Goal: Task Accomplishment & Management: Use online tool/utility

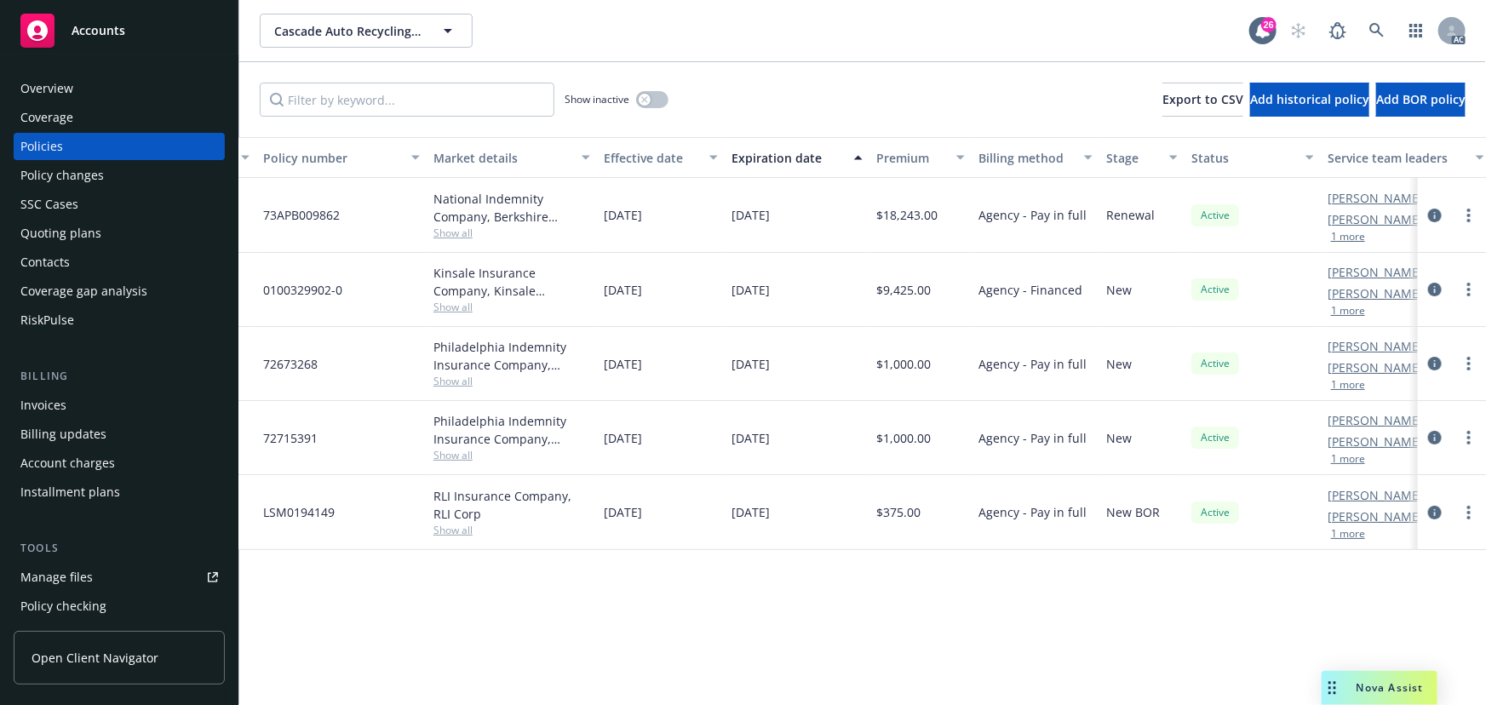
scroll to position [0, 396]
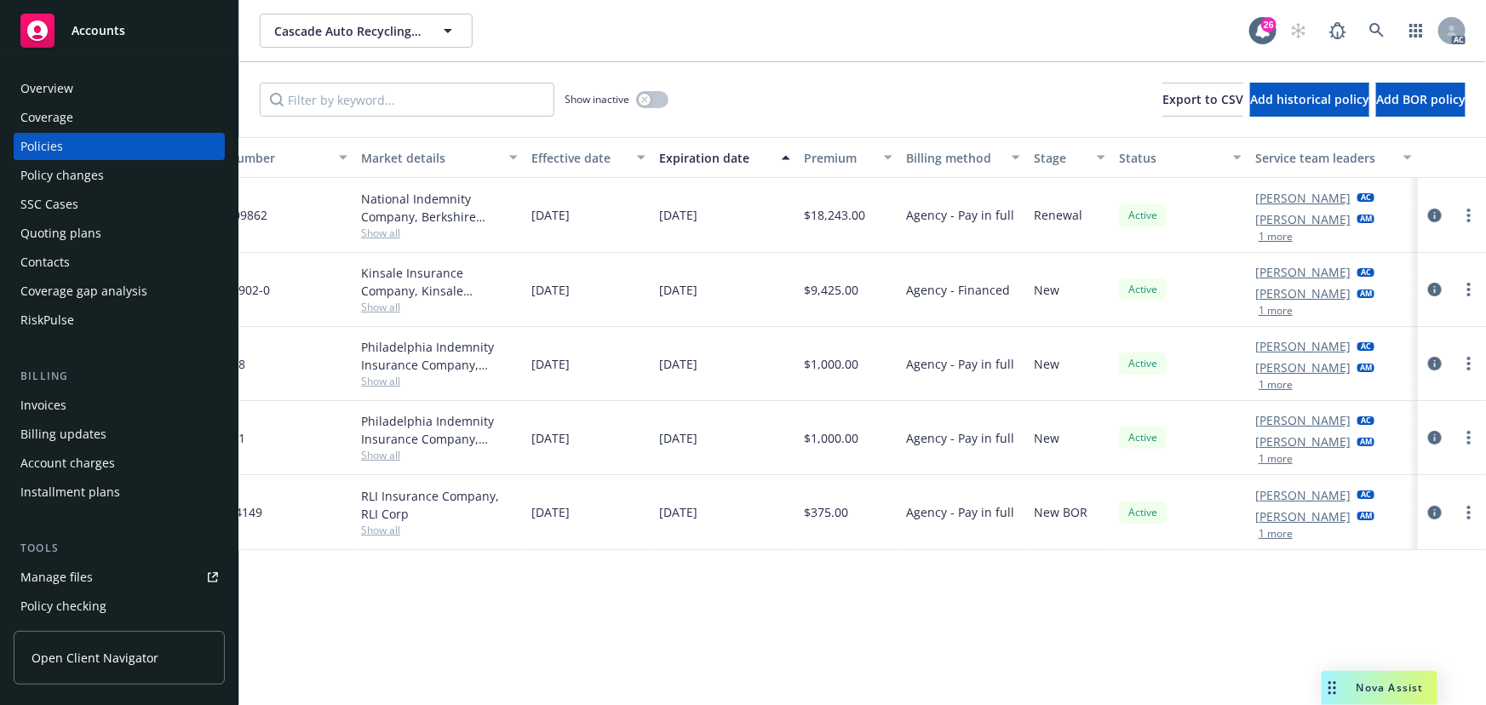
click at [1275, 383] on button "1 more" at bounding box center [1276, 385] width 34 height 10
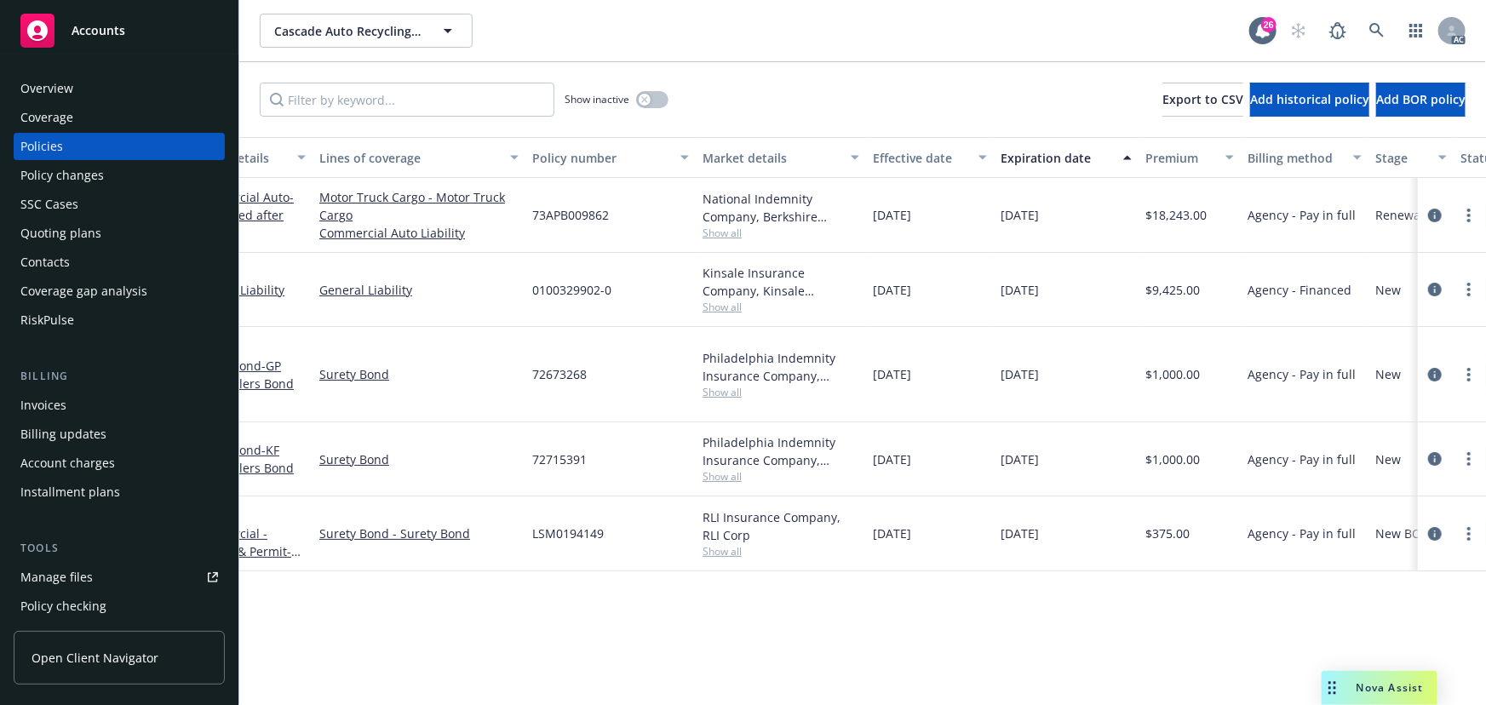
scroll to position [0, 0]
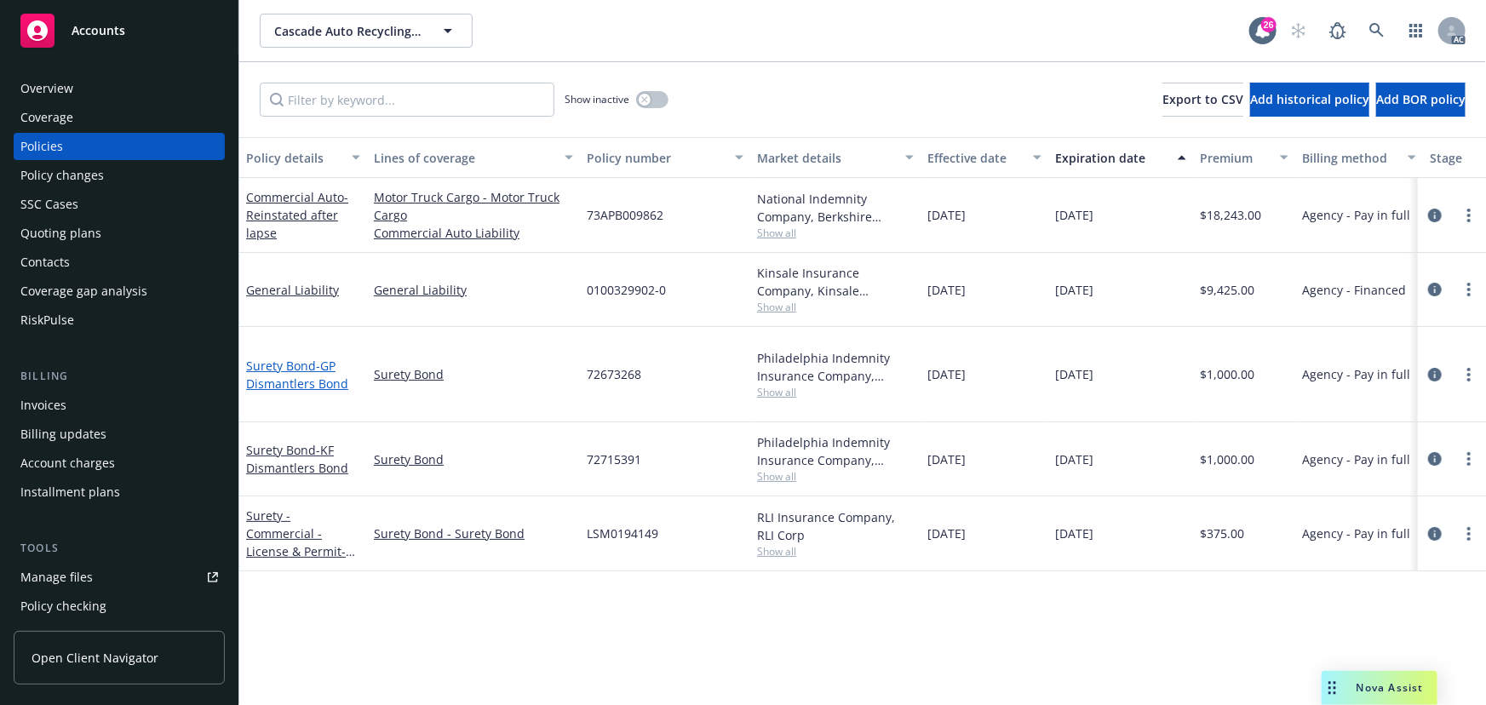
click at [307, 362] on link "Surety Bond - GP Dismantlers Bond" at bounding box center [297, 375] width 102 height 34
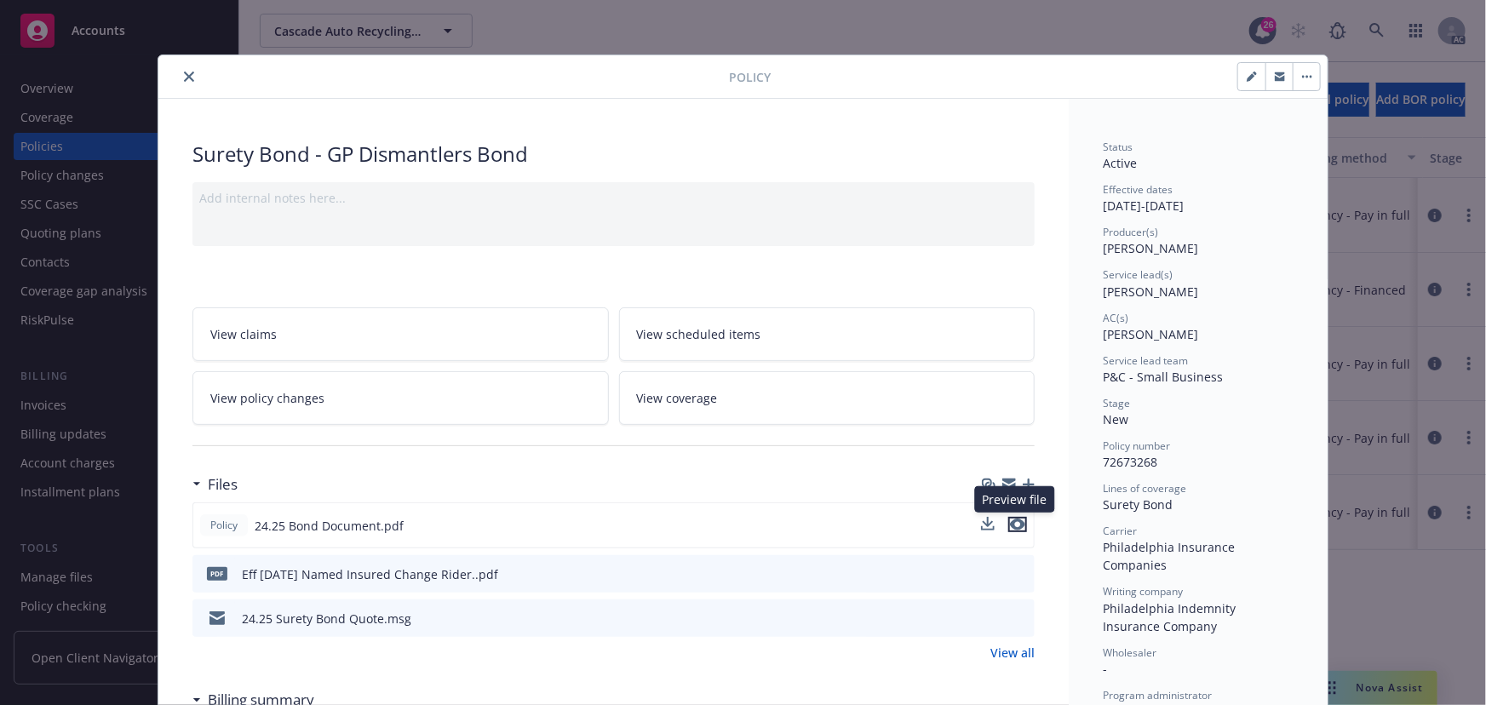
click at [1020, 522] on button "preview file" at bounding box center [1017, 524] width 19 height 15
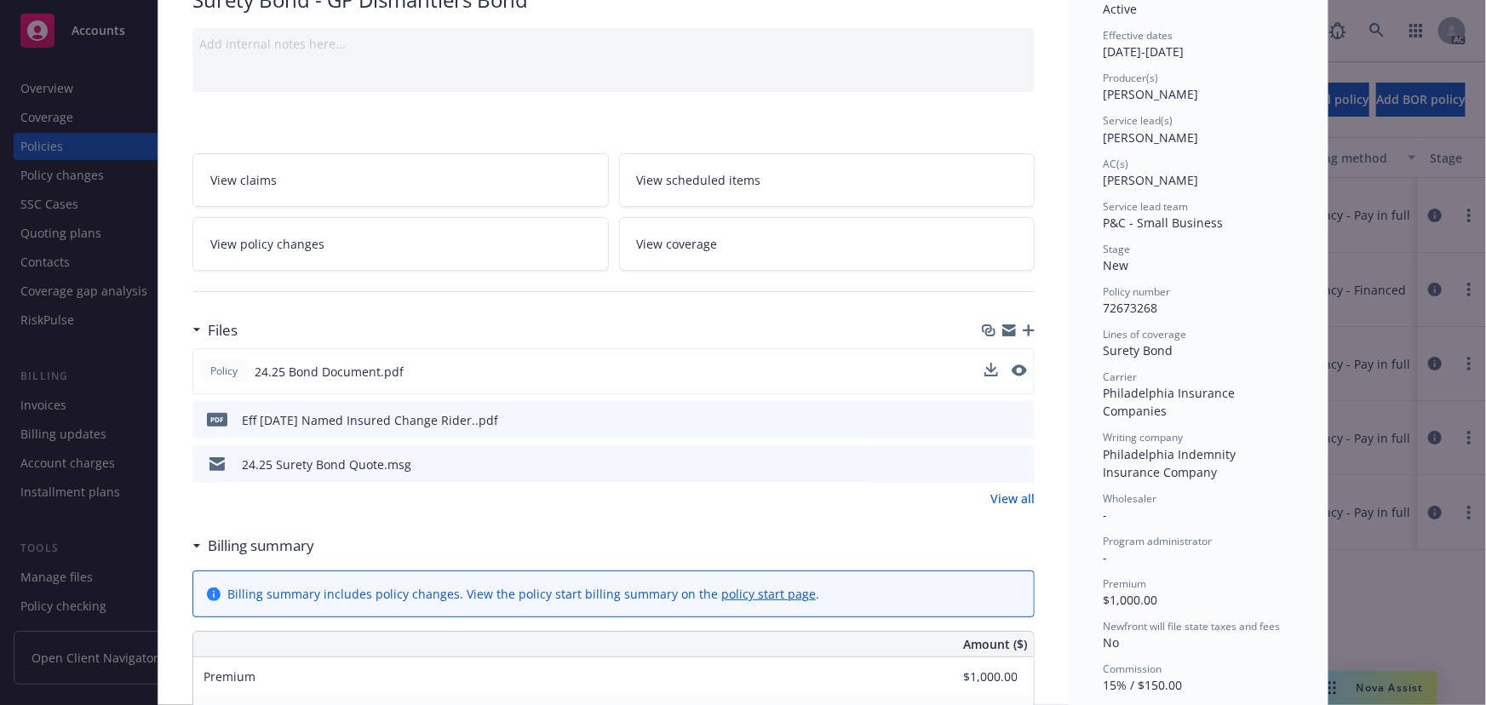
scroll to position [77, 0]
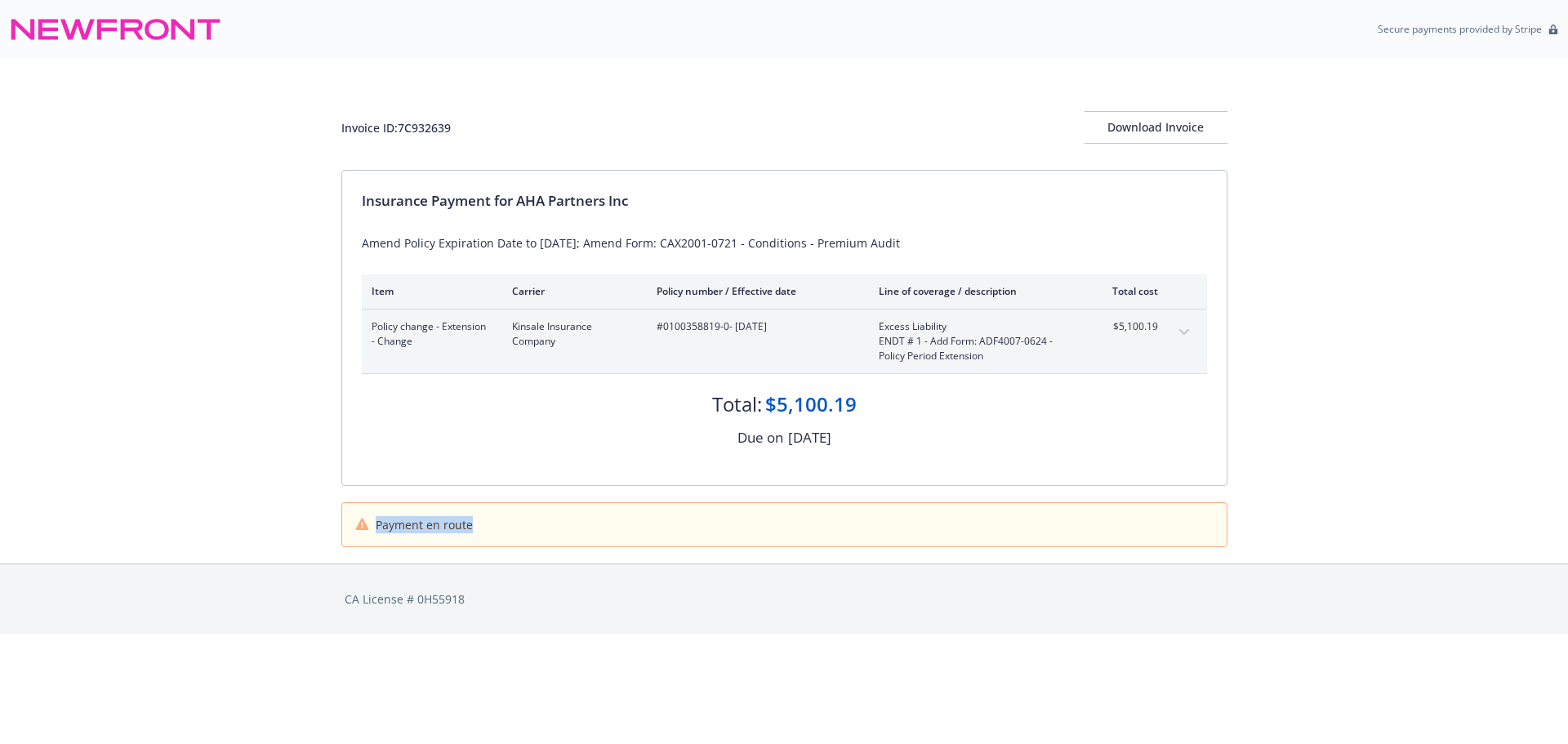
drag, startPoint x: 373, startPoint y: 525, endPoint x: 481, endPoint y: 530, distance: 108.1
click at [481, 530] on div "Payment en route" at bounding box center [784, 524] width 858 height 17
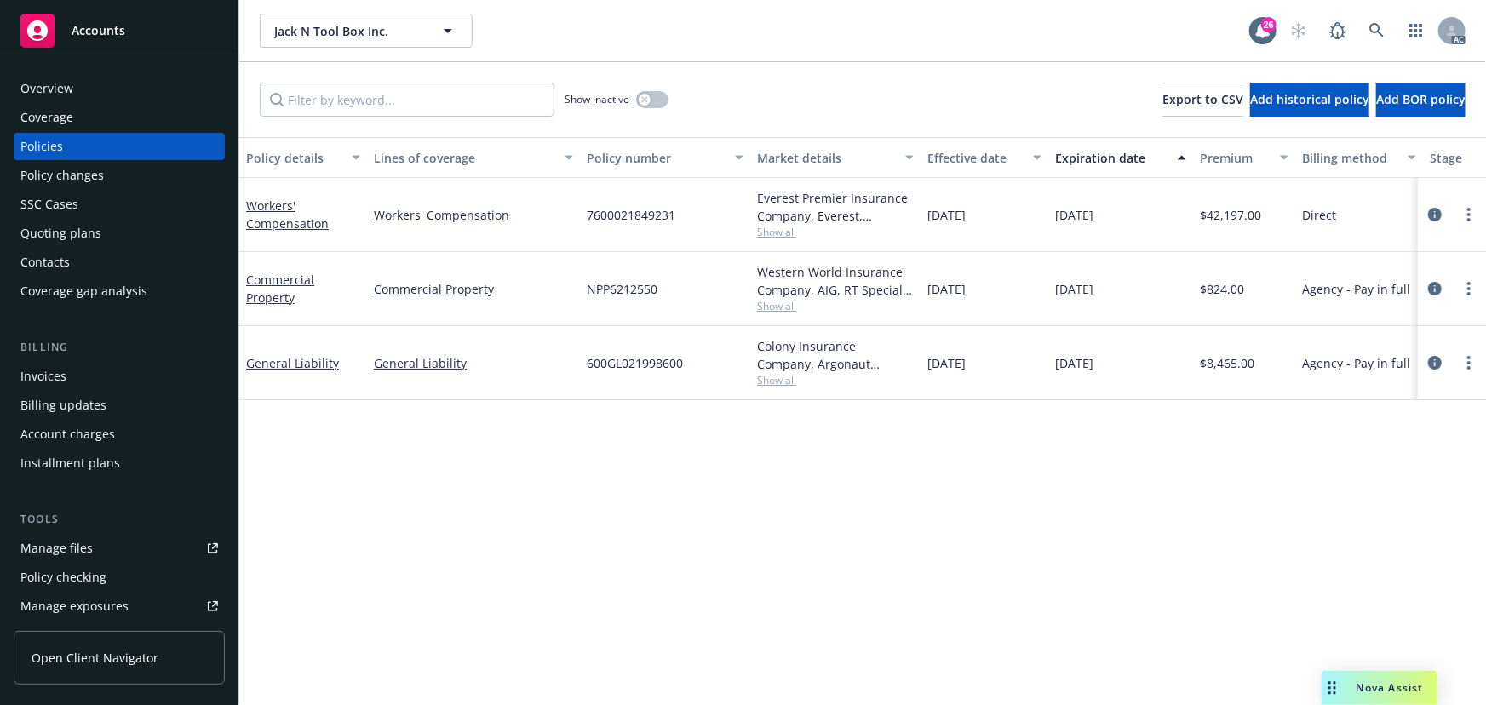
click at [1329, 690] on icon "Drag to move" at bounding box center [1333, 688] width 8 height 14
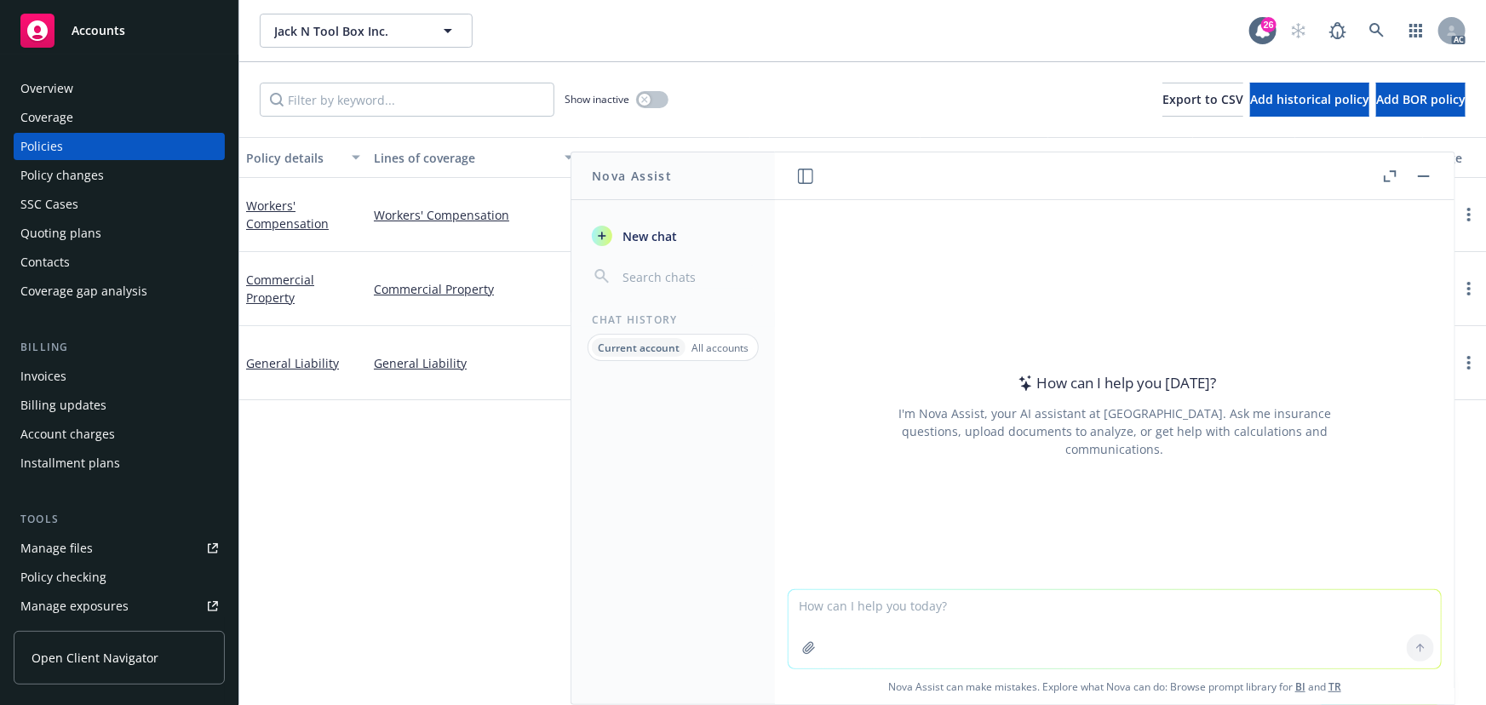
click at [807, 641] on icon "button" at bounding box center [809, 648] width 14 height 14
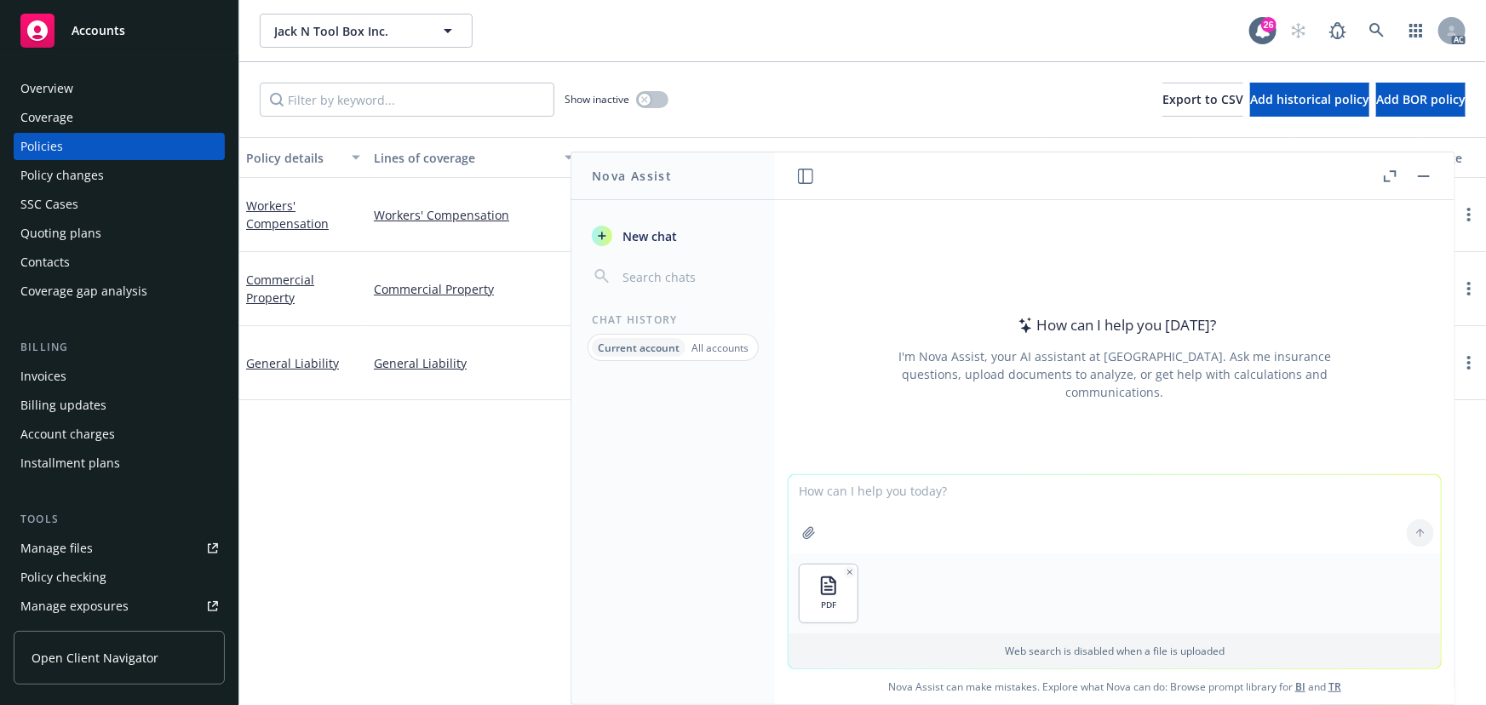
click at [872, 498] on textarea at bounding box center [1115, 514] width 652 height 78
paste textarea "find writing company, premium, quote expire date, bind subjectivities, commissi…"
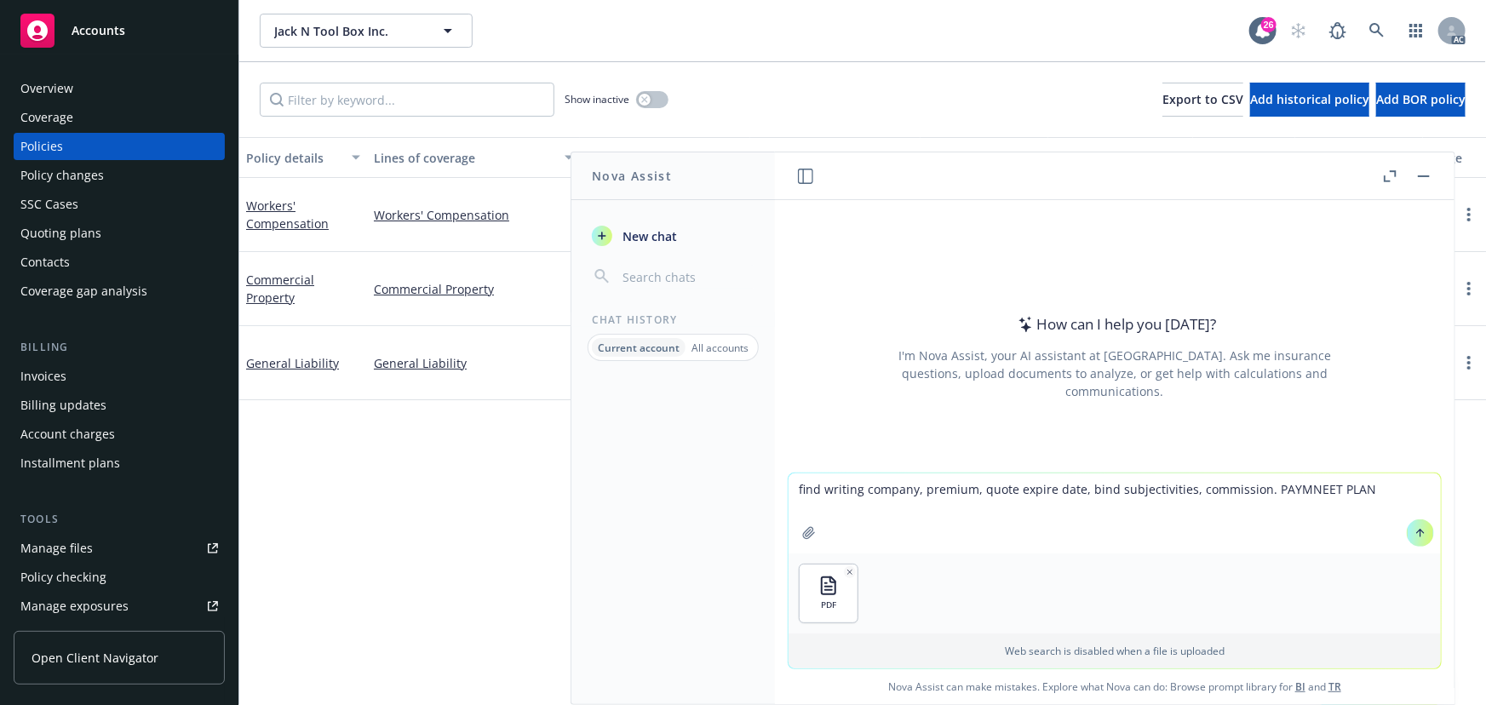
drag, startPoint x: 1366, startPoint y: 496, endPoint x: 1258, endPoint y: 486, distance: 108.6
click at [1258, 486] on textarea "find writing company, premium, quote expire date, bind subjectivities, commissi…" at bounding box center [1115, 514] width 652 height 80
type textarea "find writing company, premium, quote expire date, bind subjectivities, commissi…"
click at [1121, 541] on textarea "find writing company, premium, quote expire date, bind subjectivities, commissi…" at bounding box center [1115, 514] width 652 height 80
drag, startPoint x: 1420, startPoint y: 538, endPoint x: 1409, endPoint y: 538, distance: 11.1
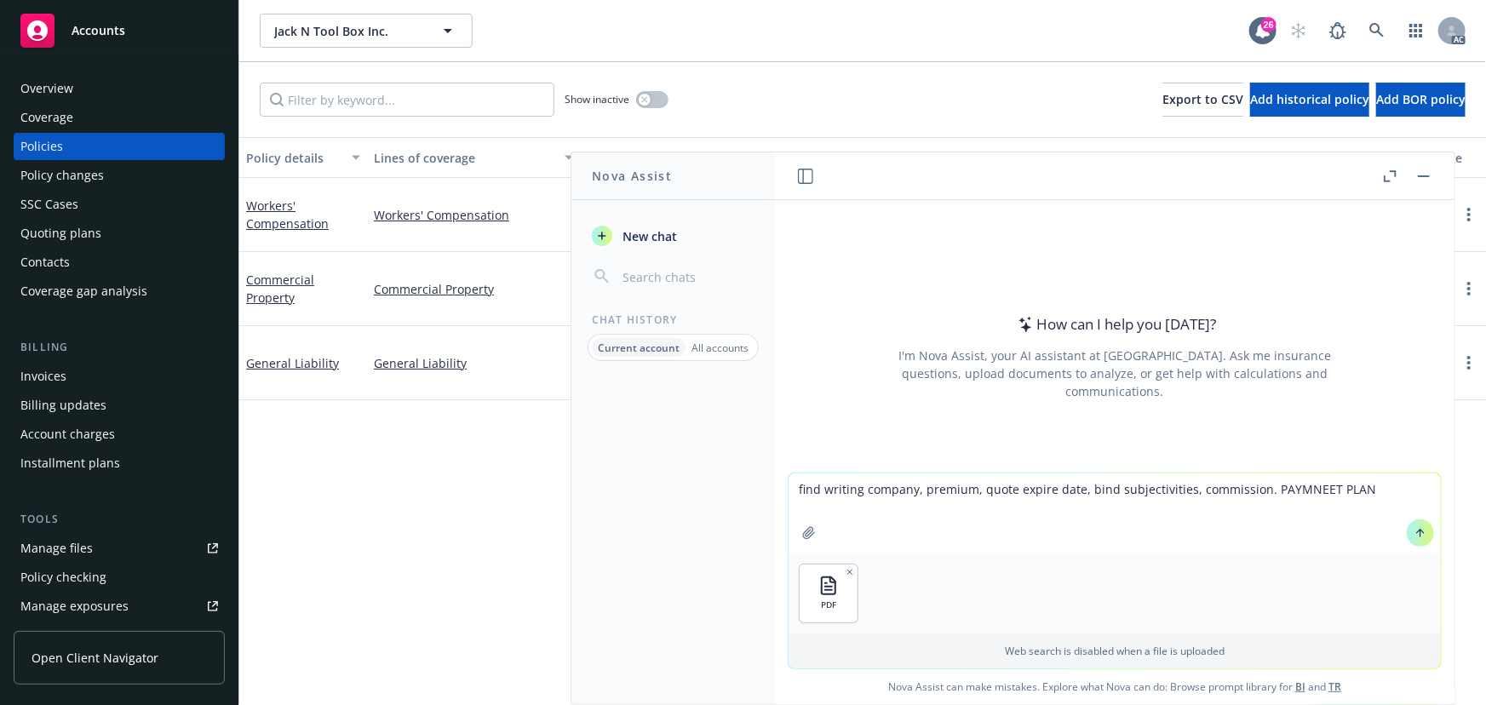
click at [1420, 538] on icon at bounding box center [1421, 533] width 12 height 12
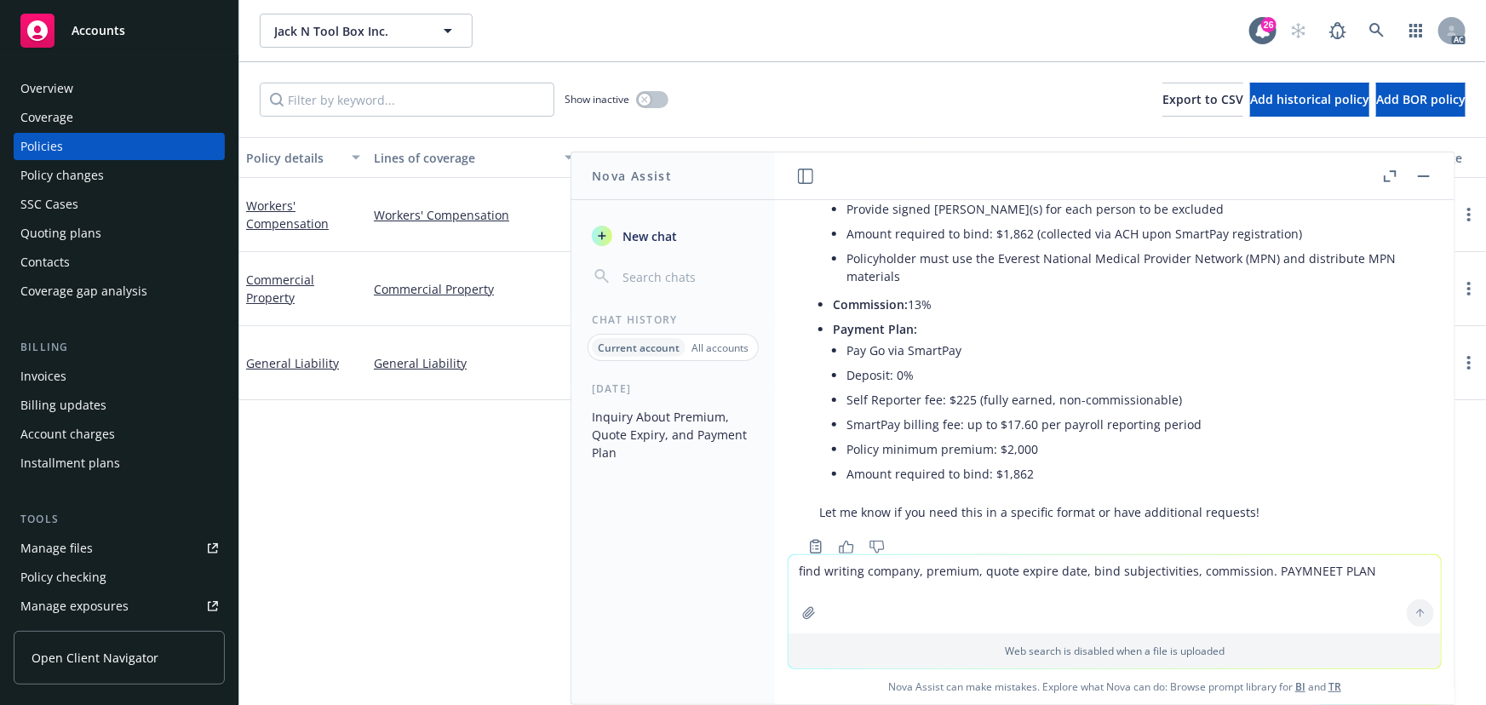
scroll to position [449, 0]
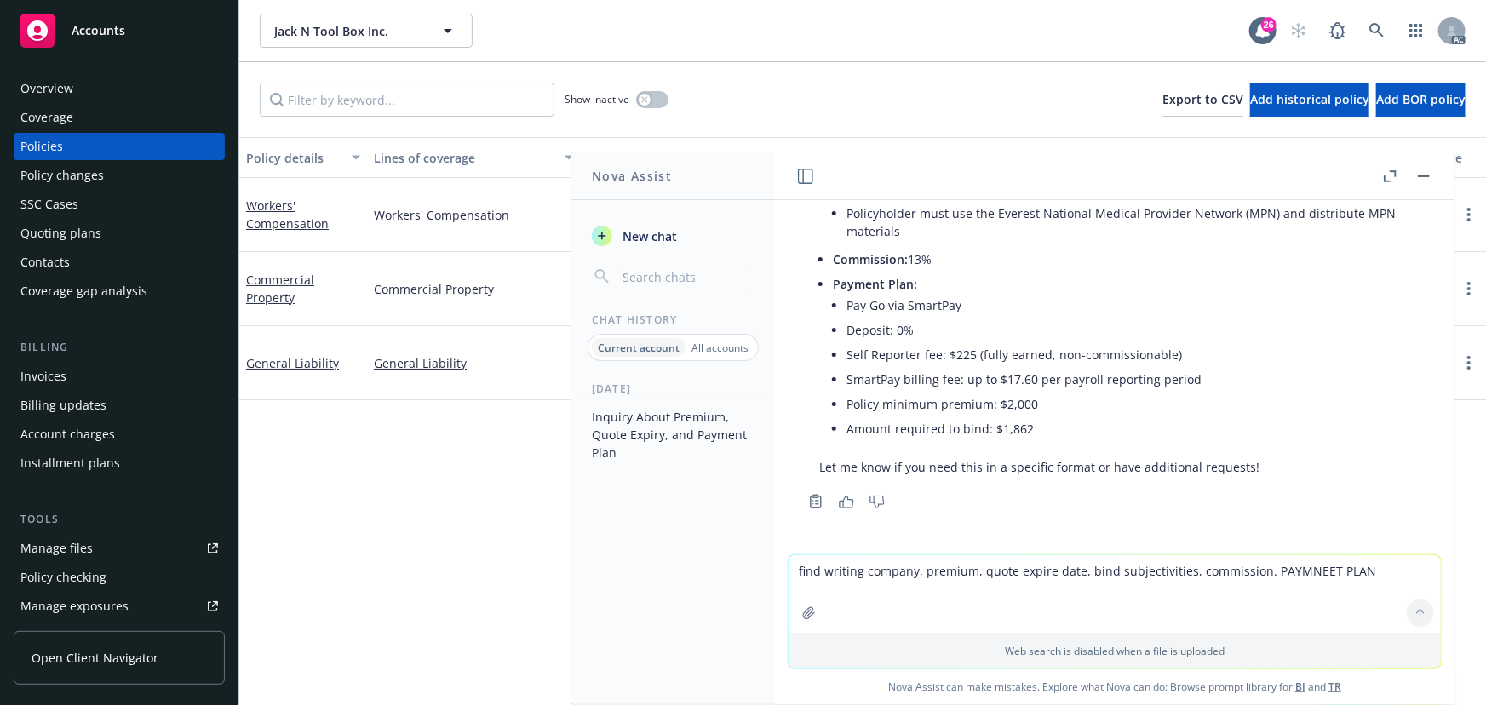
drag, startPoint x: 441, startPoint y: 534, endPoint x: 262, endPoint y: 14, distance: 549.4
click at [438, 527] on div "Policy details Lines of coverage Policy number Market details Effective date Ex…" at bounding box center [862, 421] width 1247 height 568
click at [391, 544] on div "Policy details Lines of coverage Policy number Market details Effective date Ex…" at bounding box center [862, 421] width 1247 height 568
click at [1431, 173] on button "button" at bounding box center [1424, 176] width 20 height 20
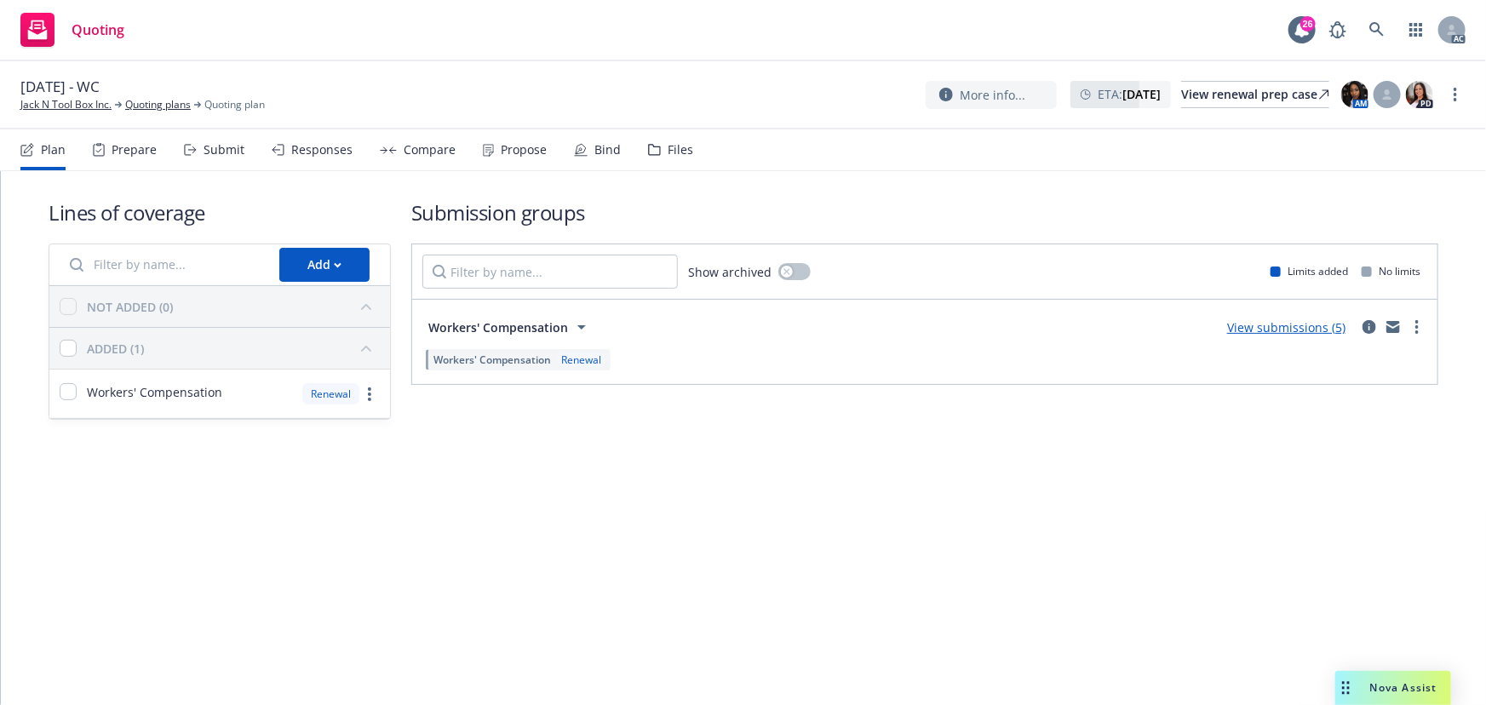
drag, startPoint x: 136, startPoint y: 157, endPoint x: 148, endPoint y: 158, distance: 12.0
click at [136, 157] on div "Prepare" at bounding box center [134, 150] width 45 height 14
click at [221, 153] on div "Submit" at bounding box center [224, 150] width 41 height 14
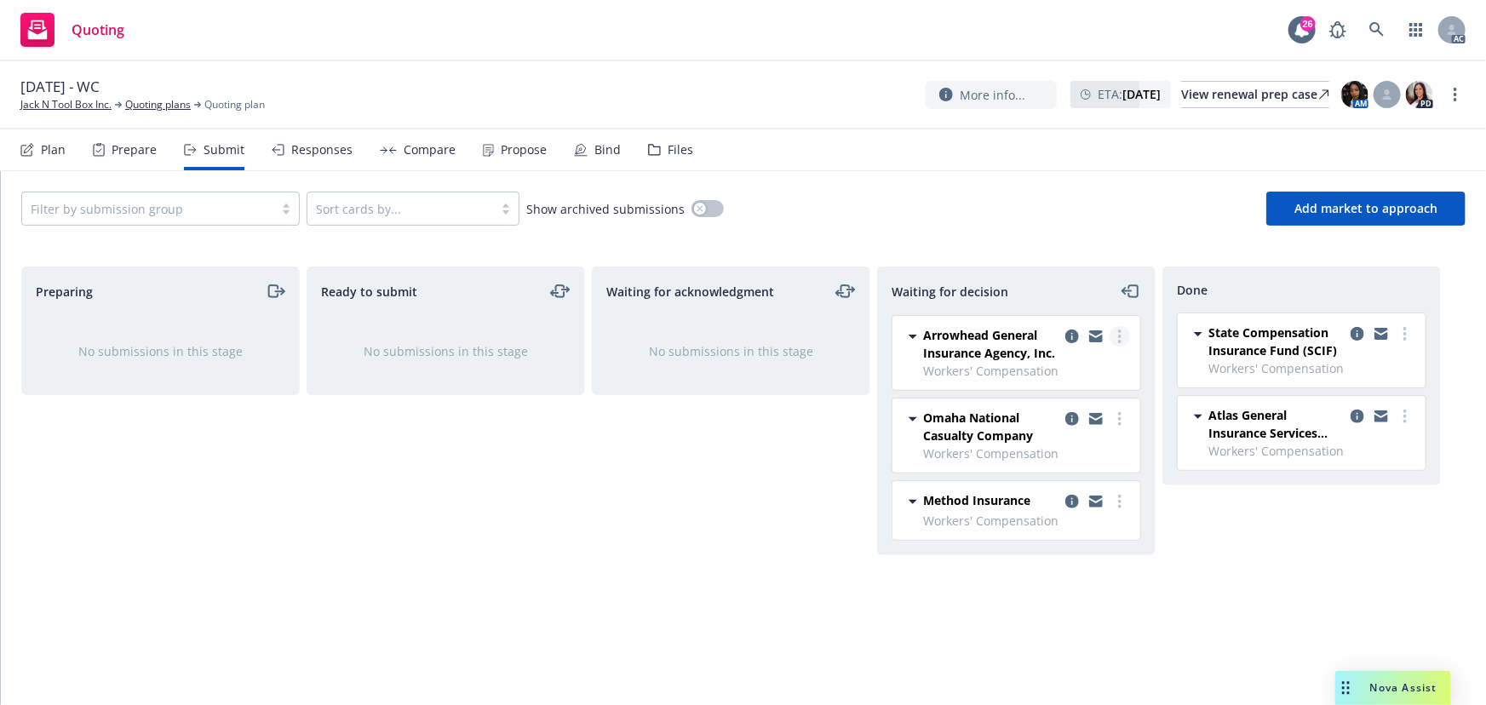
click at [1118, 332] on icon "more" at bounding box center [1119, 337] width 3 height 14
click at [1235, 652] on div "Done State Compensation Insurance Fund (SCIF) Workers' Compensation [DATE] 11:5…" at bounding box center [1302, 468] width 278 height 403
click at [1119, 332] on icon "more" at bounding box center [1119, 337] width 3 height 14
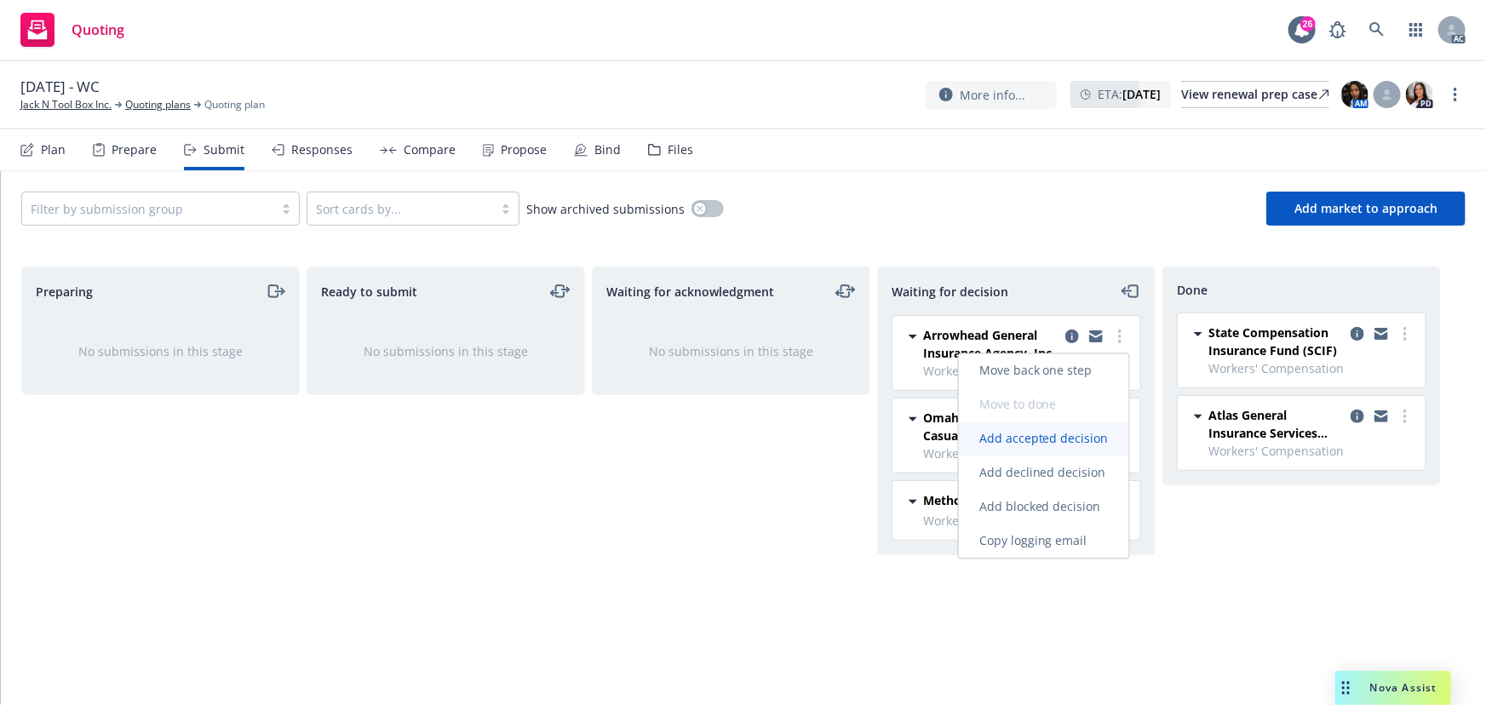
click at [1067, 442] on span "Add accepted decision" at bounding box center [1044, 439] width 170 height 16
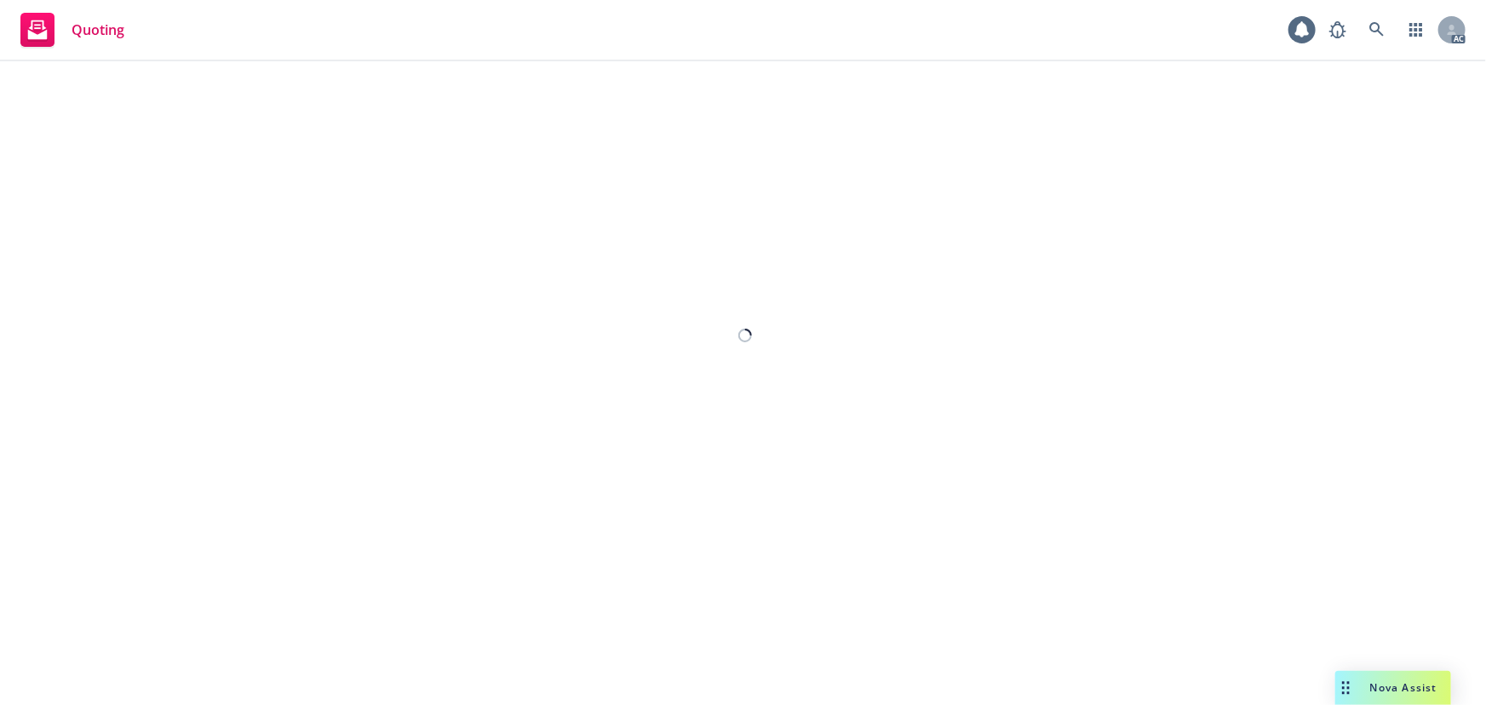
select select "12"
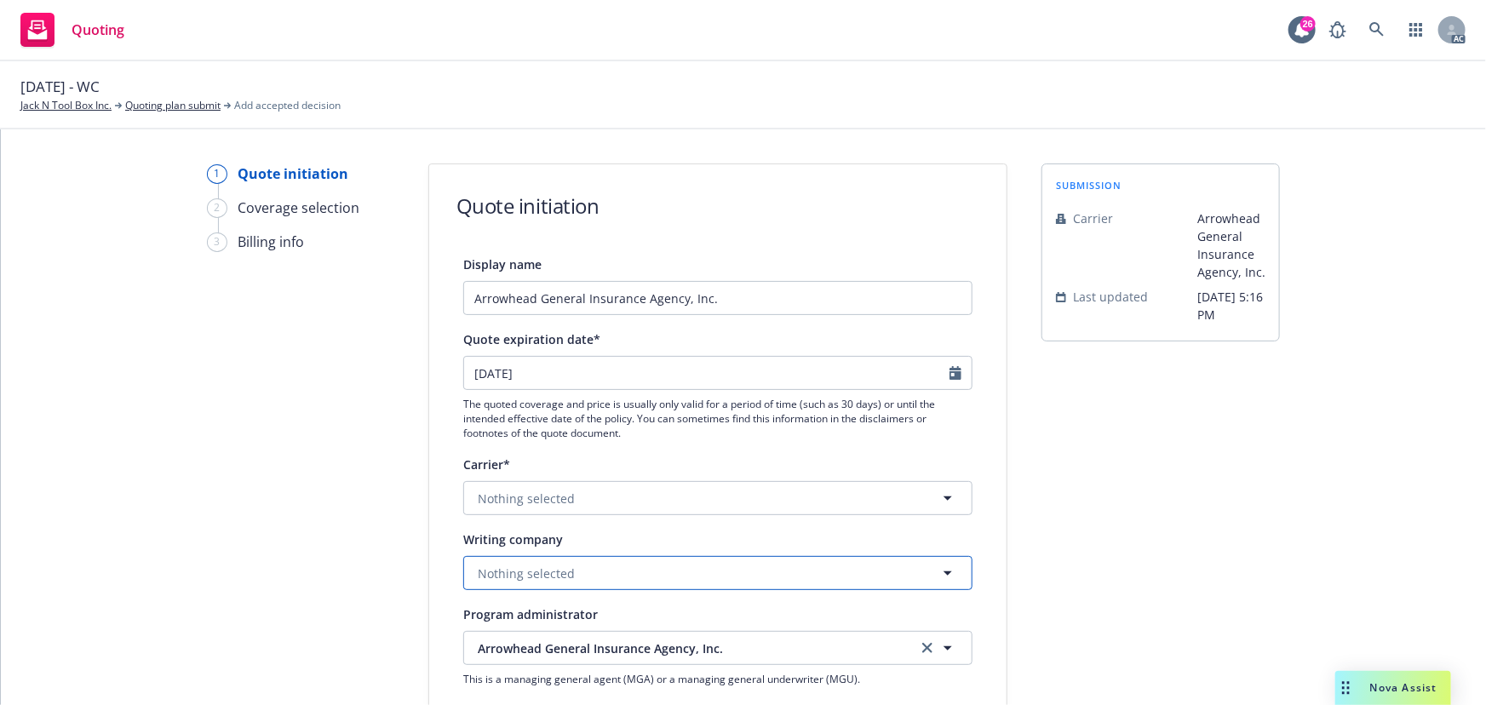
click at [504, 563] on button "Nothing selected" at bounding box center [717, 573] width 509 height 34
paste input "Everest Premier Insurance Company"
type input "Everest Premier Insurance Company"
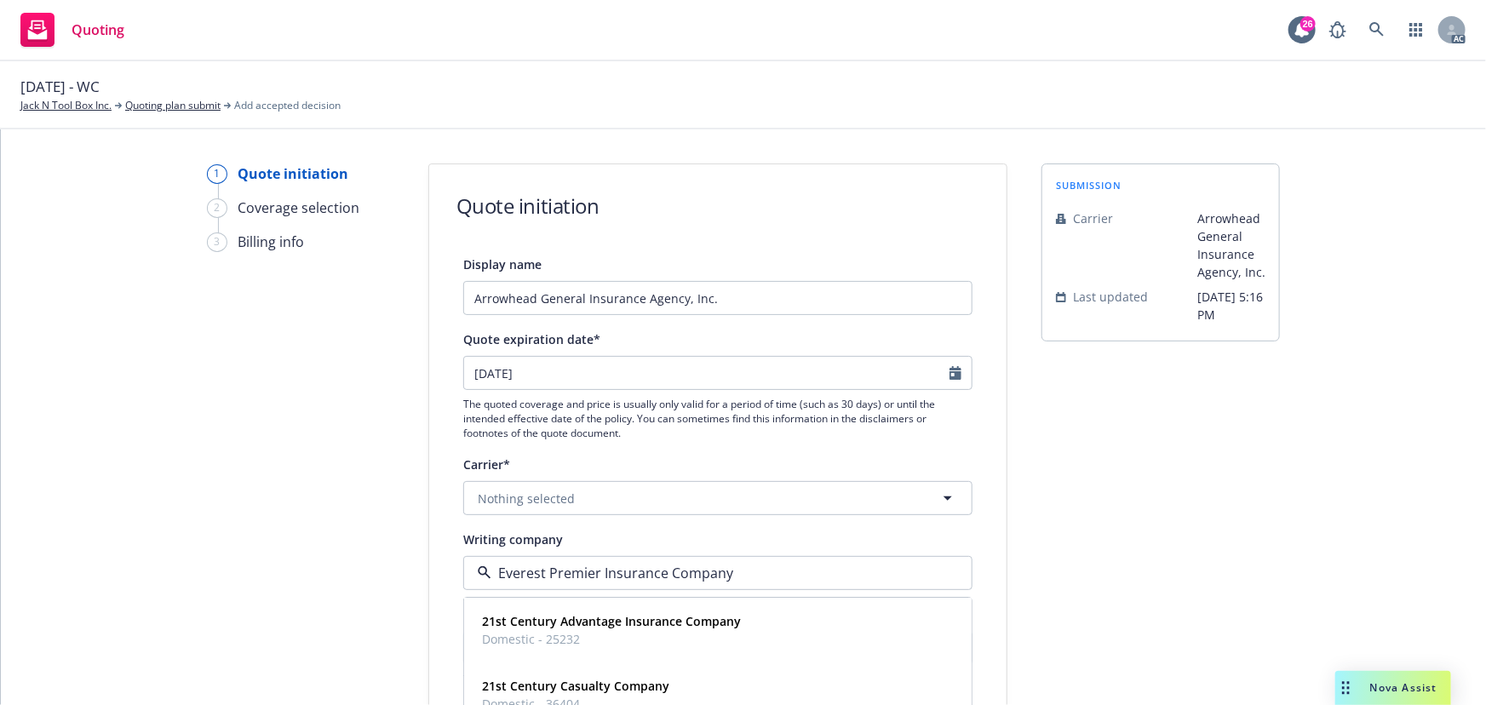
click at [509, 569] on input "Everest Premier Insurance Company" at bounding box center [714, 573] width 446 height 20
type input "ever"
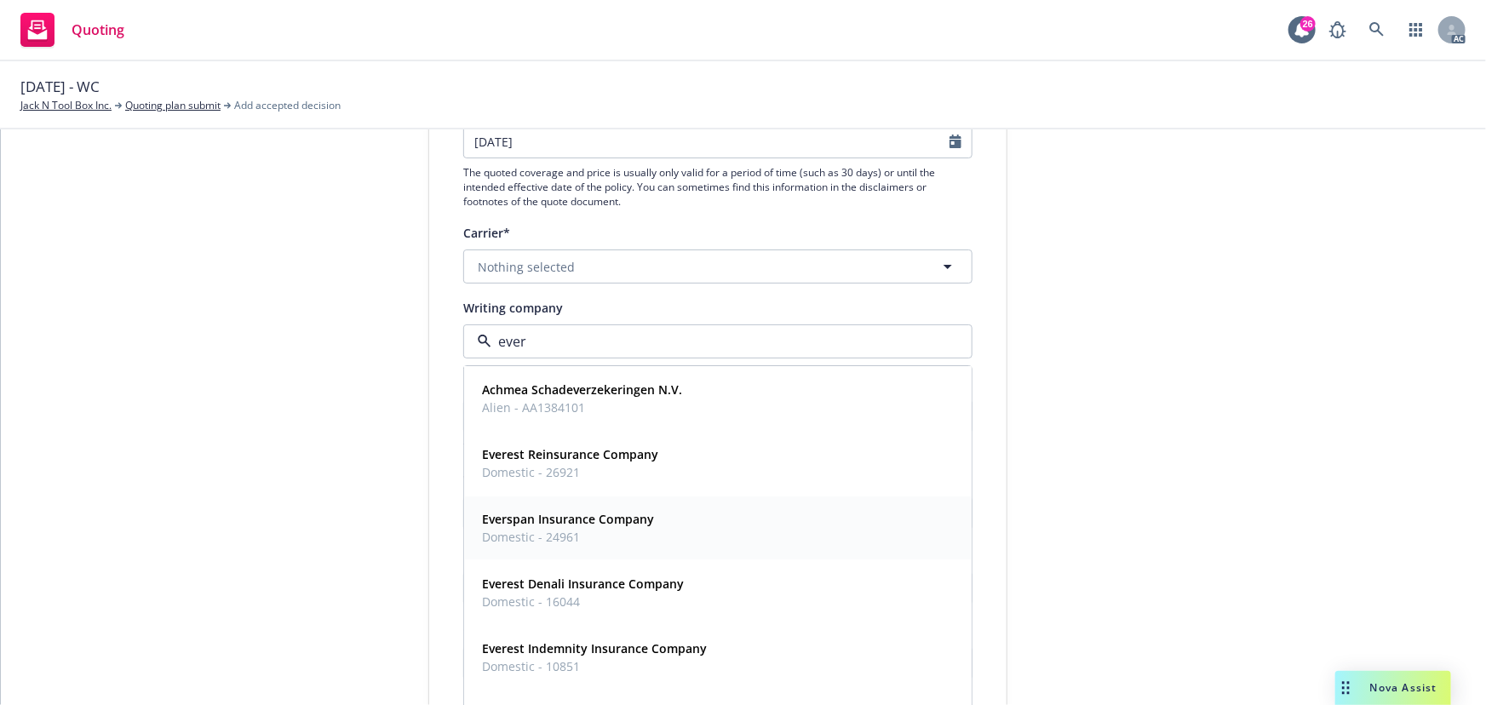
scroll to position [154, 0]
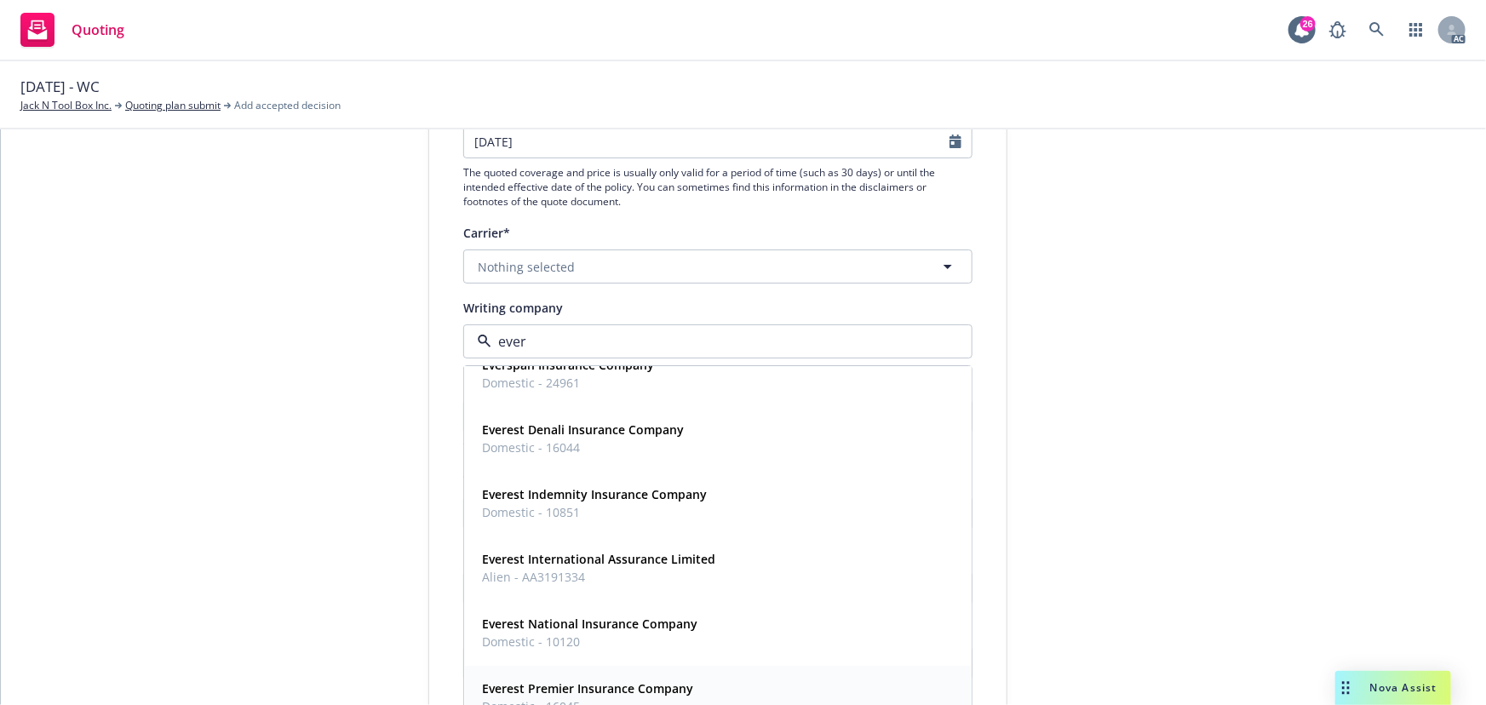
click at [612, 683] on strong "Everest Premier Insurance Company" at bounding box center [587, 689] width 211 height 16
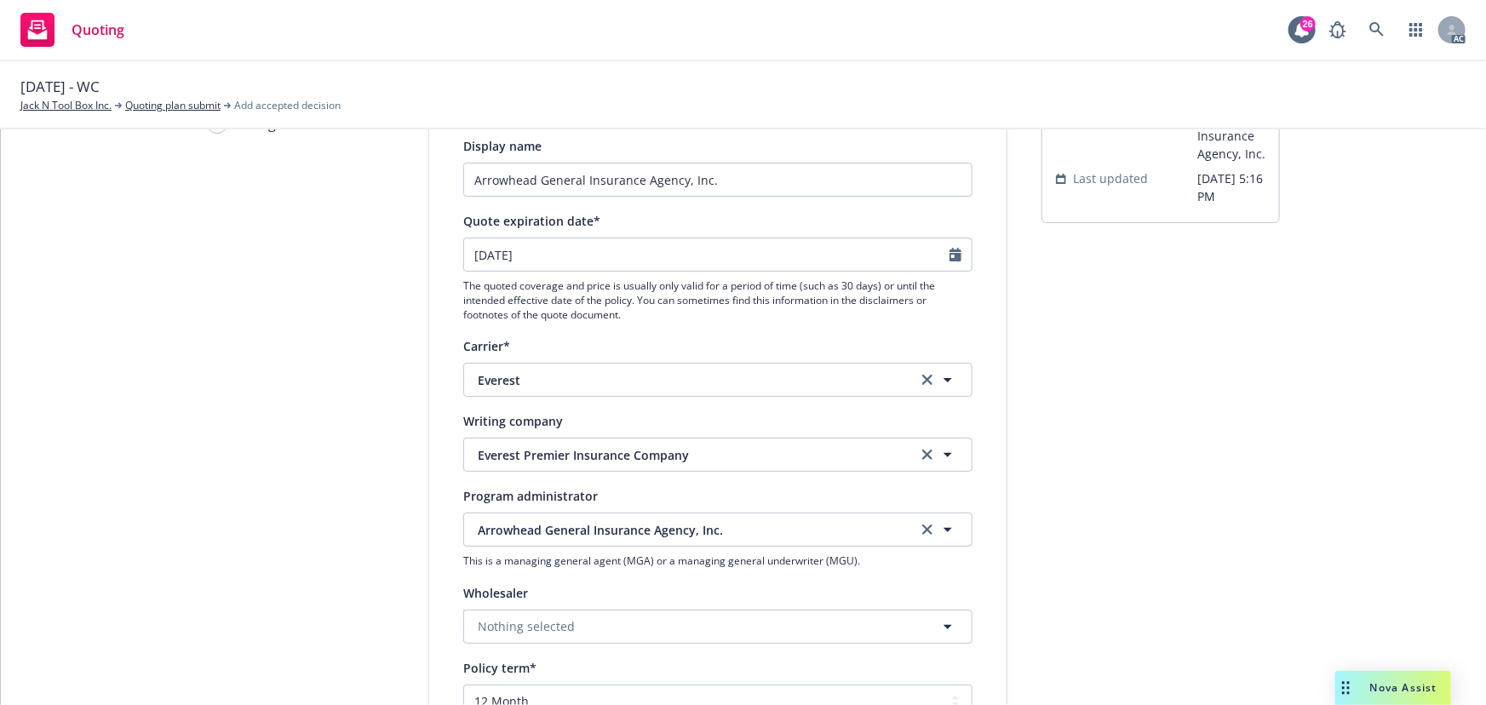
scroll to position [77, 0]
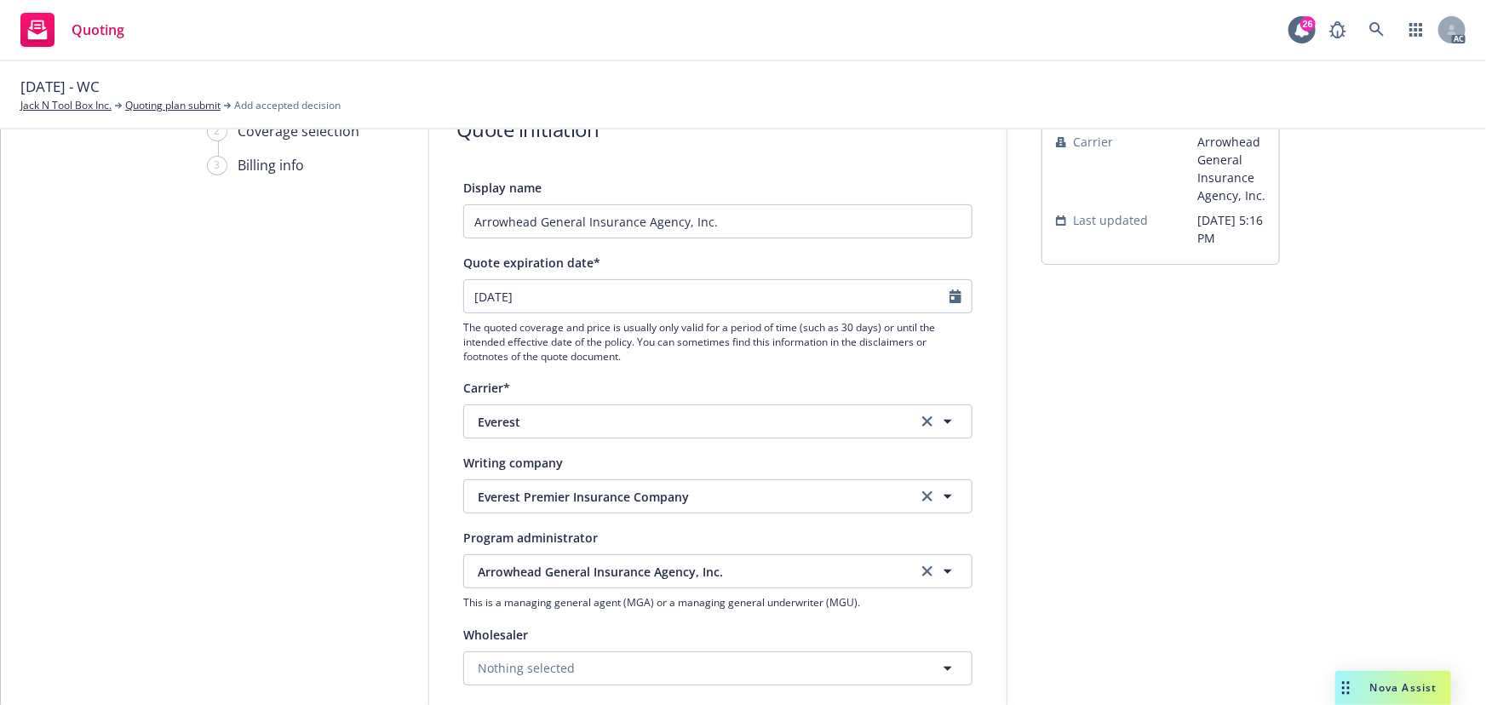
click at [955, 297] on div at bounding box center [961, 296] width 22 height 32
click at [954, 299] on icon "Calendar" at bounding box center [956, 297] width 12 height 14
select select "10"
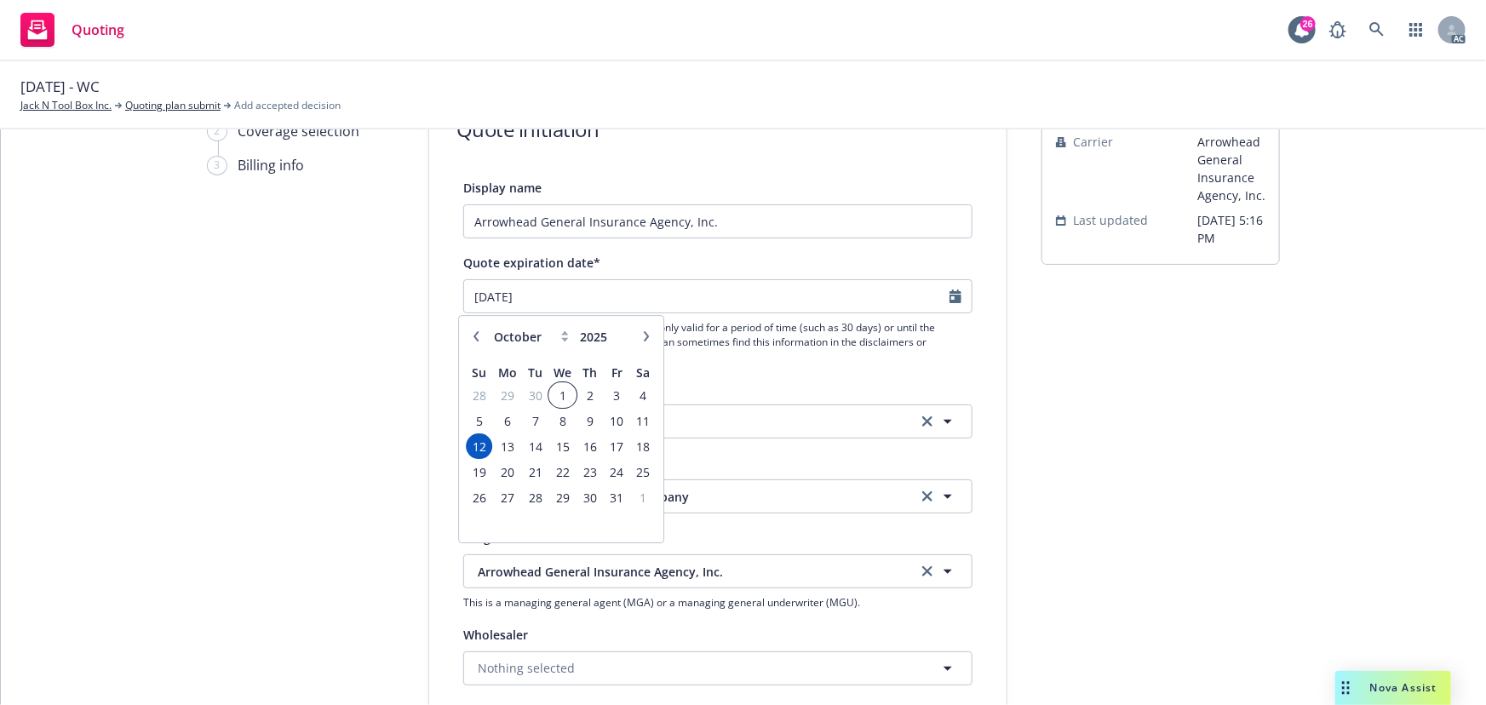
click at [562, 391] on span "1" at bounding box center [562, 395] width 25 height 21
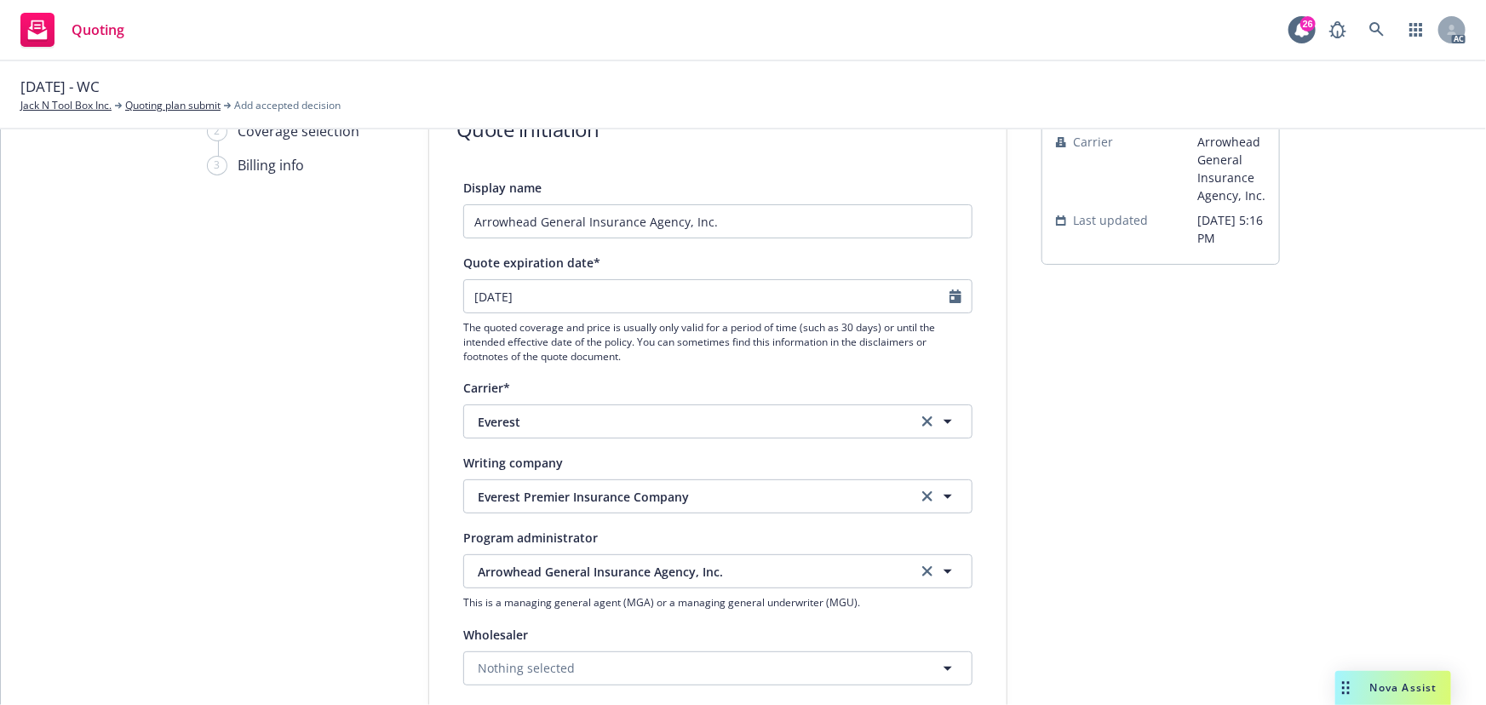
type input "10/01/2025"
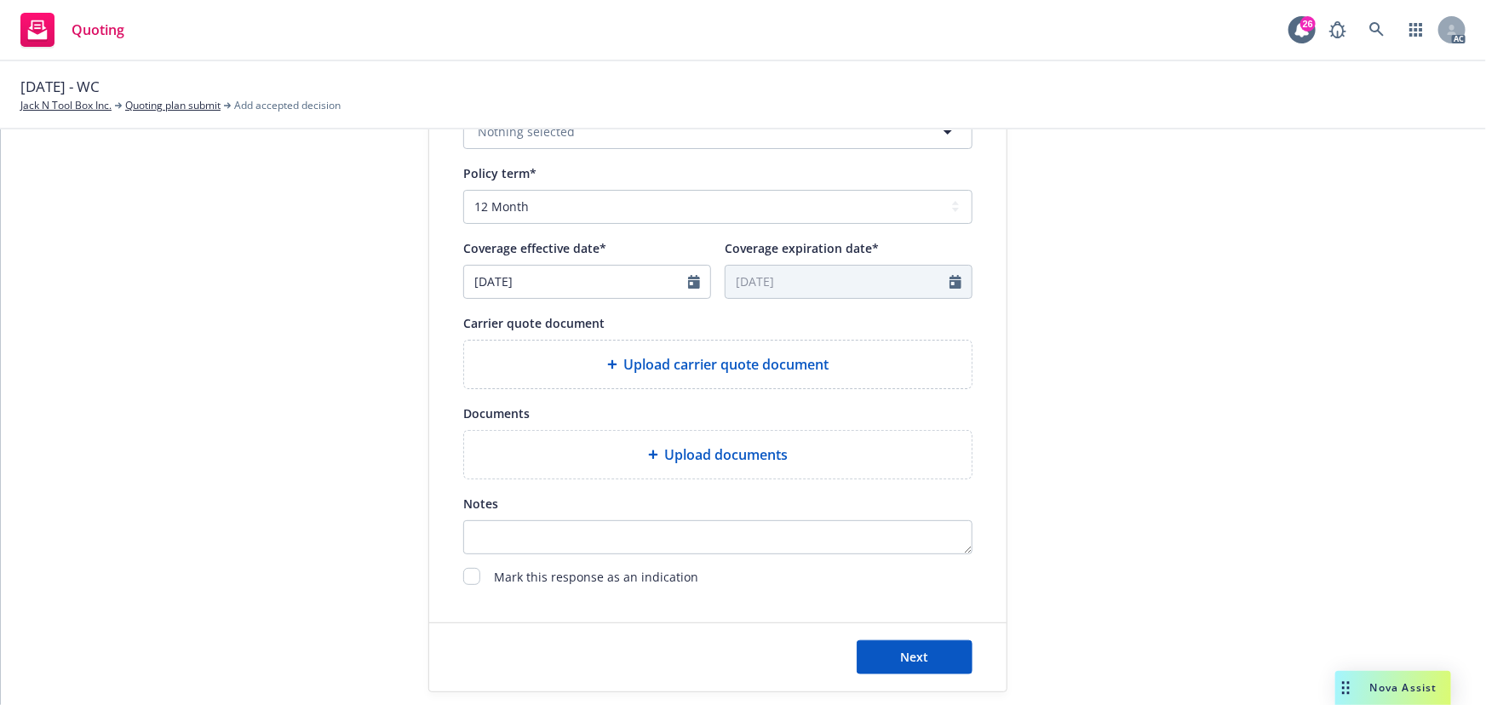
scroll to position [619, 0]
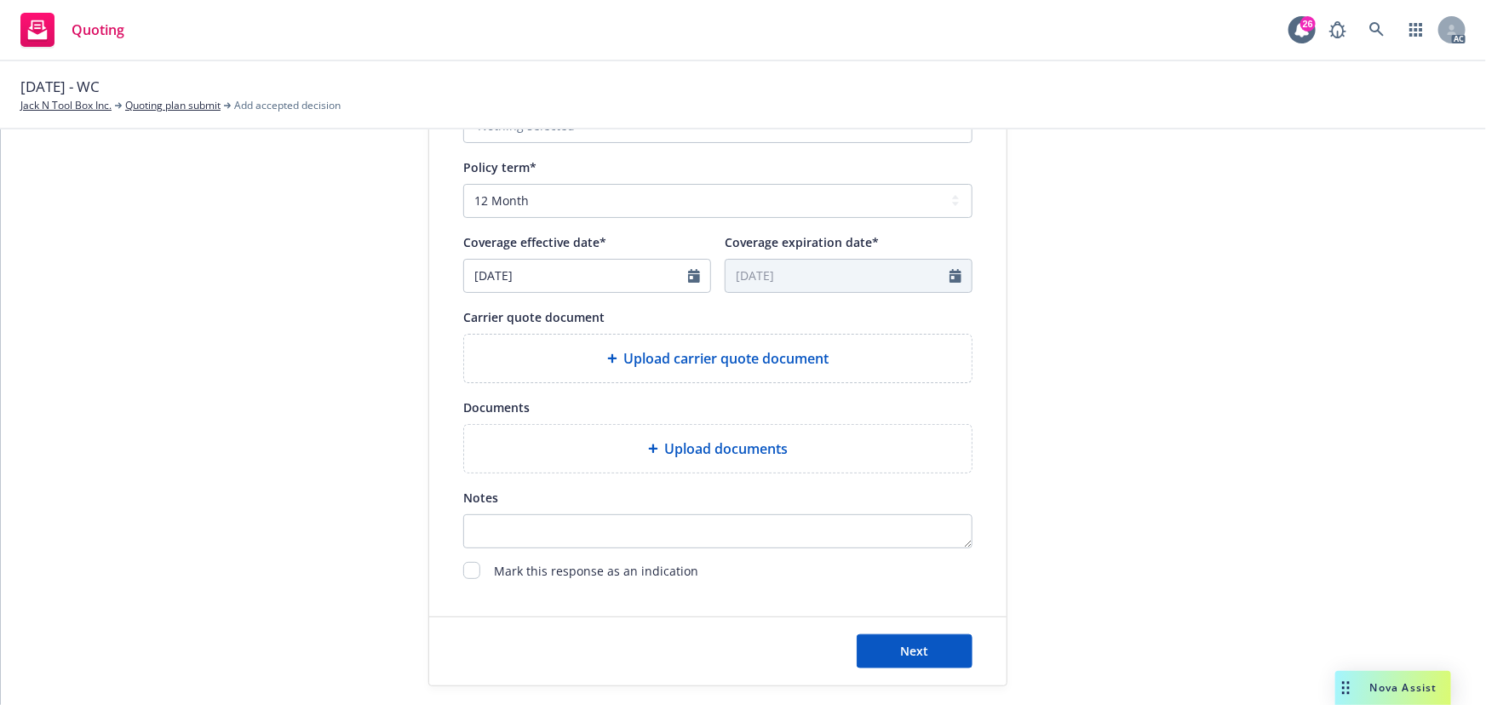
click at [793, 356] on span "Upload carrier quote document" at bounding box center [726, 358] width 205 height 20
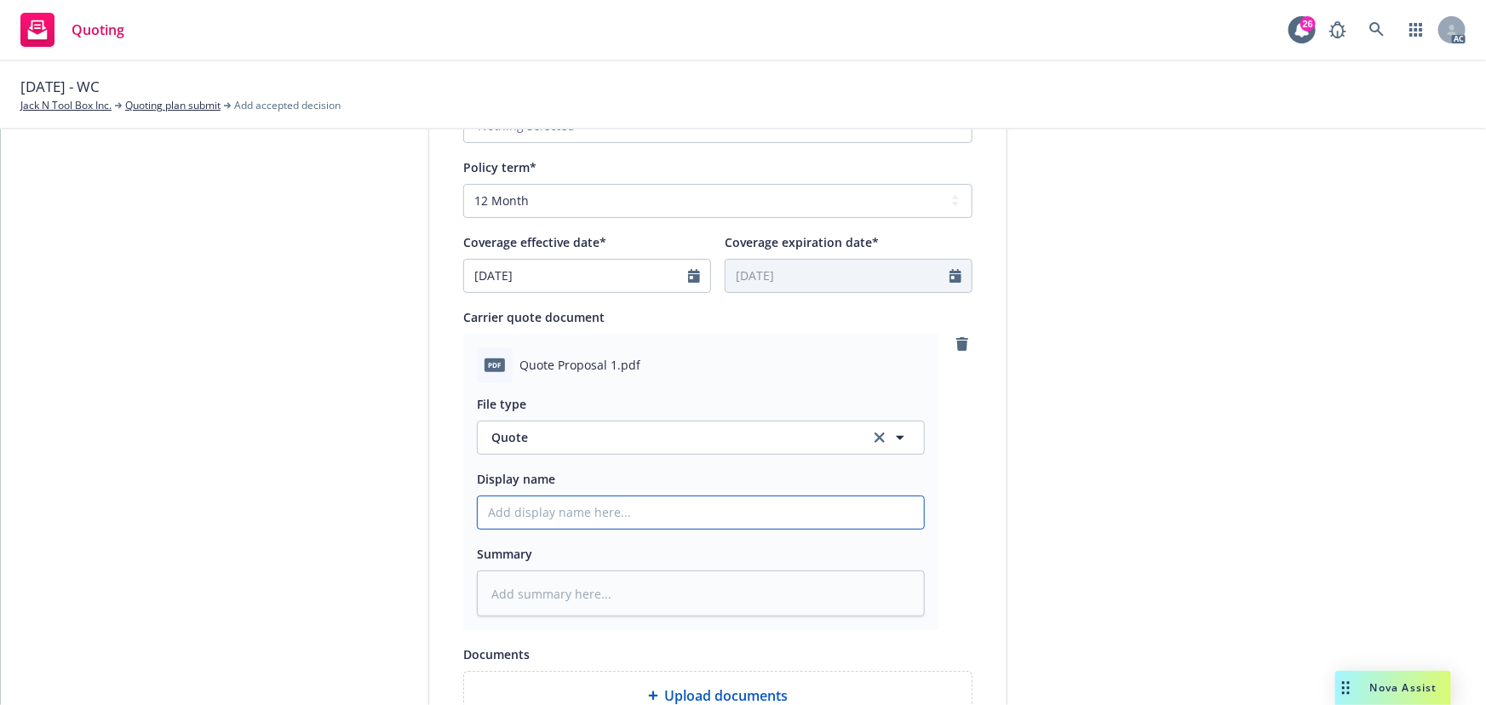
click at [630, 514] on input "Display name" at bounding box center [701, 513] width 446 height 32
type input "25-26 E&O with Cyber Quote"
drag, startPoint x: 537, startPoint y: 517, endPoint x: 601, endPoint y: 520, distance: 64.8
click at [601, 520] on input "25-26 E&O with Cyber Quote" at bounding box center [701, 513] width 446 height 32
type textarea "x"
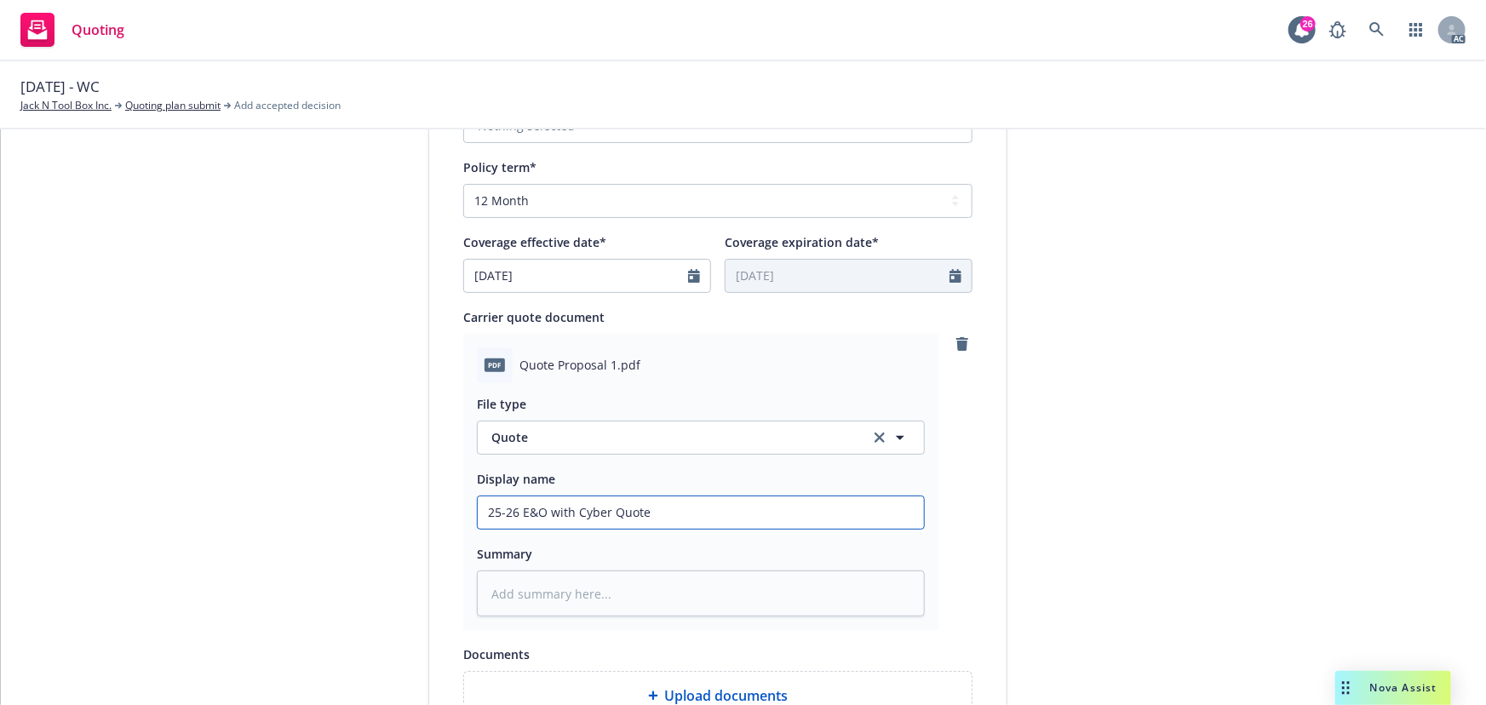
type input "25-26 w Quote"
type textarea "x"
type input "25-26 wc Quote"
type textarea "x"
type input "25-26 w Quote"
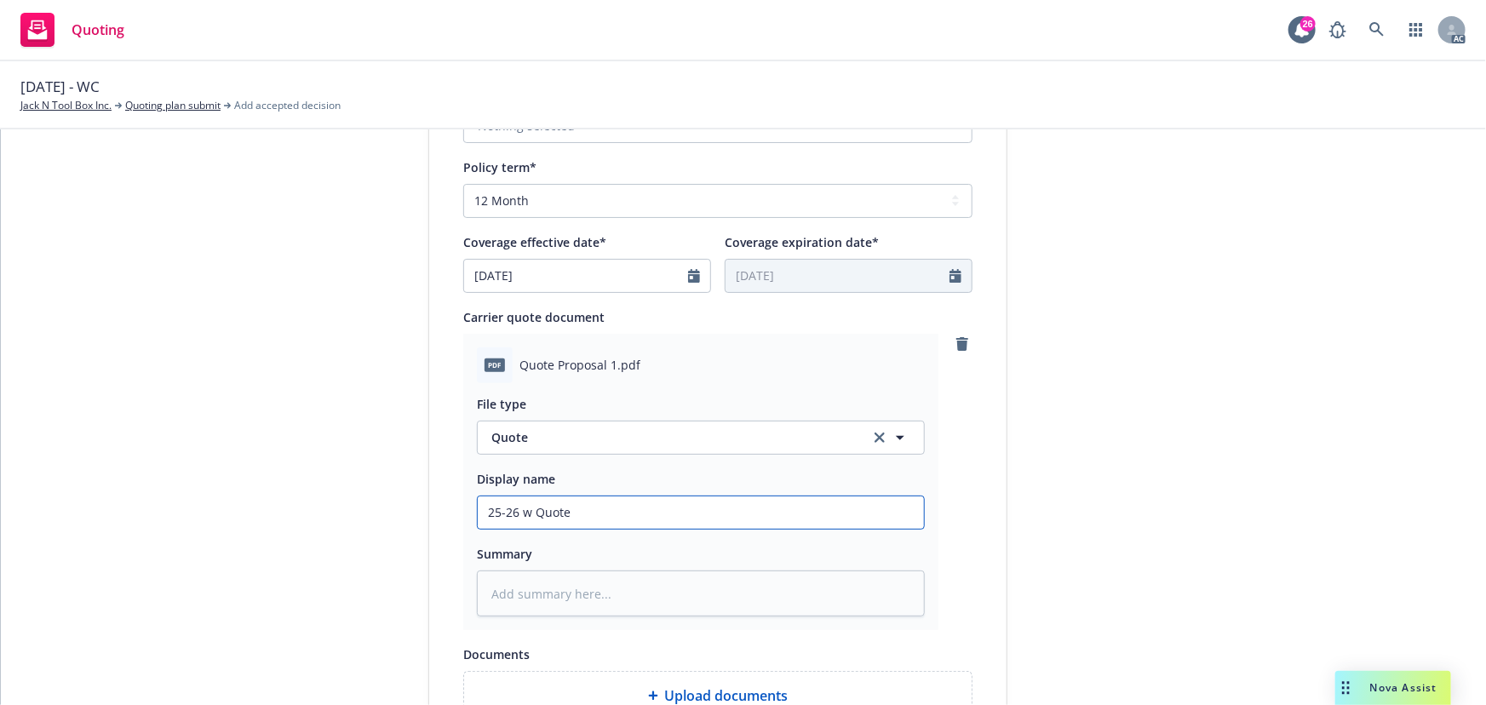
type textarea "x"
type input "25-26 Quote"
type textarea "x"
type input "25-26 W Quote"
type textarea "x"
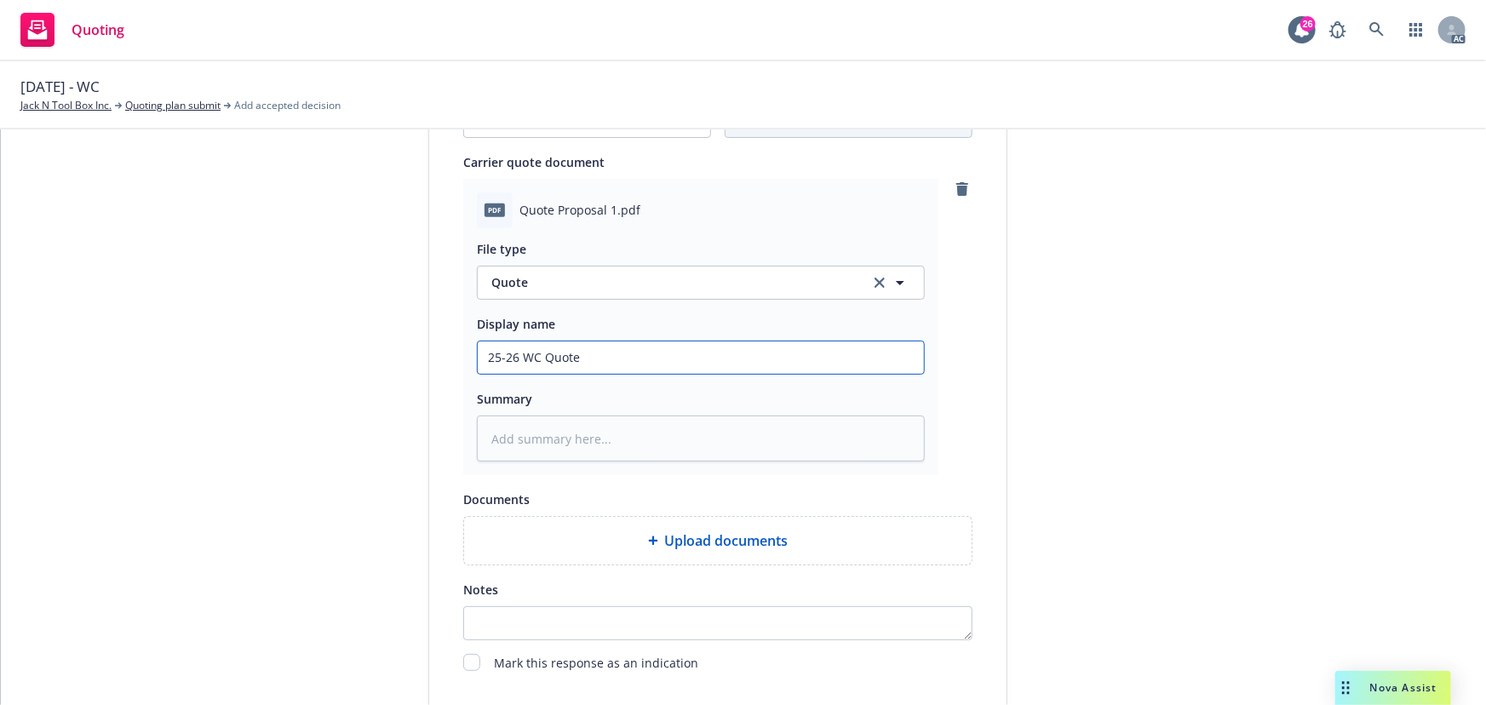
scroll to position [881, 0]
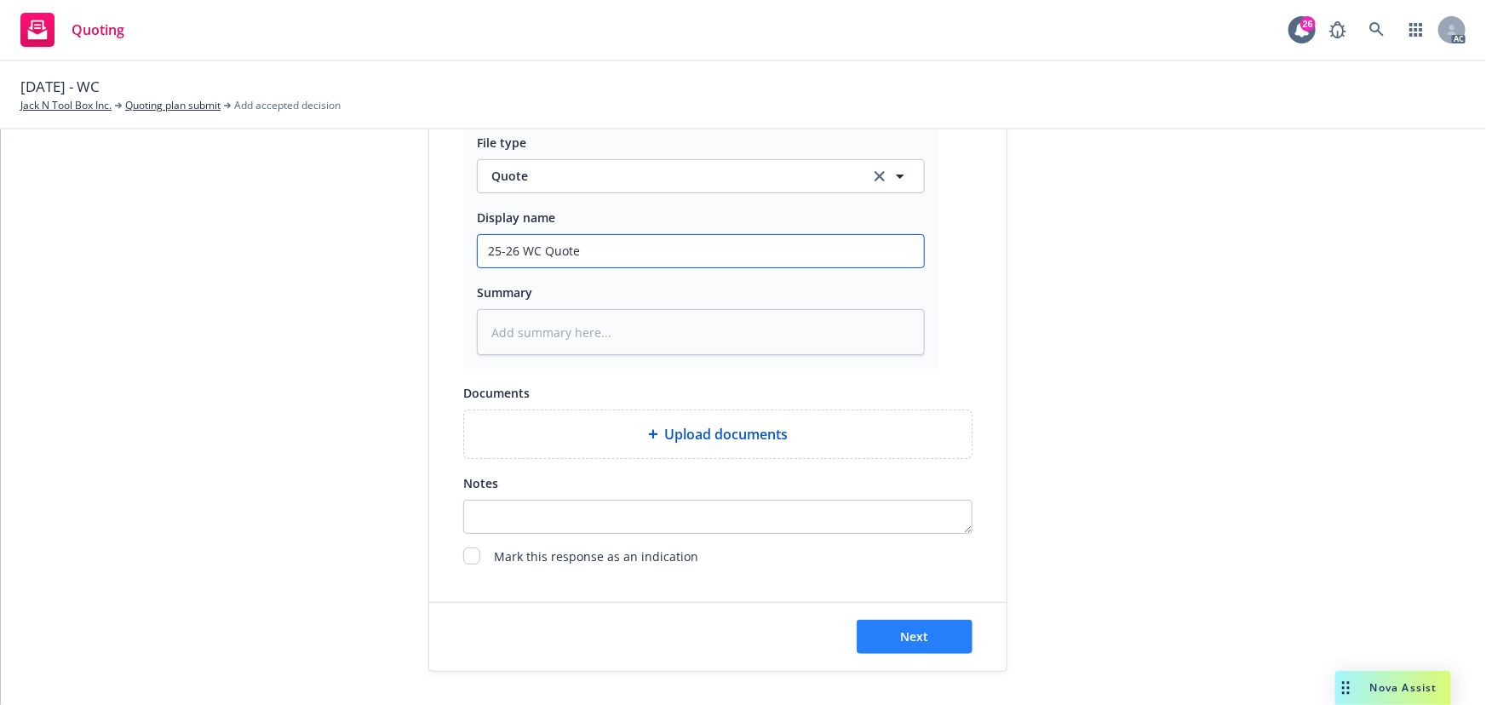
type input "25-26 WC Quote"
click at [901, 634] on span "Next" at bounding box center [915, 637] width 28 height 16
type textarea "x"
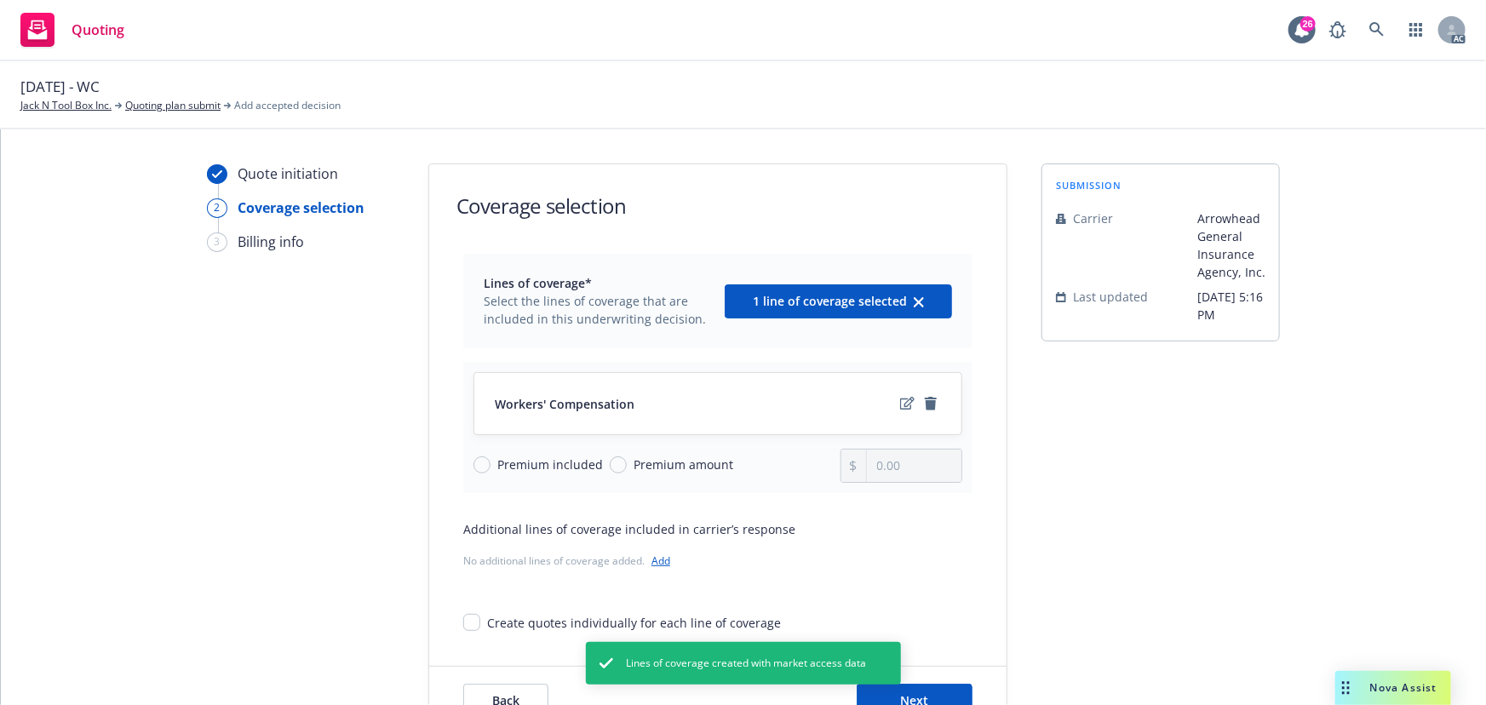
scroll to position [63, 0]
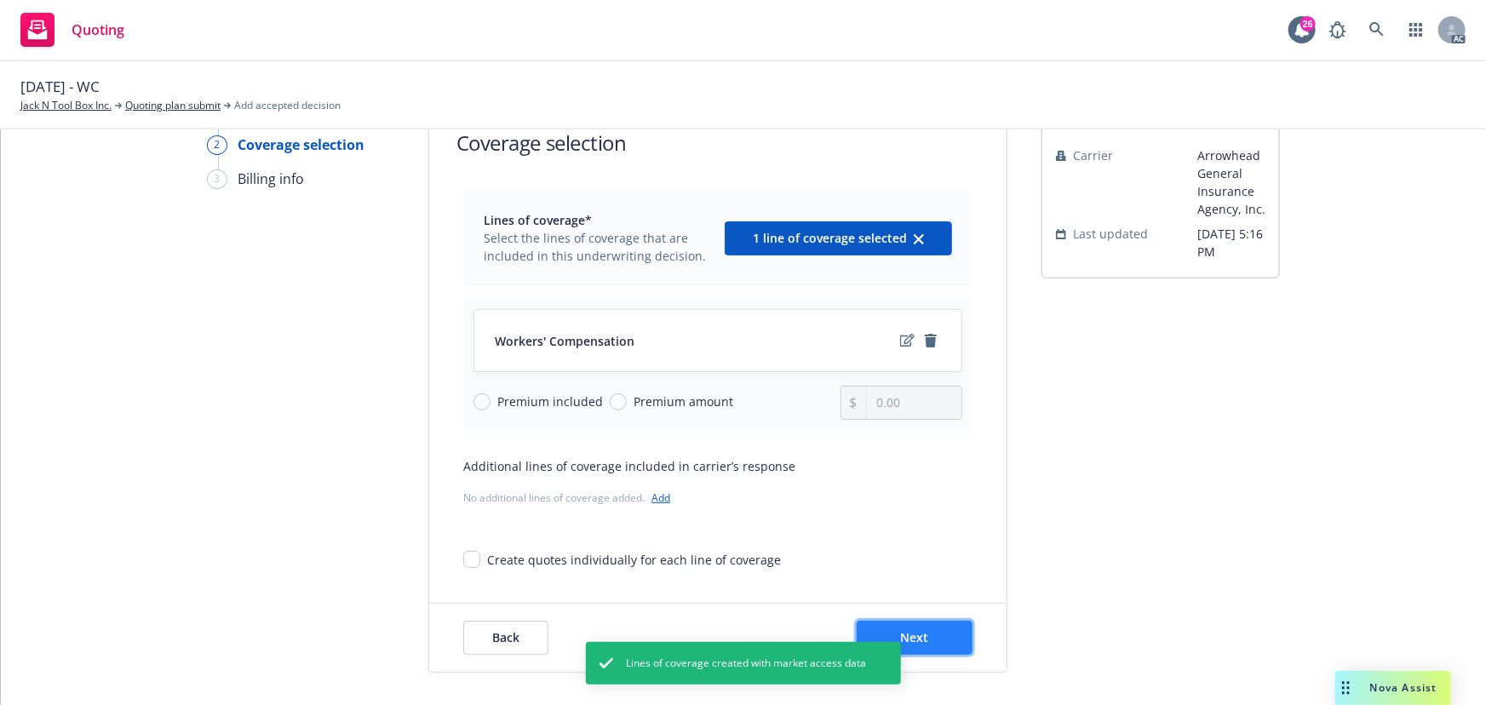
click at [933, 639] on button "Next" at bounding box center [915, 638] width 116 height 34
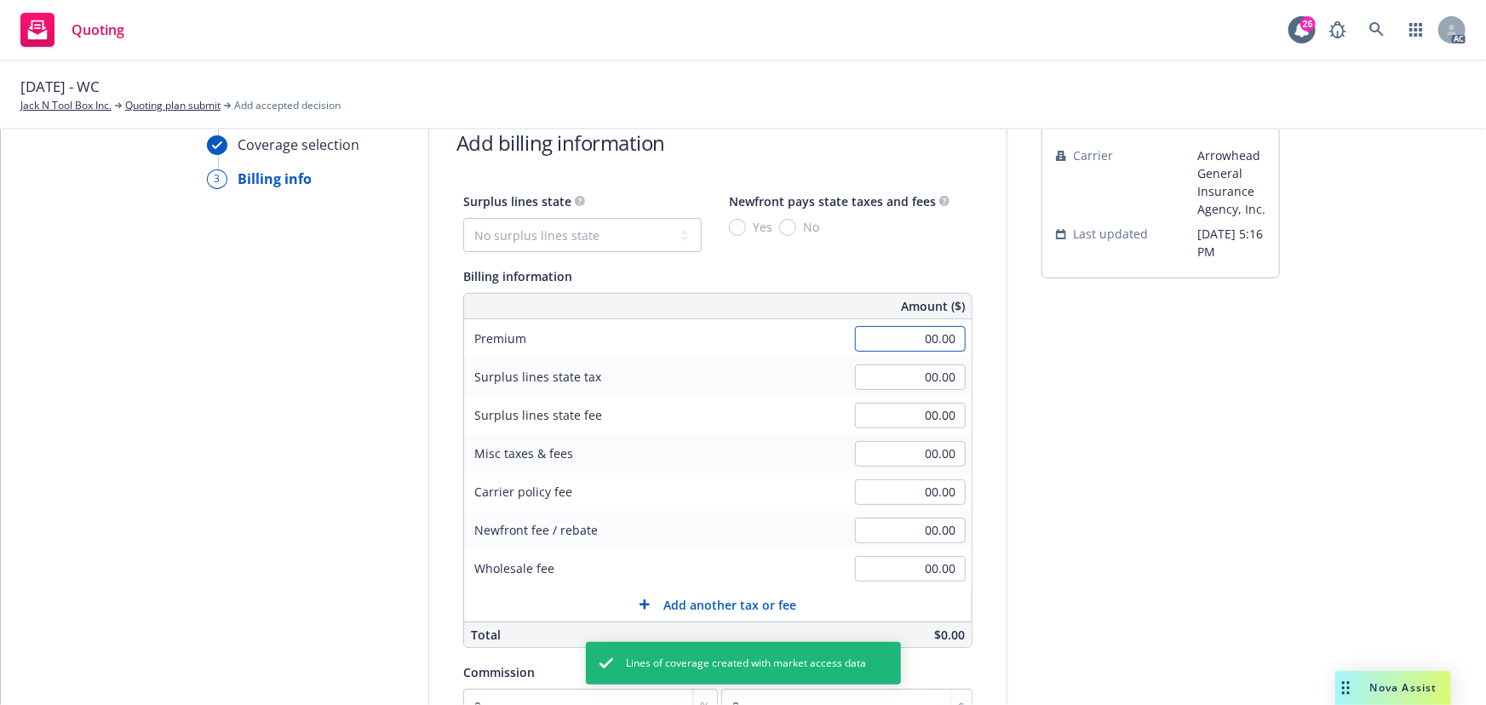
click at [912, 340] on input "00.00" at bounding box center [910, 339] width 111 height 26
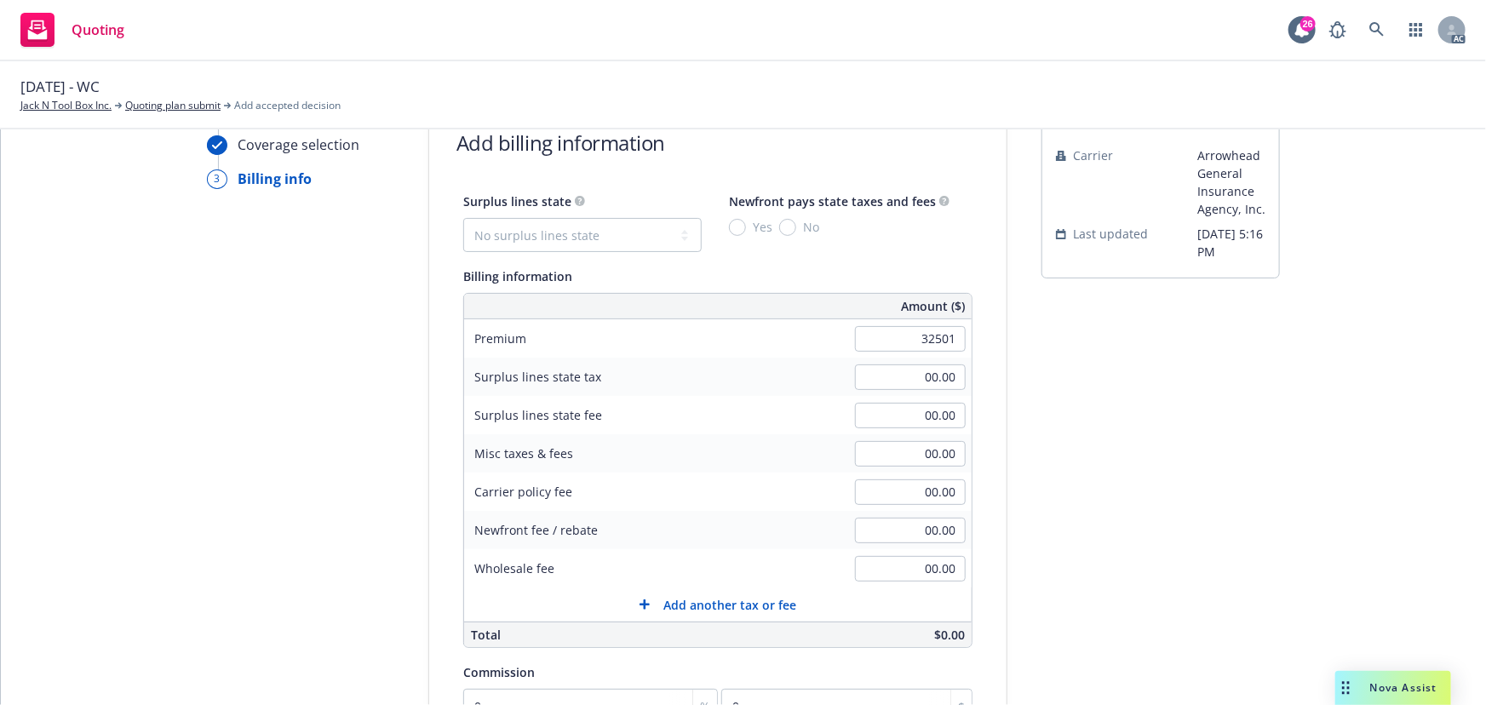
type input "32,501.00"
click at [1226, 461] on div "submission Carrier Arrowhead General Insurance Agency, Inc. Last updated 7/11, …" at bounding box center [1161, 535] width 238 height 871
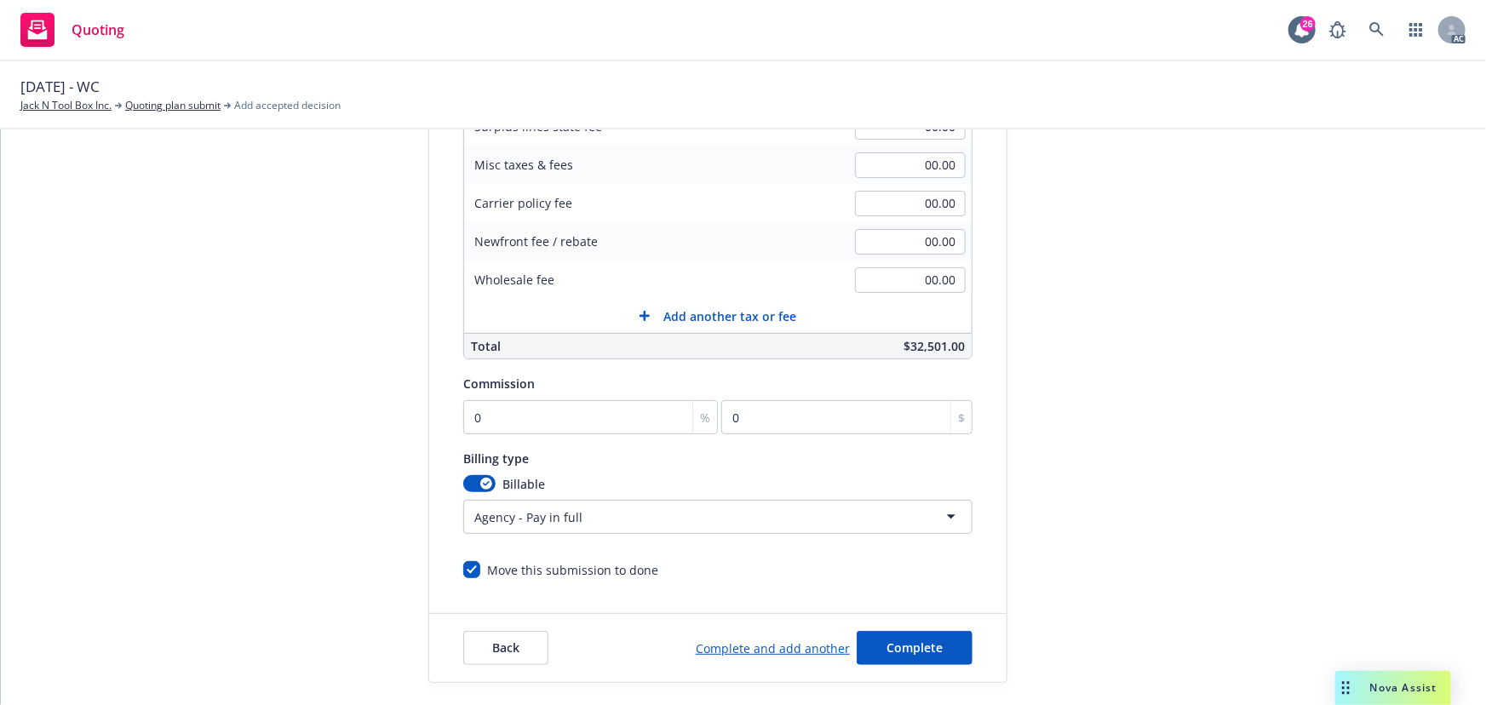
scroll to position [362, 0]
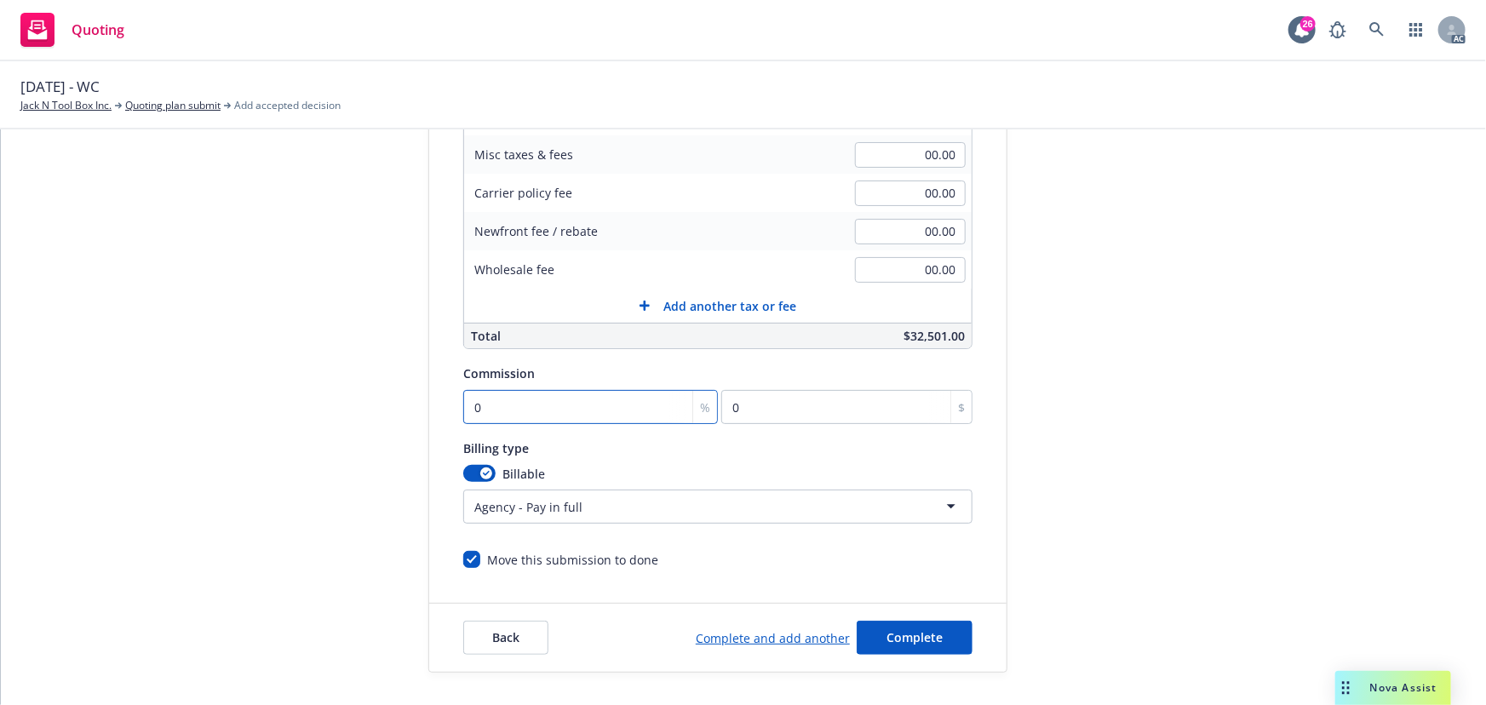
click at [539, 394] on input "0" at bounding box center [590, 407] width 255 height 34
type input "1"
type input "325.01"
type input "13"
type input "4225.13"
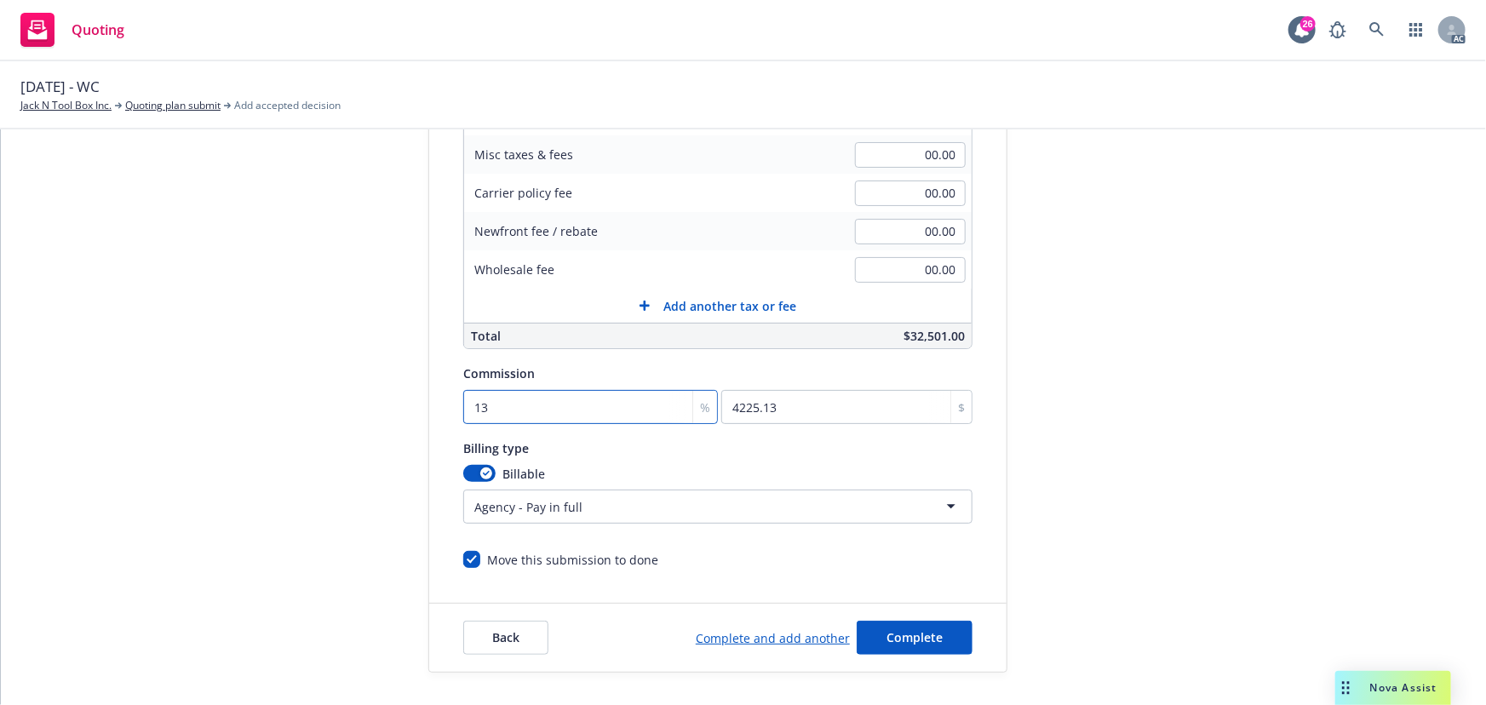
type input "13"
click at [544, 503] on html "Quoting 26 AC 10/1/25 - WC Jack N Tool Box Inc. Quoting plan submit Add accepte…" at bounding box center [743, 352] width 1486 height 705
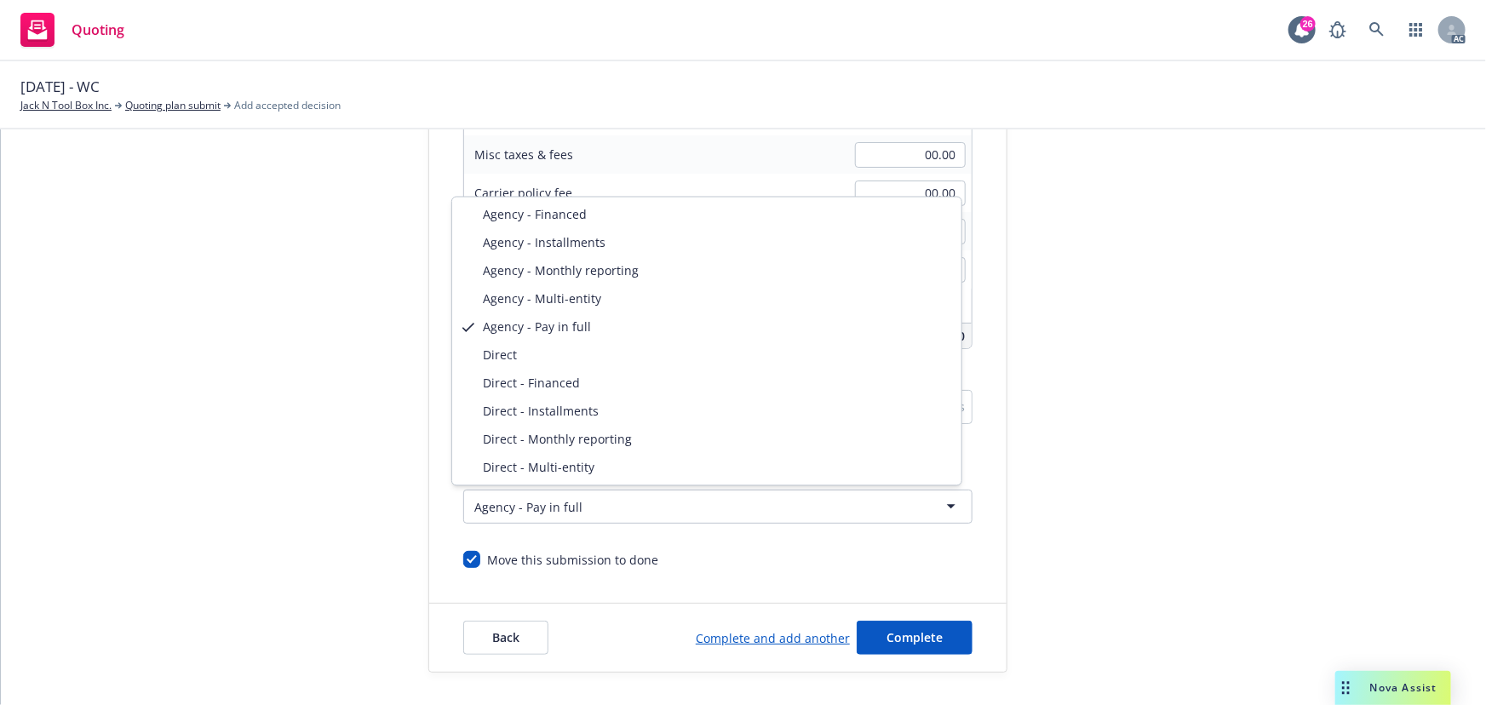
select select "DIRECT"
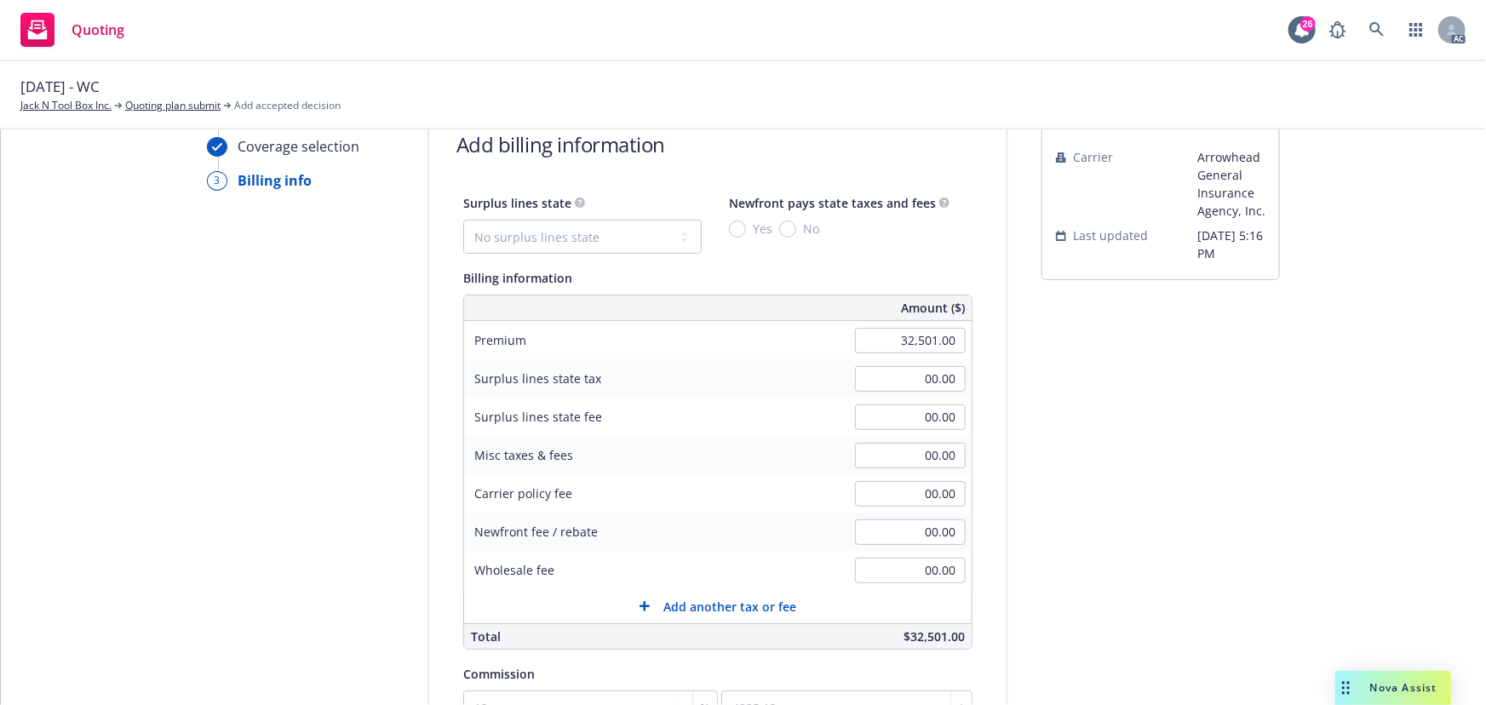
scroll to position [52, 0]
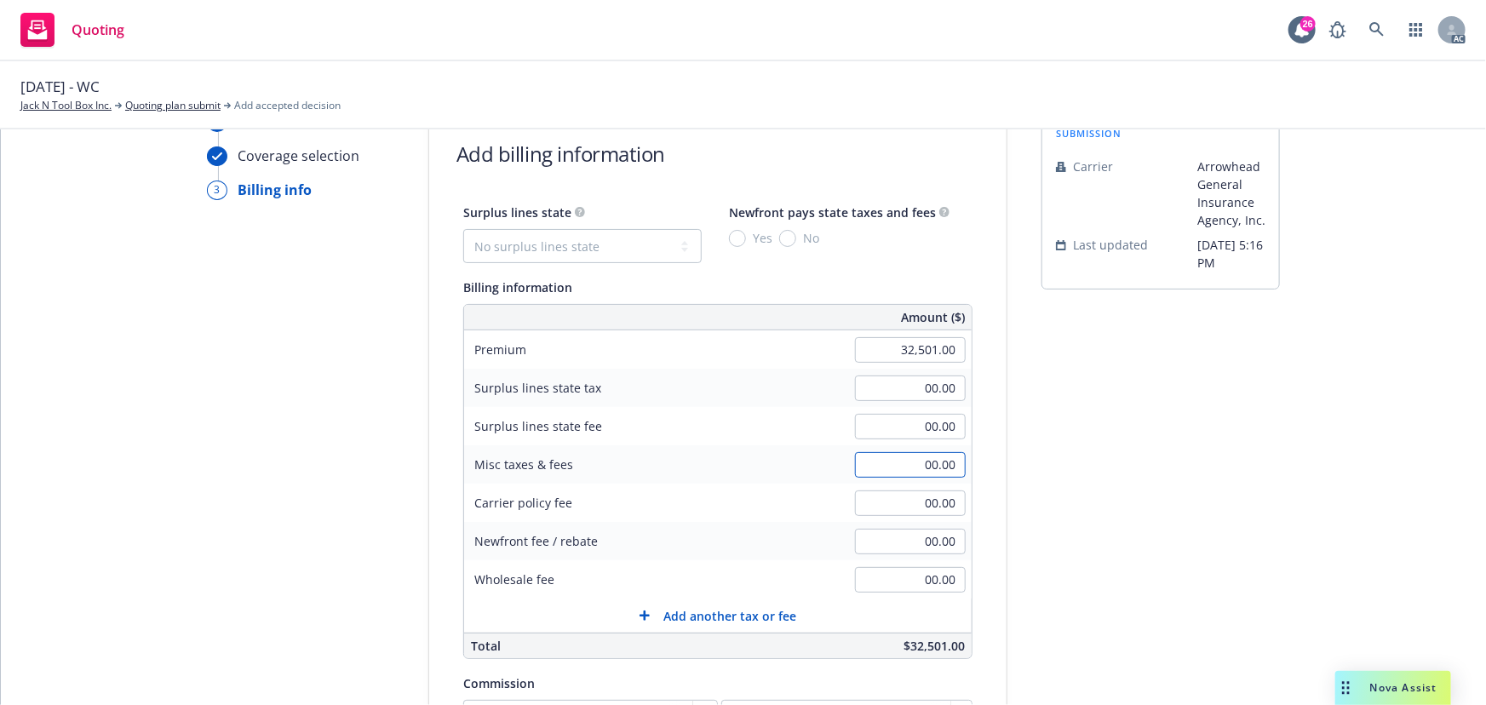
click at [901, 459] on input "00.00" at bounding box center [910, 465] width 111 height 26
type input "1,637.00"
click at [1055, 534] on div "submission Carrier Arrowhead General Insurance Agency, Inc. Last updated 7/11, …" at bounding box center [1161, 547] width 238 height 871
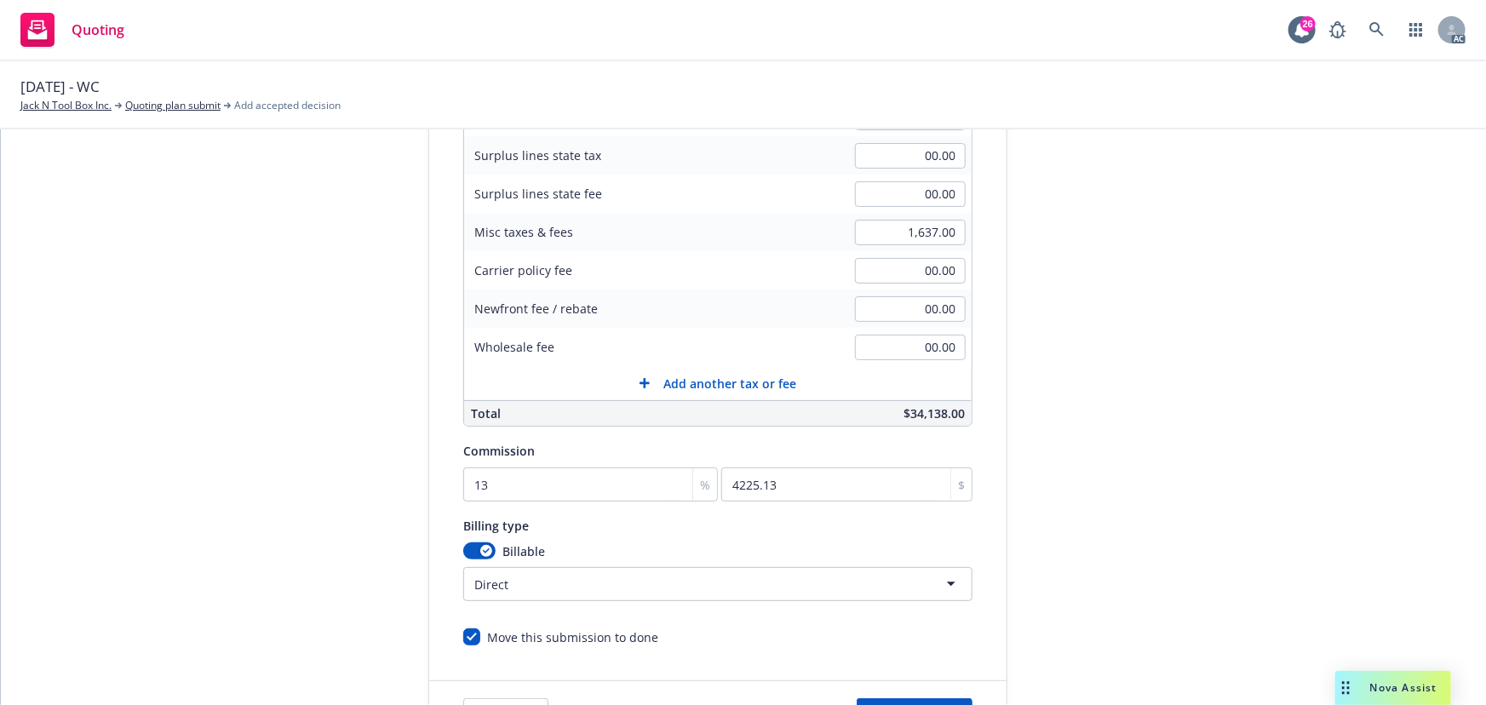
scroll to position [362, 0]
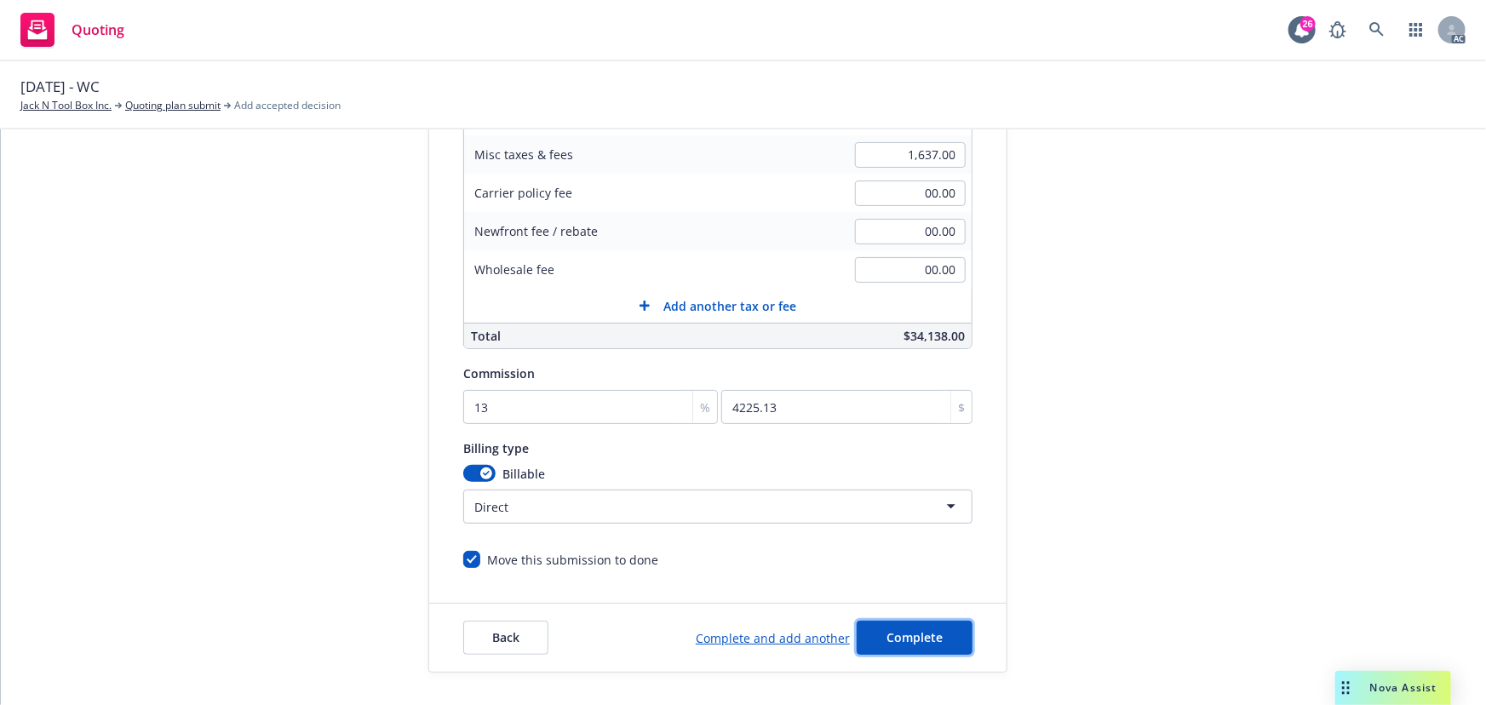
drag, startPoint x: 894, startPoint y: 641, endPoint x: 909, endPoint y: 640, distance: 14.6
click at [894, 641] on span "Complete" at bounding box center [915, 637] width 56 height 16
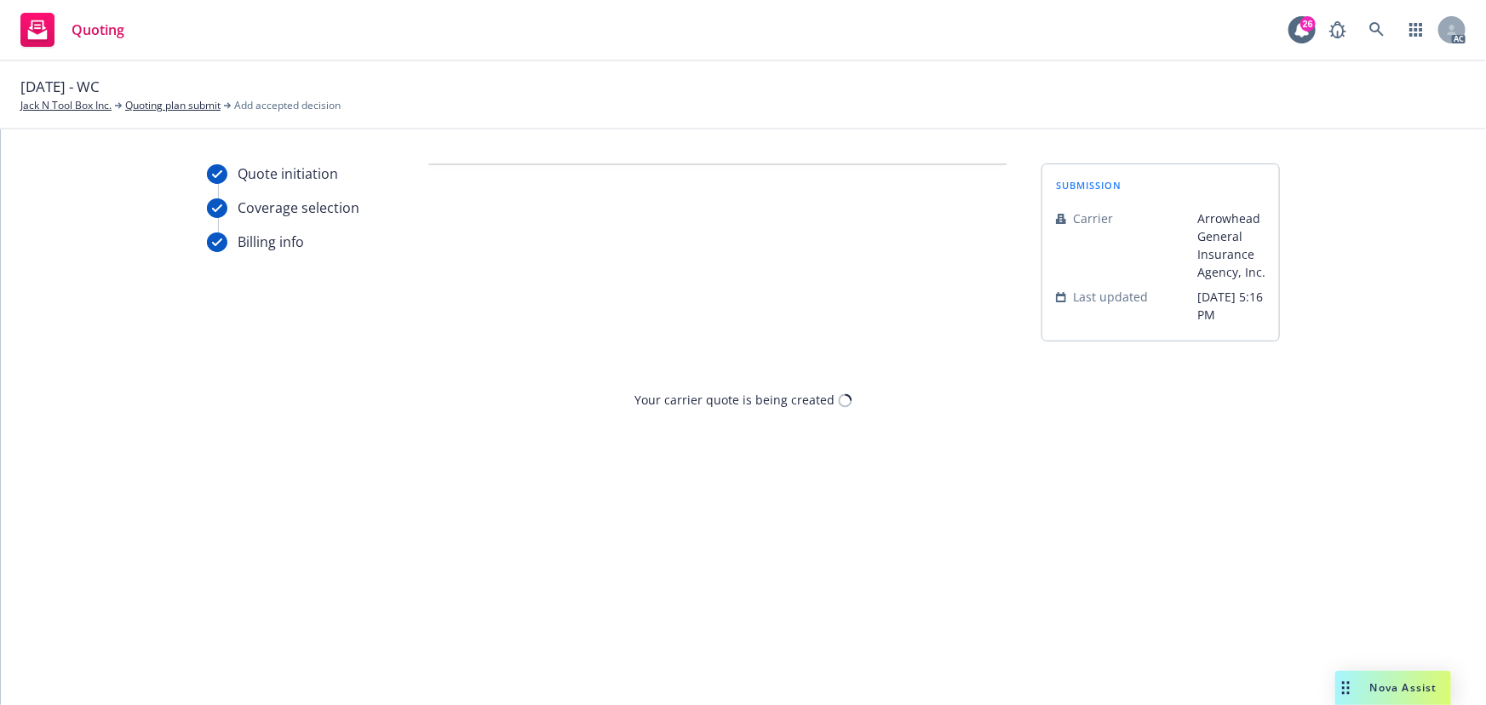
scroll to position [0, 0]
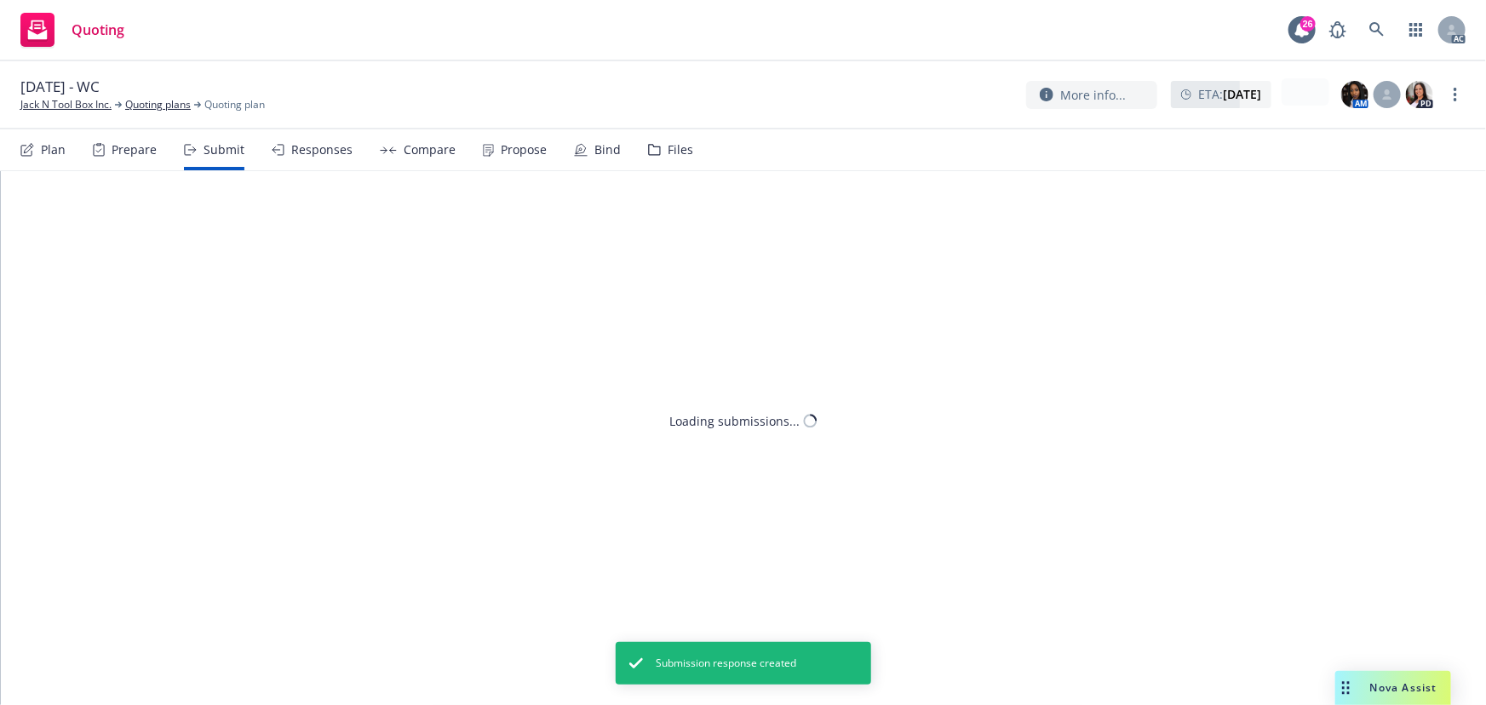
click at [307, 156] on div "Responses" at bounding box center [321, 150] width 61 height 14
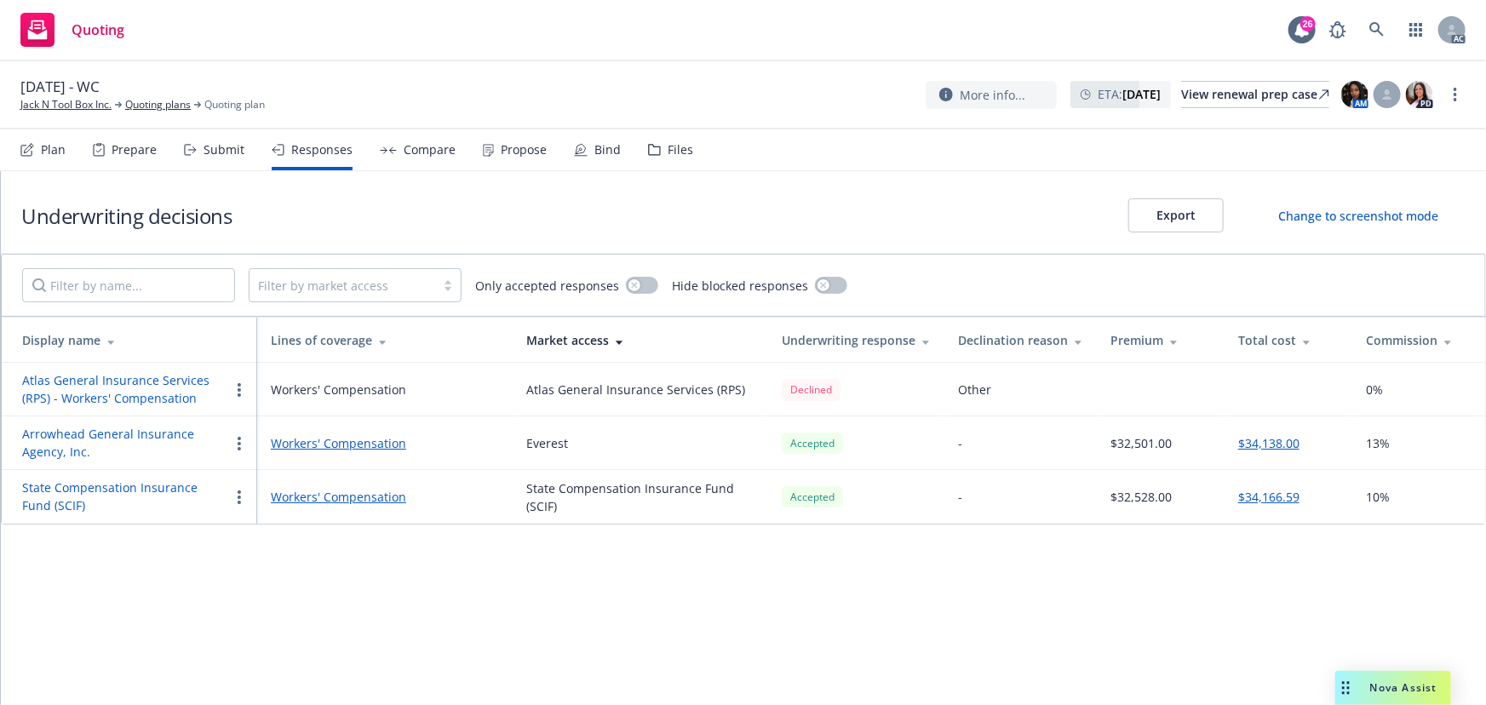
click at [103, 433] on button "Arrowhead General Insurance Agency, Inc." at bounding box center [125, 443] width 207 height 36
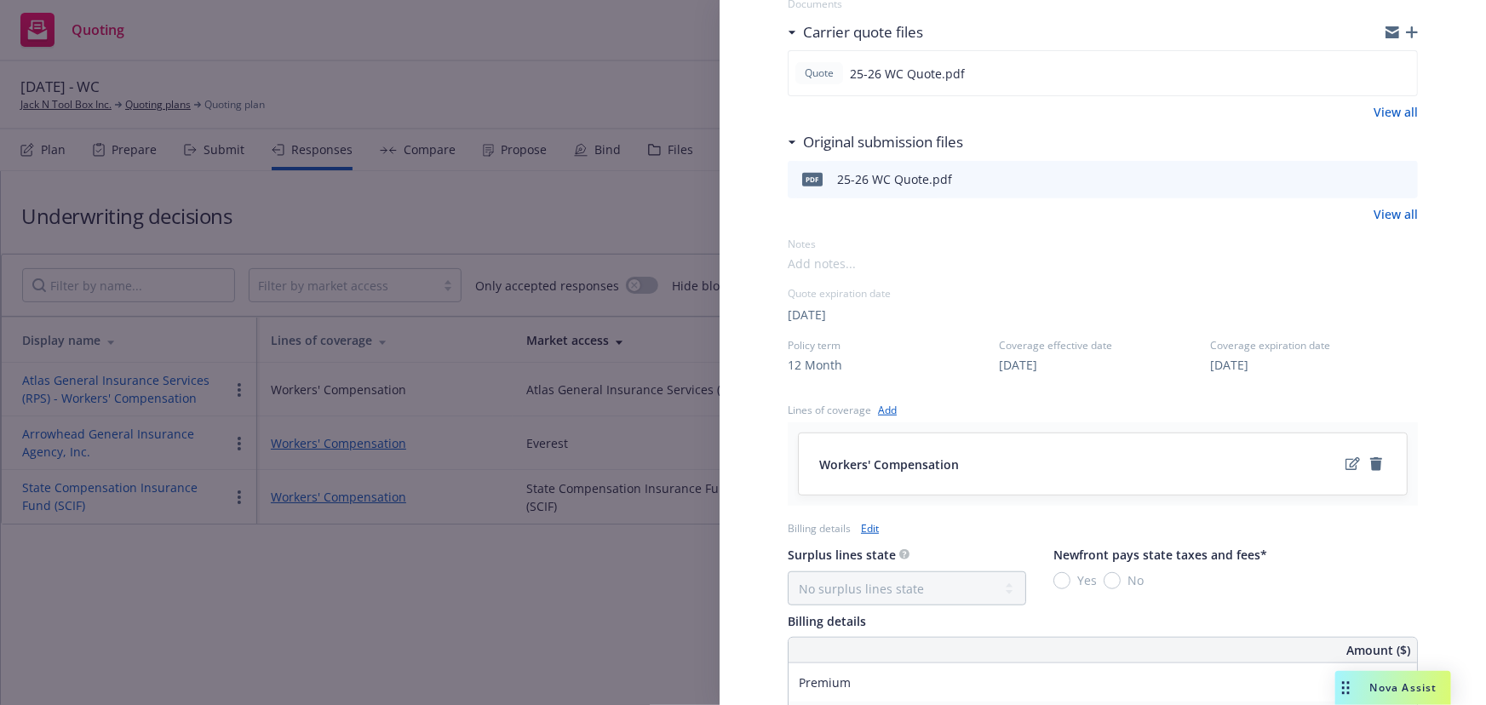
scroll to position [309, 0]
click at [1346, 462] on icon "edit" at bounding box center [1353, 462] width 14 height 13
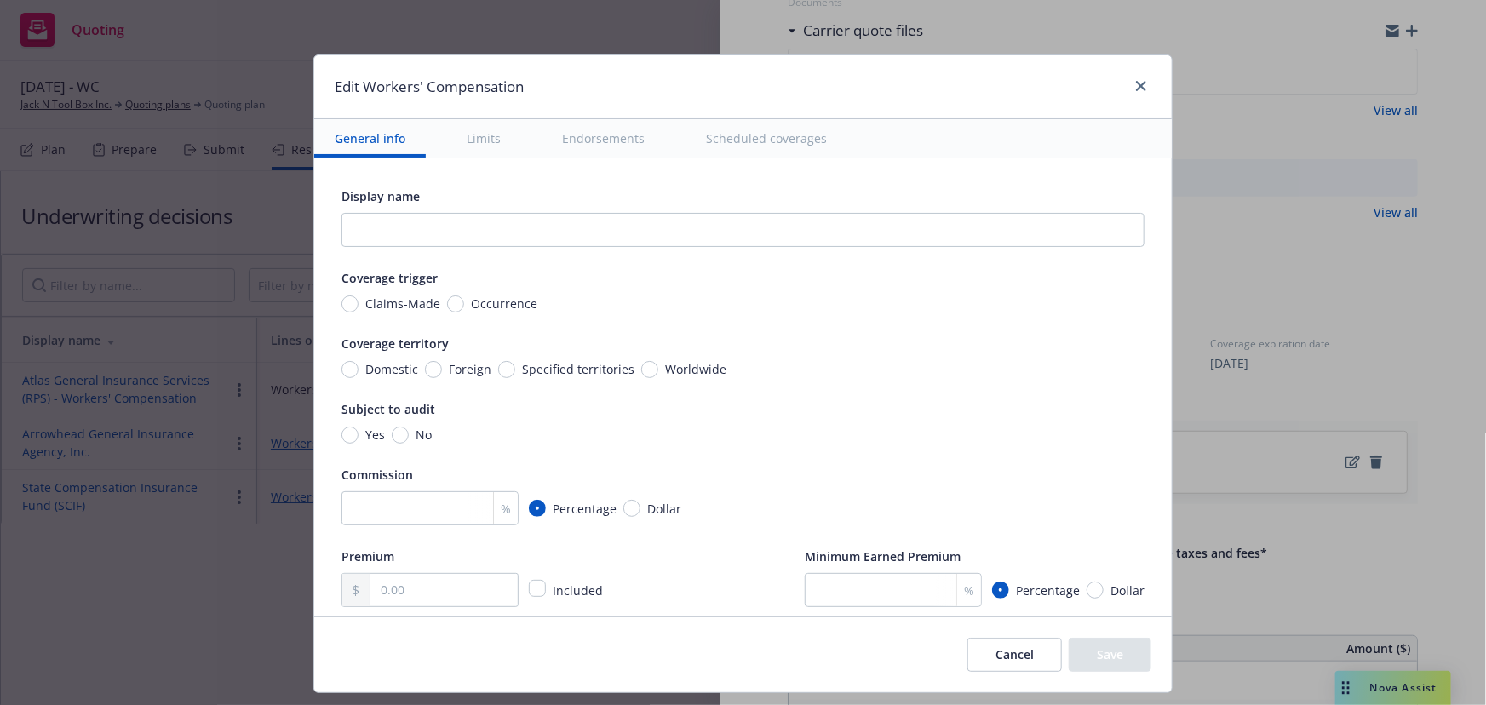
click at [756, 144] on button "Scheduled coverages" at bounding box center [767, 138] width 162 height 38
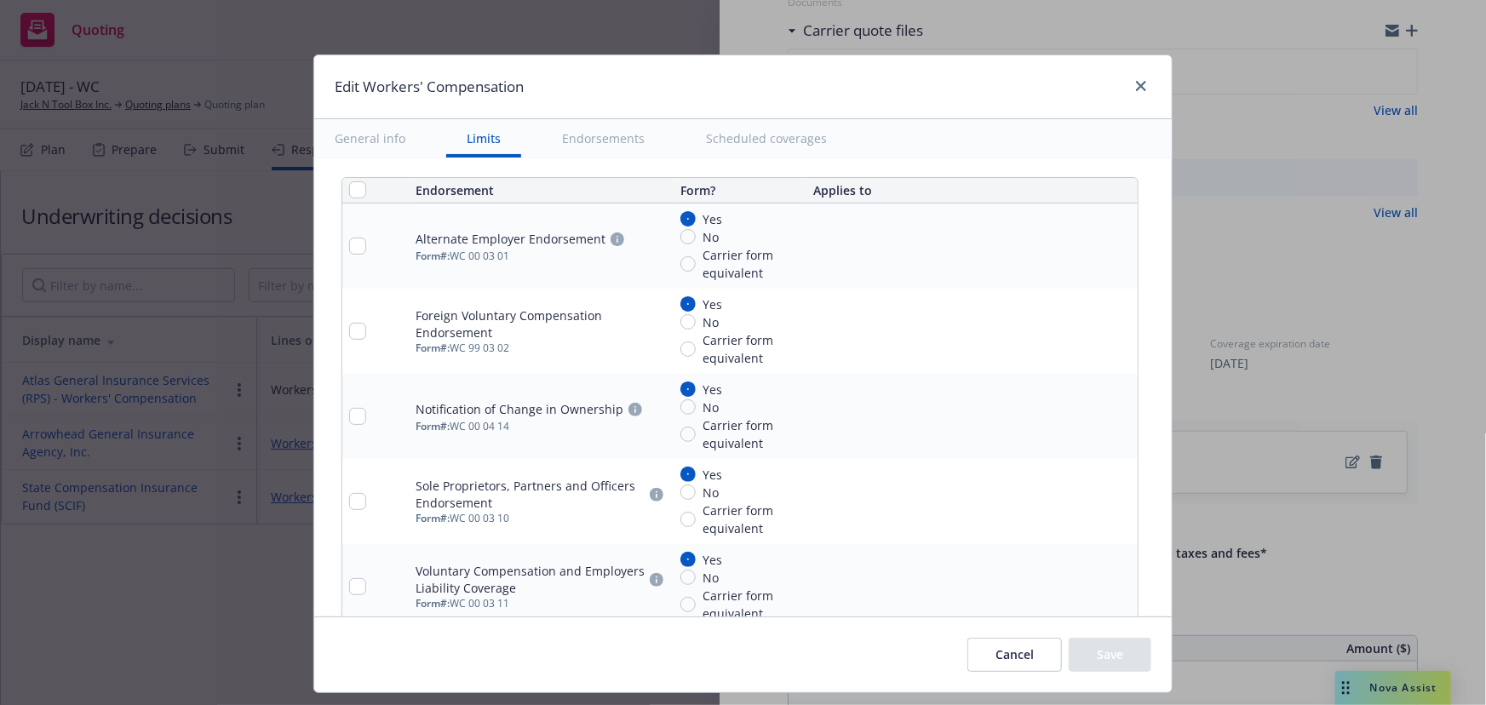
type textarea "x"
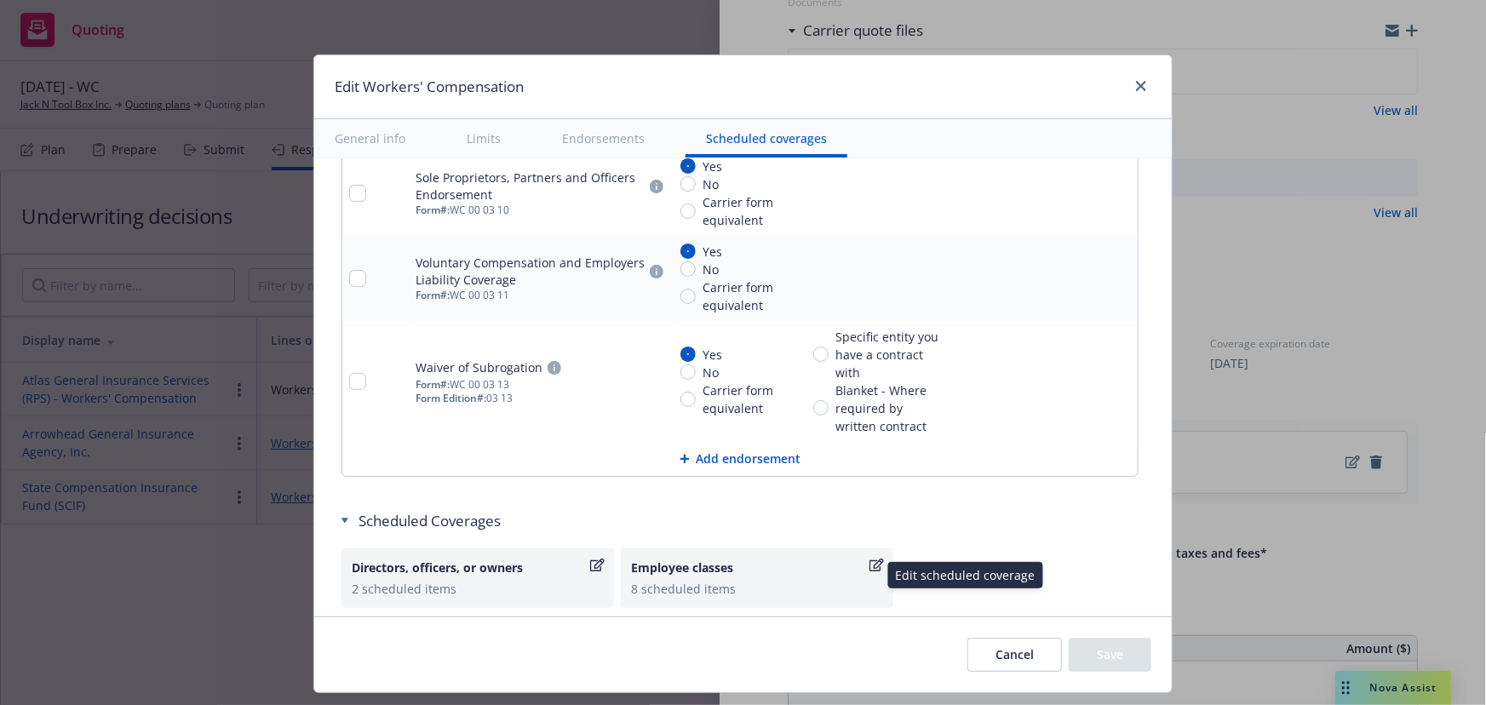
click at [738, 581] on div "8 scheduled items" at bounding box center [757, 589] width 252 height 18
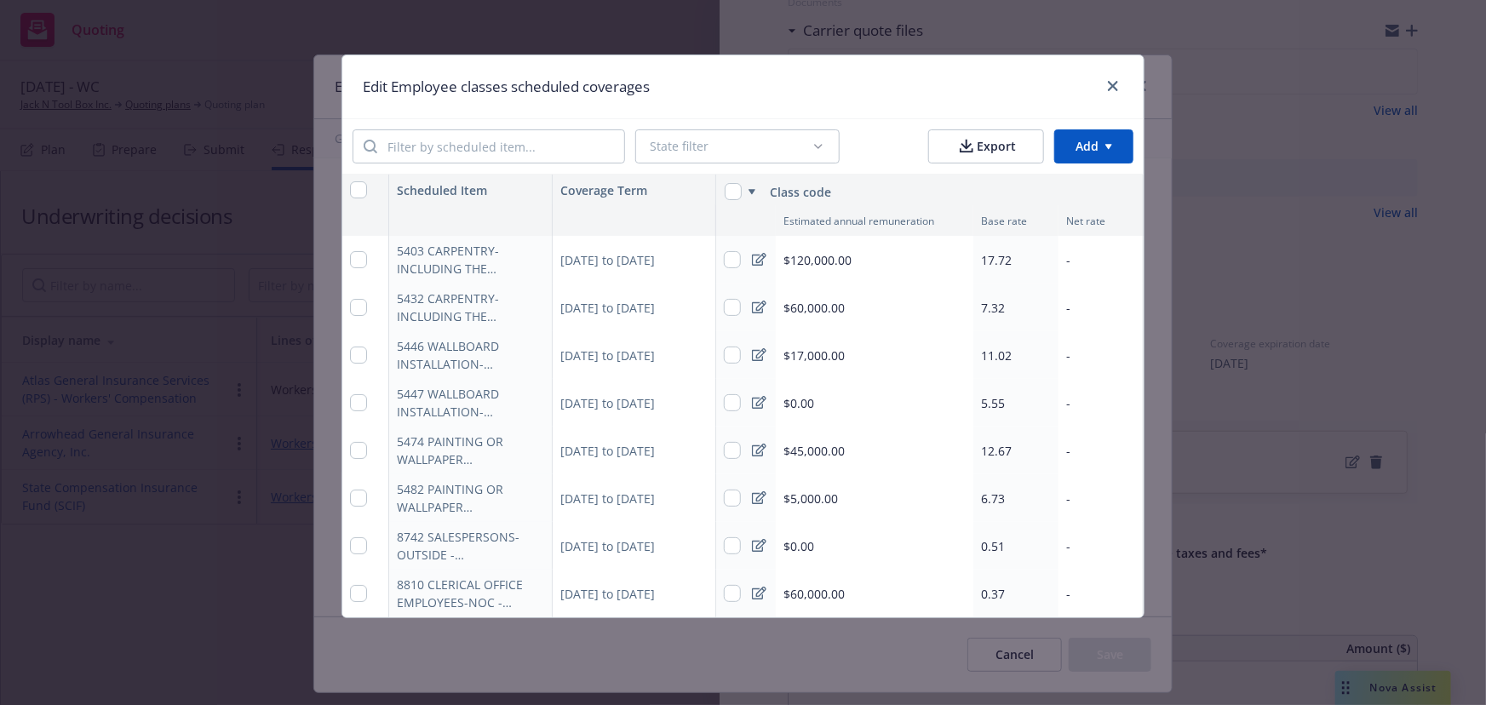
click at [760, 258] on icon at bounding box center [759, 260] width 14 height 14
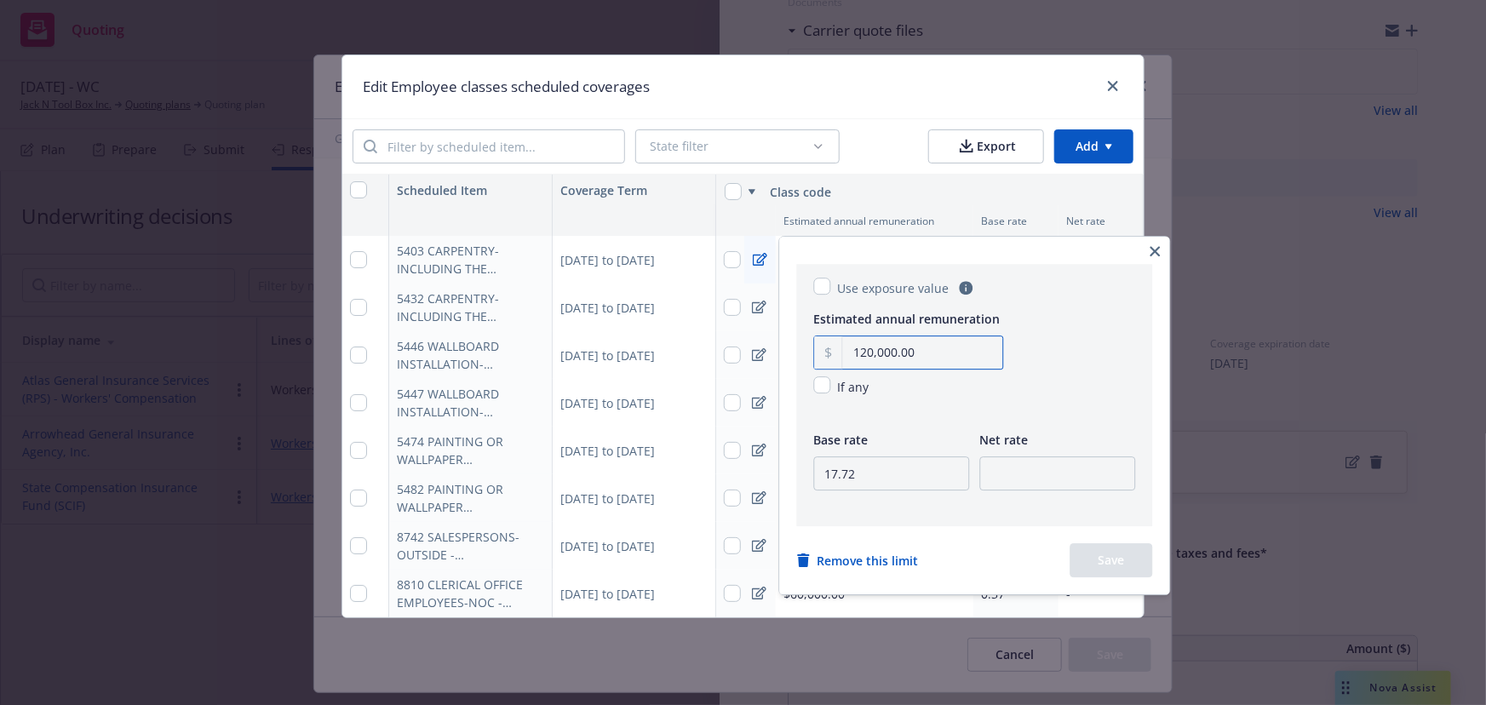
drag, startPoint x: 921, startPoint y: 355, endPoint x: 847, endPoint y: 353, distance: 75.0
click at [847, 353] on input "120,000.00" at bounding box center [923, 352] width 160 height 32
type input "1,570.00"
click at [887, 477] on input "17.72" at bounding box center [892, 473] width 156 height 34
type input "17.723"
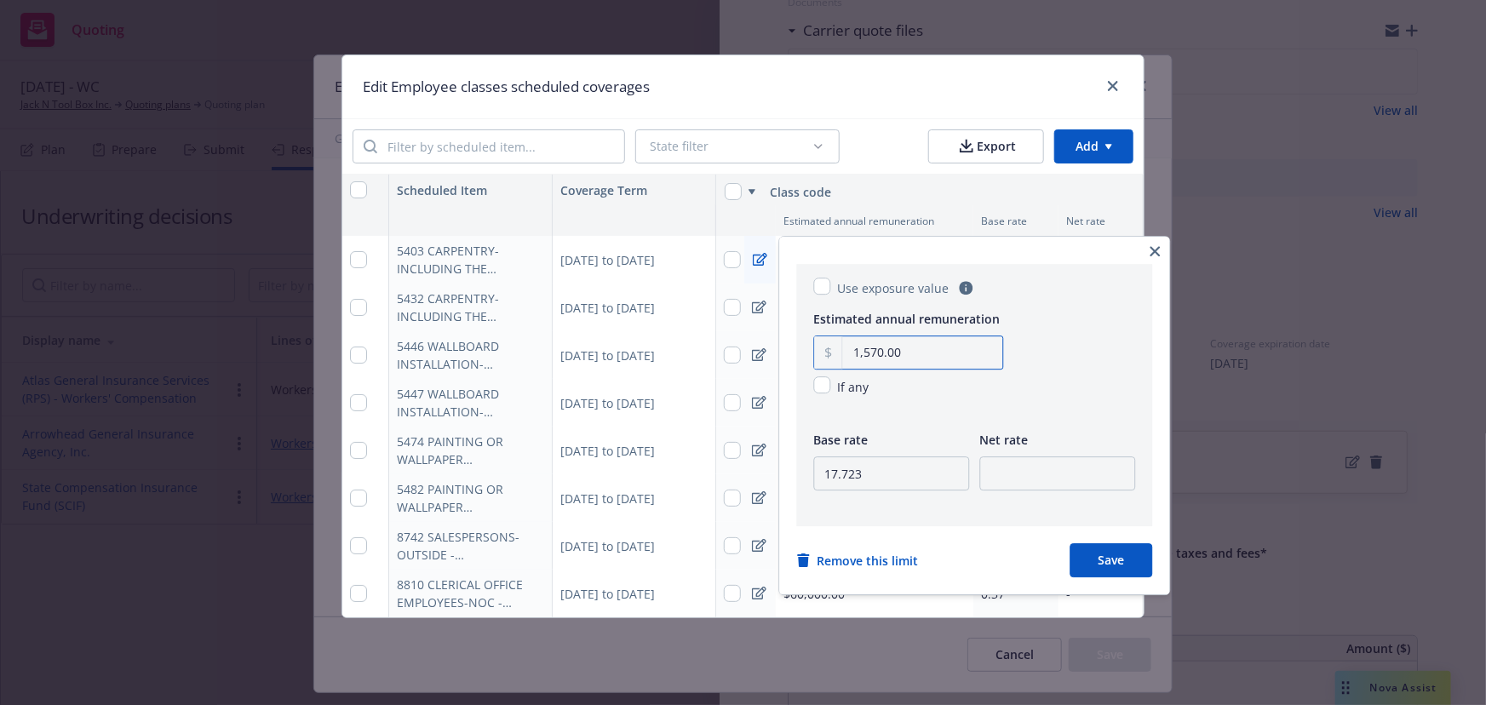
drag, startPoint x: 907, startPoint y: 347, endPoint x: 787, endPoint y: 364, distance: 121.2
click at [787, 364] on div "Use exposure value Estimated annual remuneration 1,570.00 If any Base rate 17.7…" at bounding box center [975, 416] width 390 height 358
type input "15,703.00"
click at [868, 479] on input "17.723" at bounding box center [892, 473] width 156 height 34
type input "17.91"
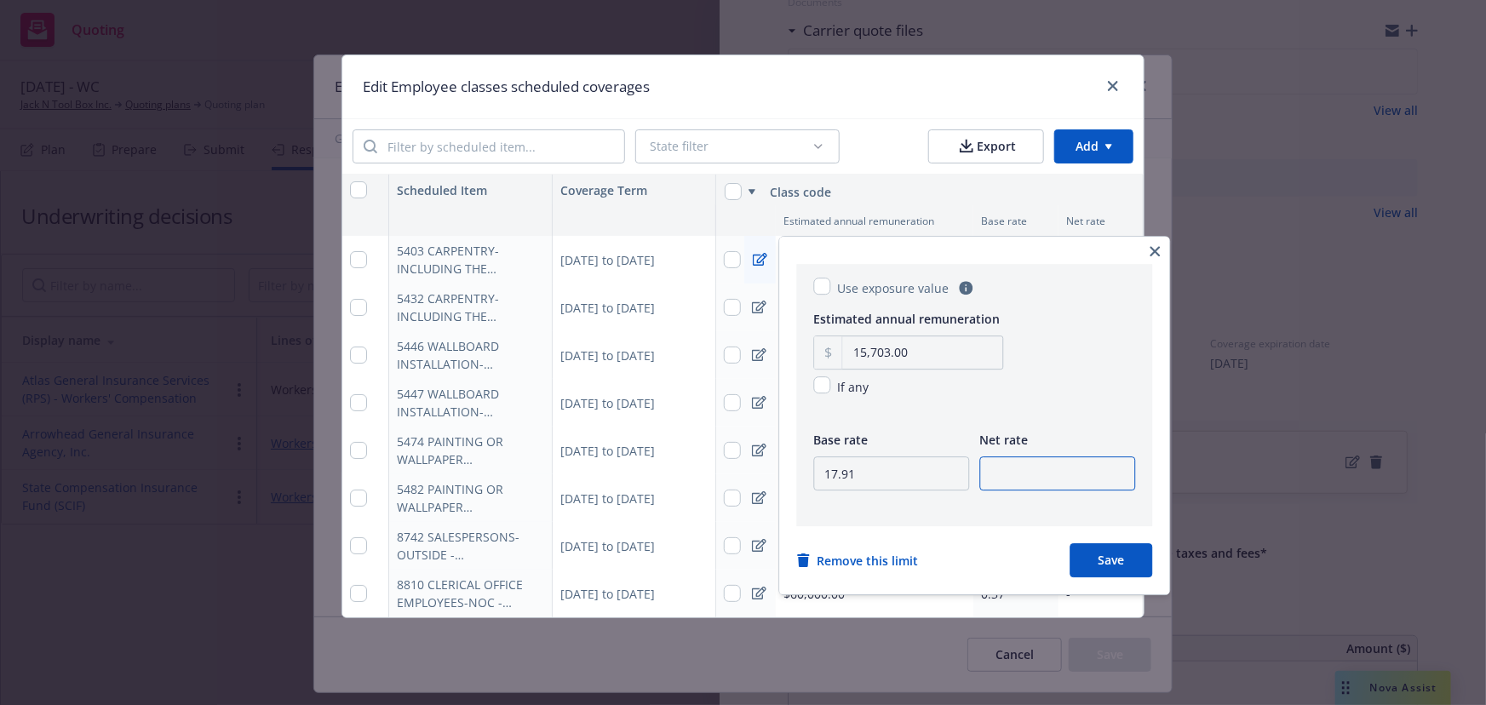
click at [1038, 474] on input "number" at bounding box center [1058, 473] width 156 height 34
type input "31.38"
click at [1138, 557] on button "Save" at bounding box center [1112, 560] width 83 height 34
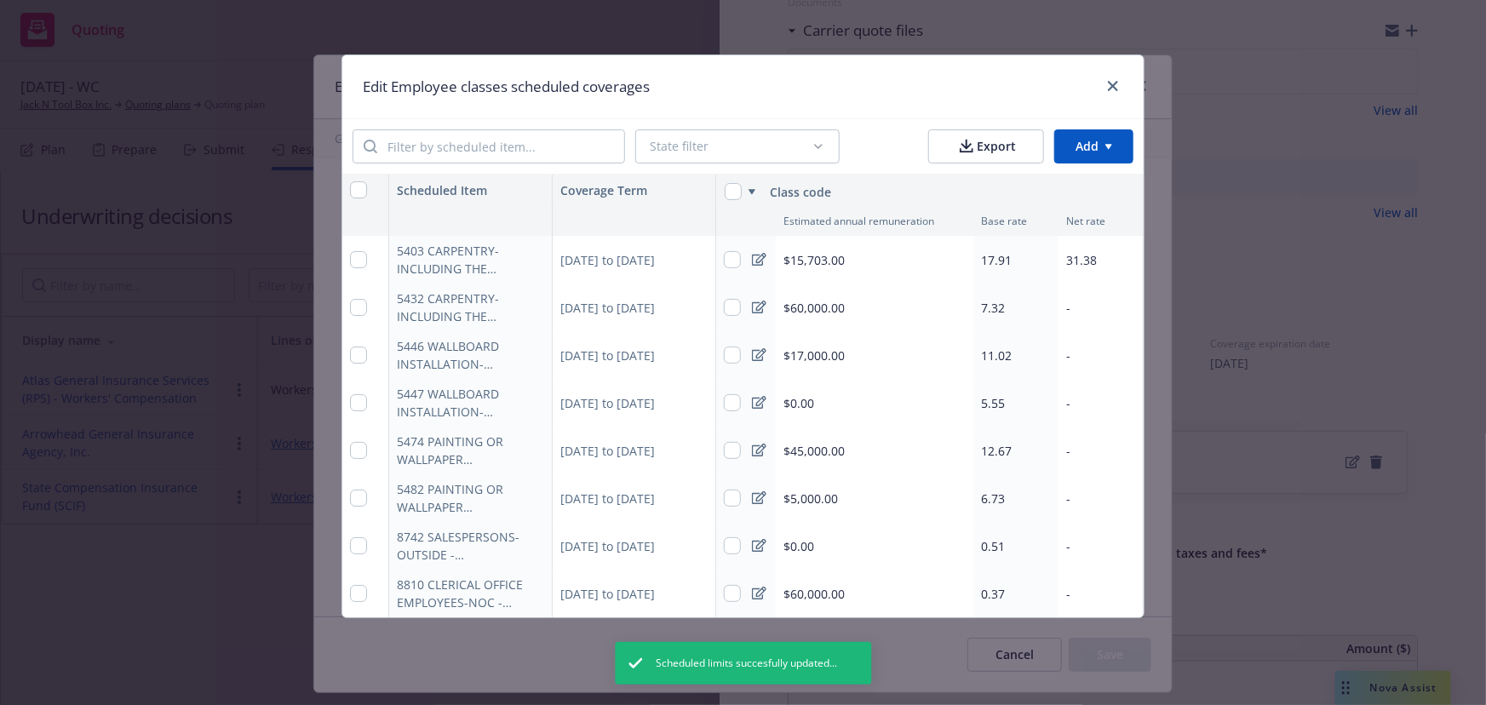
click at [757, 302] on icon at bounding box center [759, 307] width 14 height 13
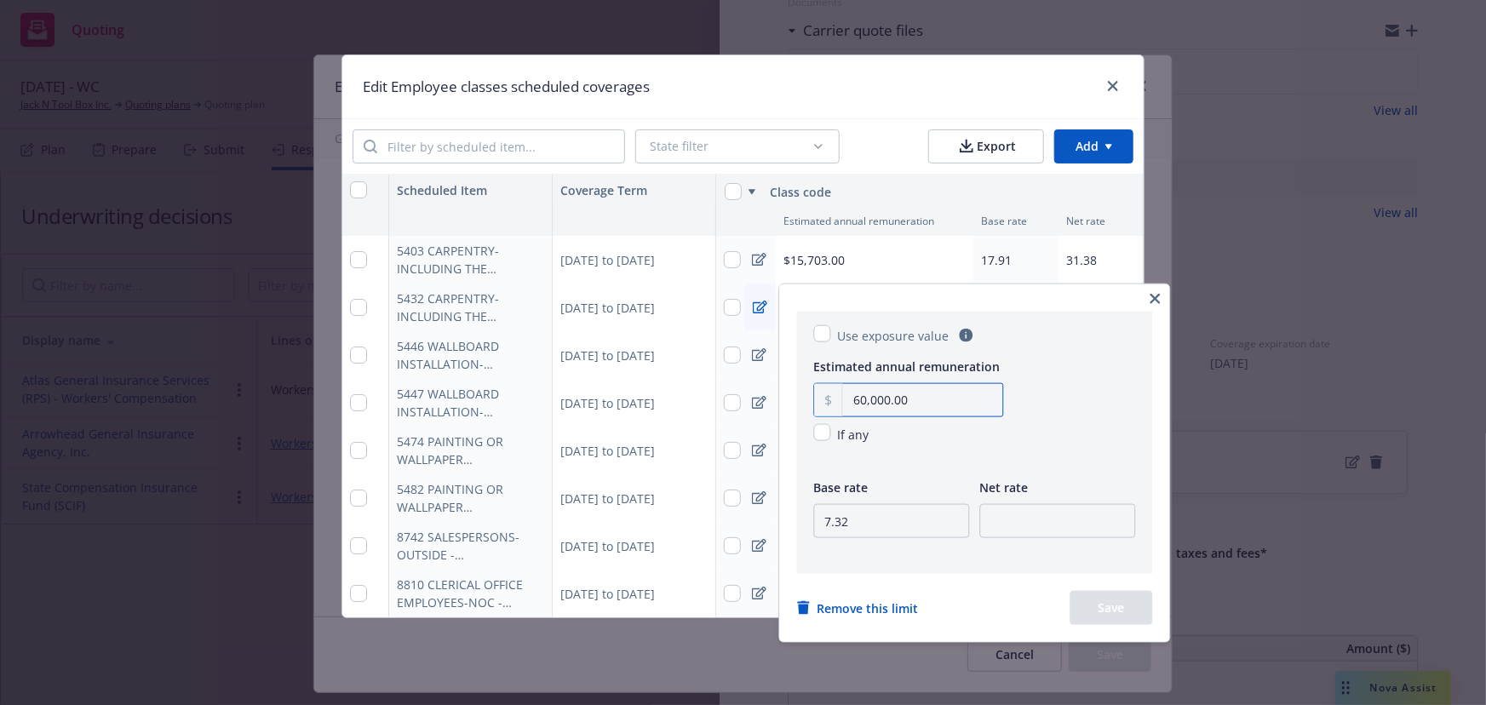
type textarea "x"
drag, startPoint x: 967, startPoint y: 399, endPoint x: 853, endPoint y: 405, distance: 113.4
click at [853, 405] on input "60,000.00" at bounding box center [923, 400] width 160 height 32
type input "105,391.00"
click at [883, 520] on input "7.32" at bounding box center [892, 521] width 156 height 34
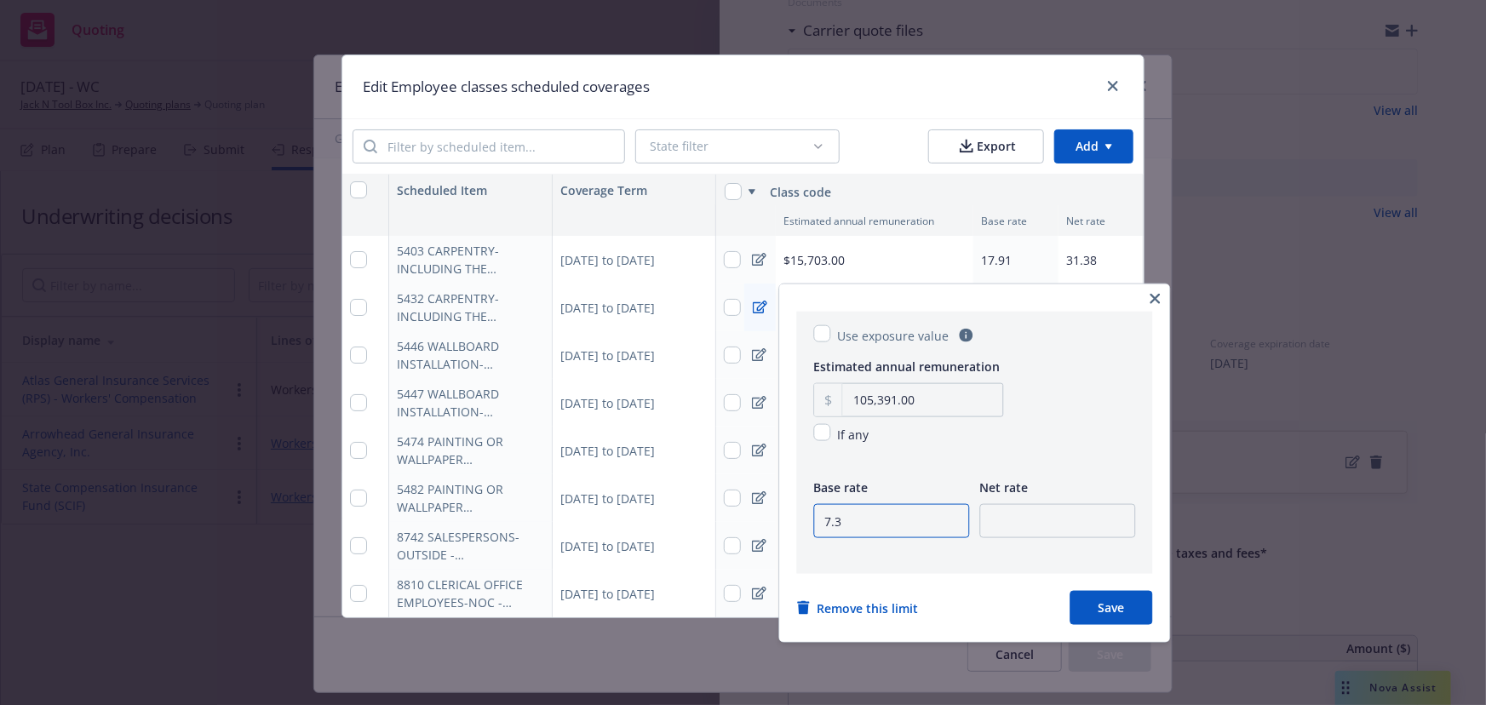
type input "7"
type input "8.36"
click at [1042, 528] on input "number" at bounding box center [1058, 521] width 156 height 34
type input "14.65"
click at [1133, 616] on button "Save" at bounding box center [1112, 608] width 83 height 34
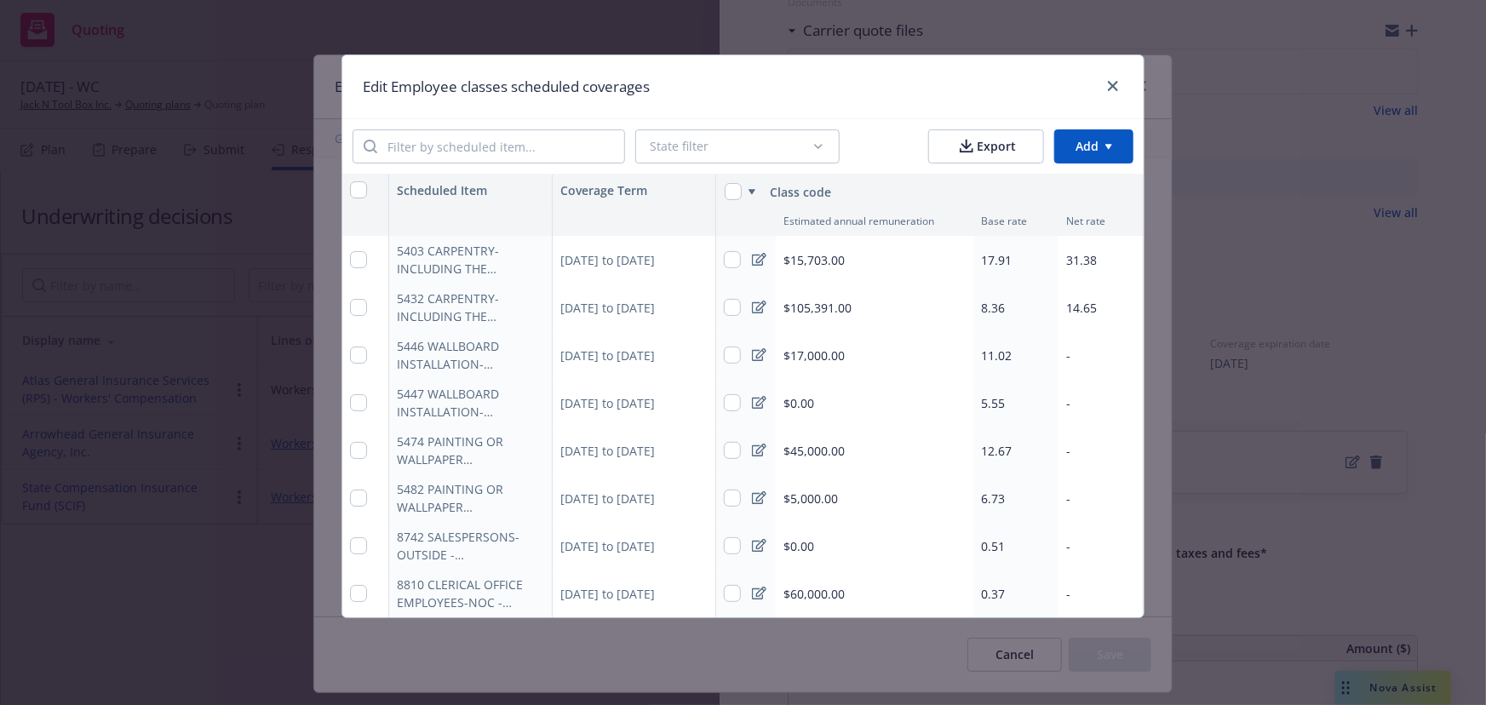
click at [757, 350] on icon at bounding box center [759, 354] width 14 height 13
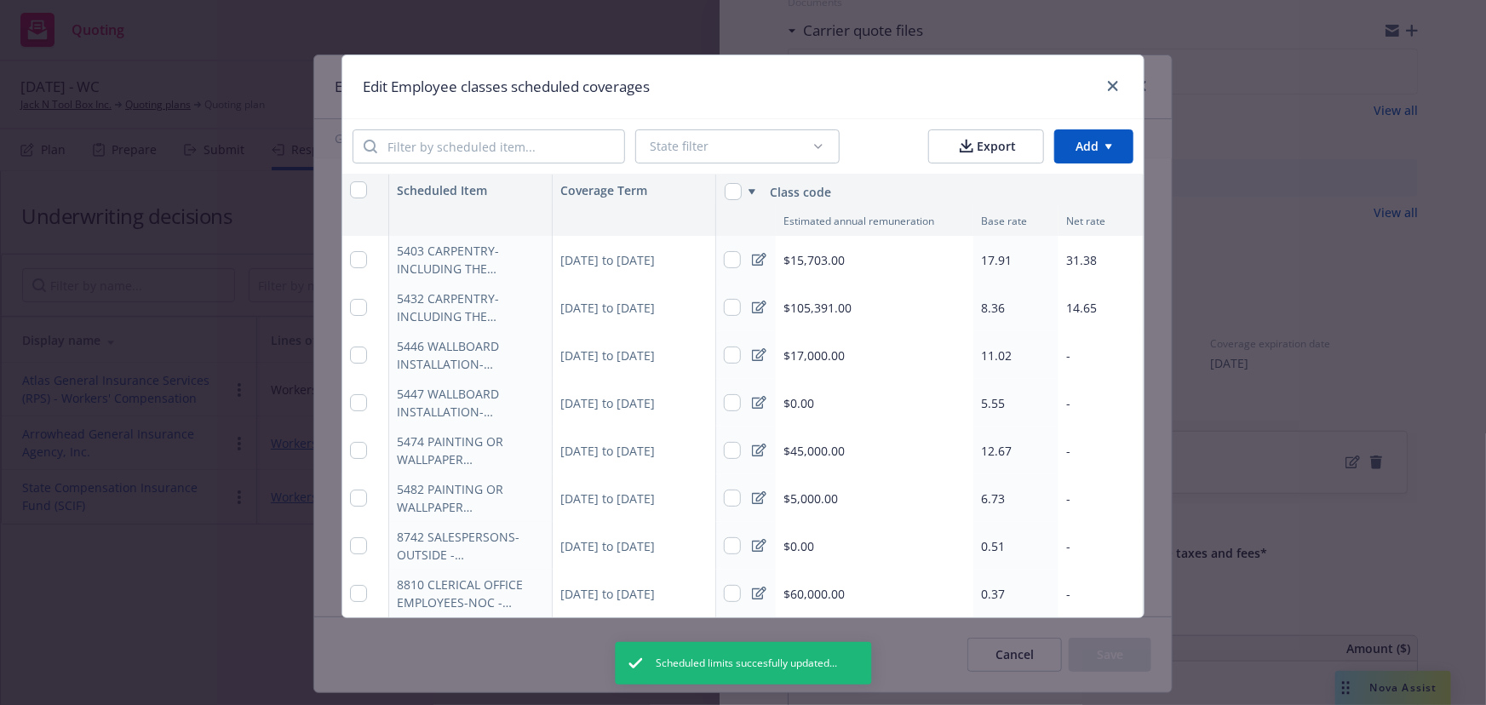
click at [759, 350] on icon at bounding box center [759, 354] width 14 height 13
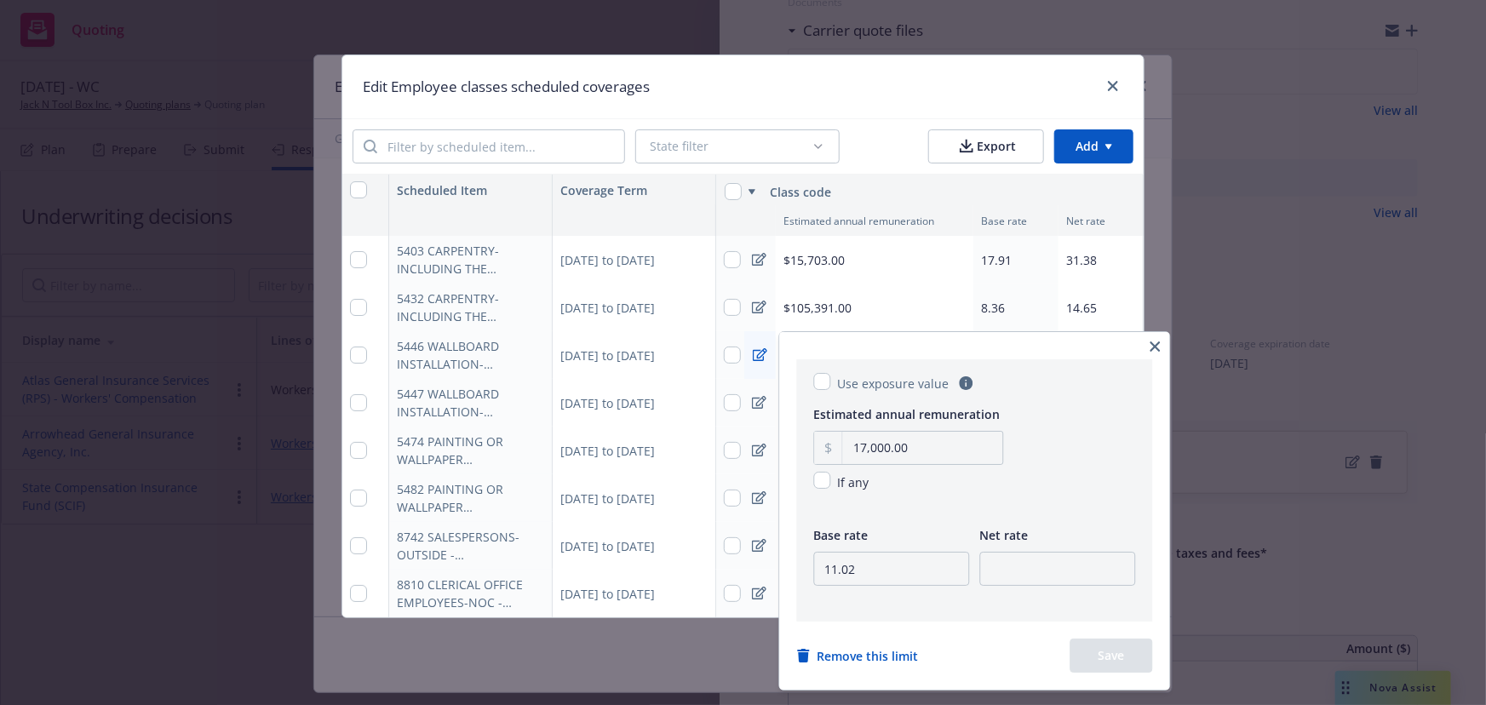
type textarea "x"
drag, startPoint x: 887, startPoint y: 444, endPoint x: 812, endPoint y: 446, distance: 75.8
click at [812, 446] on div "Use exposure value Estimated annual remuneration 17,000.00 If any Base rate 11.…" at bounding box center [975, 490] width 356 height 262
type input "1,386.00"
click at [877, 583] on input "11.02" at bounding box center [892, 569] width 156 height 34
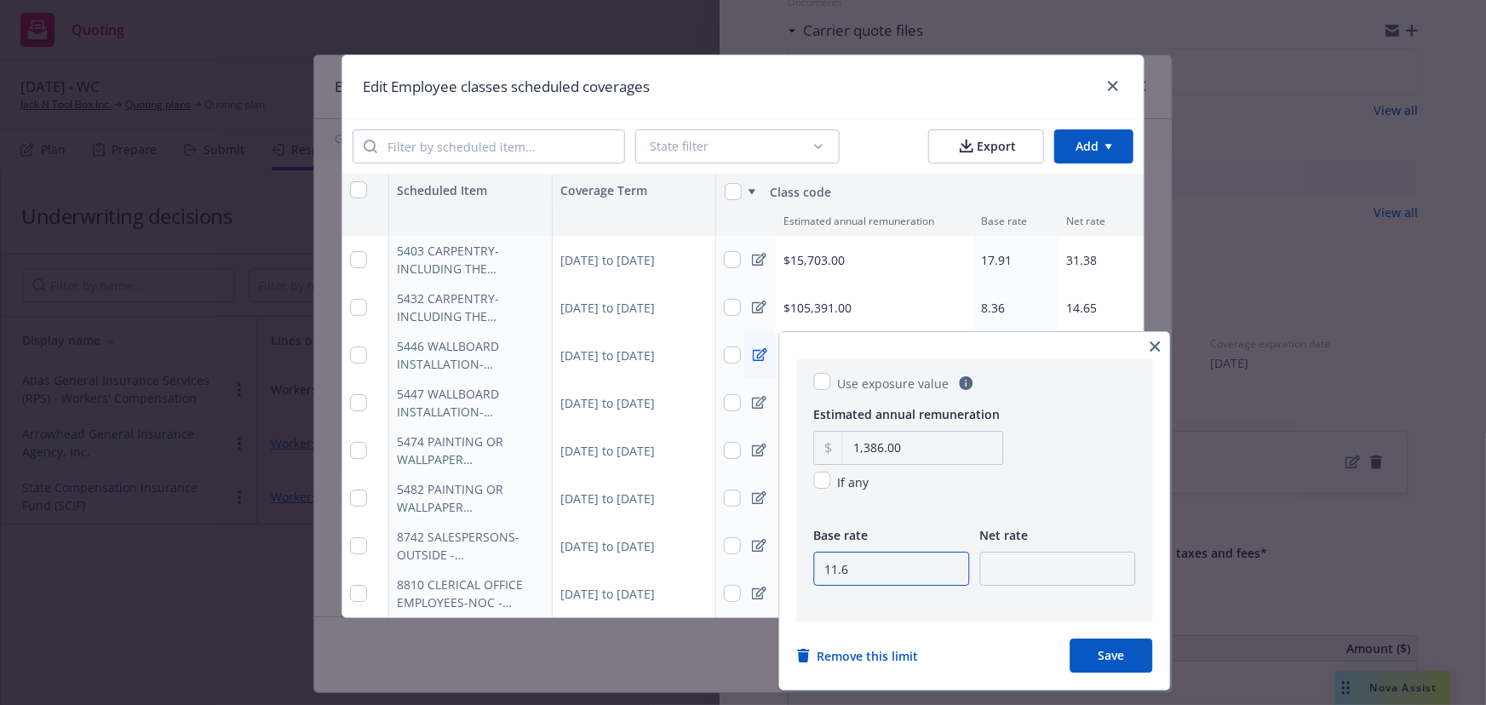
type input "11.6"
click at [1058, 563] on input "number" at bounding box center [1058, 569] width 156 height 34
type input "20.32"
click at [1097, 651] on button "Save" at bounding box center [1112, 656] width 83 height 34
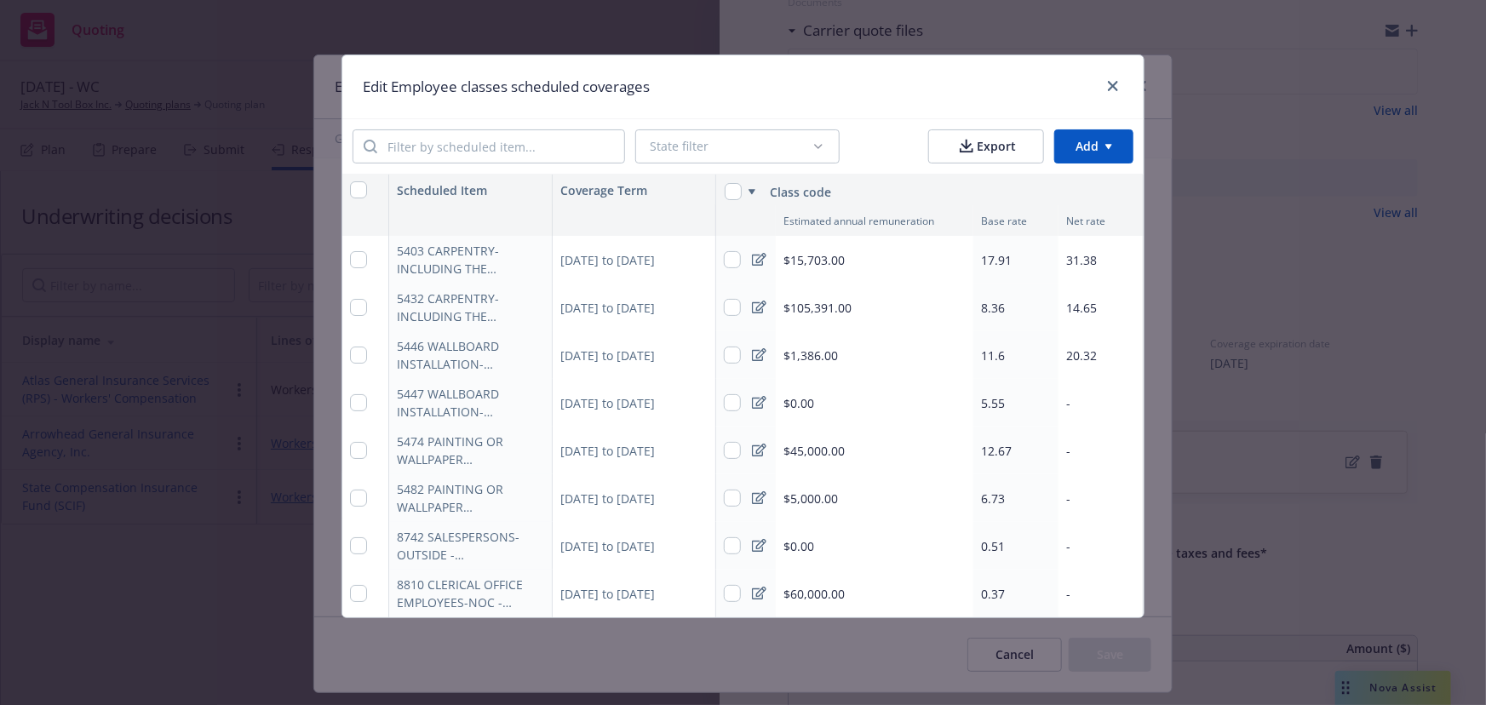
type textarea "x"
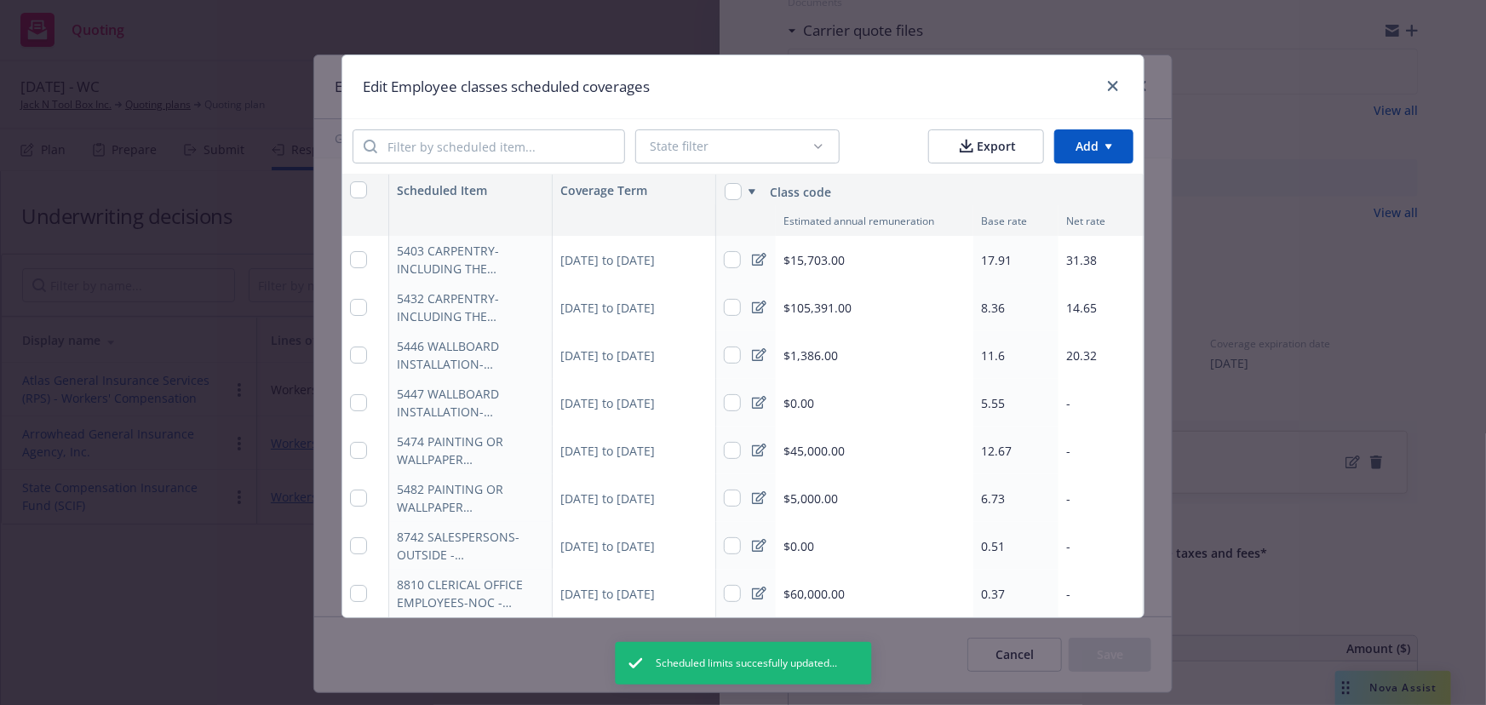
click at [759, 404] on icon at bounding box center [759, 403] width 14 height 14
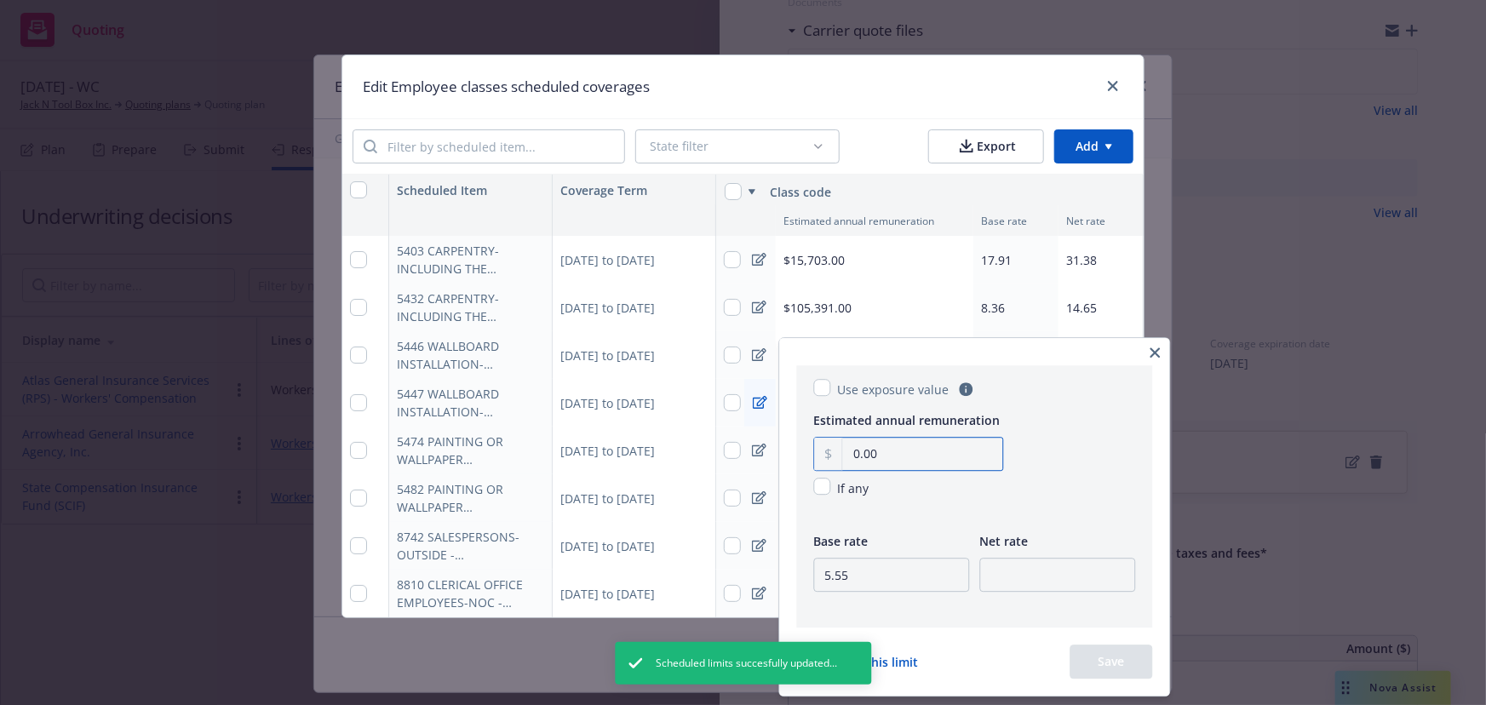
drag, startPoint x: 848, startPoint y: 457, endPoint x: 824, endPoint y: 457, distance: 23.8
click at [824, 457] on div "0.00" at bounding box center [909, 454] width 190 height 34
type input "1,920.00"
click at [856, 564] on input "5.55" at bounding box center [892, 575] width 156 height 34
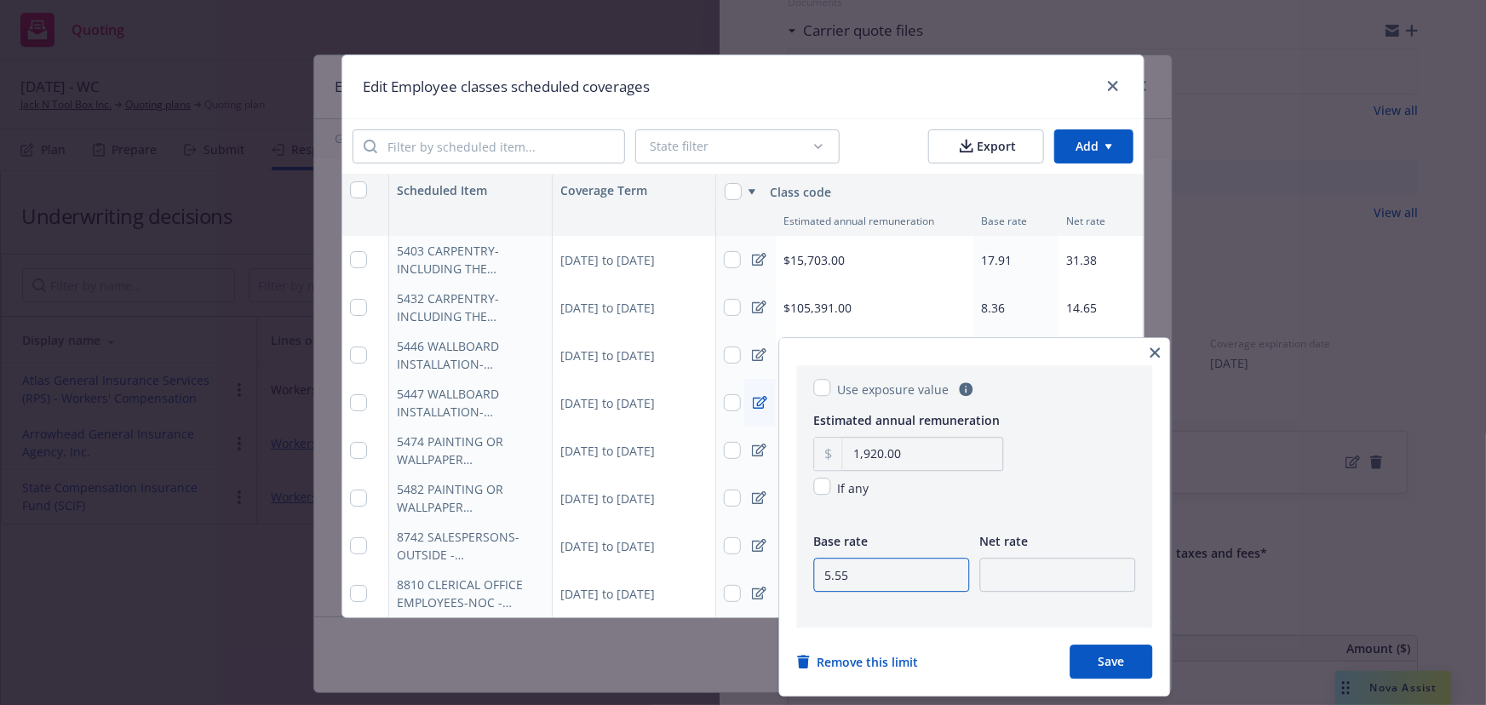
type textarea "x"
type input "5.35"
click at [1008, 583] on input "number" at bounding box center [1058, 575] width 156 height 34
type input "9.37"
click at [1132, 653] on button "Save" at bounding box center [1112, 662] width 83 height 34
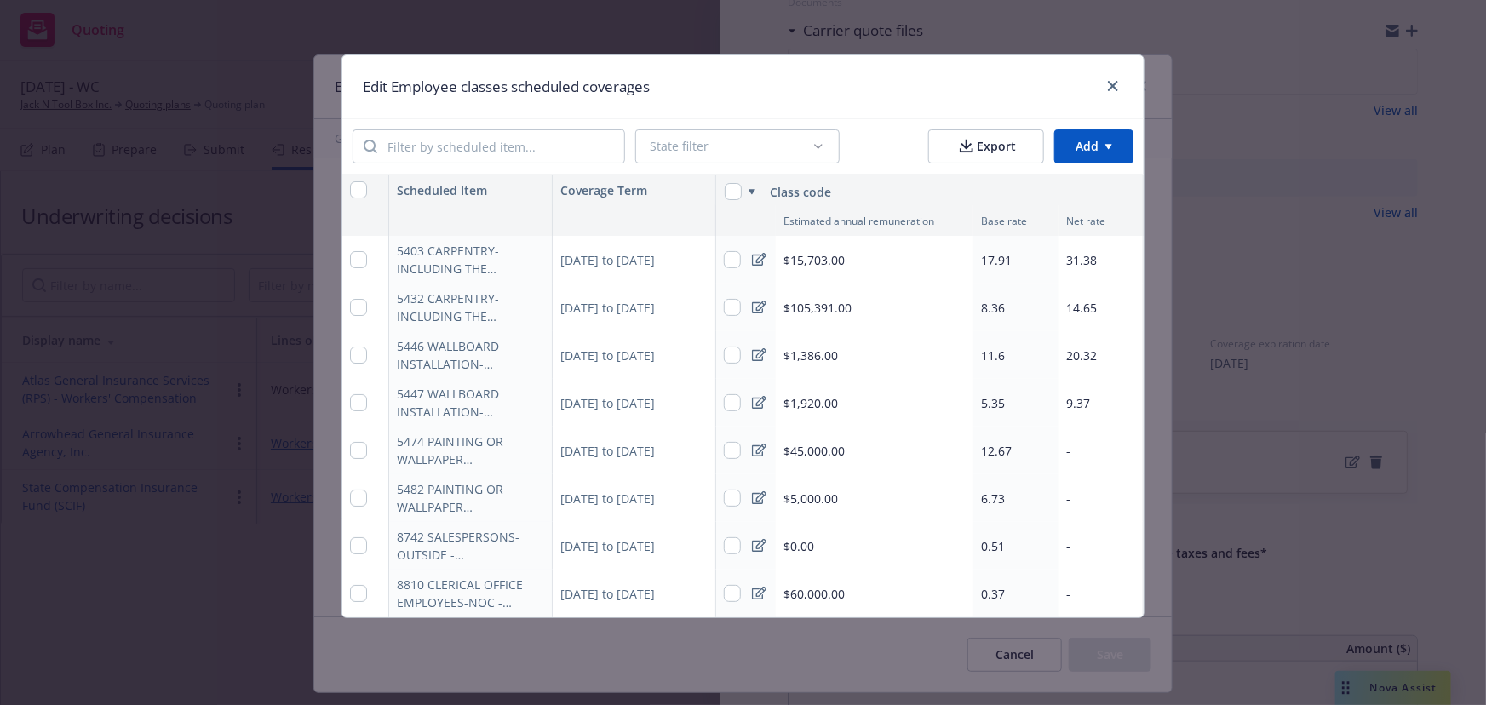
click at [757, 452] on icon at bounding box center [759, 451] width 14 height 14
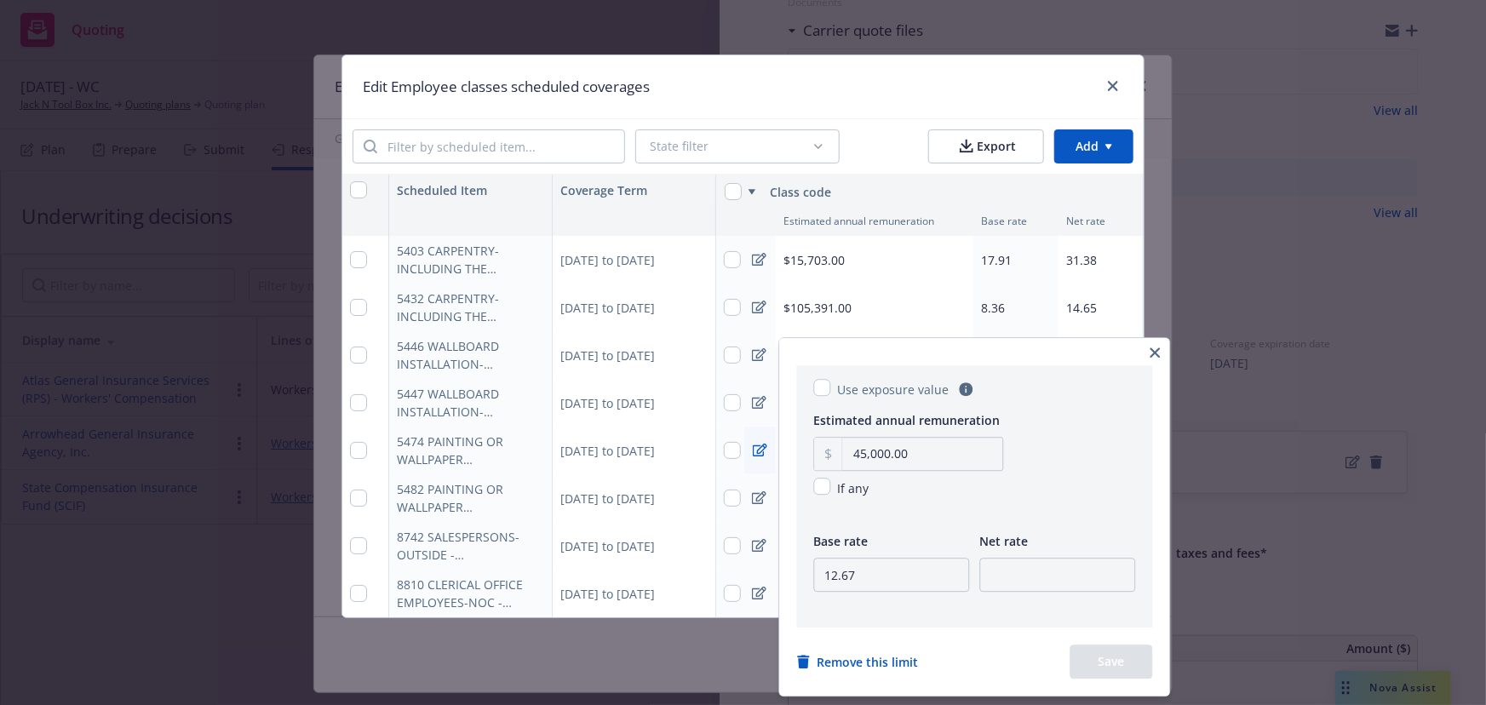
type textarea "x"
drag, startPoint x: 904, startPoint y: 457, endPoint x: 782, endPoint y: 462, distance: 121.9
click at [737, 462] on html "Quoting 26 AC 10/1/25 - WC Jack N Tool Box Inc. Quoting plans Quoting plan More…" at bounding box center [743, 352] width 1486 height 705
drag, startPoint x: 916, startPoint y: 455, endPoint x: 835, endPoint y: 462, distance: 80.3
click at [835, 462] on div "45,000.00" at bounding box center [909, 454] width 190 height 34
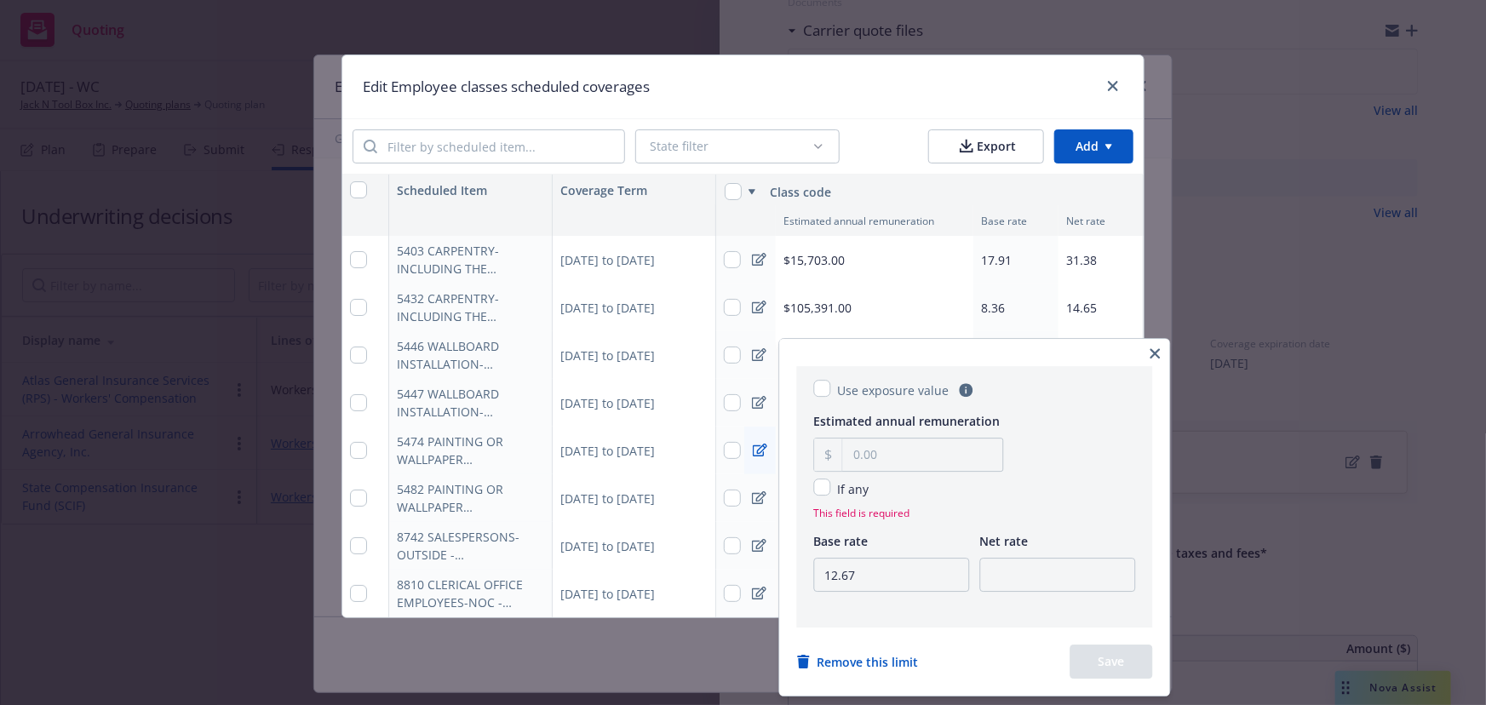
click at [1015, 502] on div "Estimated annual remuneration If any This field is required" at bounding box center [975, 466] width 322 height 110
click at [882, 459] on input "text" at bounding box center [923, 455] width 160 height 32
click at [891, 578] on input "12.67" at bounding box center [892, 575] width 156 height 34
type input "12.72"
click at [1059, 579] on input "number" at bounding box center [1058, 575] width 156 height 34
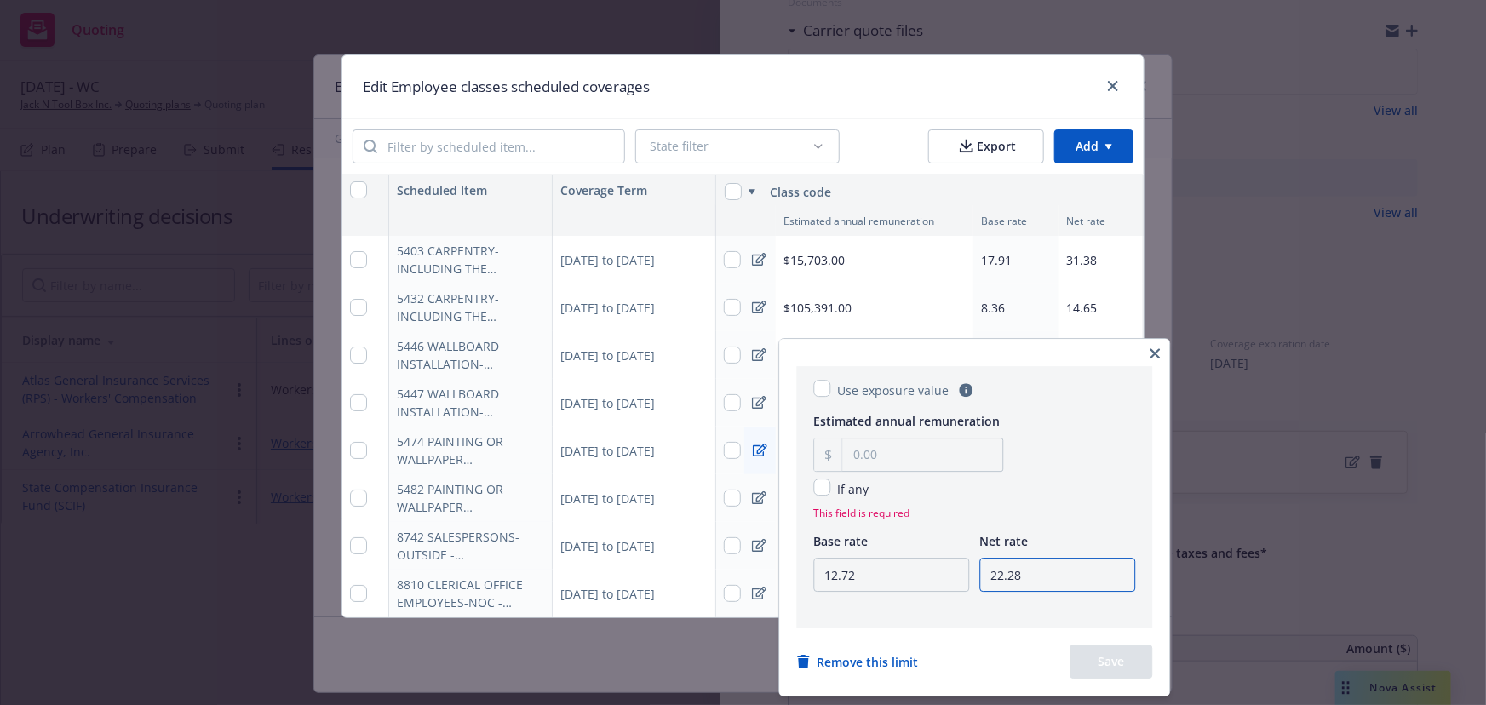
type input "22.28"
click at [884, 455] on input "text" at bounding box center [923, 455] width 160 height 32
click at [829, 491] on input "checkbox" at bounding box center [822, 487] width 17 height 17
checkbox input "true"
click at [1114, 656] on button "Save" at bounding box center [1112, 662] width 83 height 34
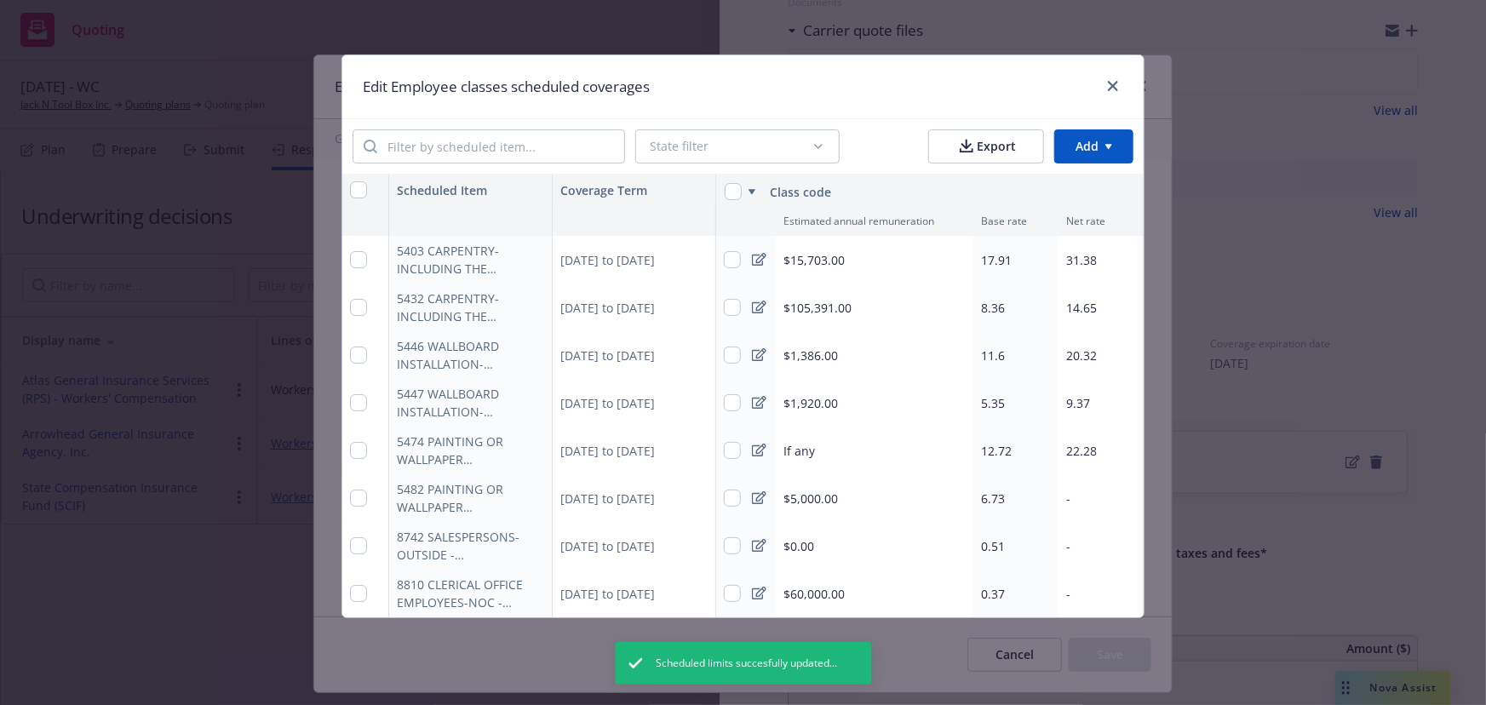
click at [762, 447] on icon at bounding box center [759, 451] width 14 height 14
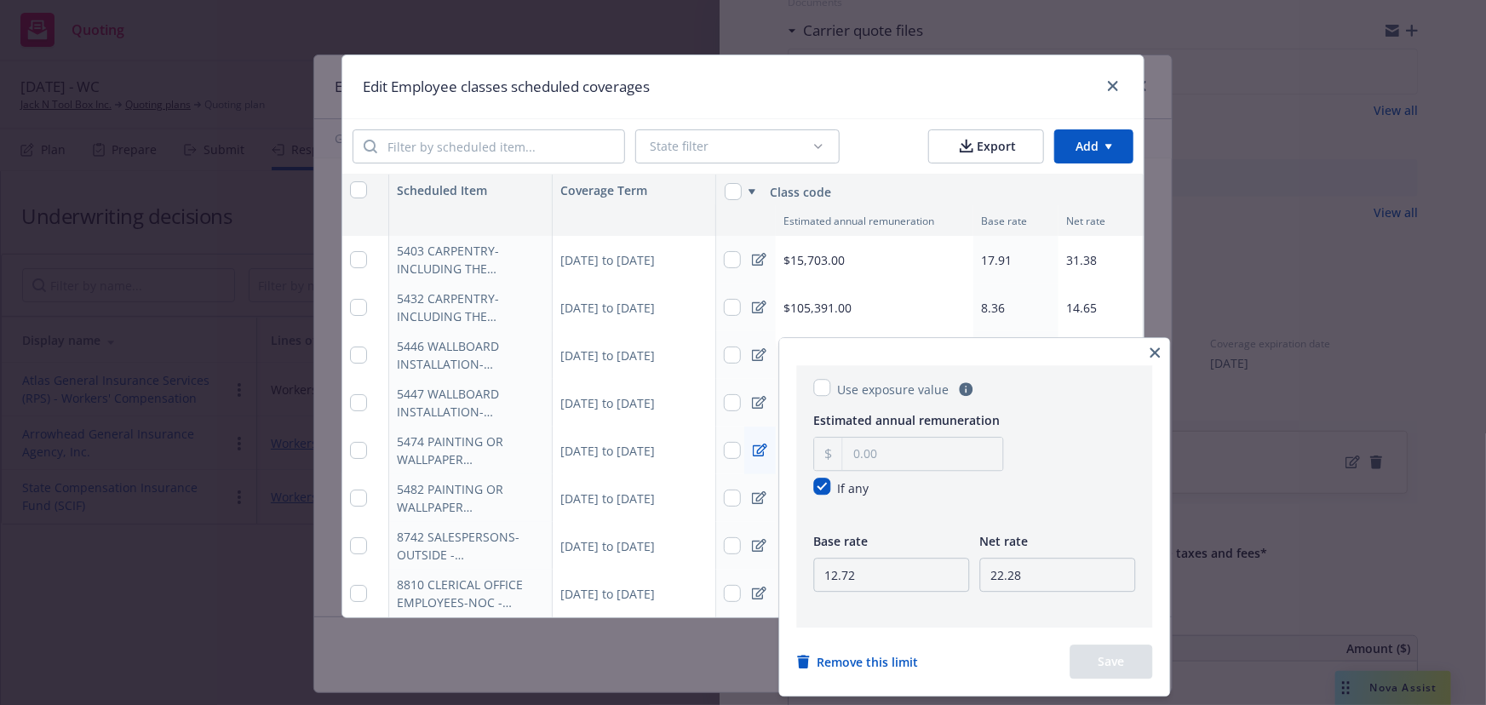
type textarea "x"
click at [1158, 355] on icon "button" at bounding box center [1156, 352] width 10 height 10
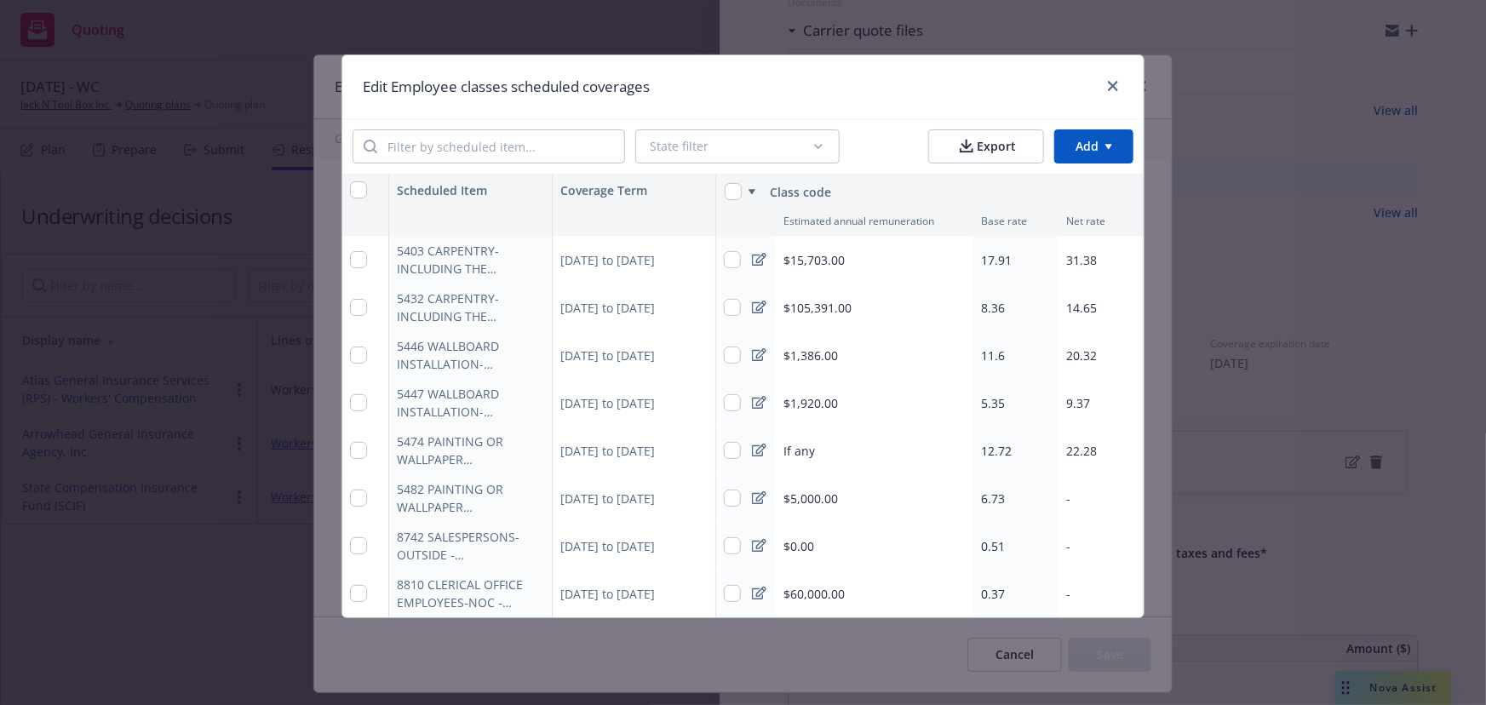
click at [754, 493] on icon at bounding box center [759, 497] width 14 height 13
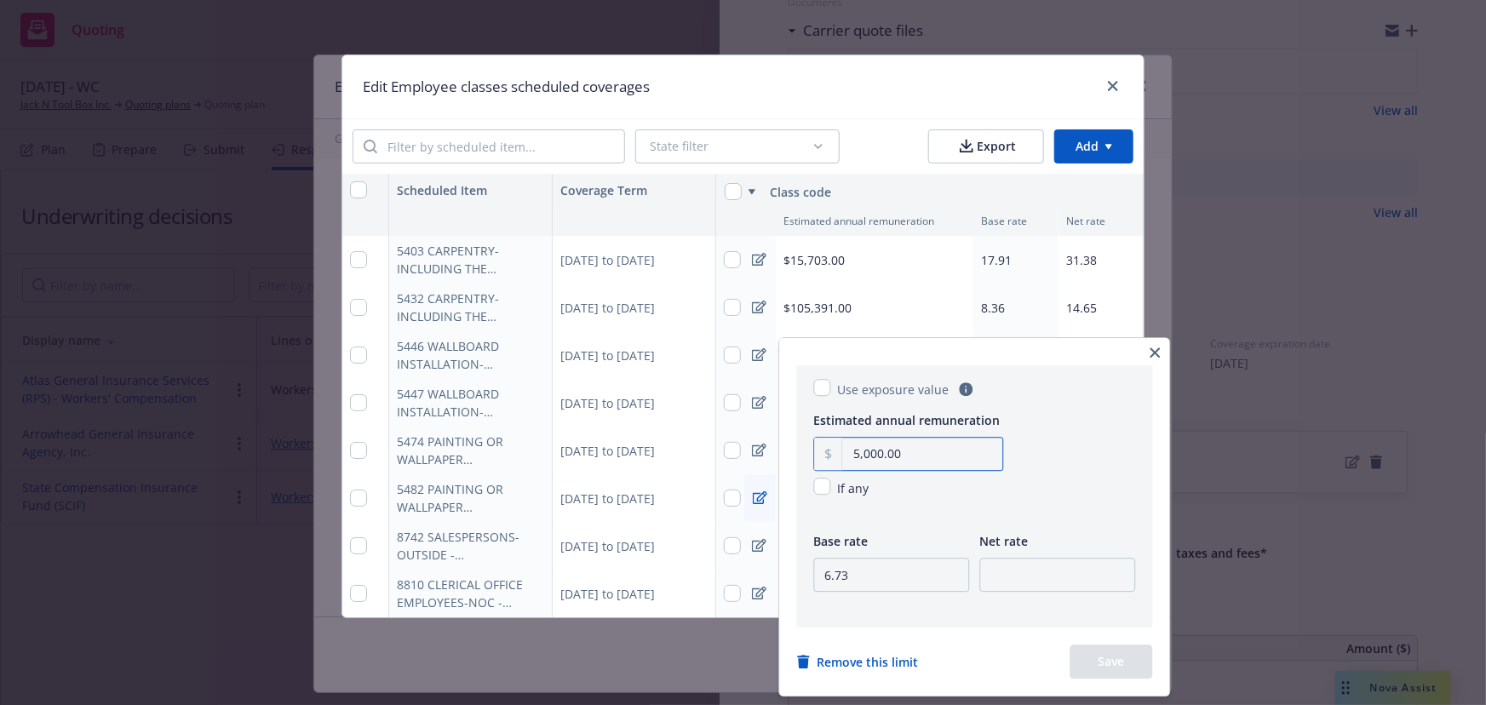
click at [922, 451] on input "5,000.00" at bounding box center [923, 454] width 160 height 32
drag, startPoint x: 922, startPoint y: 451, endPoint x: 819, endPoint y: 451, distance: 103.1
click at [819, 451] on div "5,000.00" at bounding box center [909, 454] width 190 height 34
type input "92,198.00"
click at [883, 569] on input "6.73" at bounding box center [892, 575] width 156 height 34
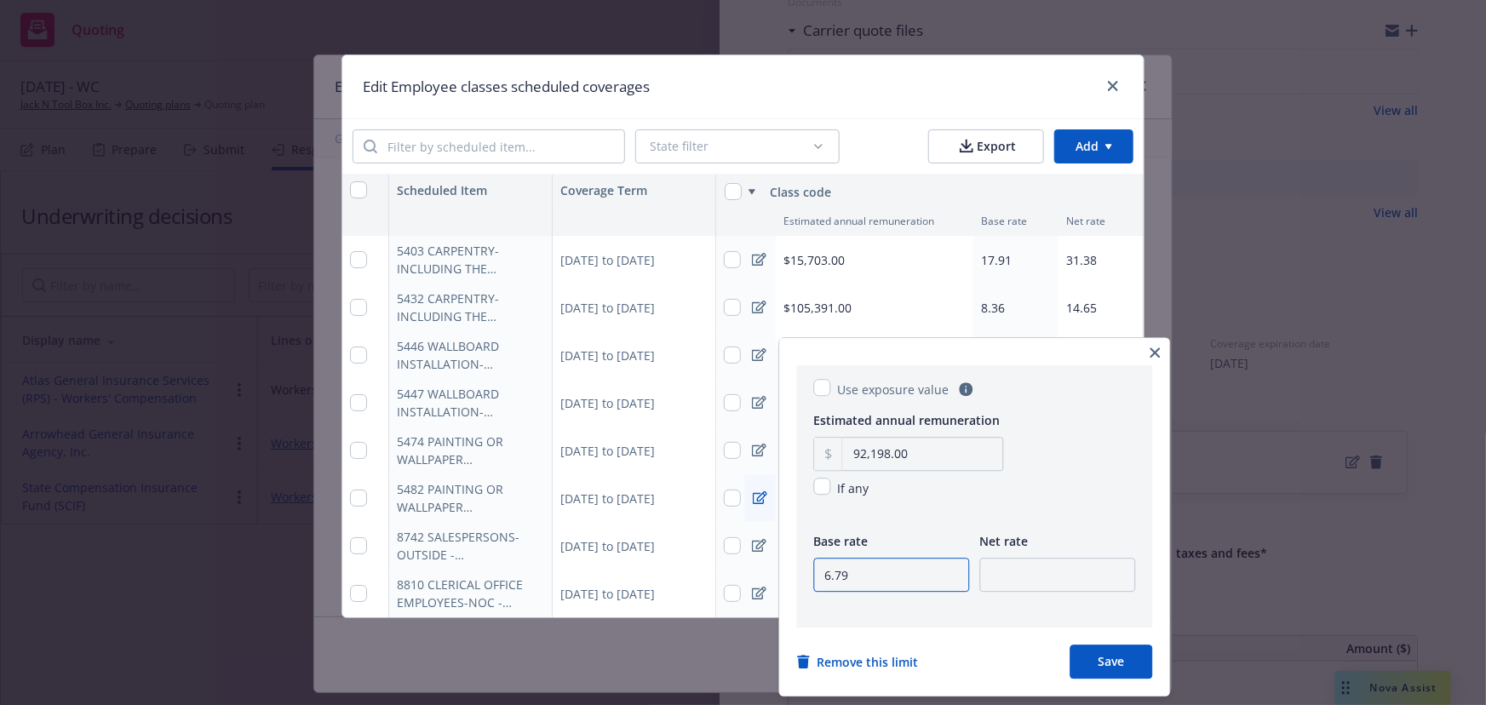
type input "6.79"
click at [1036, 570] on input "number" at bounding box center [1058, 575] width 156 height 34
type input "11.9"
click at [1118, 668] on button "Save" at bounding box center [1112, 662] width 83 height 34
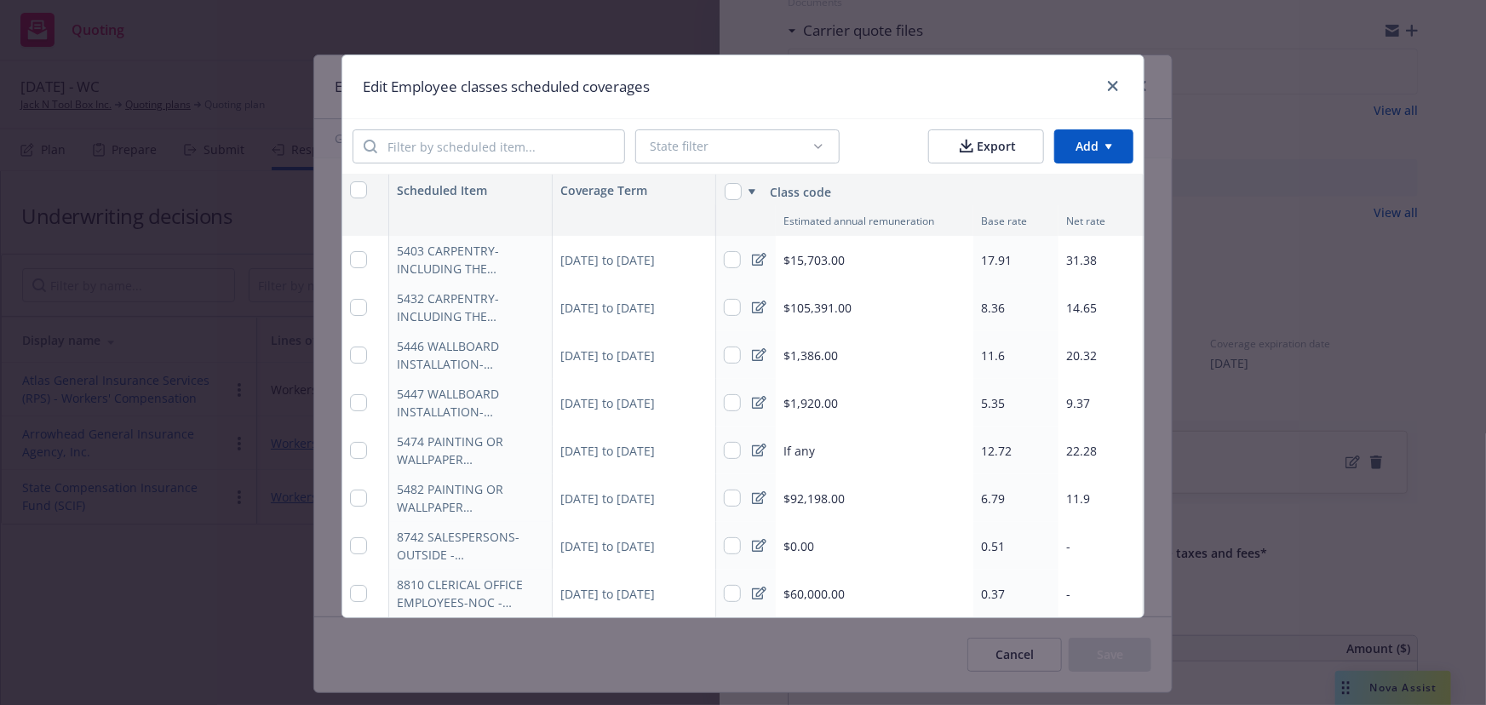
type textarea "x"
click at [763, 544] on icon at bounding box center [759, 545] width 14 height 13
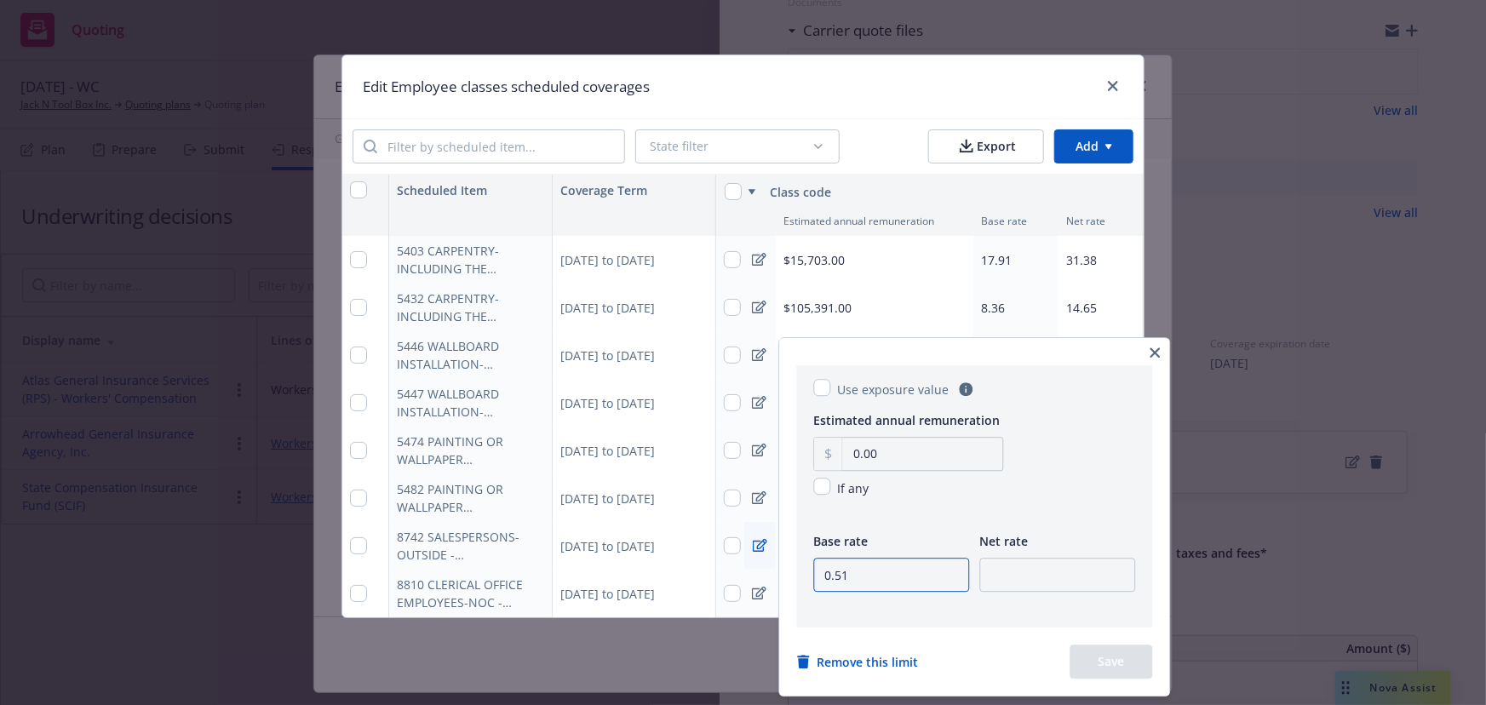
click at [904, 581] on input "0.51" at bounding box center [892, 575] width 156 height 34
type input "0.48"
click at [1045, 583] on input "number" at bounding box center [1058, 575] width 156 height 34
type input "0.84"
click at [1099, 653] on button "Save" at bounding box center [1112, 662] width 83 height 34
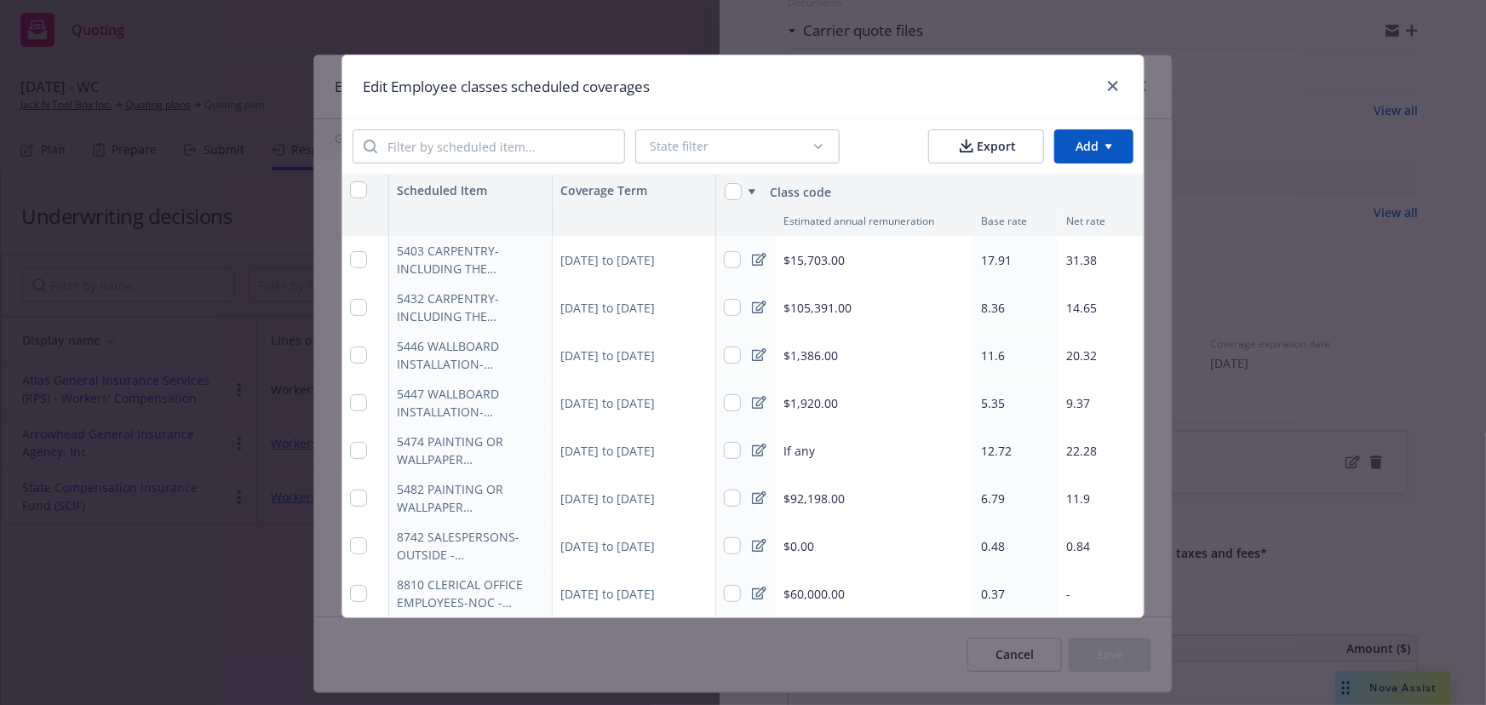
type textarea "x"
click at [759, 594] on icon at bounding box center [759, 594] width 14 height 14
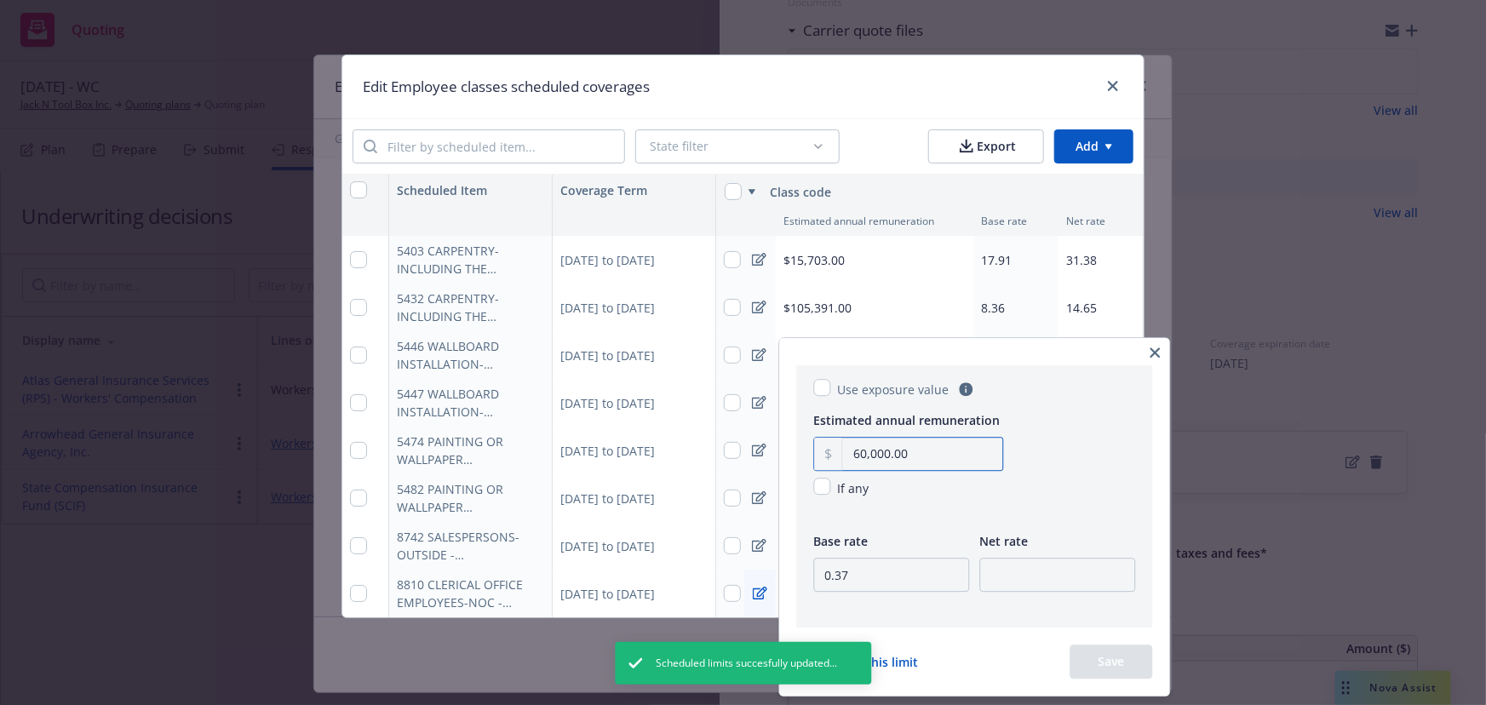
drag, startPoint x: 939, startPoint y: 456, endPoint x: 829, endPoint y: 464, distance: 111.0
click at [829, 464] on div "60,000.00" at bounding box center [909, 454] width 190 height 34
type input "77,636.00"
click at [889, 574] on input "0.37" at bounding box center [892, 575] width 156 height 34
type input "0.34"
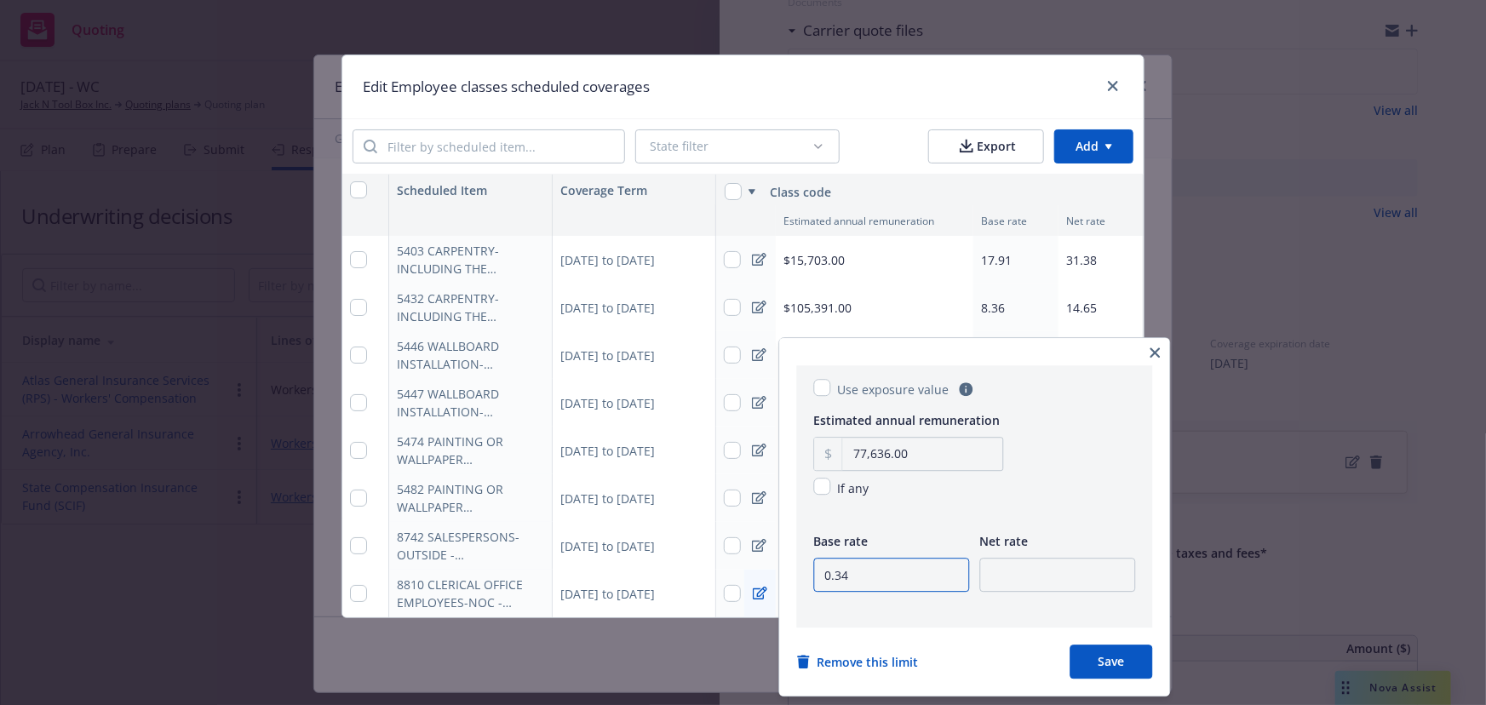
type textarea "x"
type input "0.34"
click at [1085, 560] on input "number" at bounding box center [1058, 575] width 156 height 34
type input "0.6"
click at [1111, 652] on button "Save" at bounding box center [1112, 662] width 83 height 34
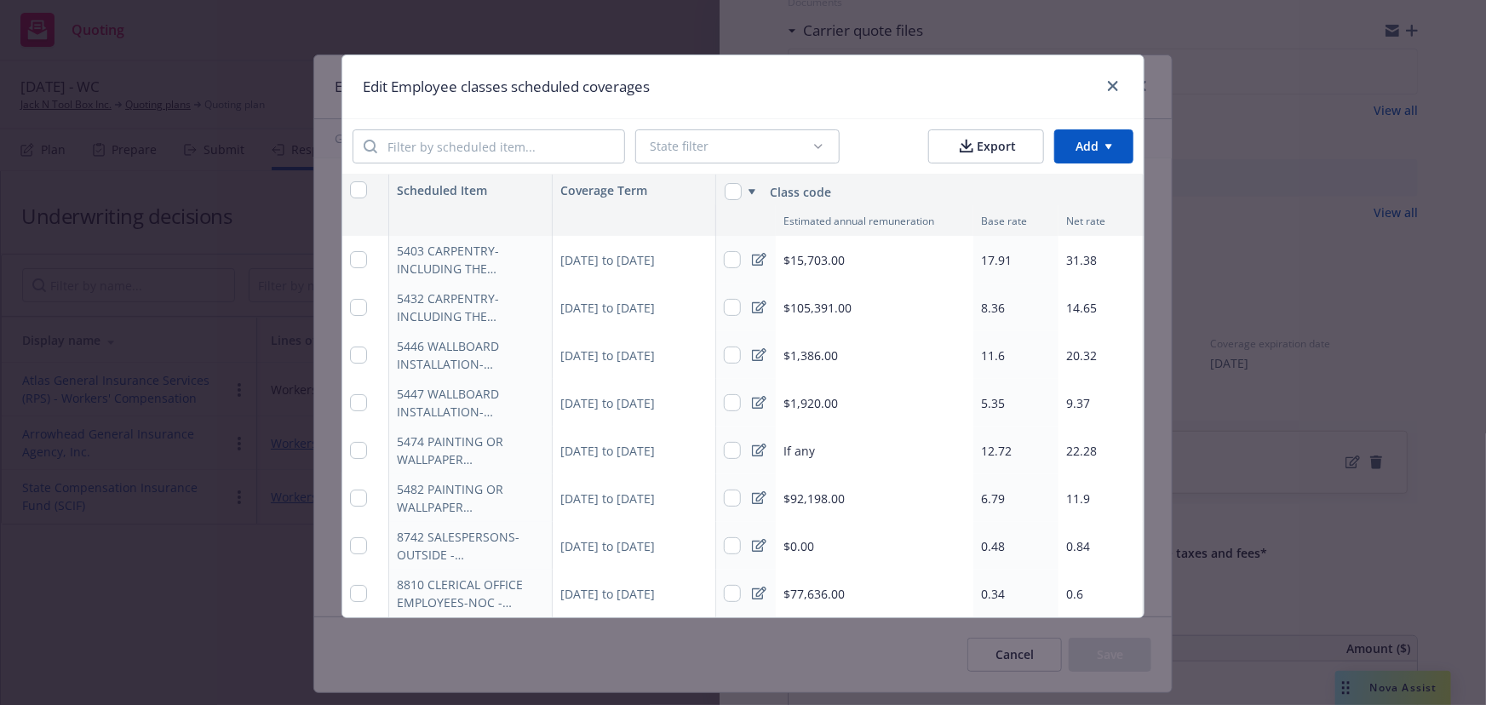
type textarea "x"
click at [761, 450] on icon at bounding box center [759, 451] width 14 height 14
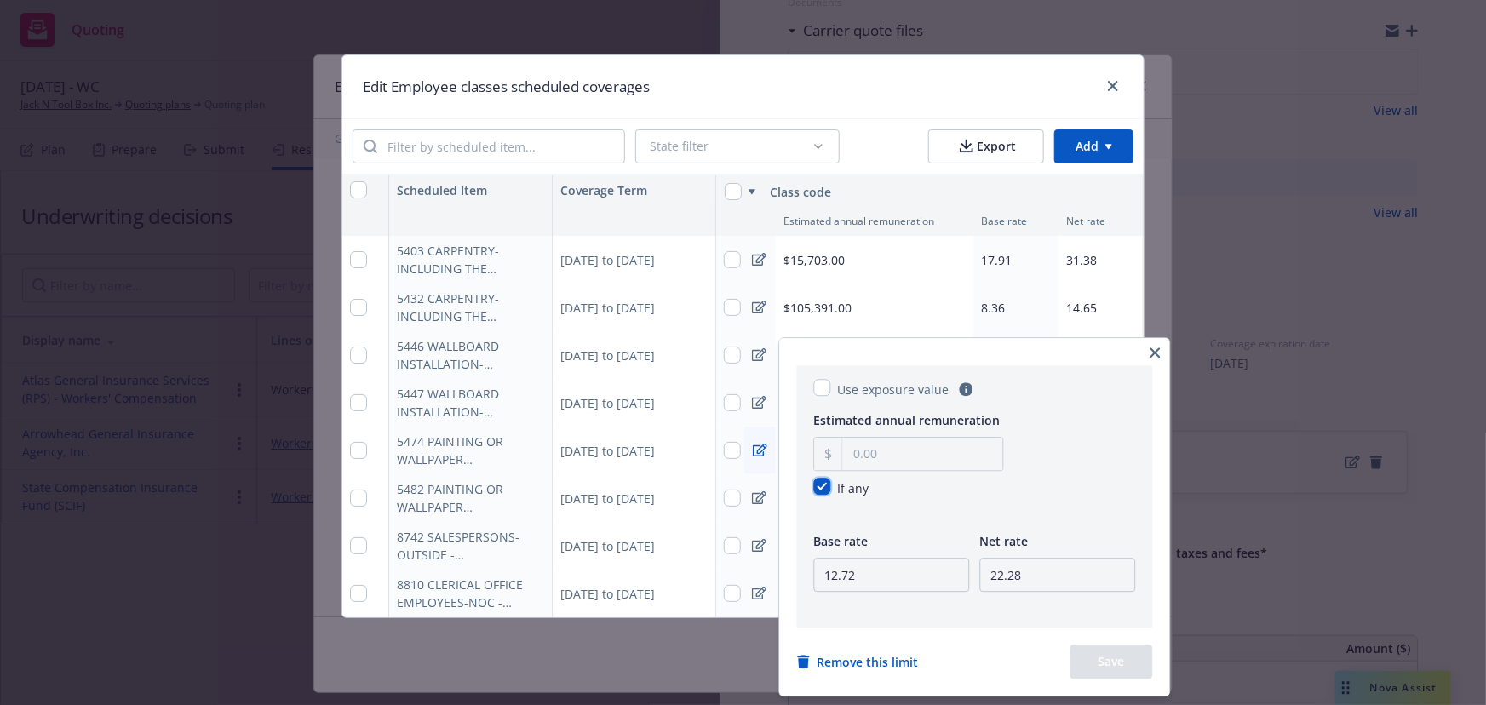
click at [822, 484] on input "checkbox" at bounding box center [822, 486] width 17 height 17
checkbox input "false"
click at [892, 460] on input "text" at bounding box center [923, 455] width 160 height 32
click at [995, 465] on input "text" at bounding box center [923, 455] width 160 height 32
drag, startPoint x: 1042, startPoint y: 462, endPoint x: 1065, endPoint y: 462, distance: 22.1
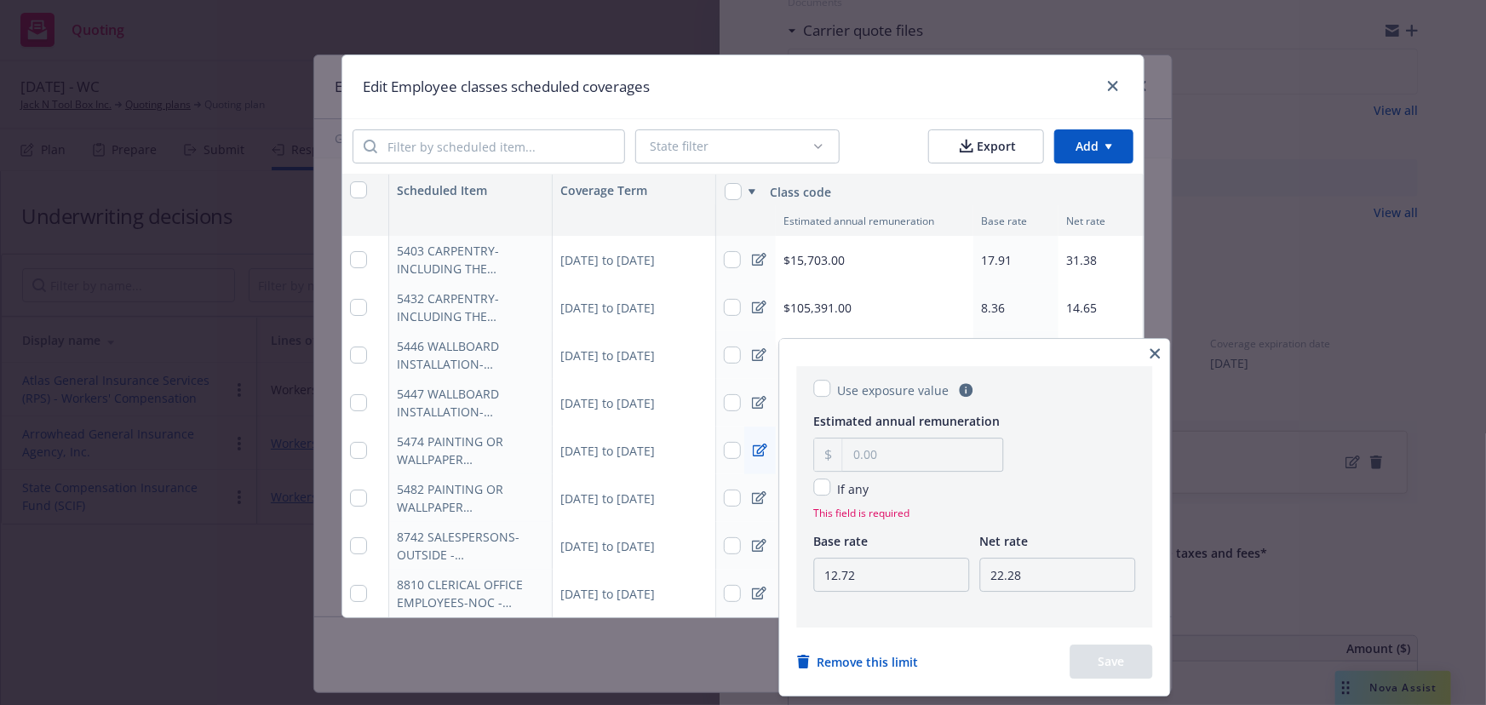
click at [1042, 462] on div "Estimated annual remuneration If any This field is required" at bounding box center [975, 466] width 322 height 110
click at [824, 491] on input "checkbox" at bounding box center [822, 487] width 17 height 17
checkbox input "true"
click at [1161, 354] on icon "button" at bounding box center [1156, 352] width 10 height 10
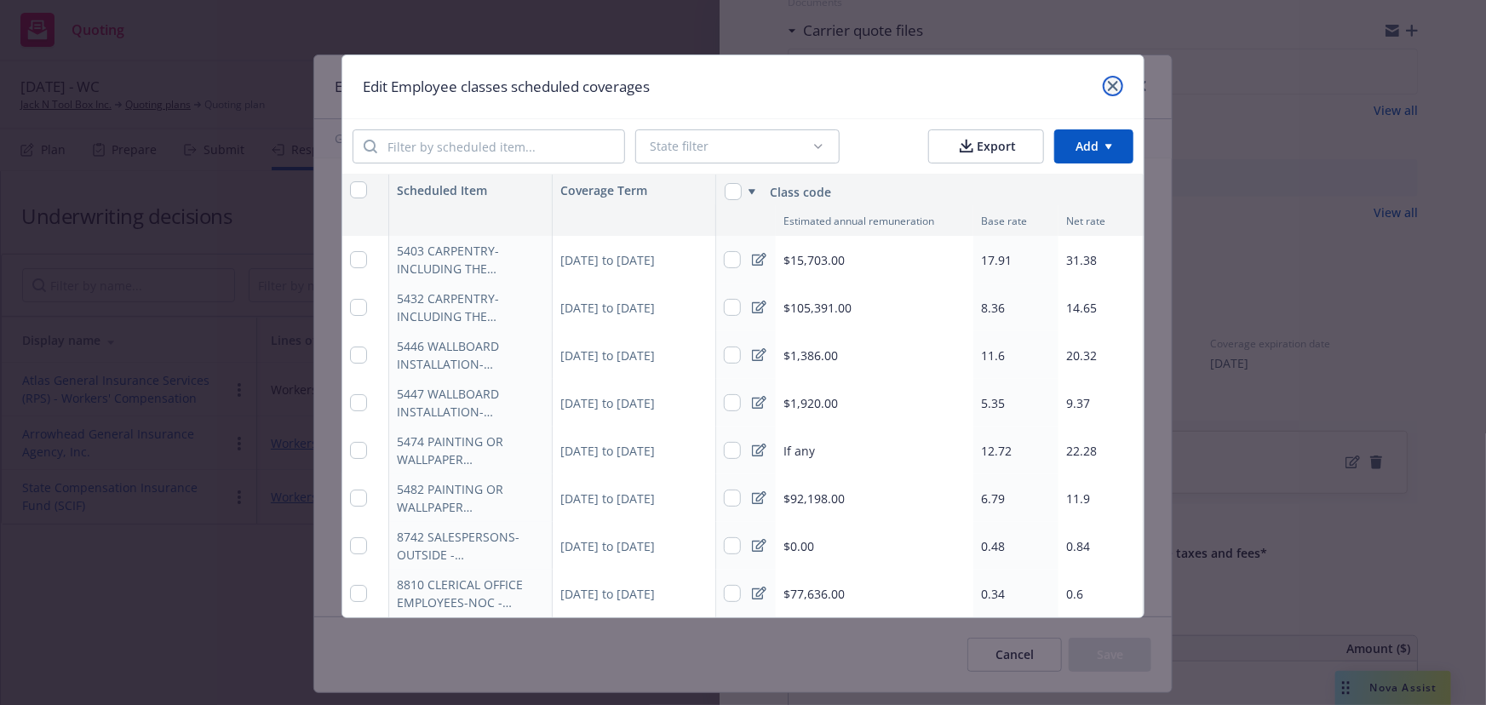
click at [1116, 89] on icon "close" at bounding box center [1113, 86] width 10 height 10
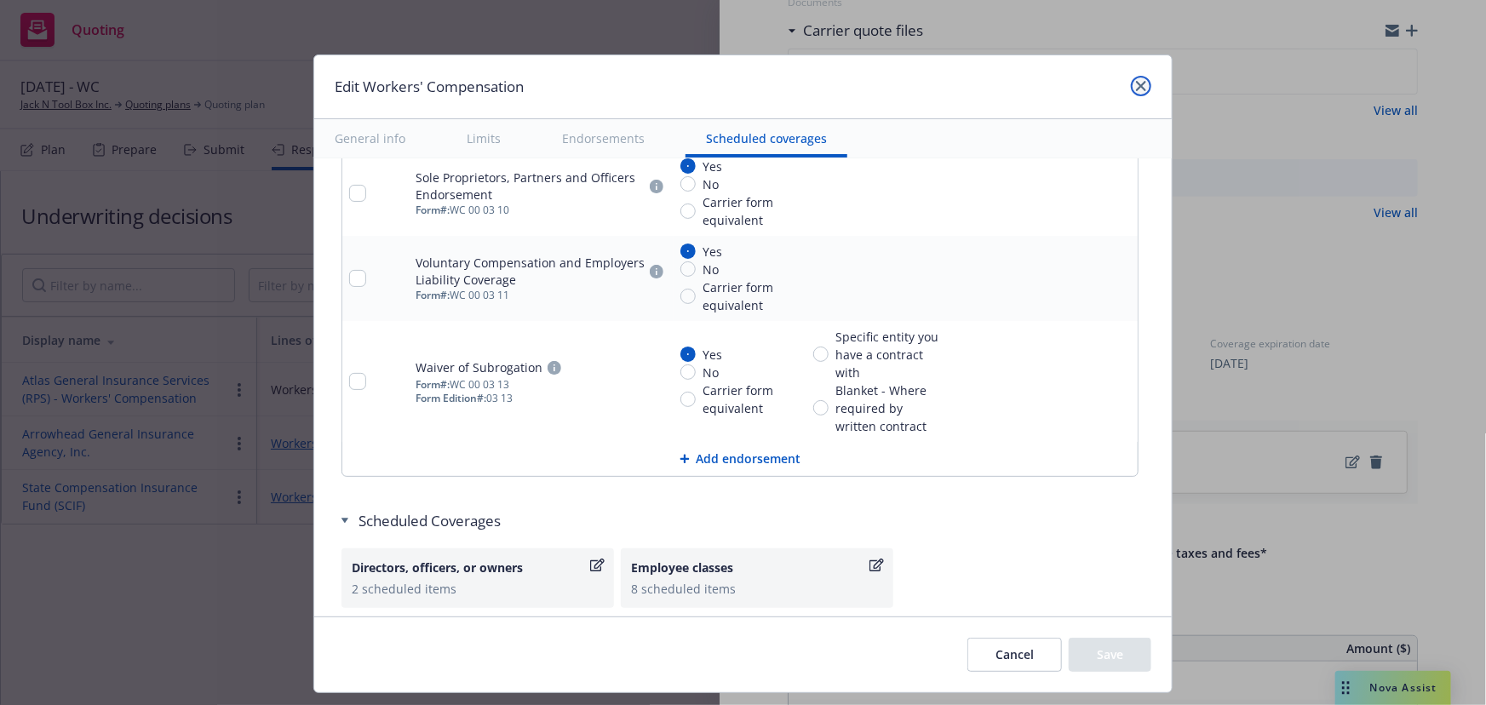
click at [1136, 86] on icon "close" at bounding box center [1141, 86] width 10 height 10
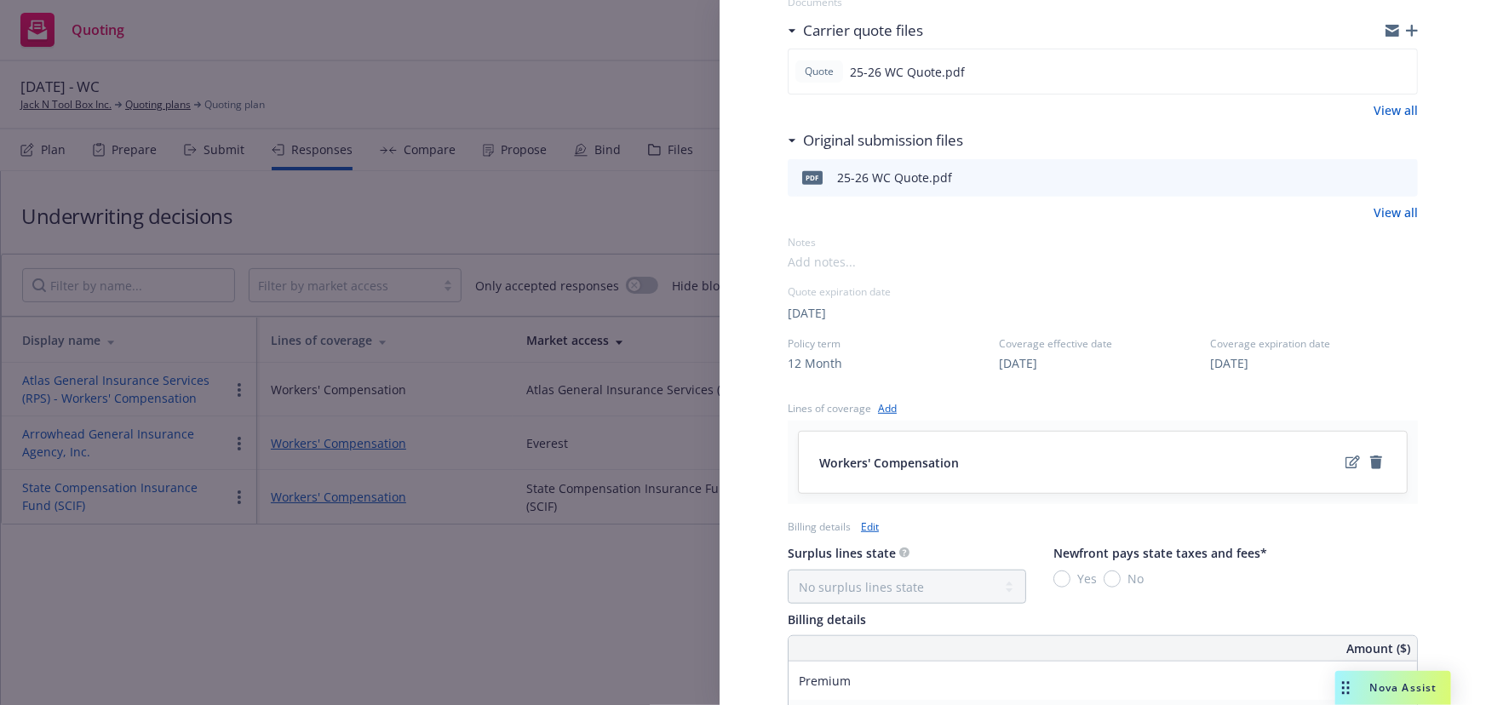
click at [605, 577] on div "Display Name Arrowhead General Insurance Agency, Inc. Carrier Everest Writing c…" at bounding box center [743, 352] width 1486 height 705
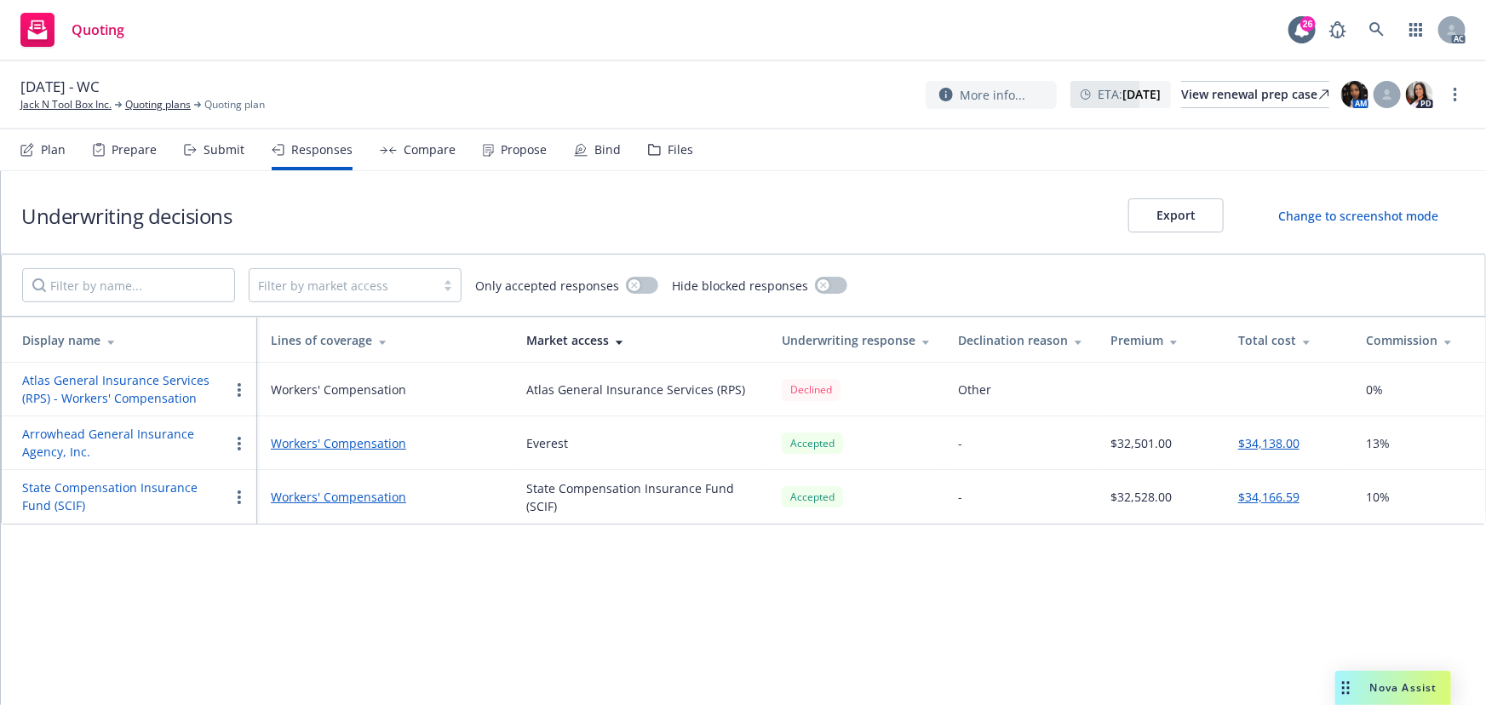
click at [111, 433] on button "Arrowhead General Insurance Agency, Inc." at bounding box center [125, 443] width 207 height 36
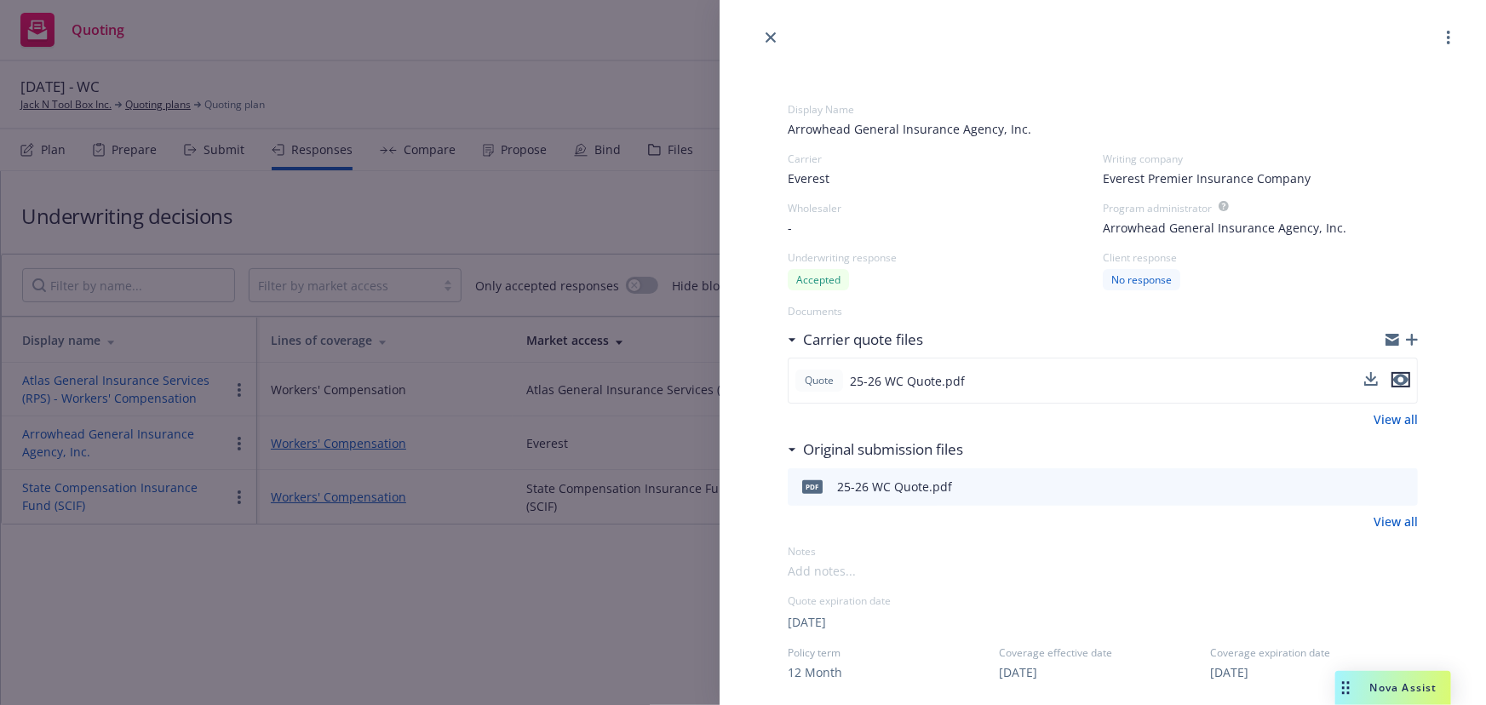
click at [1393, 382] on icon "preview file" at bounding box center [1400, 380] width 15 height 12
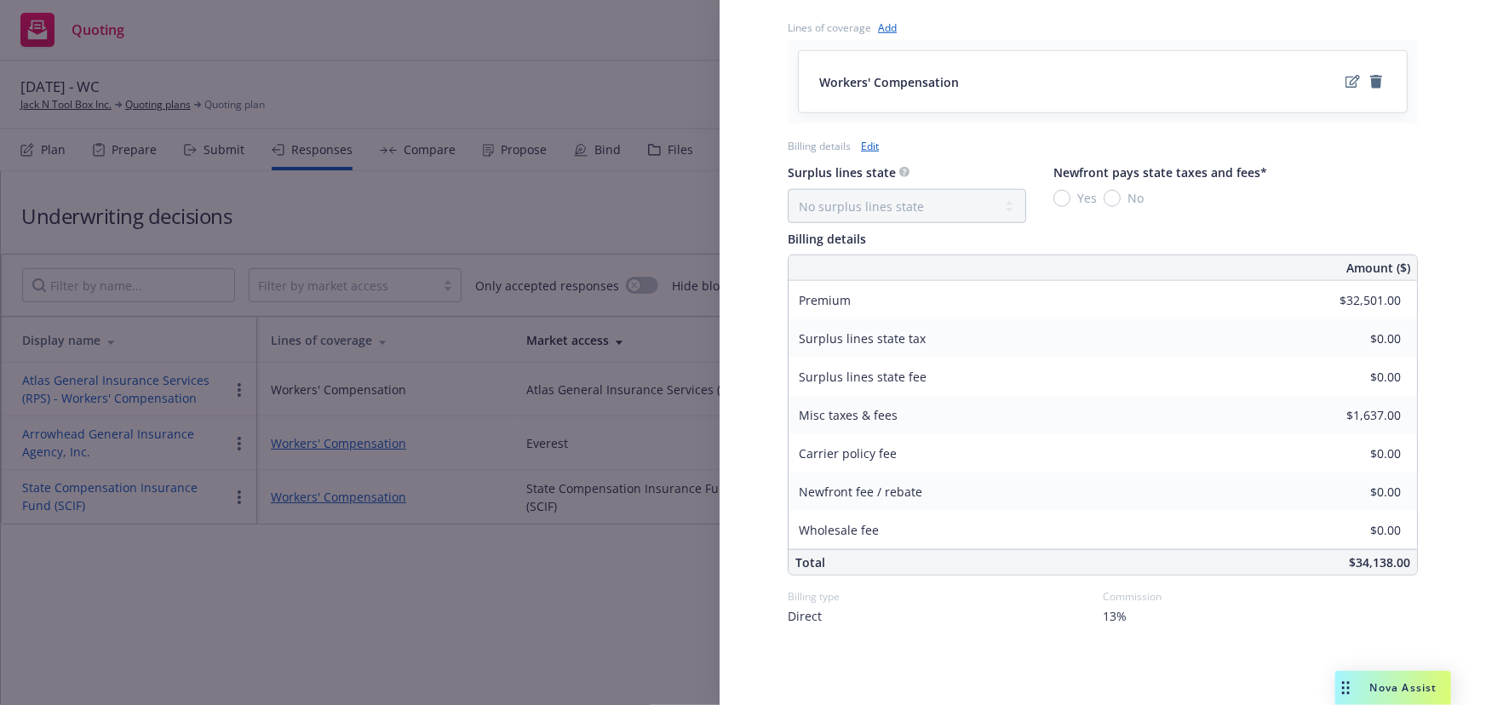
scroll to position [690, 0]
drag, startPoint x: 398, startPoint y: 594, endPoint x: 395, endPoint y: 389, distance: 204.4
click at [398, 594] on div "Display Name Arrowhead General Insurance Agency, Inc. Carrier Everest Writing c…" at bounding box center [743, 352] width 1486 height 705
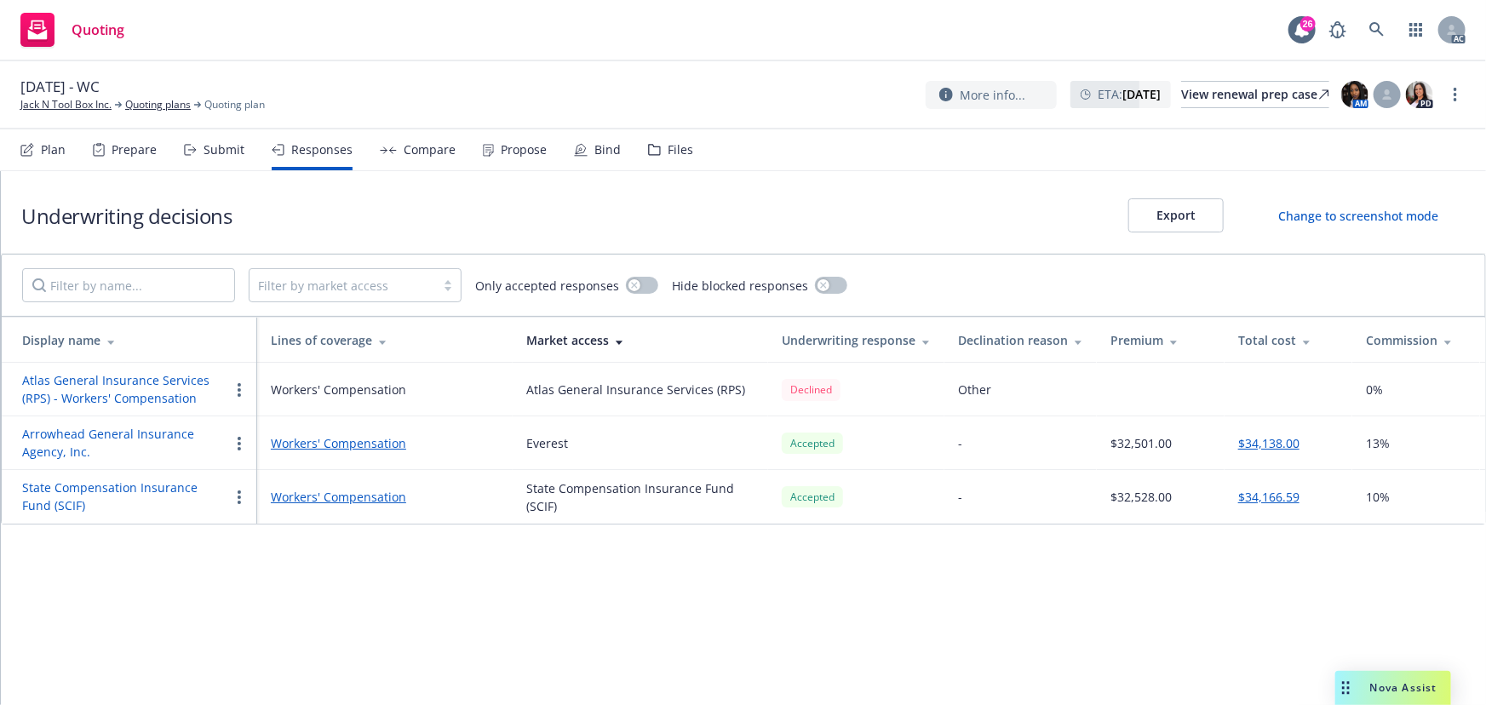
click at [877, 680] on div "Underwriting decisions Export Change to screenshot mode Filter by market access…" at bounding box center [743, 438] width 1485 height 534
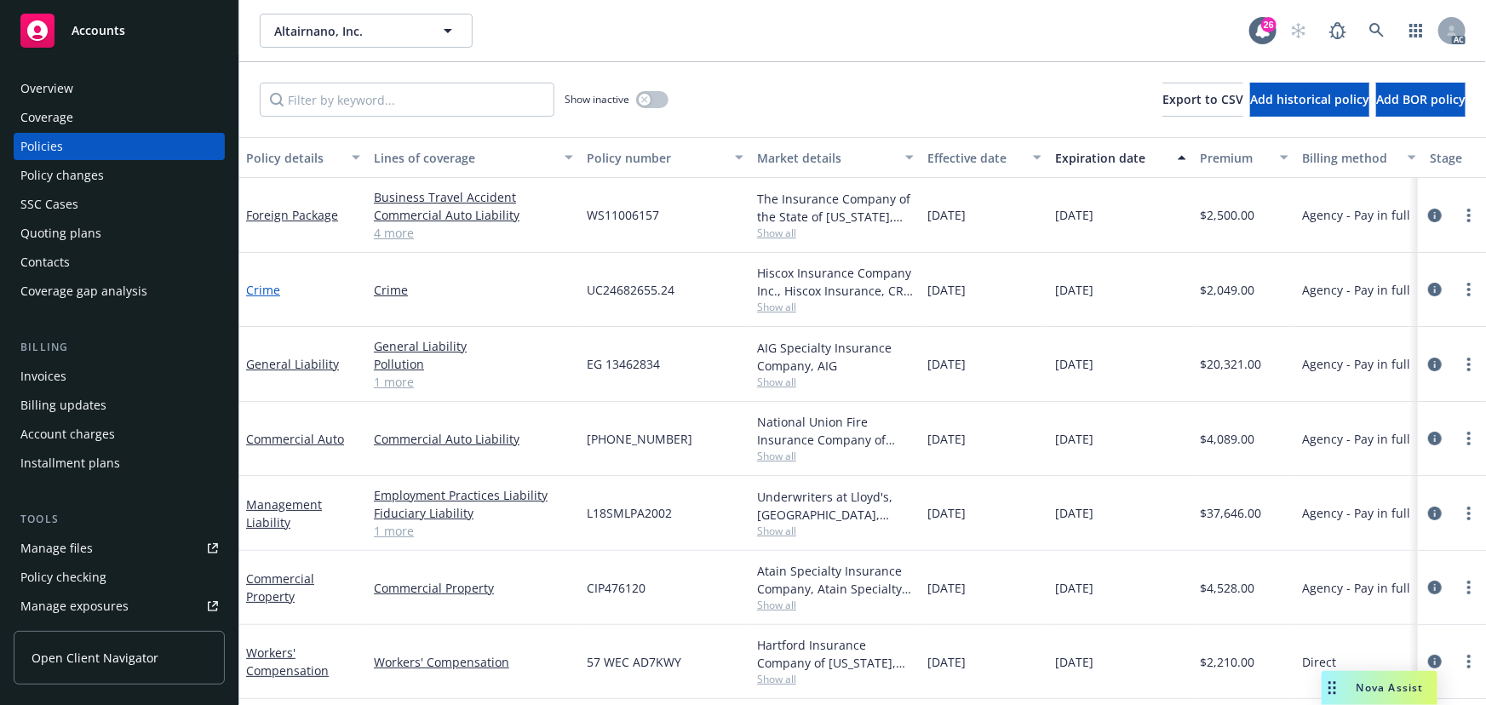
click at [255, 296] on link "Crime" at bounding box center [263, 290] width 34 height 16
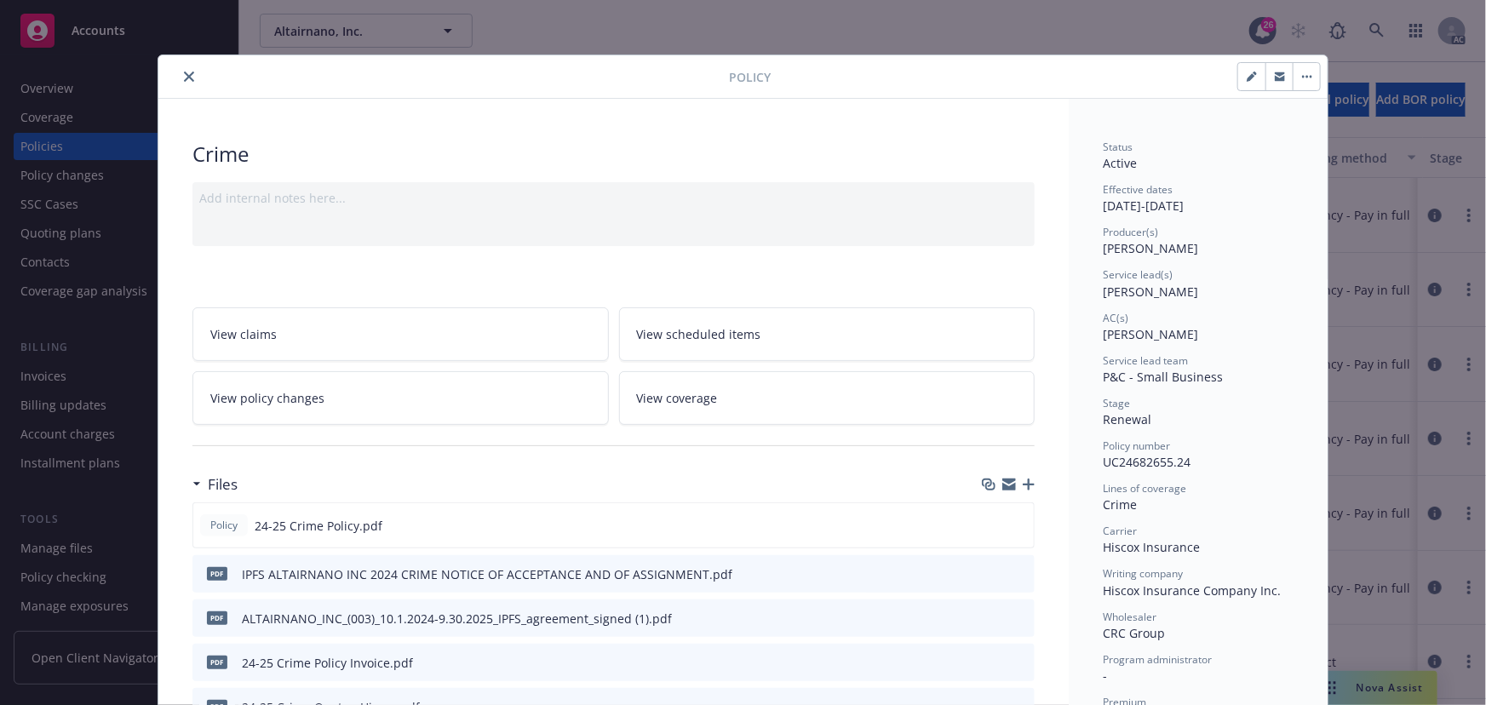
scroll to position [154, 0]
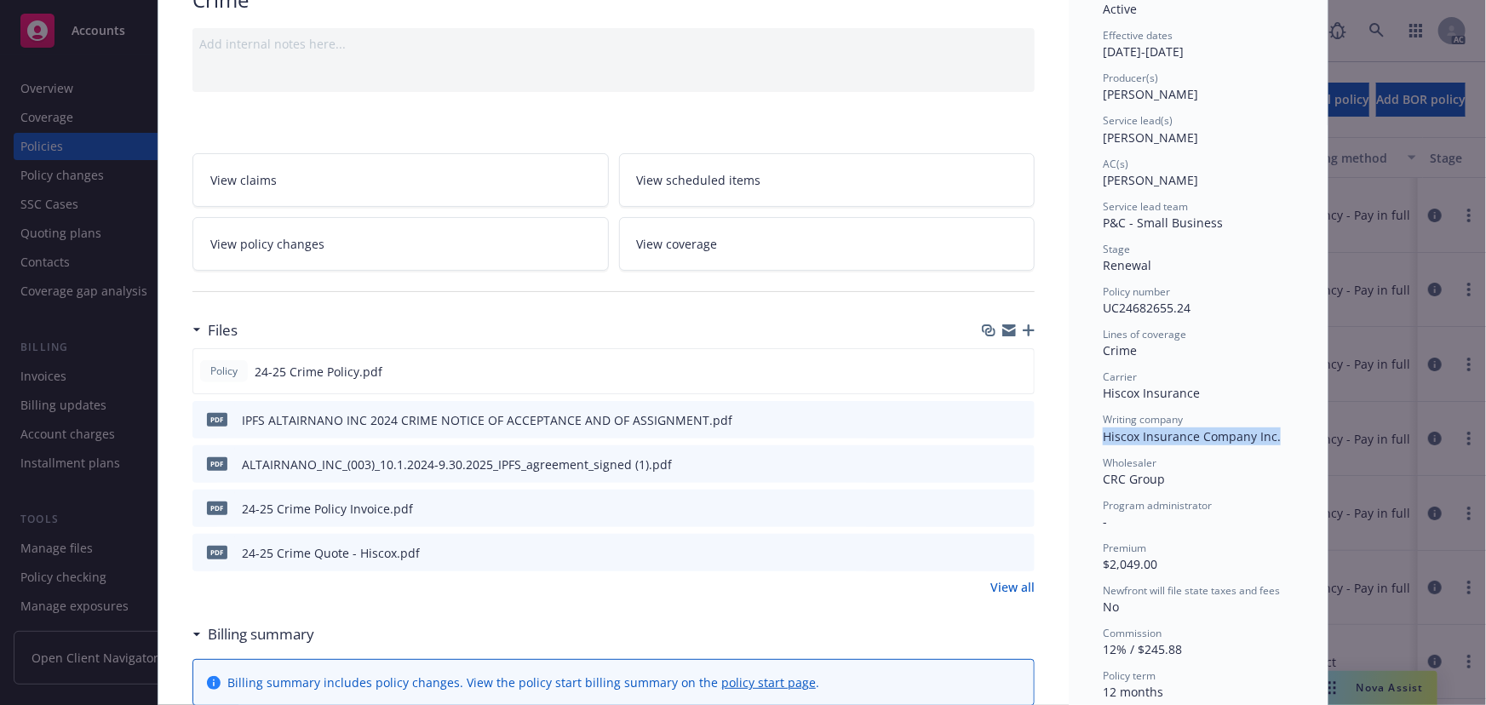
drag, startPoint x: 1093, startPoint y: 433, endPoint x: 1297, endPoint y: 431, distance: 204.4
copy span "Hiscox Insurance Company Inc."
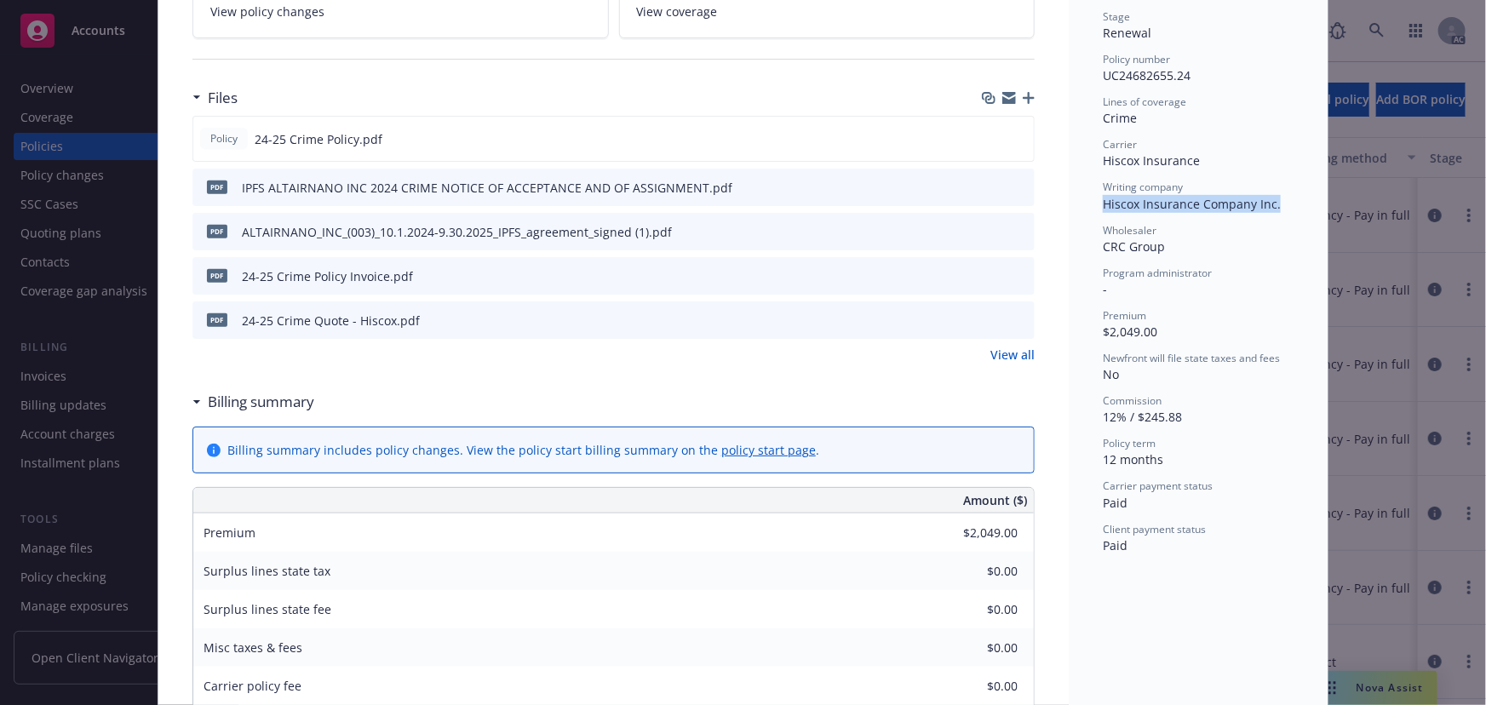
scroll to position [697, 0]
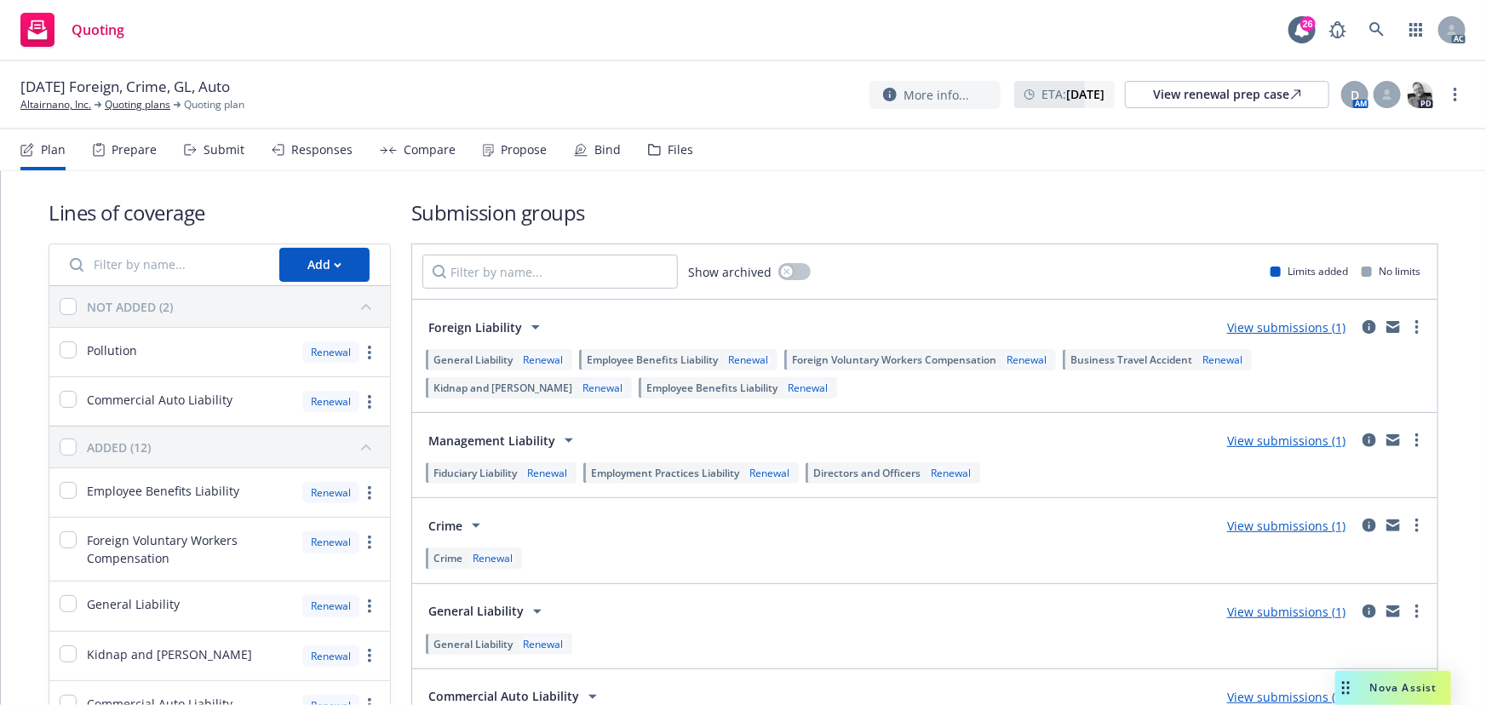
click at [199, 148] on div "Submit" at bounding box center [214, 149] width 60 height 41
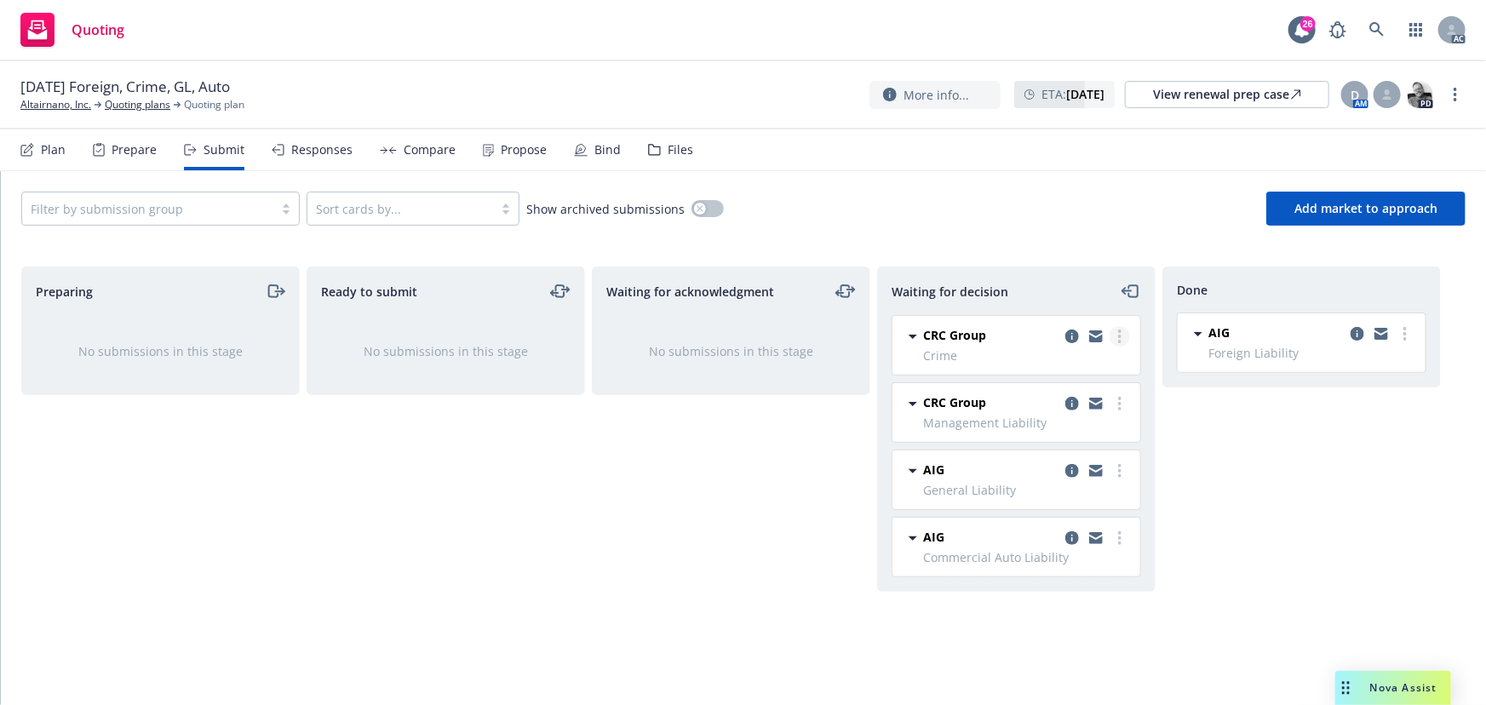
click at [1120, 336] on circle "more" at bounding box center [1119, 336] width 3 height 3
click at [1073, 443] on span "Add accepted decision" at bounding box center [1044, 439] width 170 height 16
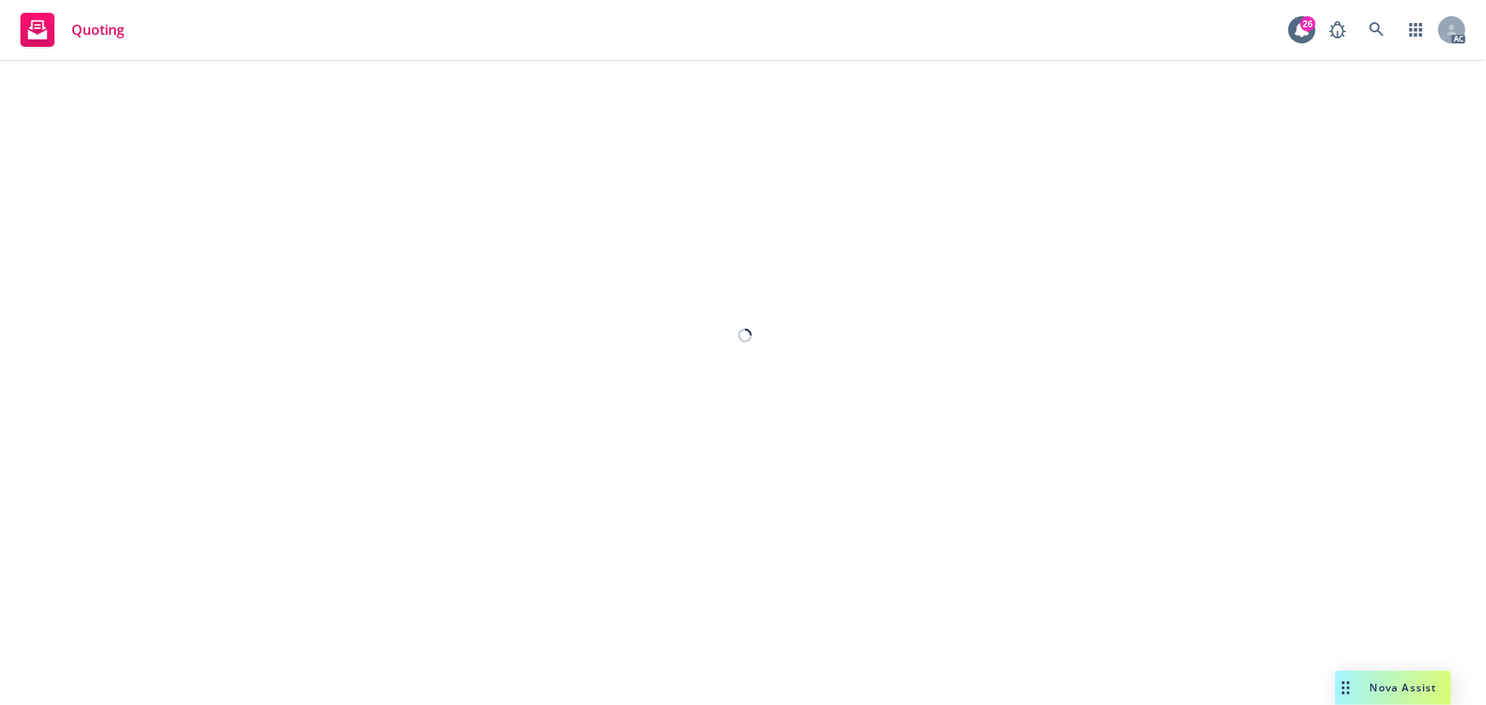
select select "12"
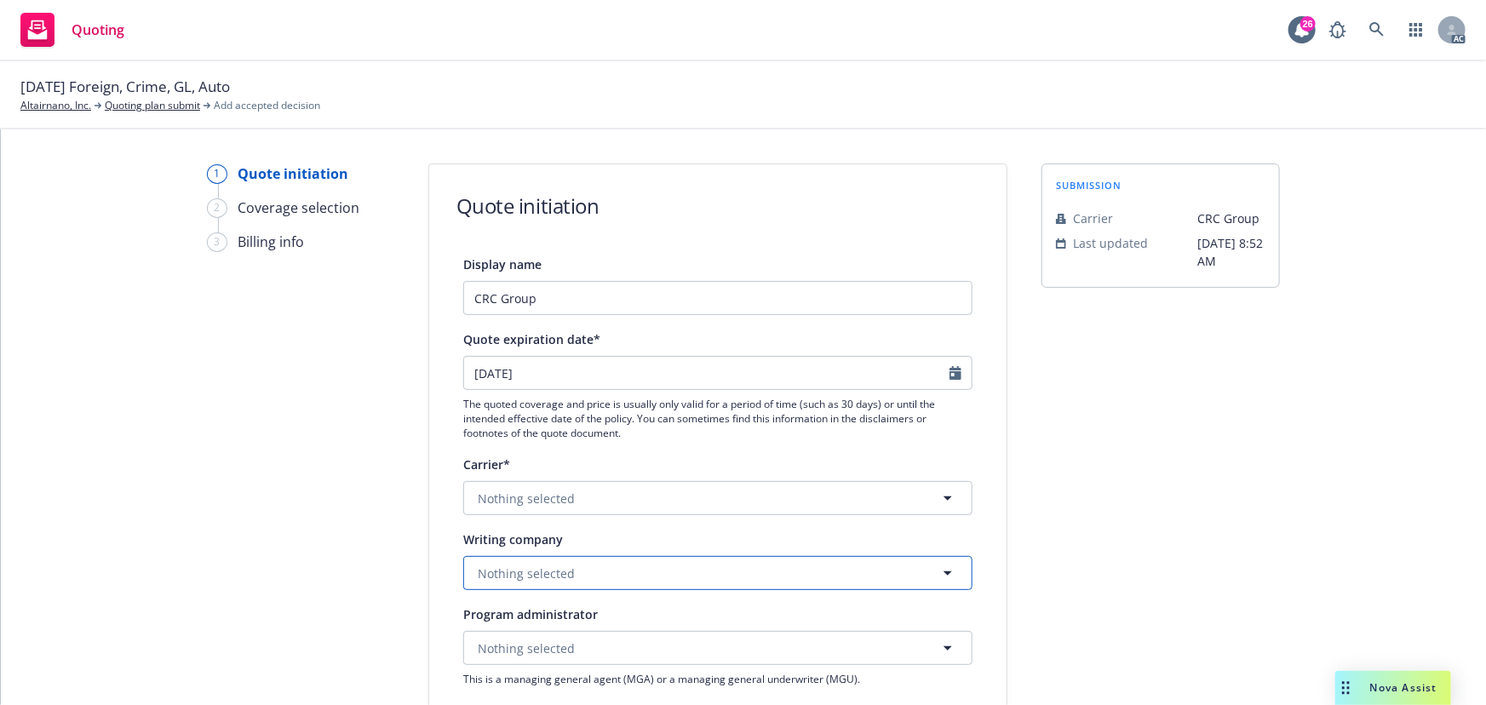
click at [526, 563] on button "Nothing selected" at bounding box center [717, 573] width 509 height 34
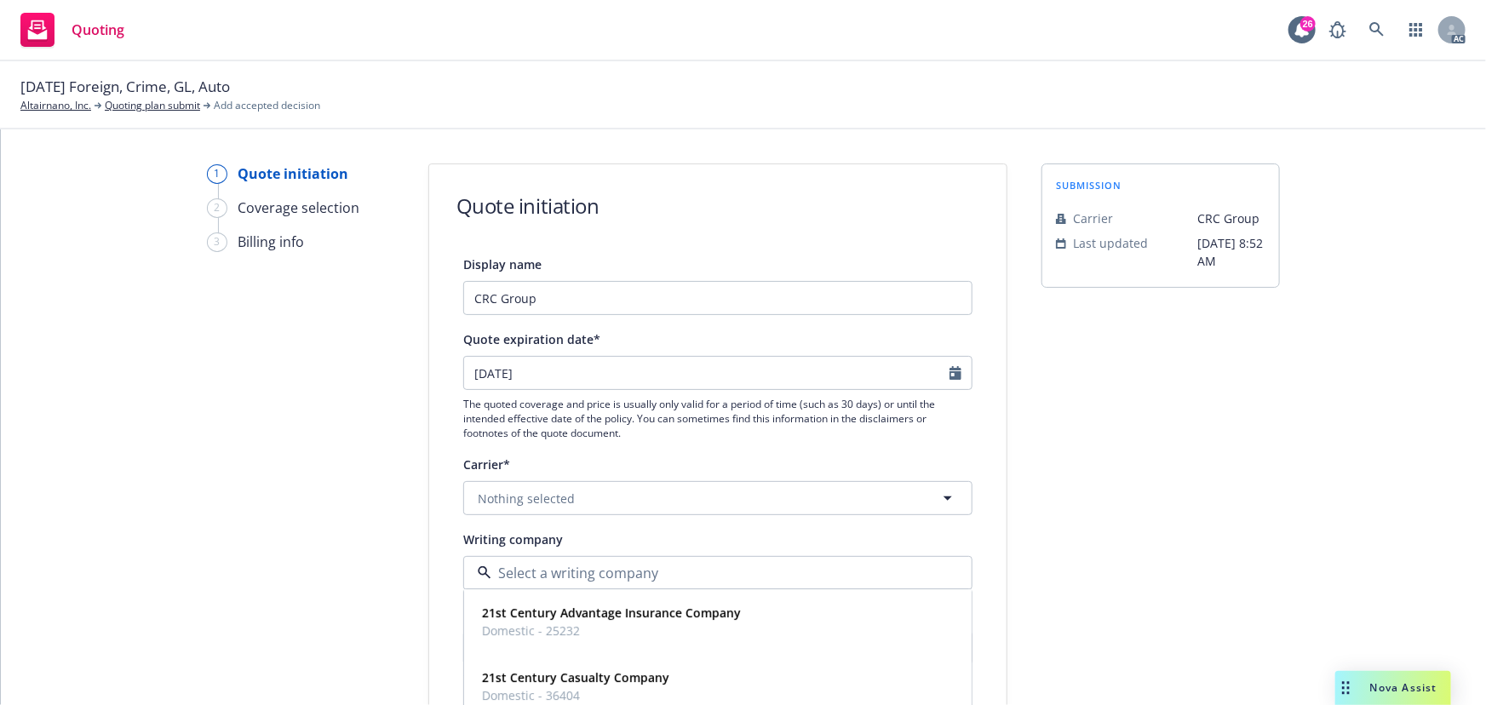
paste input "Hiscox Insurance Company Inc."
type input "Hiscox Insurance Company Inc."
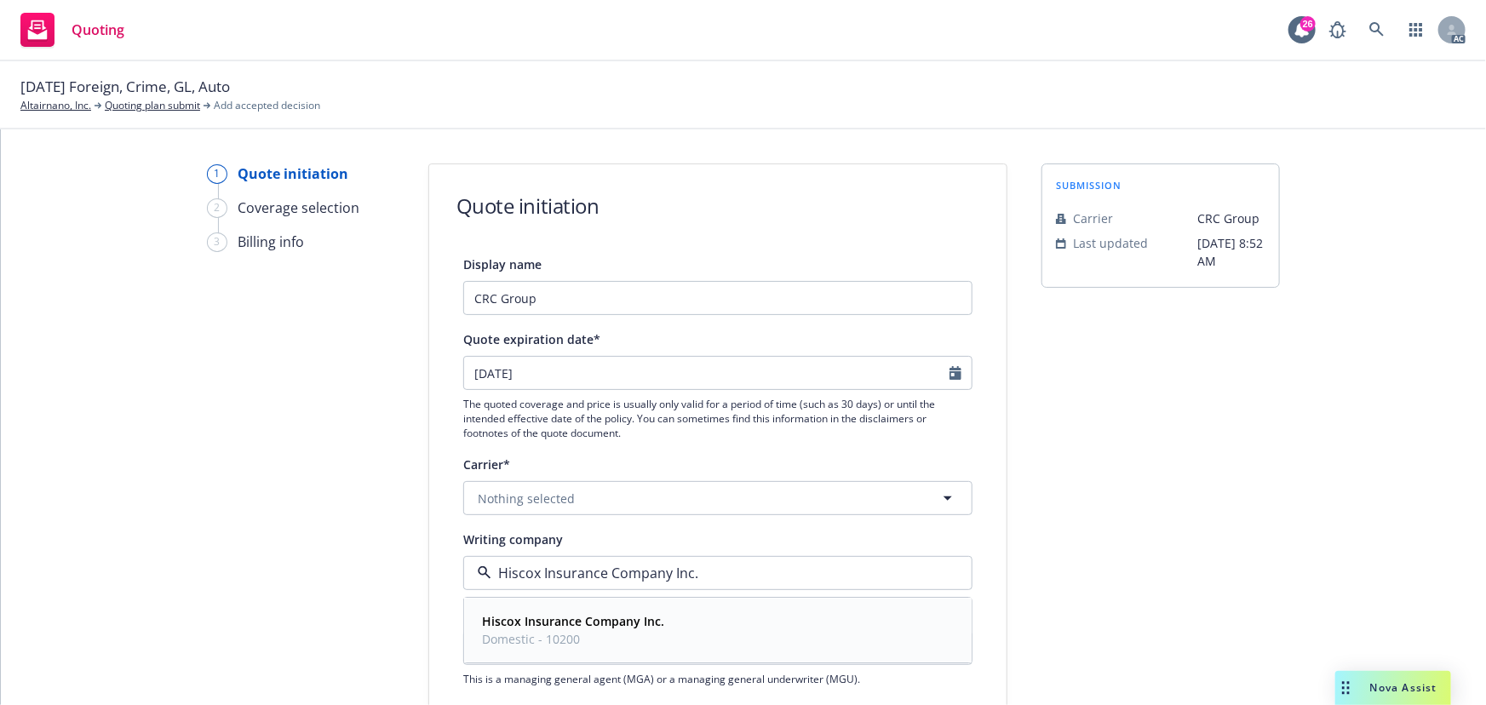
click at [564, 623] on strong "Hiscox Insurance Company Inc." at bounding box center [573, 622] width 182 height 16
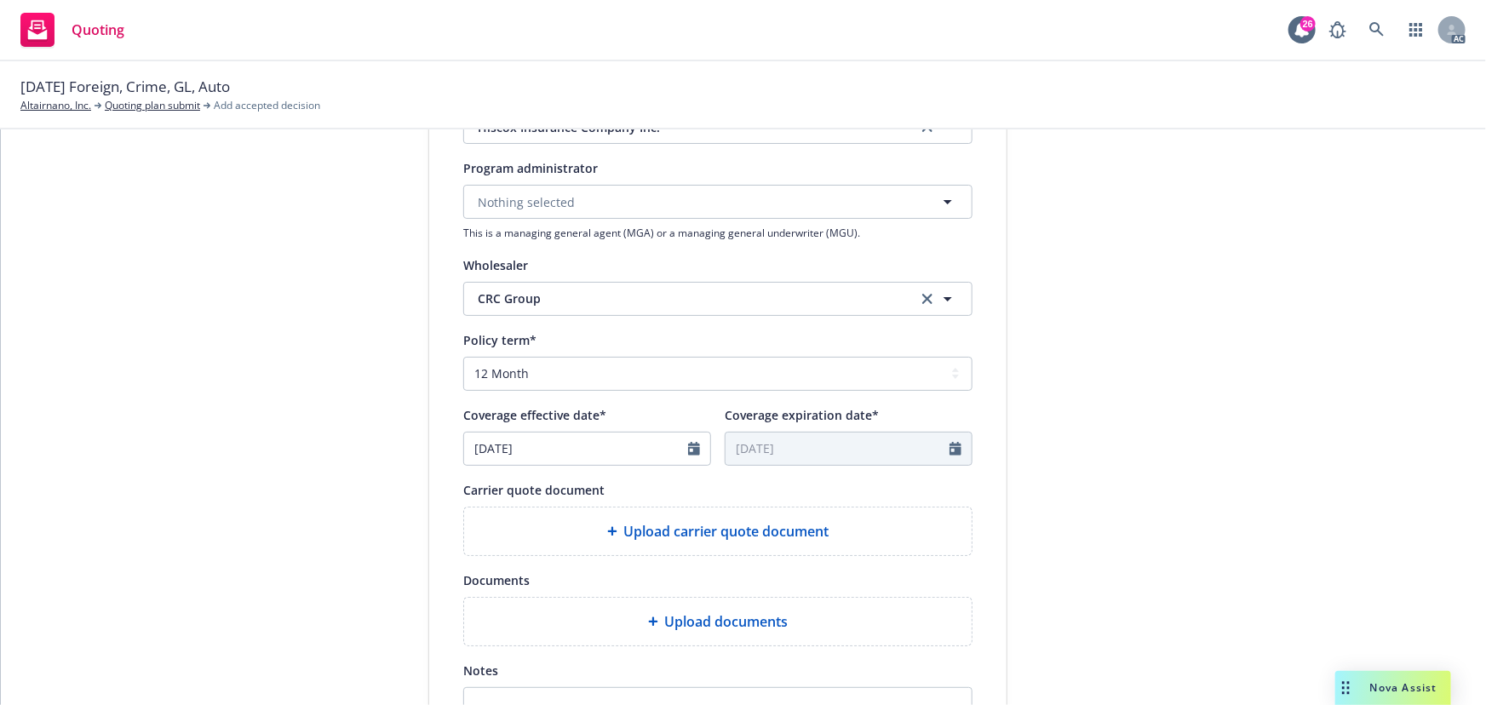
scroll to position [464, 0]
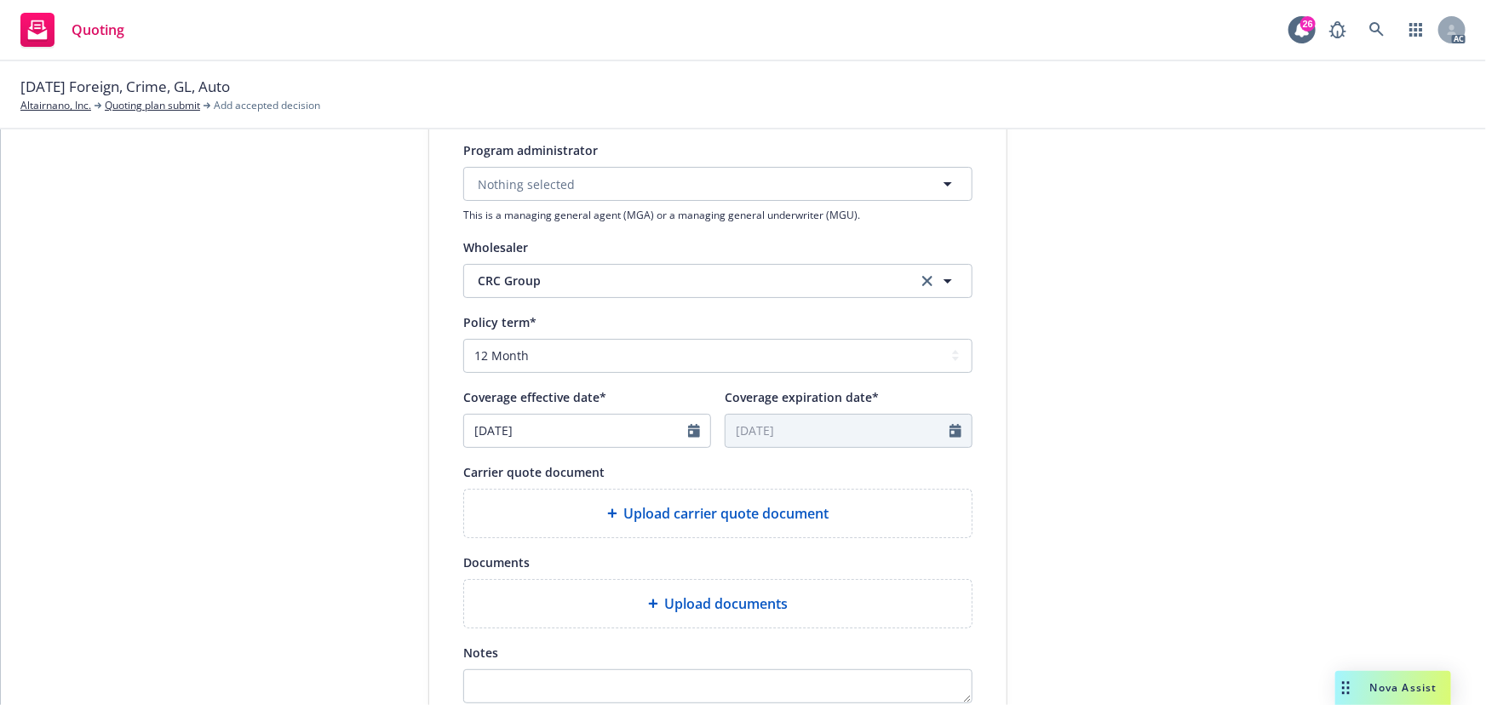
click at [664, 521] on span "Upload carrier quote document" at bounding box center [726, 513] width 205 height 20
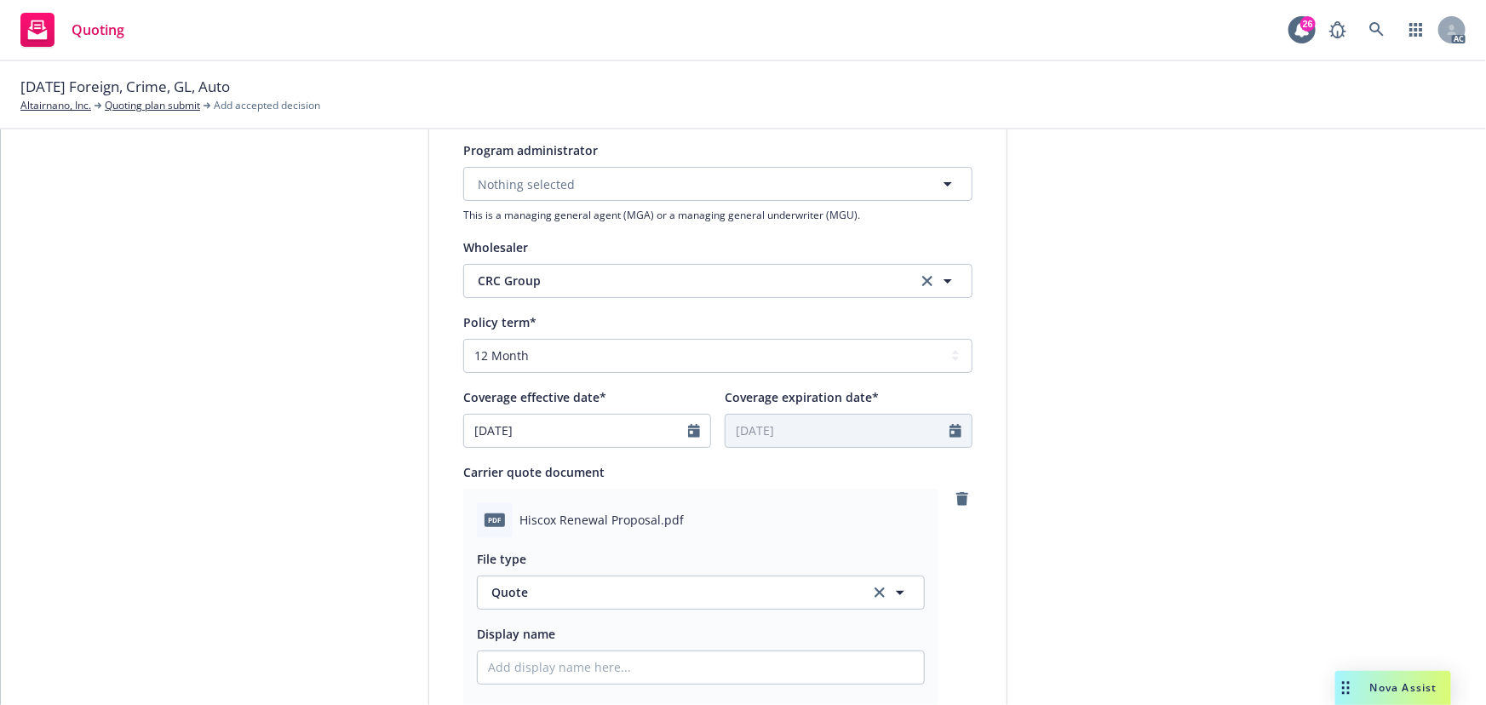
scroll to position [697, 0]
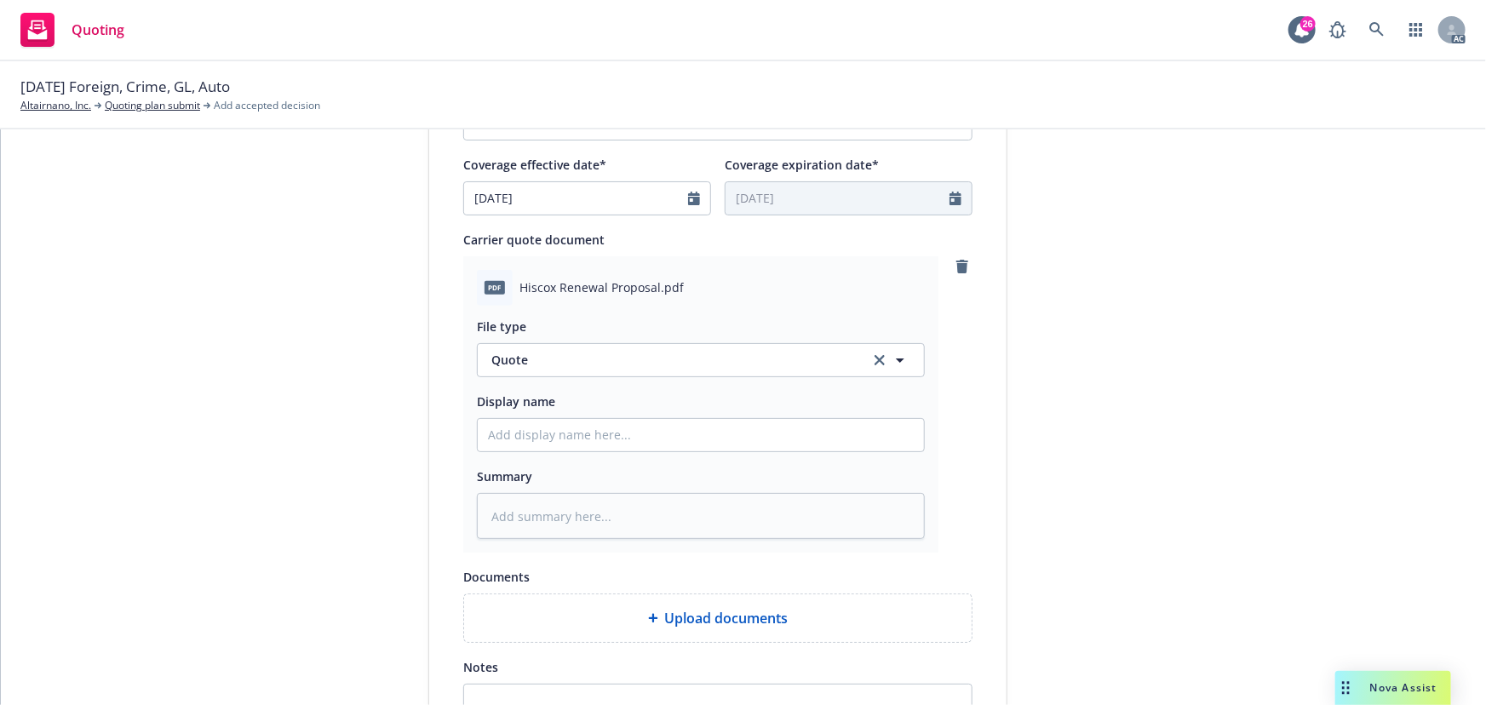
click at [554, 456] on div "File type Quote Quote Display name Summary" at bounding box center [701, 423] width 448 height 234
click at [554, 442] on input "Display name" at bounding box center [701, 435] width 446 height 32
type input "25-26 GL Quote"
drag, startPoint x: 516, startPoint y: 439, endPoint x: 531, endPoint y: 439, distance: 14.5
click at [531, 439] on input "25-26 GL Quote" at bounding box center [701, 435] width 446 height 32
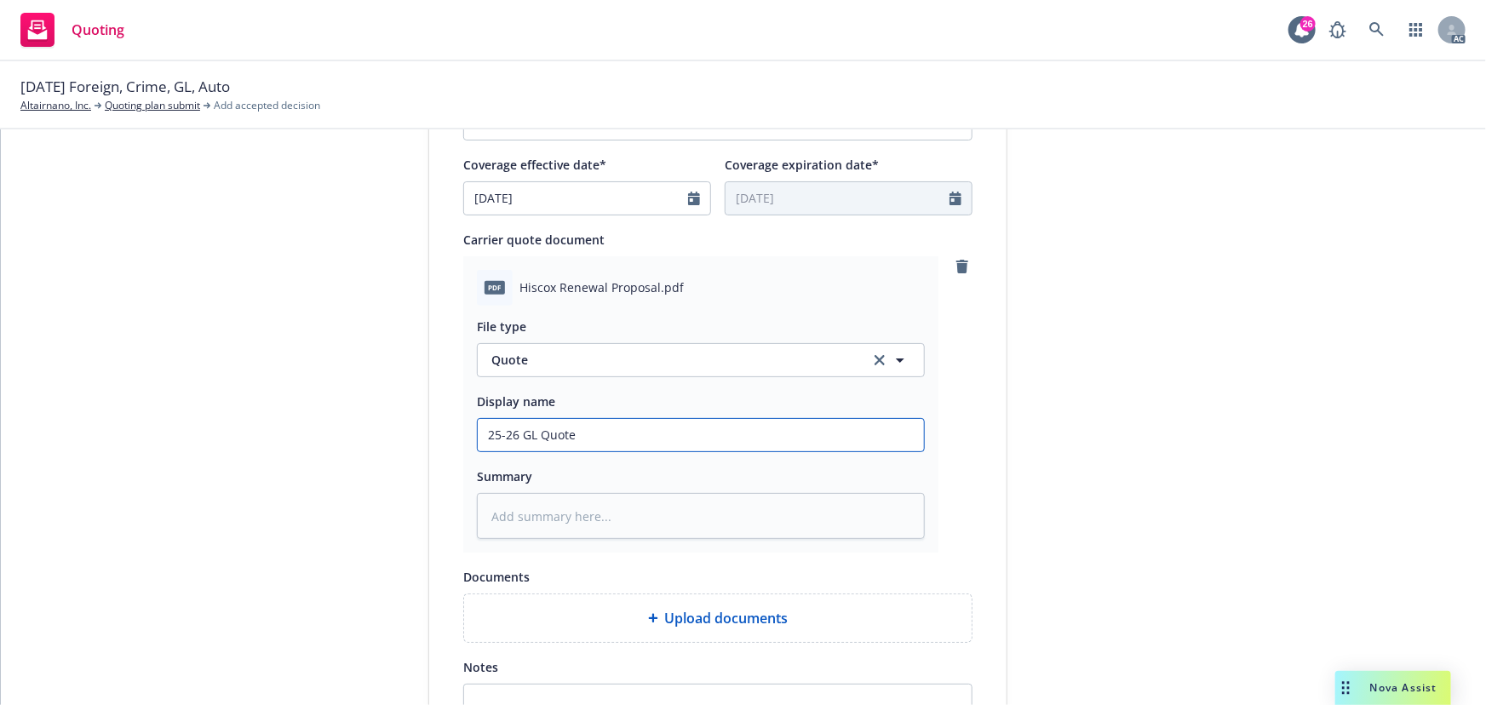
type textarea "x"
type input "25-26 C Quote"
type textarea "x"
type input "25-26 Cr Quote"
type textarea "x"
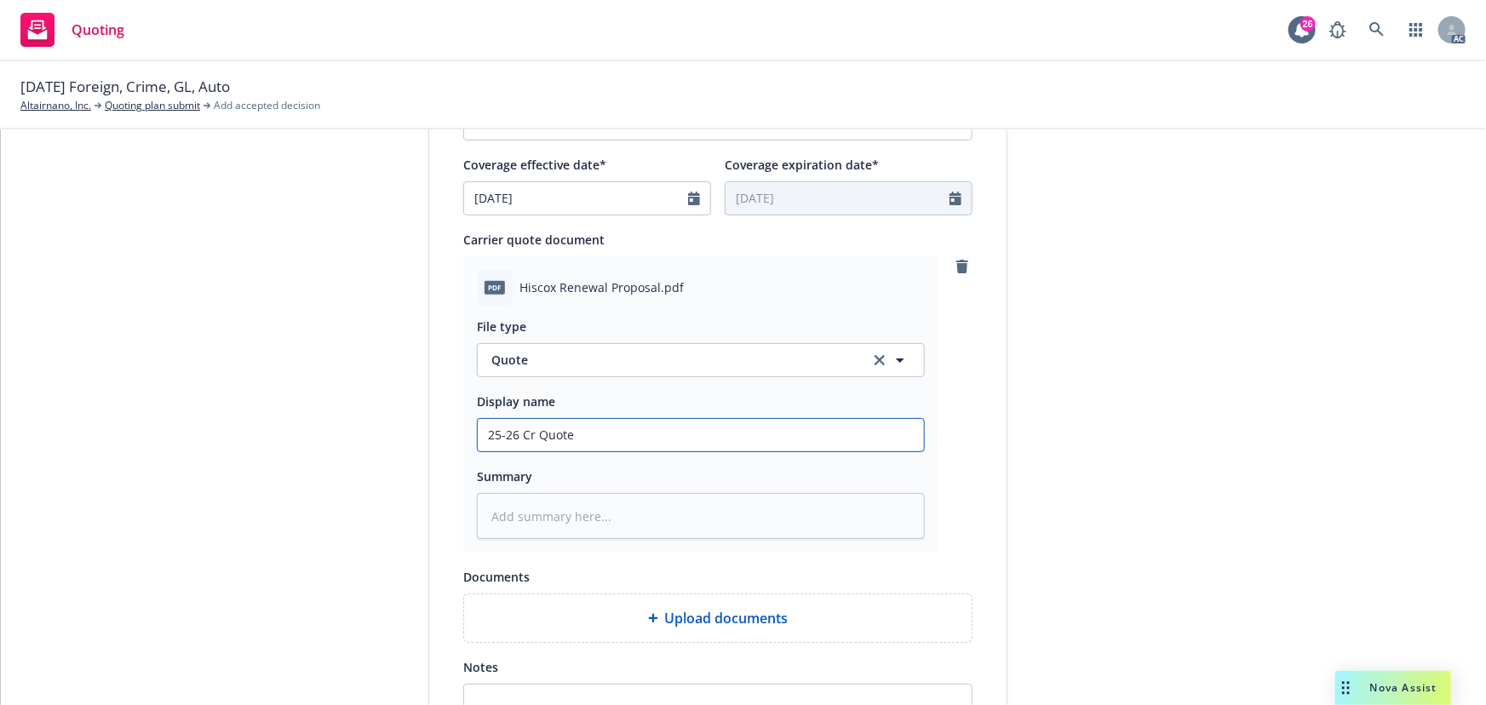
type input "25-26 Cri Quote"
type textarea "x"
type input "25-26 Crim Quote"
type textarea "x"
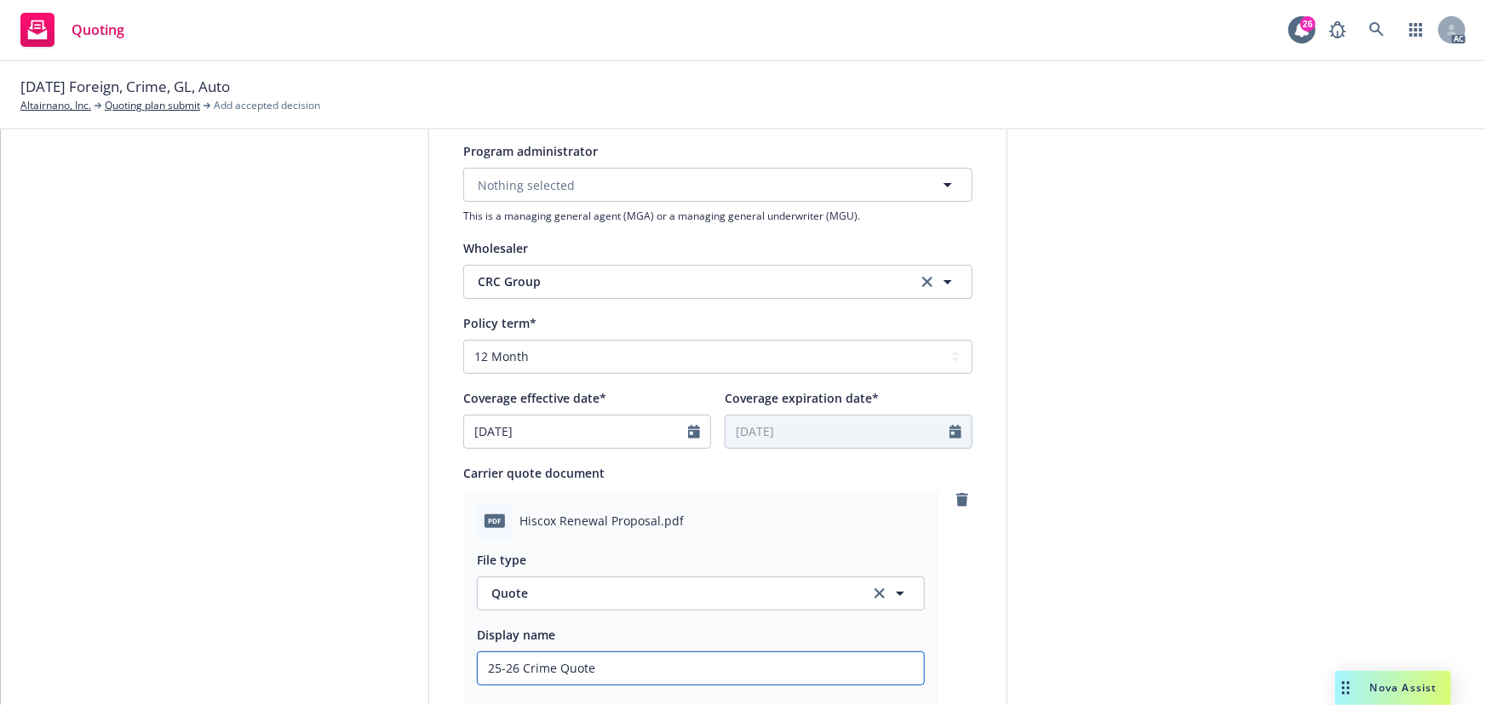
scroll to position [232, 0]
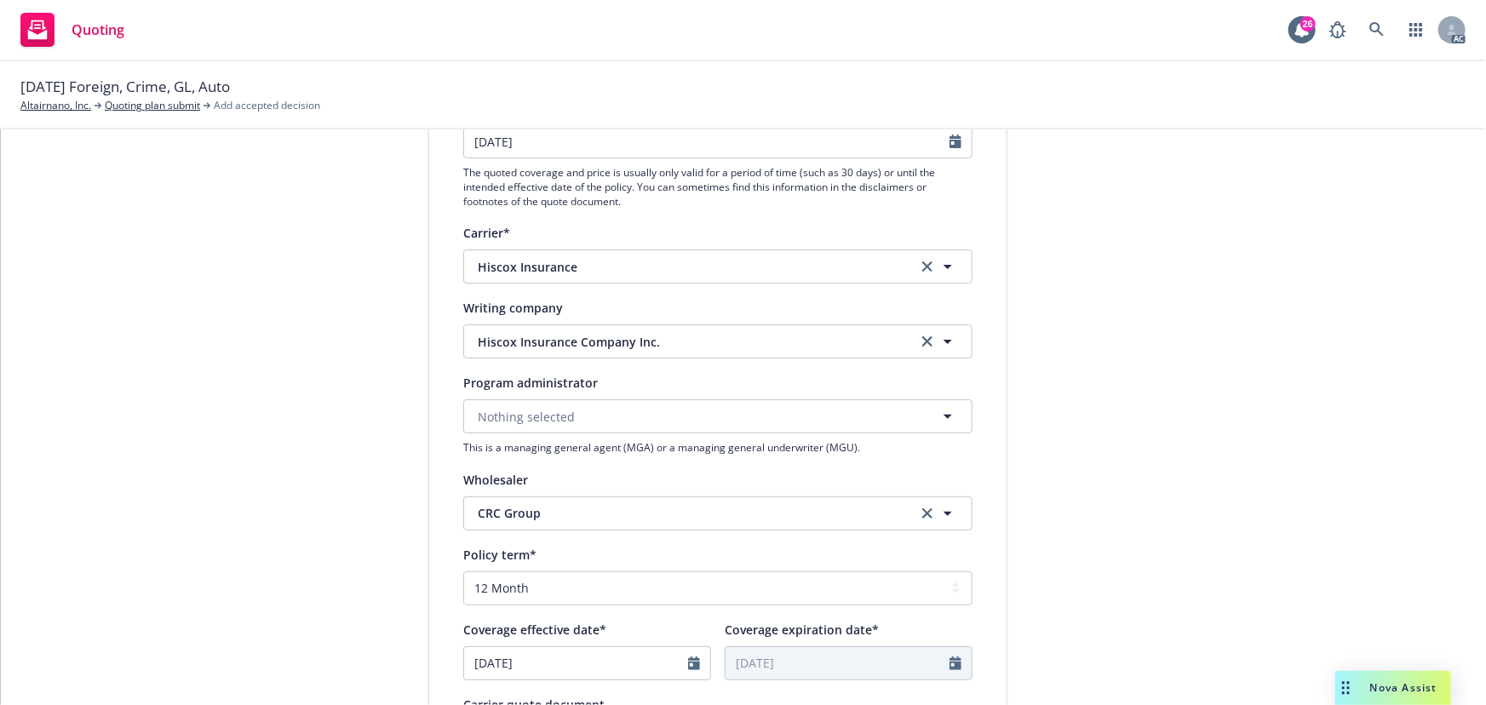
type input "25-26 Crime Quote"
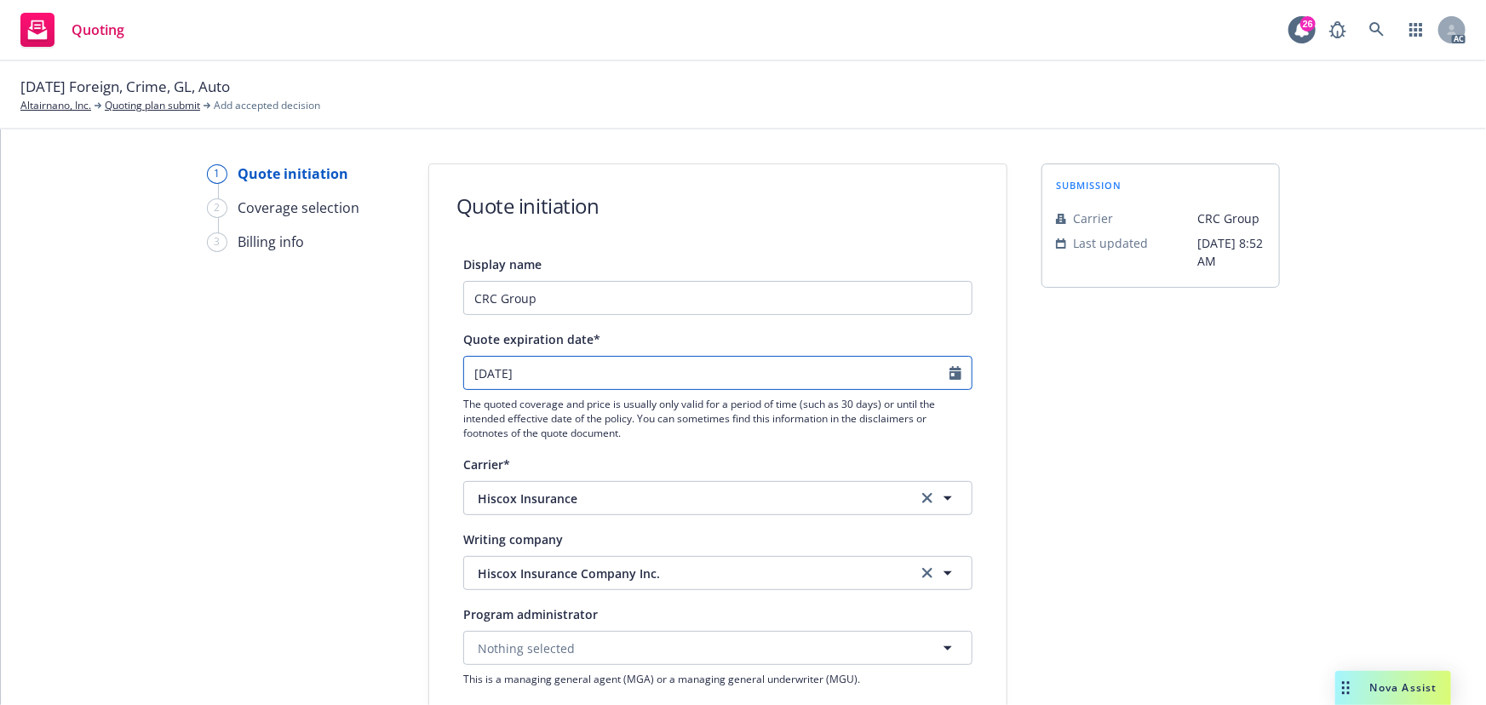
click at [950, 374] on icon "Calendar" at bounding box center [956, 373] width 12 height 14
select select "10"
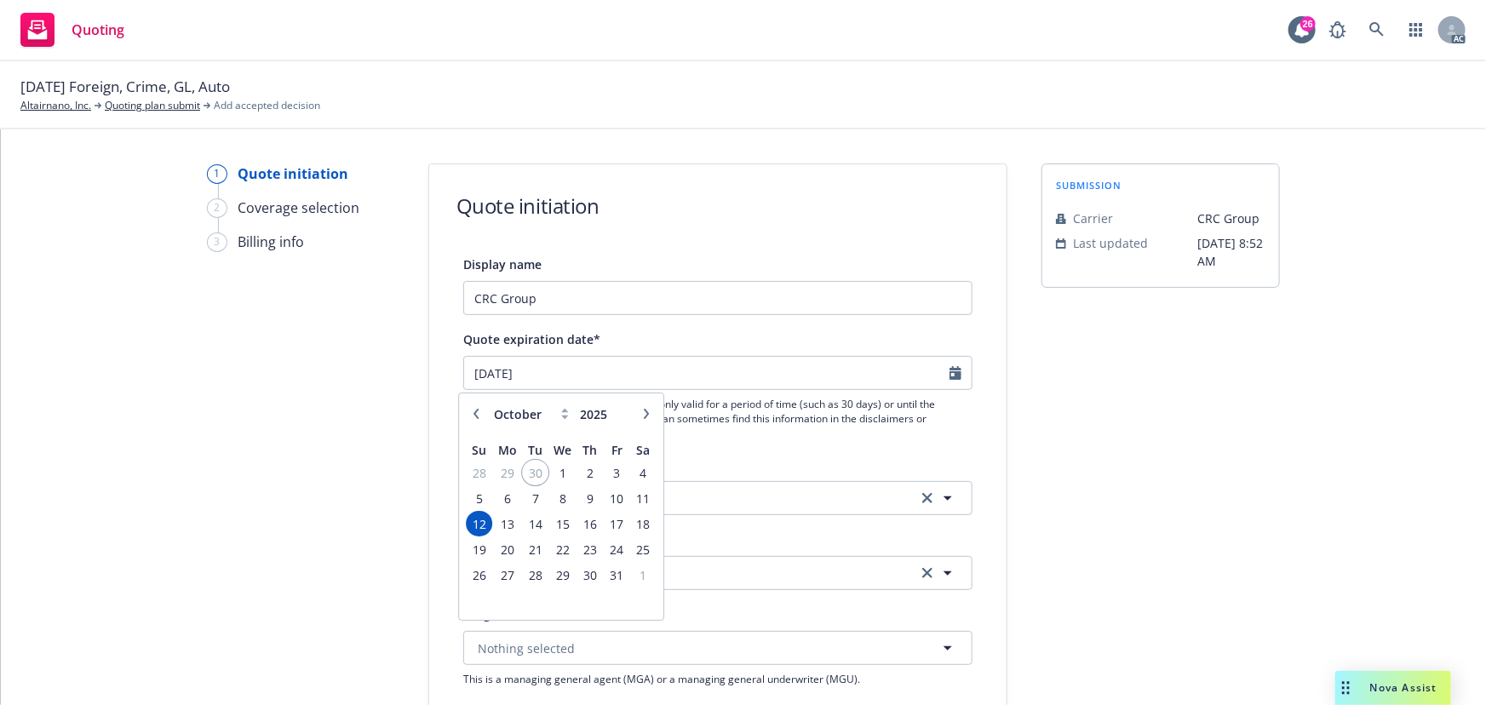
click at [535, 472] on span "30" at bounding box center [535, 472] width 23 height 21
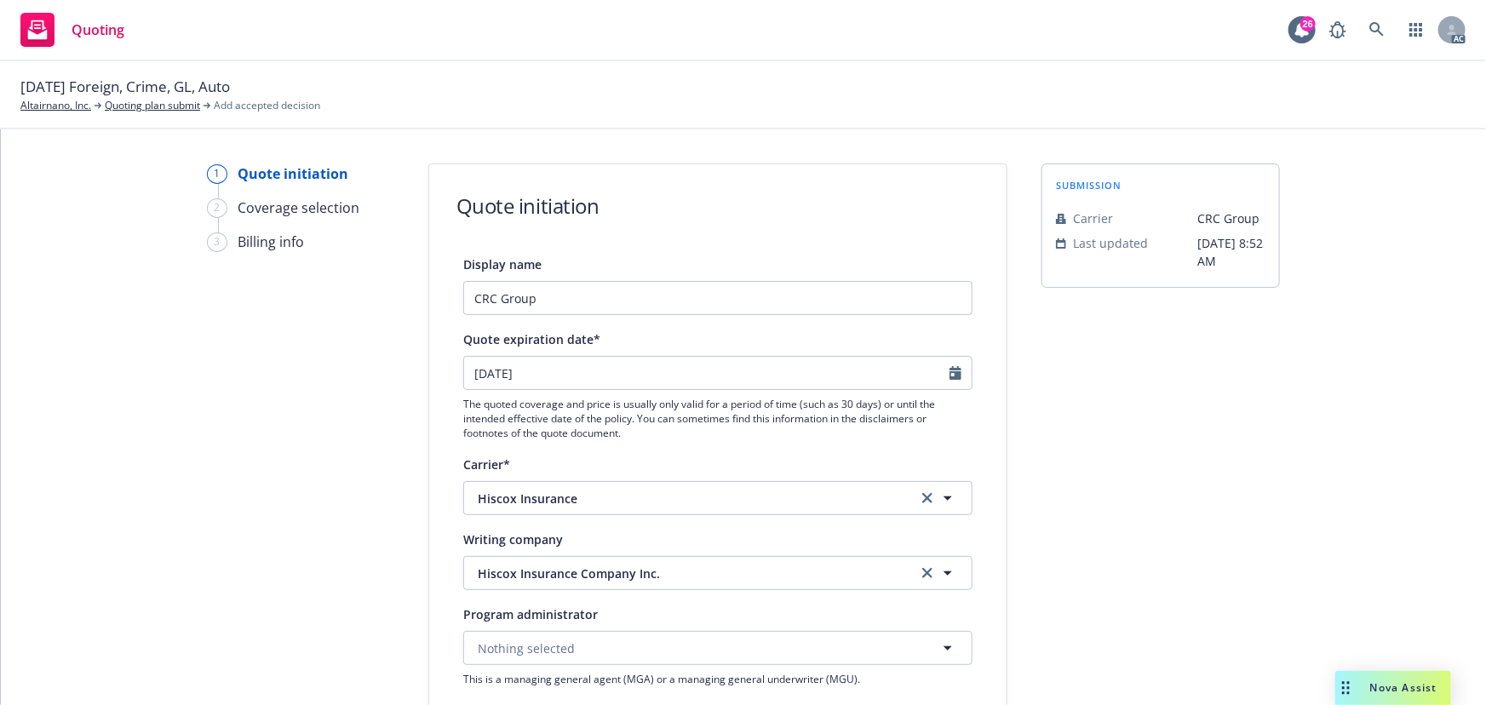
type input "09/30/2025"
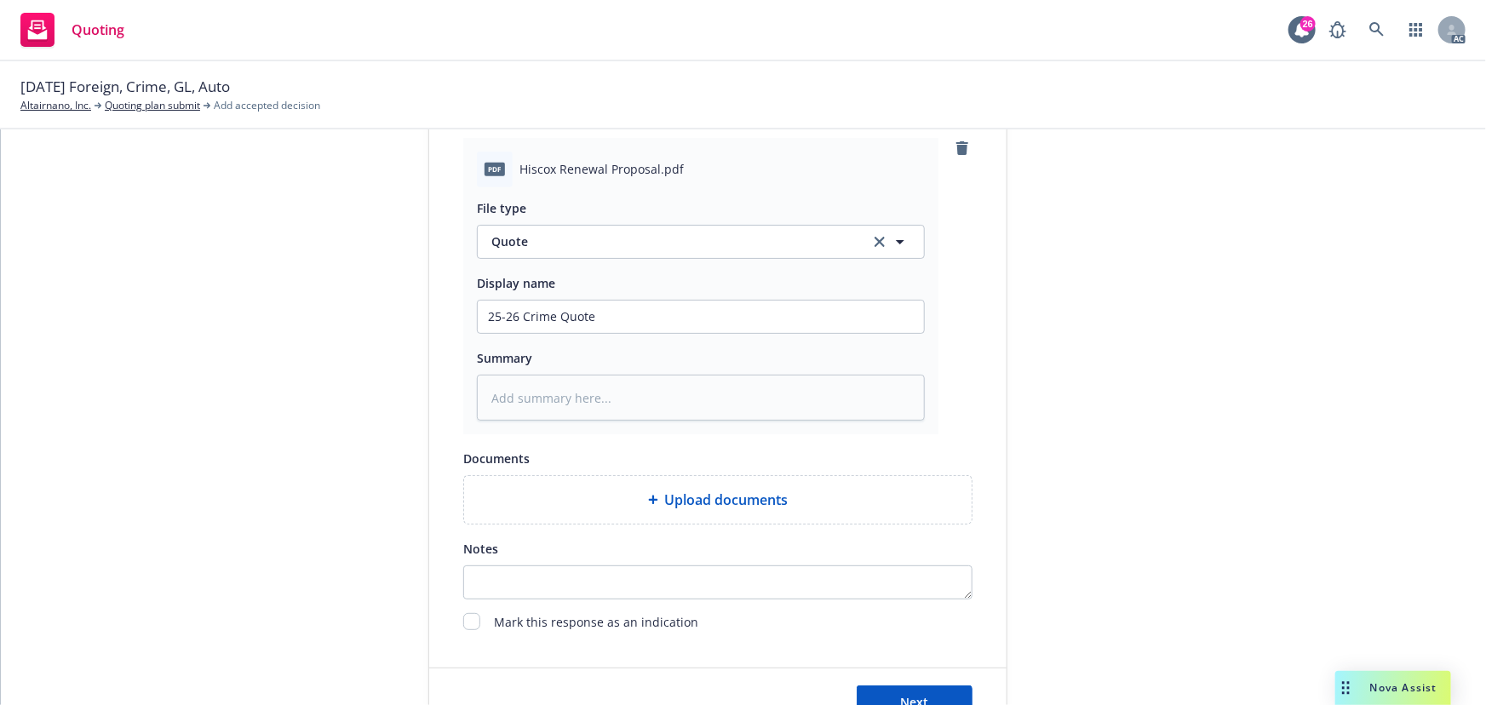
scroll to position [852, 0]
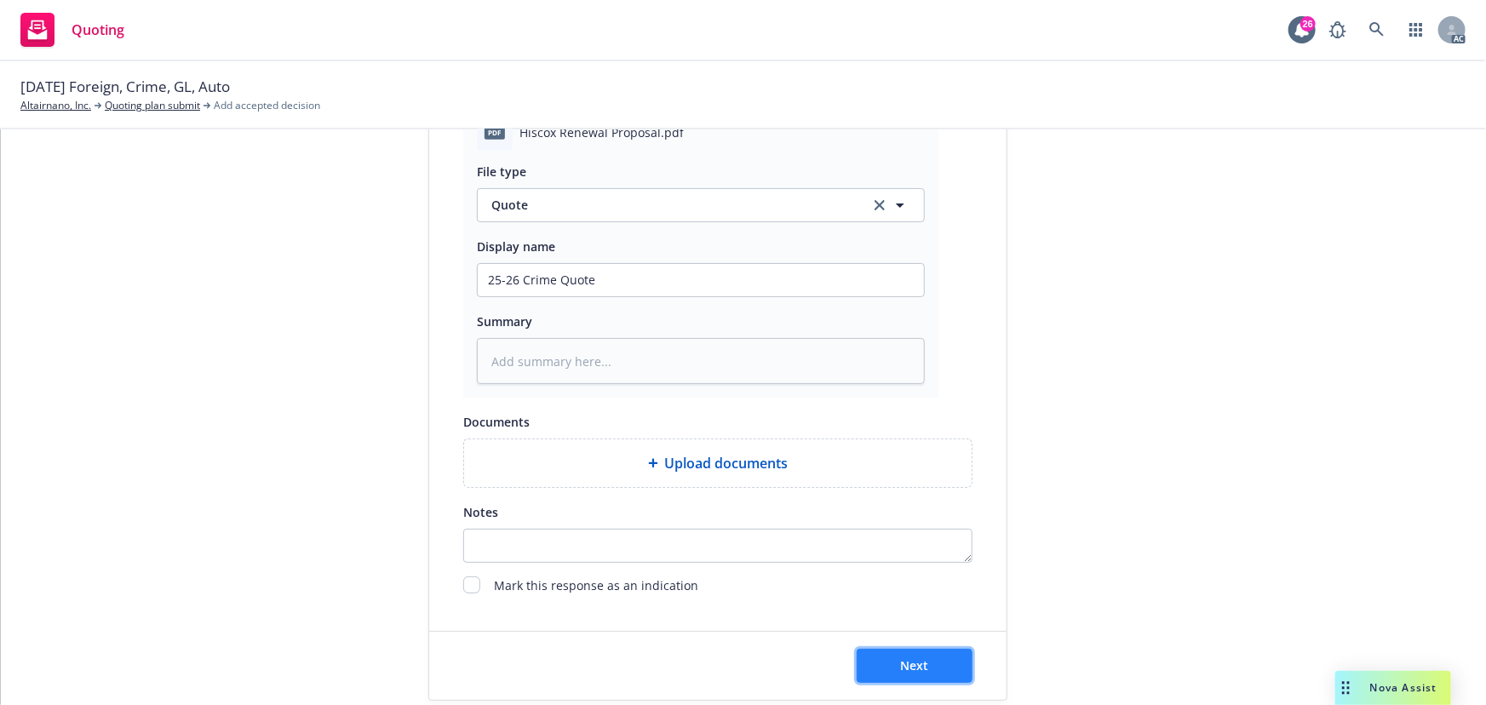
click at [907, 668] on span "Next" at bounding box center [915, 665] width 28 height 16
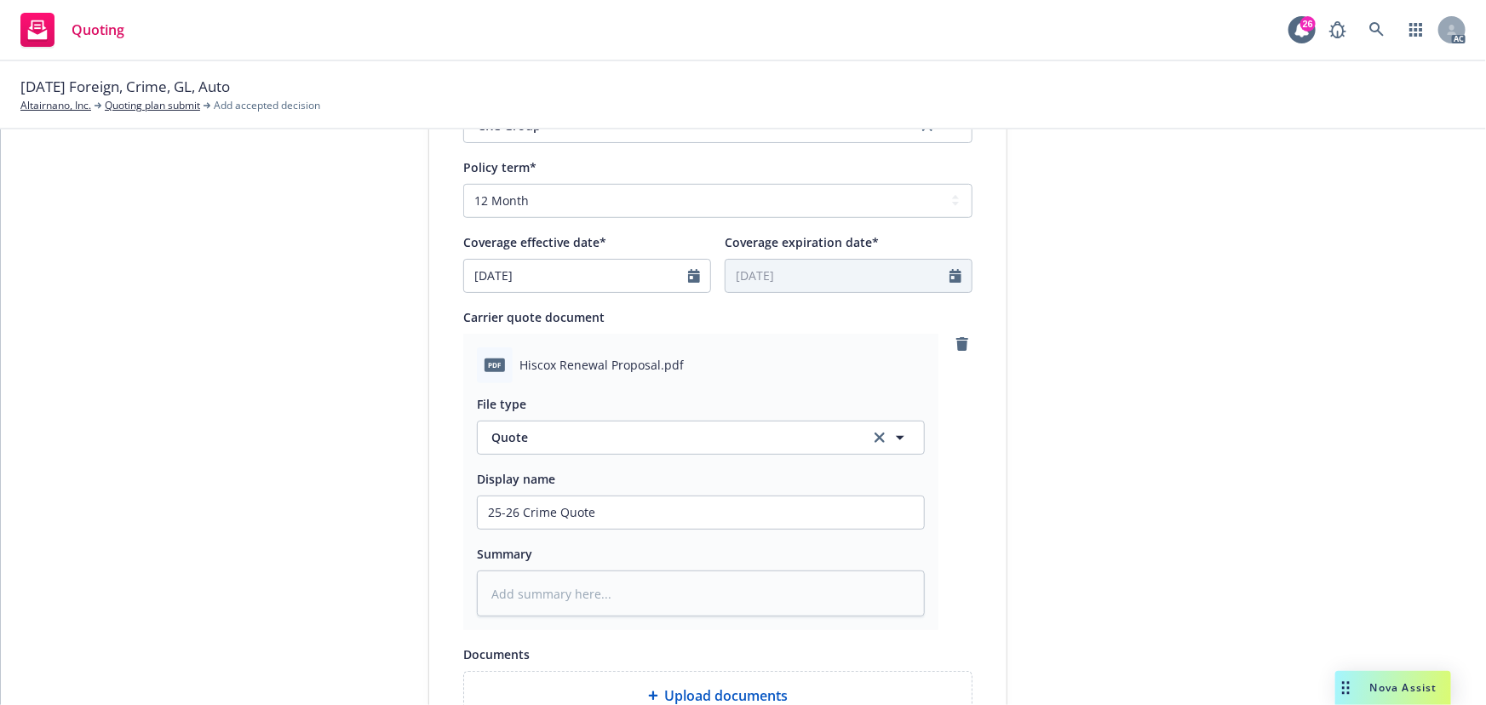
scroll to position [881, 0]
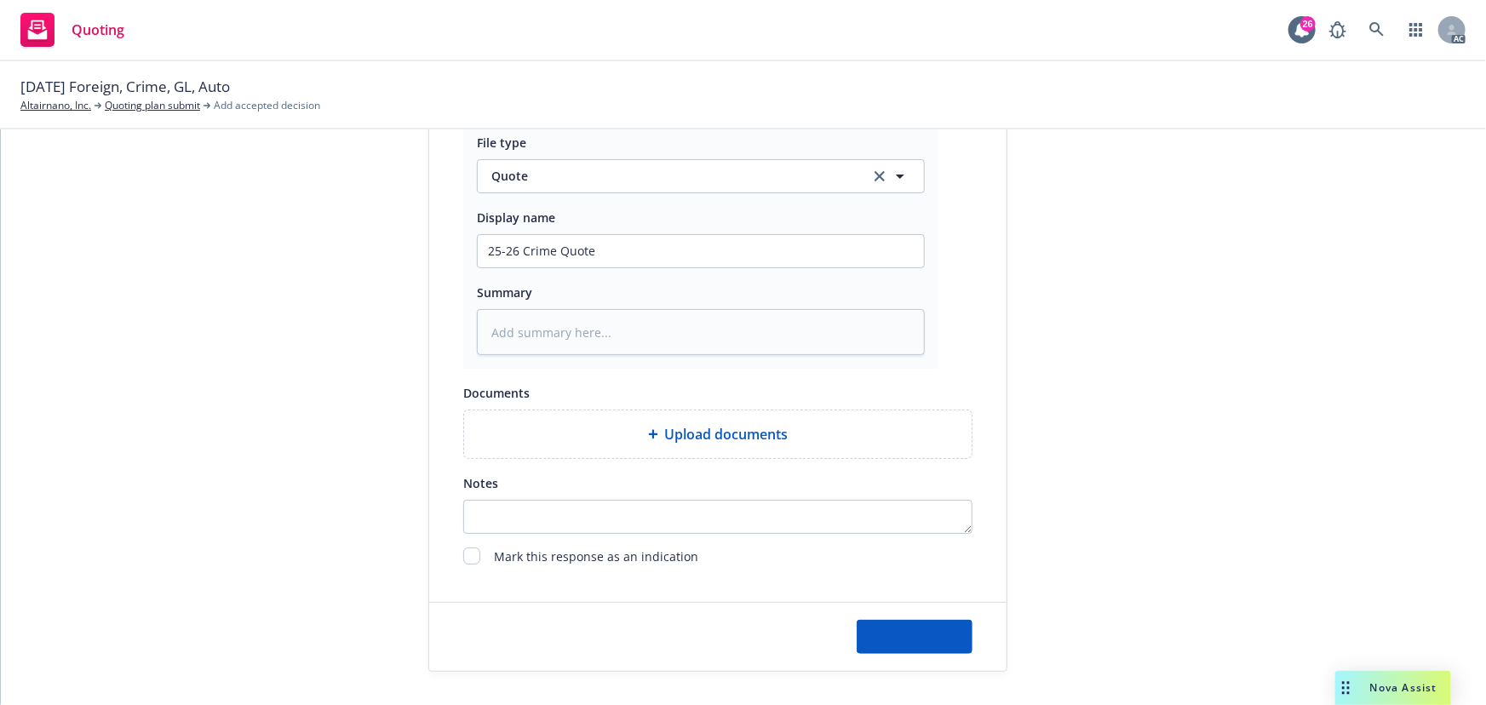
type textarea "x"
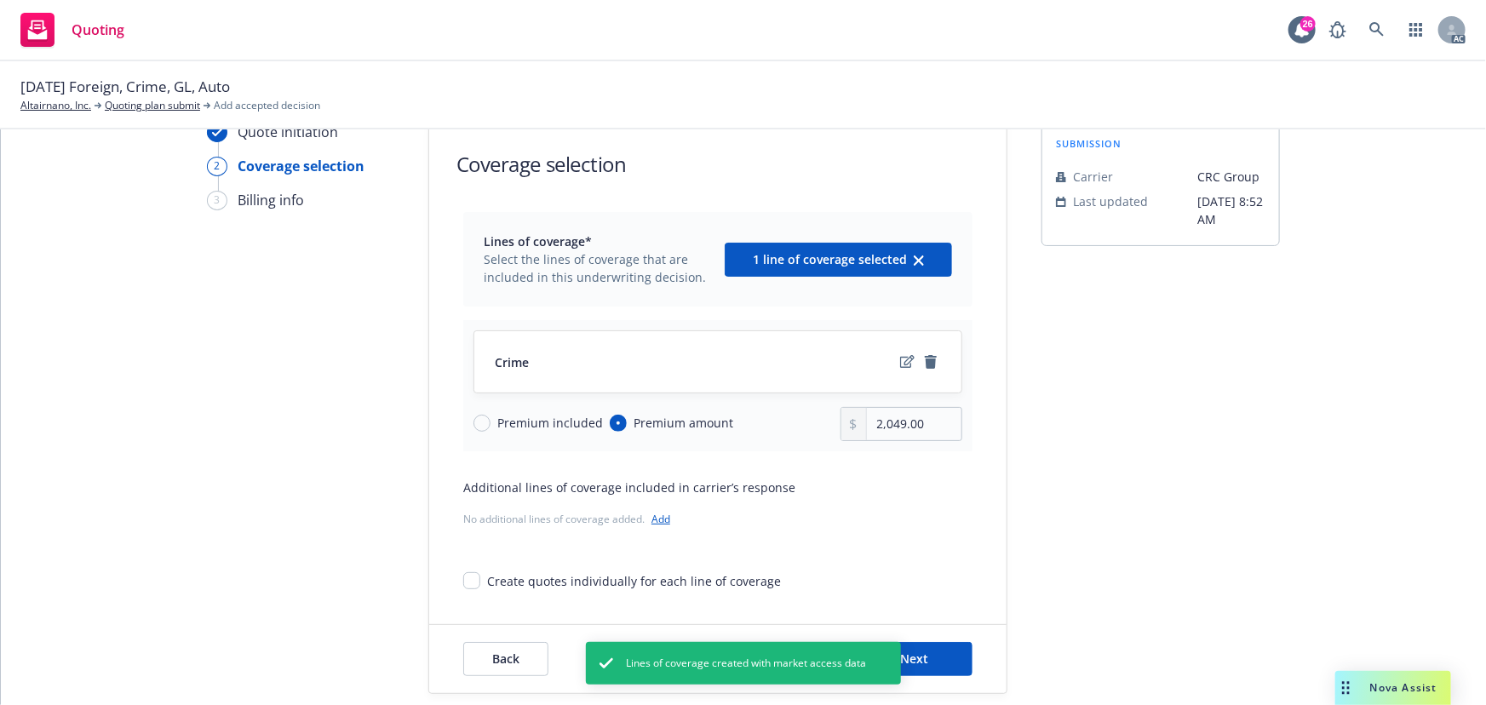
scroll to position [63, 0]
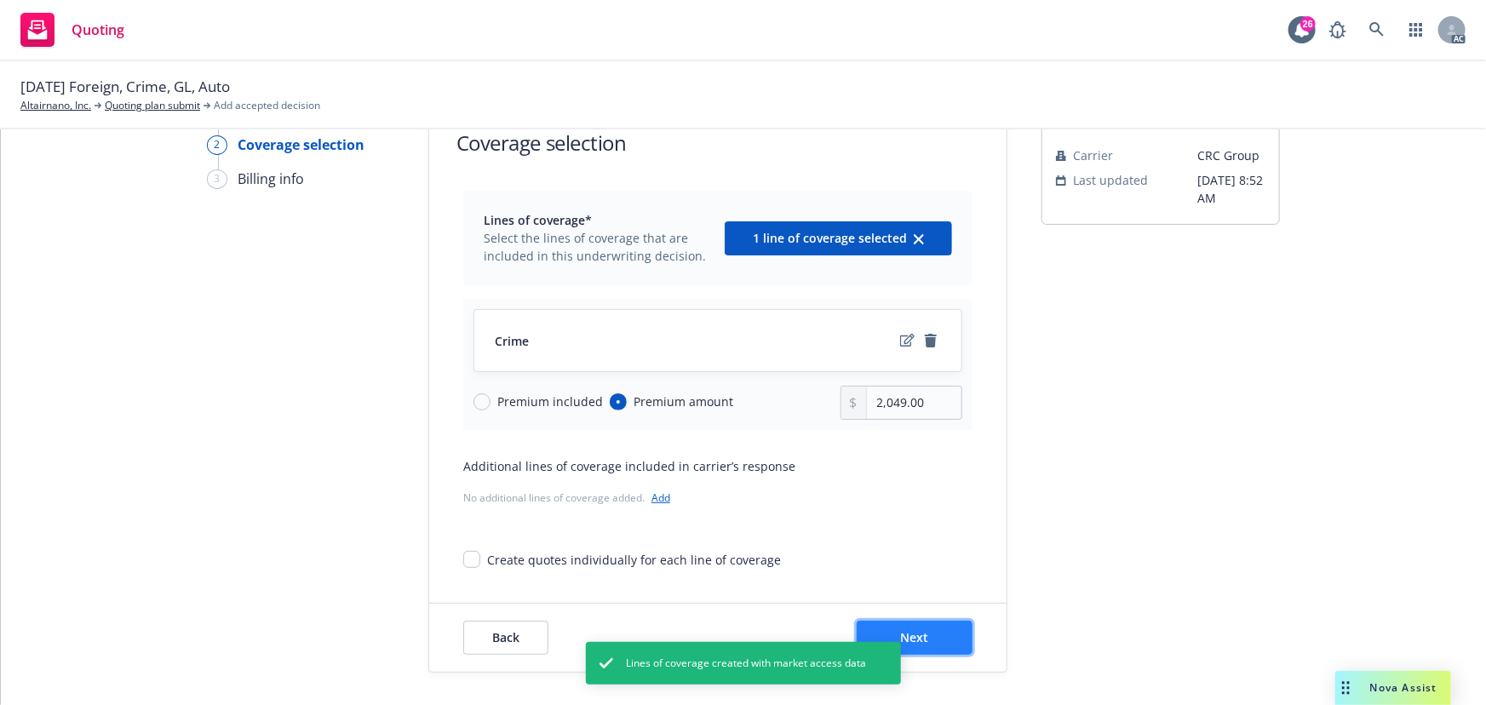
click at [938, 647] on button "Next" at bounding box center [915, 638] width 116 height 34
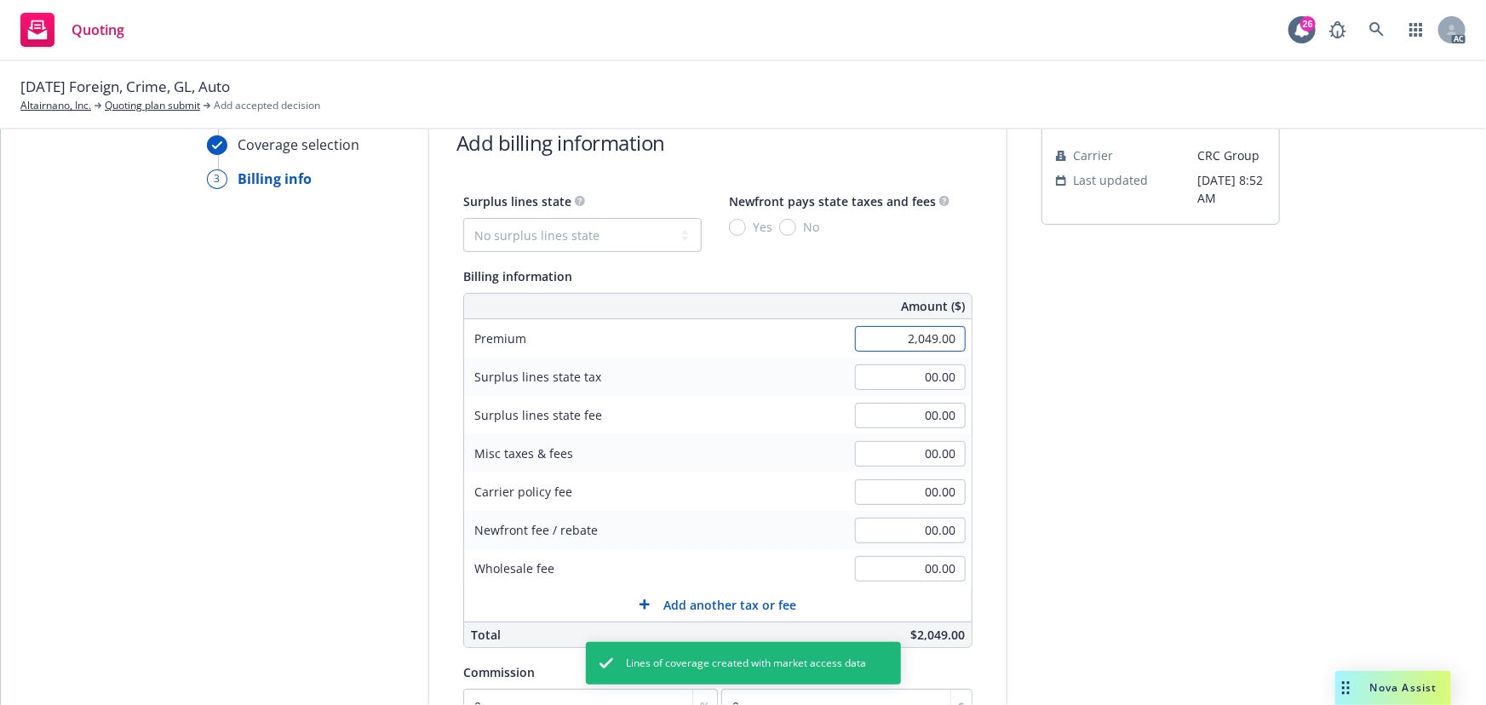
click at [890, 336] on input "2,049.00" at bounding box center [910, 339] width 111 height 26
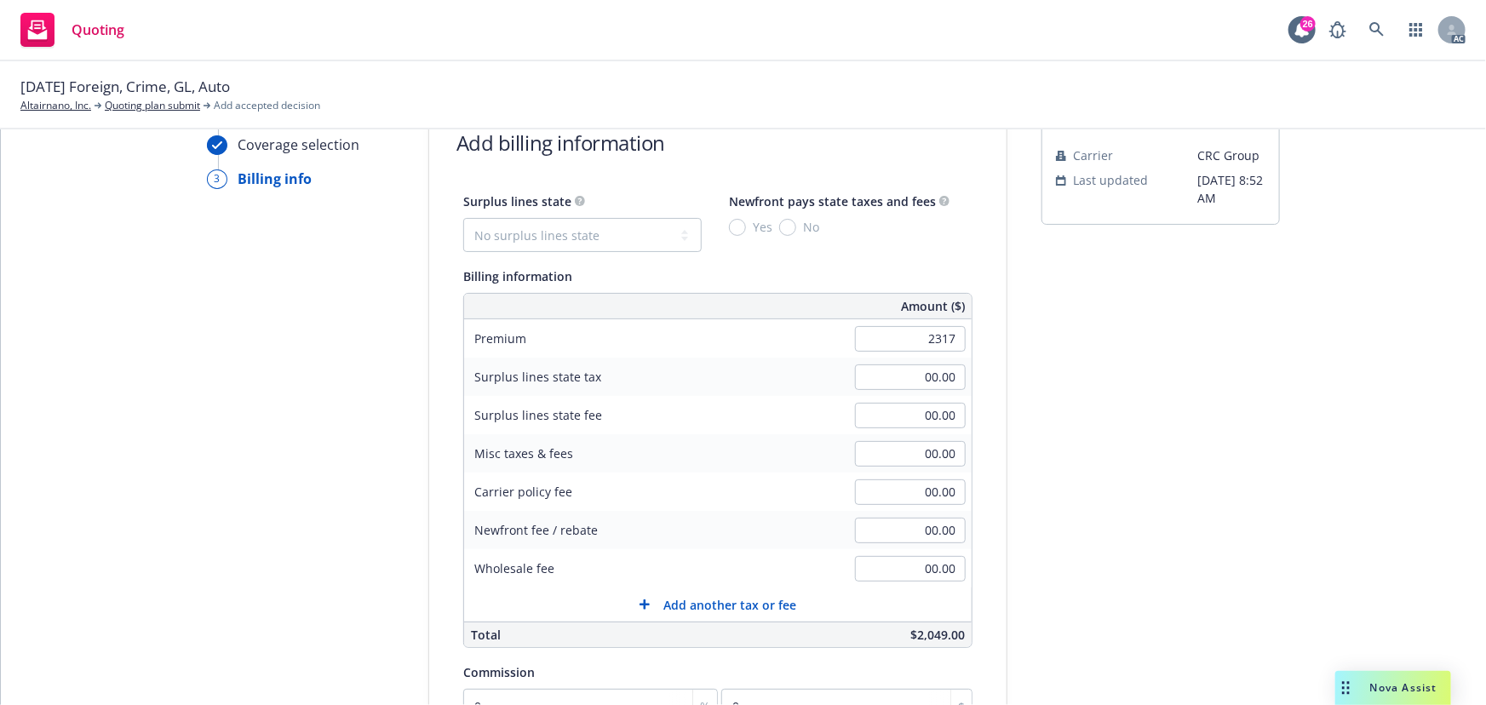
type input "2,317.00"
click at [1180, 511] on div "submission Carrier CRC Group Last updated 6/24, 8:52 AM" at bounding box center [1161, 535] width 238 height 871
click at [507, 698] on input "0" at bounding box center [590, 706] width 255 height 34
type input "12"
type input "278.04"
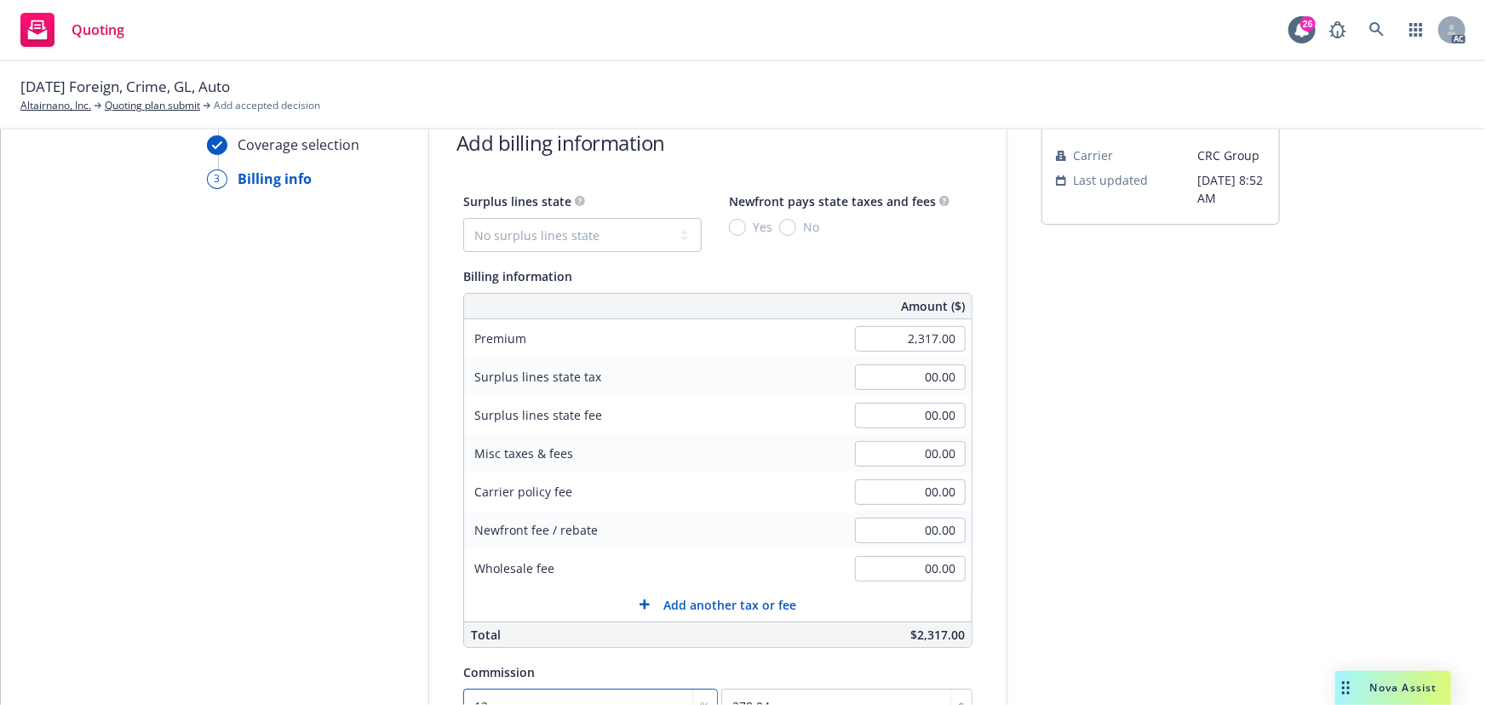
scroll to position [71, 0]
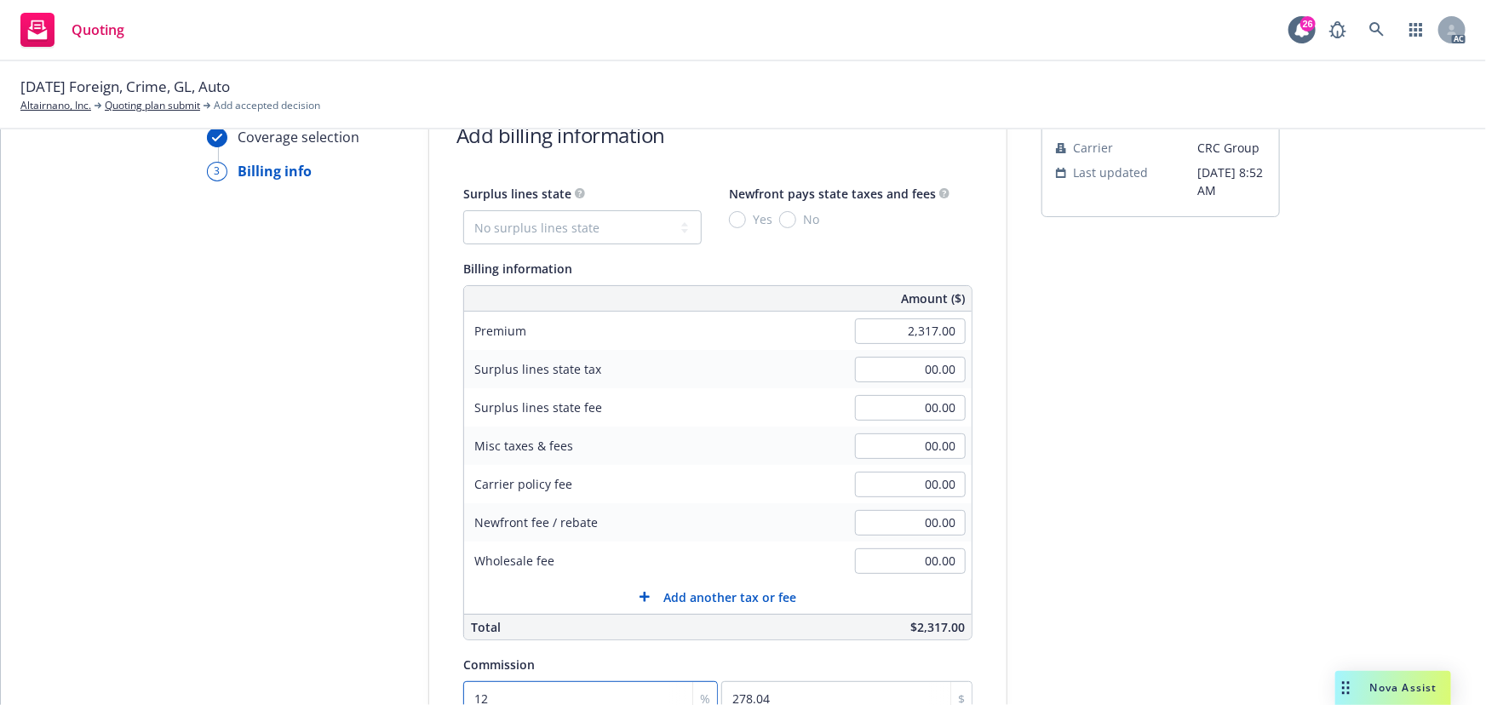
type input "12"
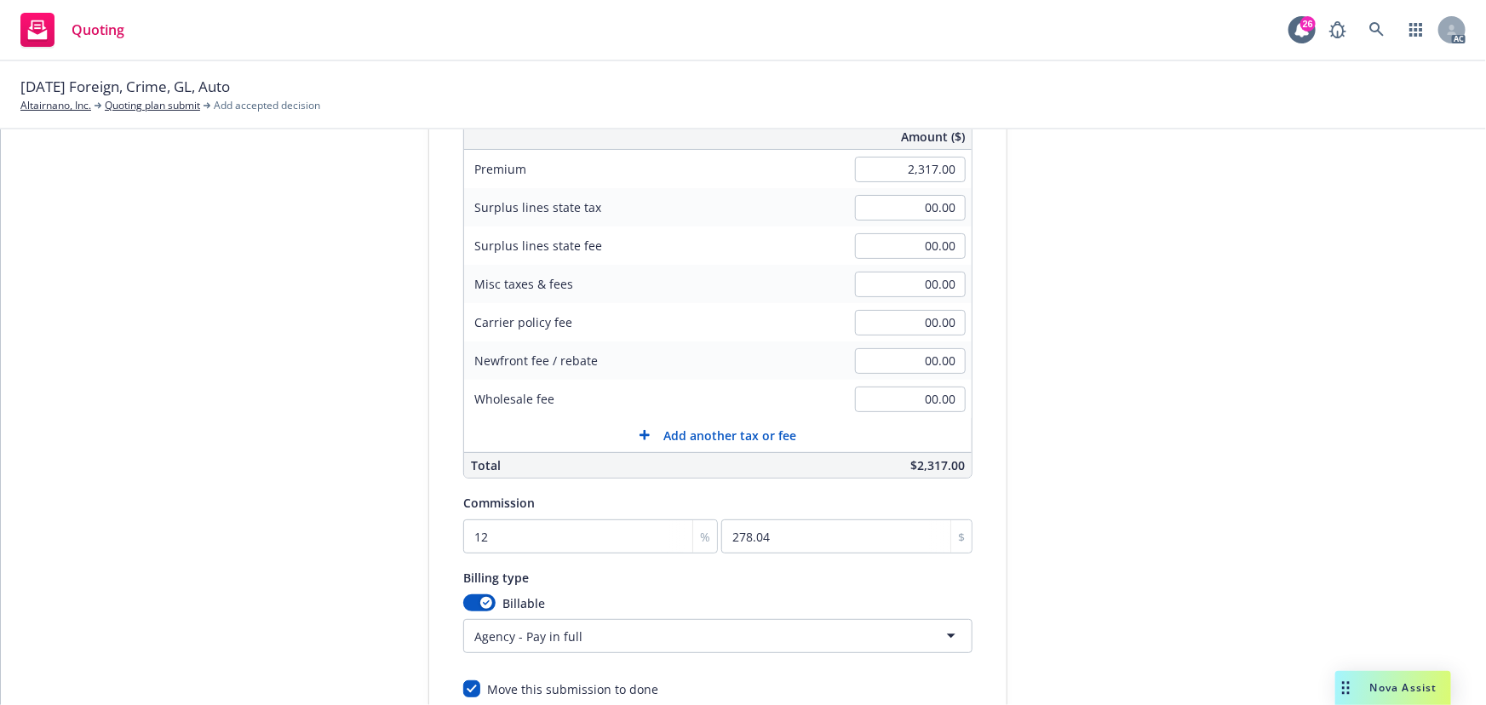
scroll to position [362, 0]
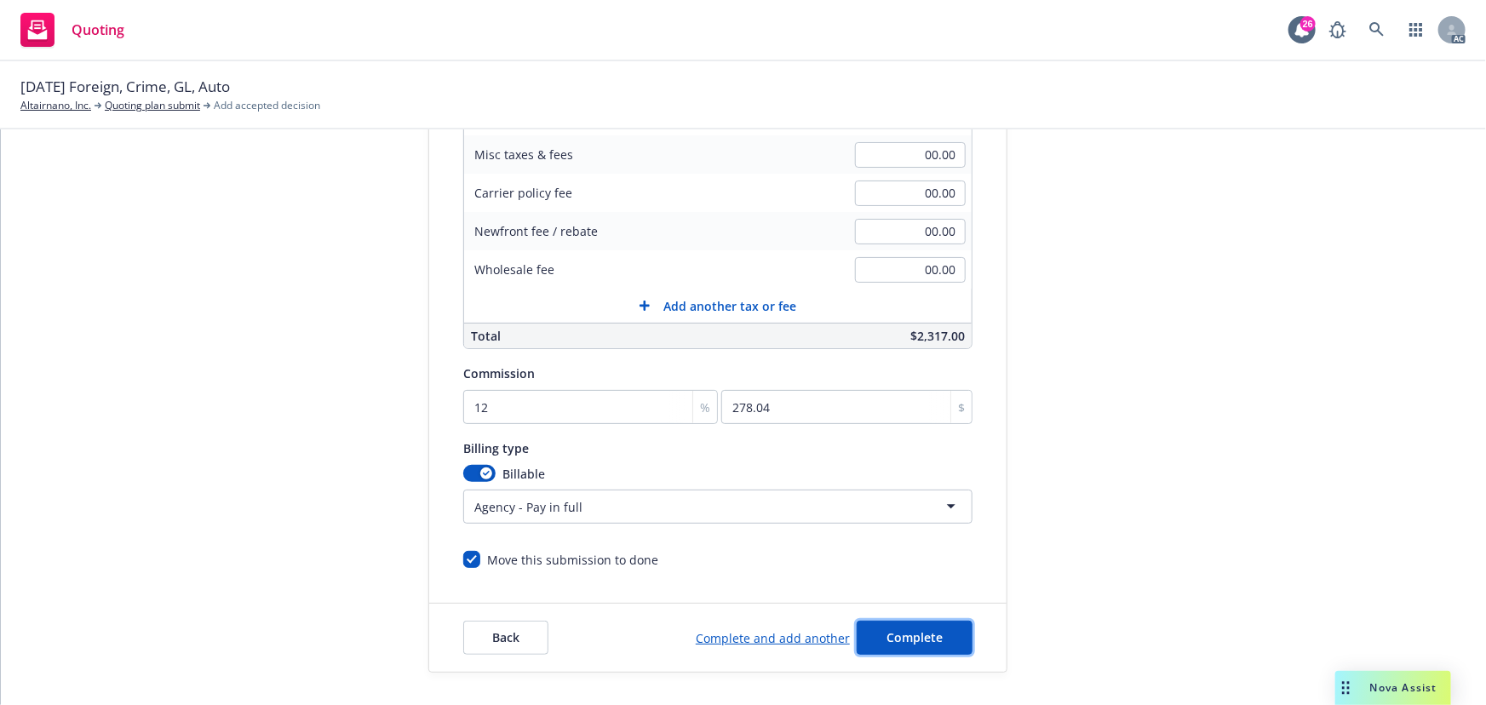
click at [918, 634] on span "Complete" at bounding box center [915, 637] width 56 height 16
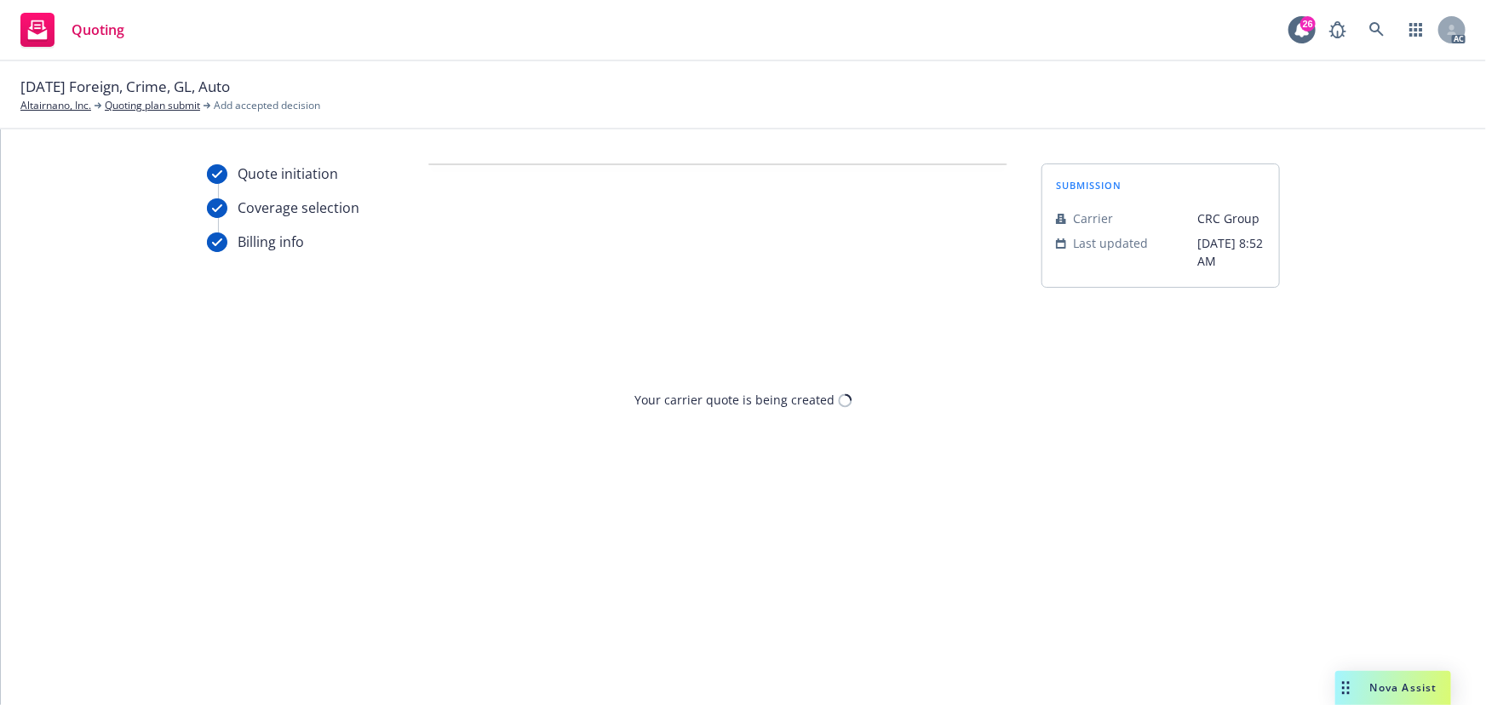
scroll to position [0, 0]
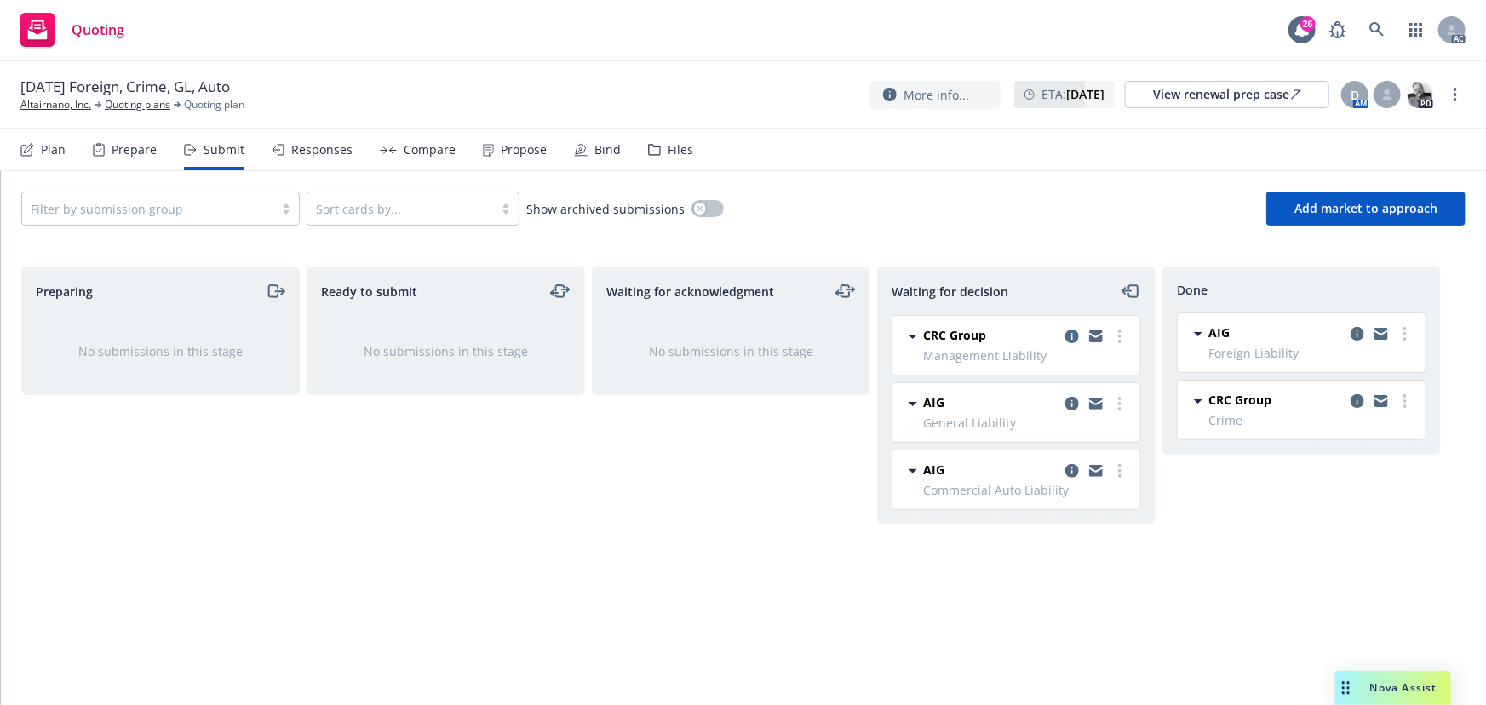
drag, startPoint x: 647, startPoint y: 567, endPoint x: 656, endPoint y: 561, distance: 10.4
click at [647, 567] on div "Waiting for acknowledgment No submissions in this stage" at bounding box center [731, 468] width 278 height 403
click at [331, 152] on div "Responses" at bounding box center [321, 150] width 61 height 14
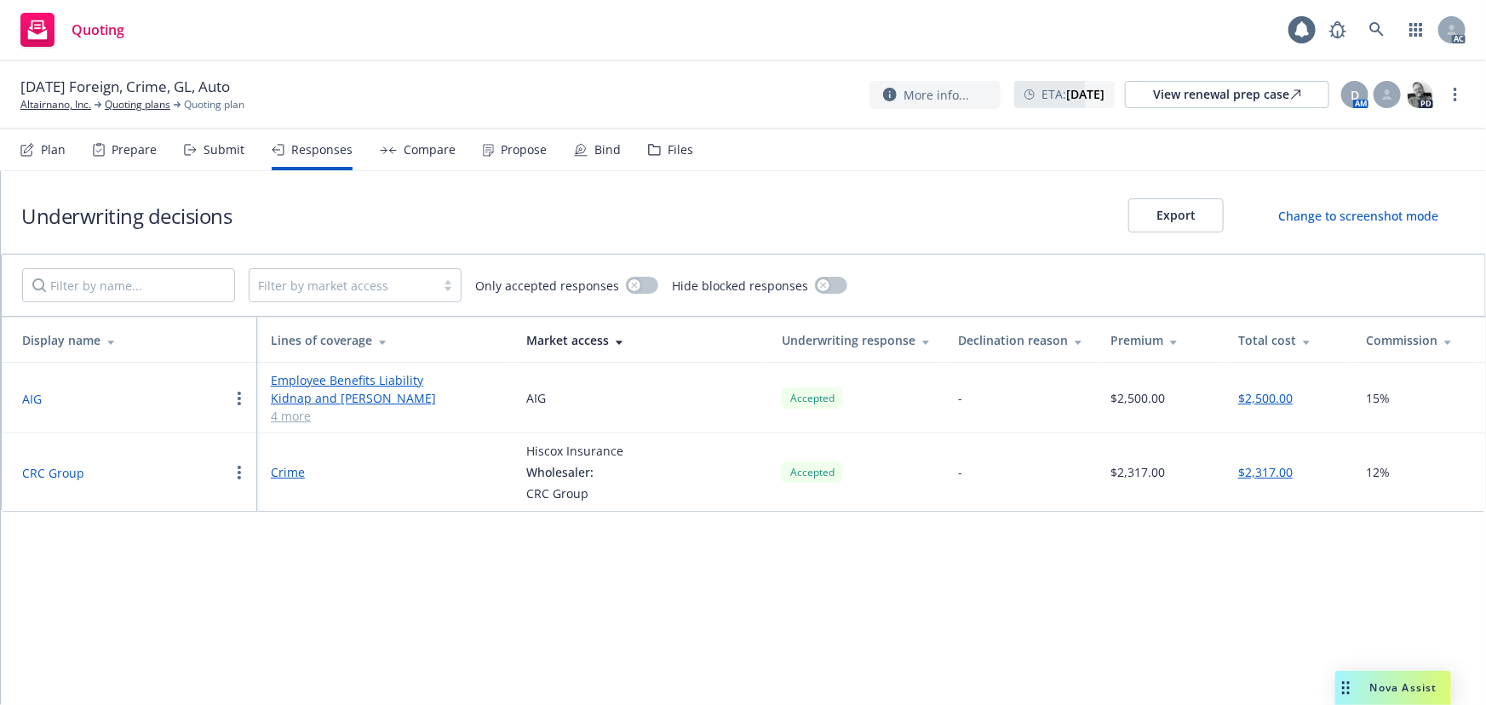
click at [60, 471] on button "CRC Group" at bounding box center [53, 473] width 62 height 18
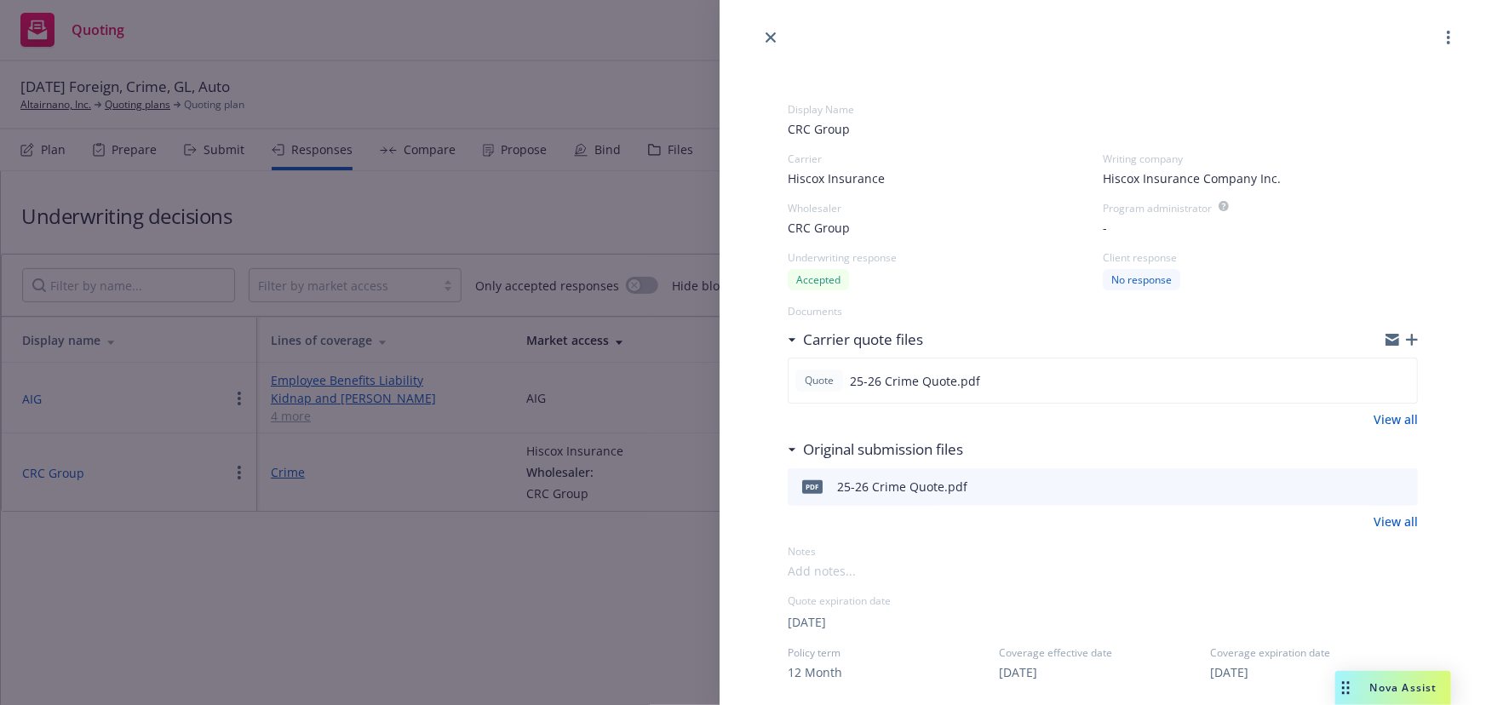
click at [826, 623] on span "09/30/2025" at bounding box center [807, 622] width 38 height 18
select select "September"
select select "2025"
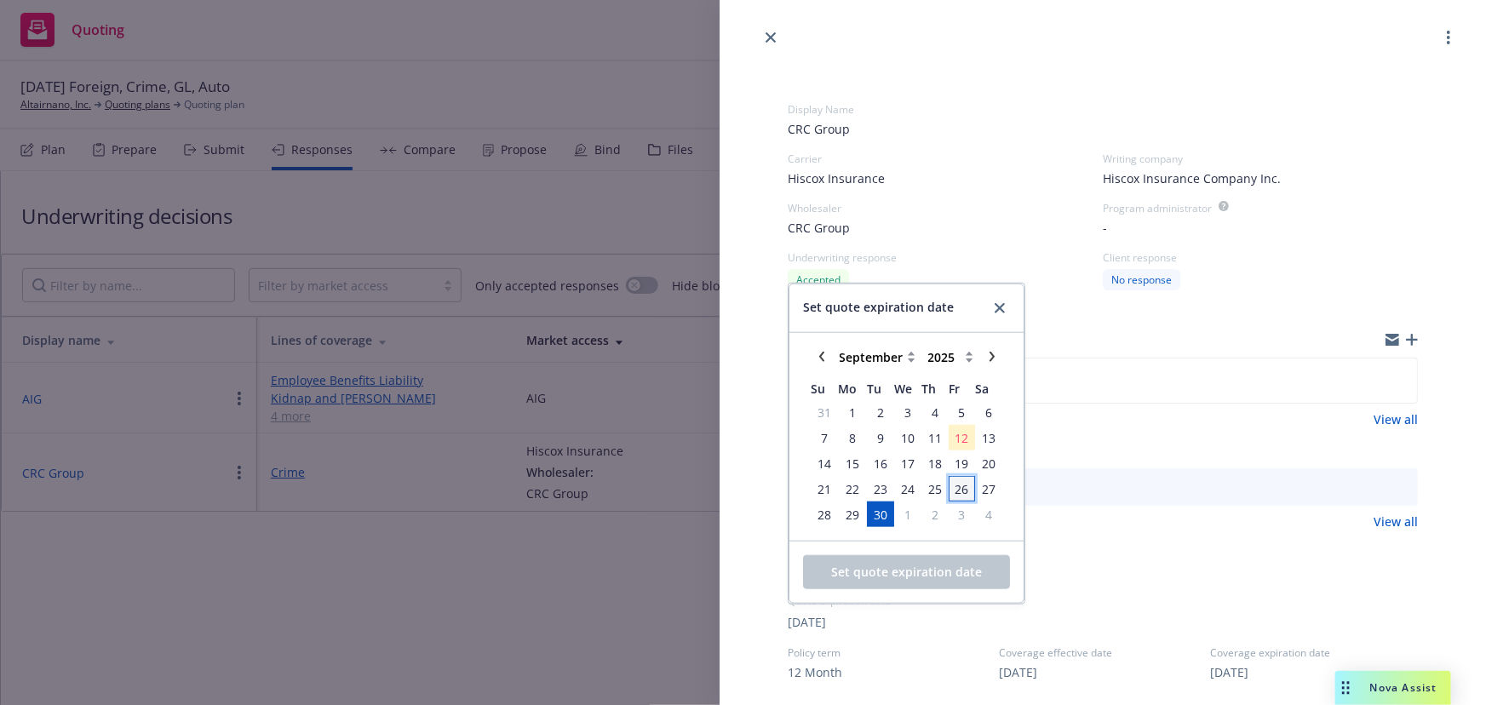
click at [959, 488] on span "26" at bounding box center [962, 488] width 14 height 18
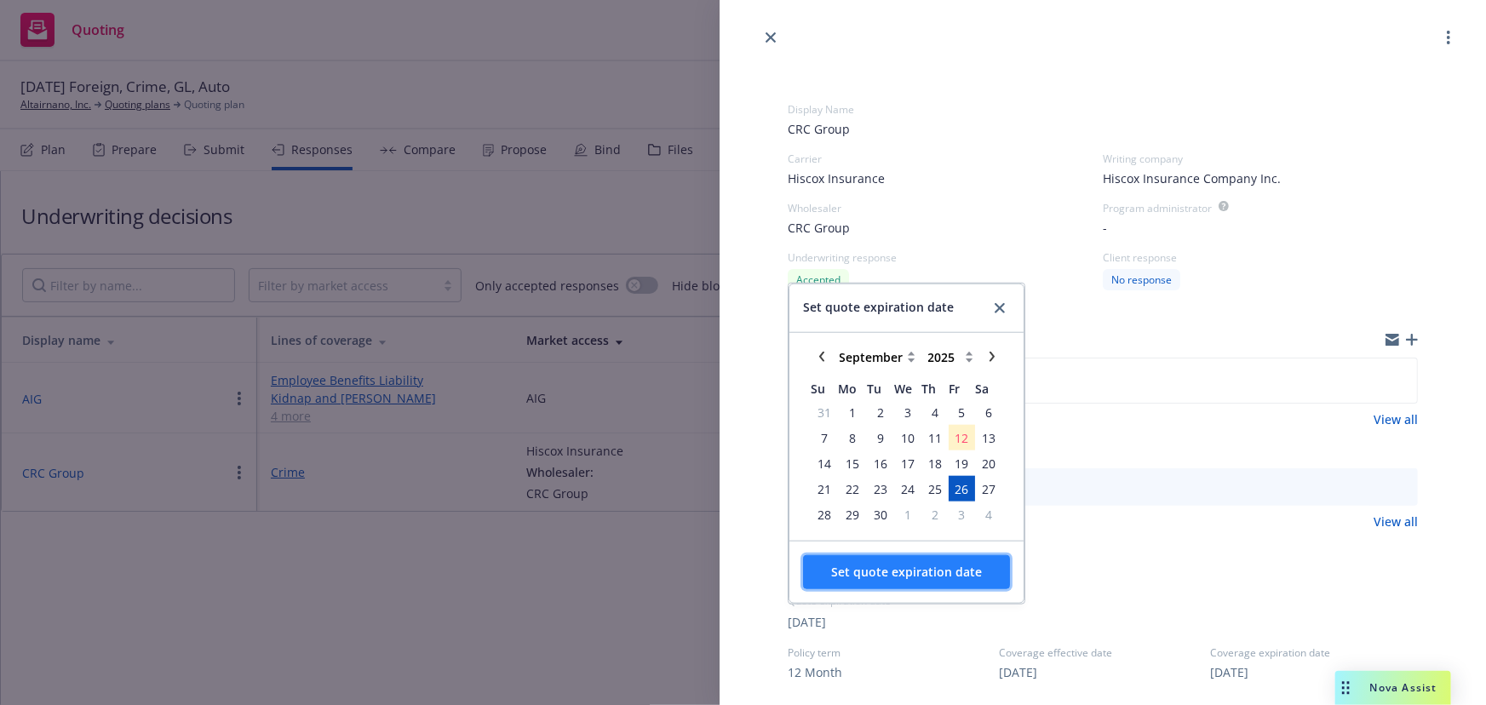
click at [898, 572] on span "Set quote expiration date" at bounding box center [906, 572] width 151 height 16
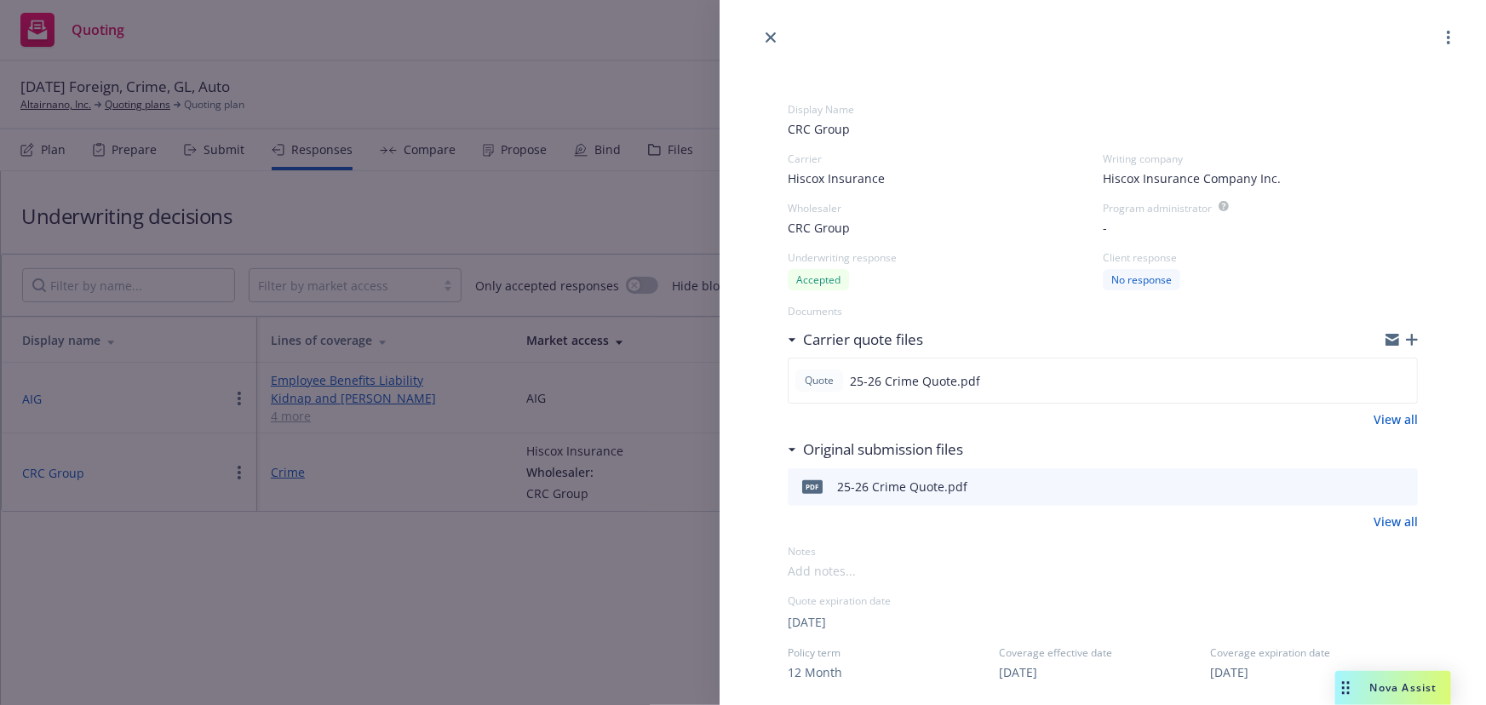
click at [606, 603] on div "Display Name CRC Group Carrier Hiscox Insurance Writing company Hiscox Insuranc…" at bounding box center [743, 352] width 1486 height 705
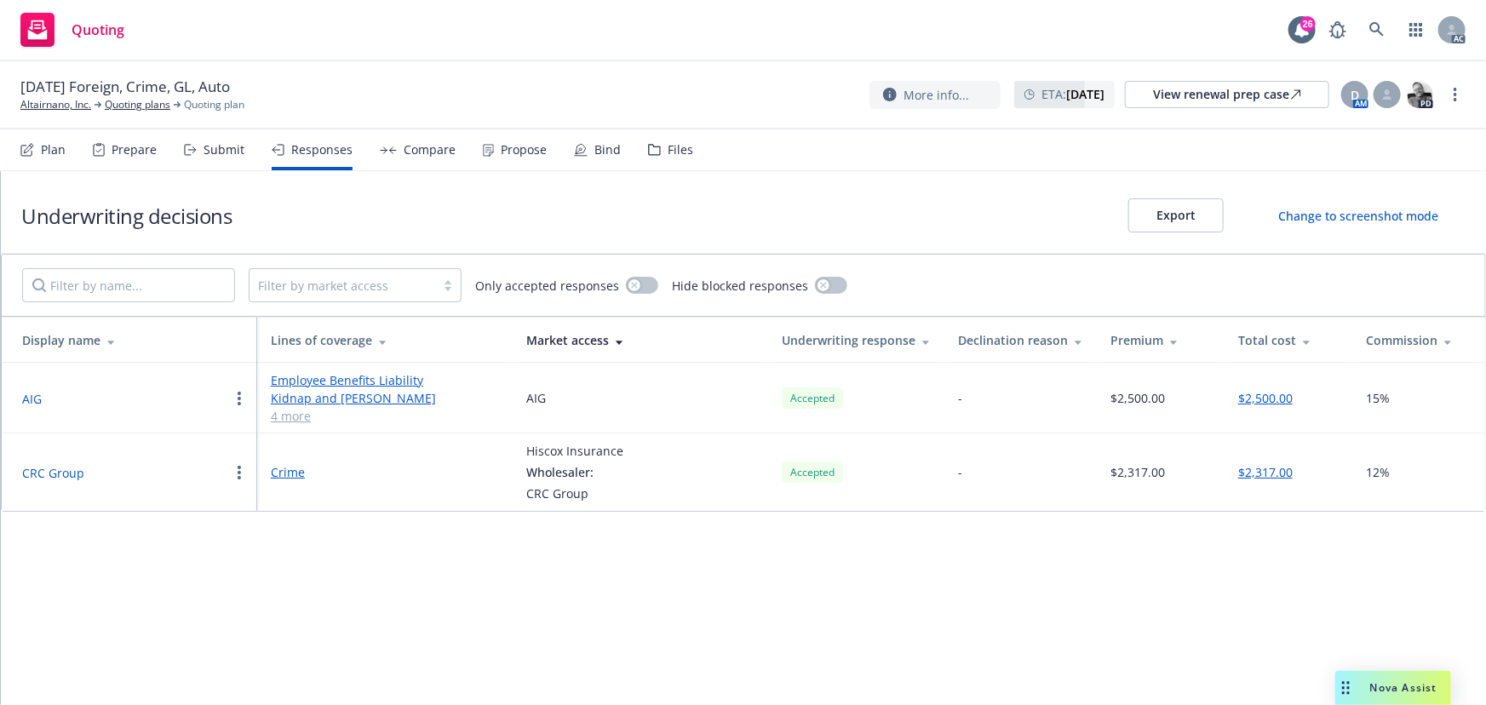
click at [505, 145] on div "Propose" at bounding box center [524, 150] width 46 height 14
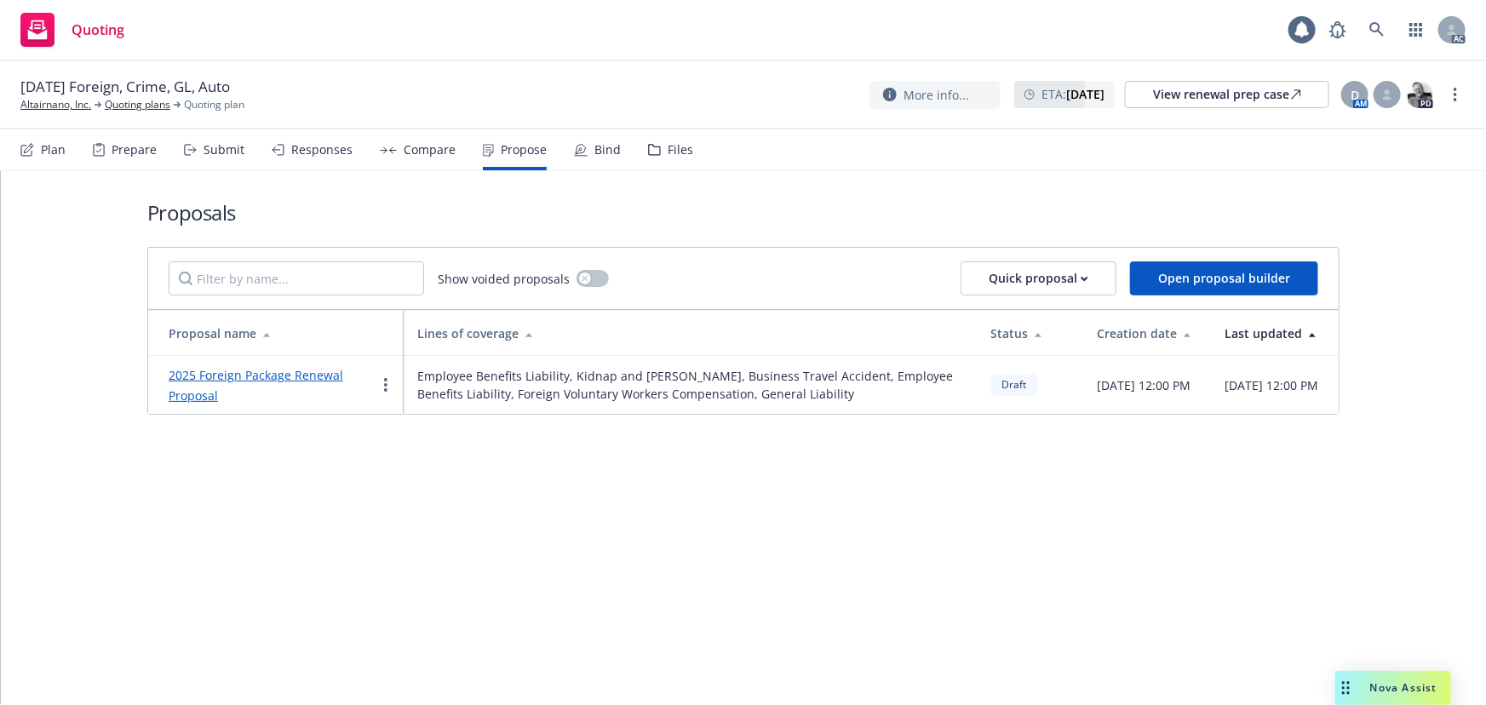
click at [305, 379] on link "2025 Foreign Package Renewal Proposal" at bounding box center [256, 385] width 175 height 37
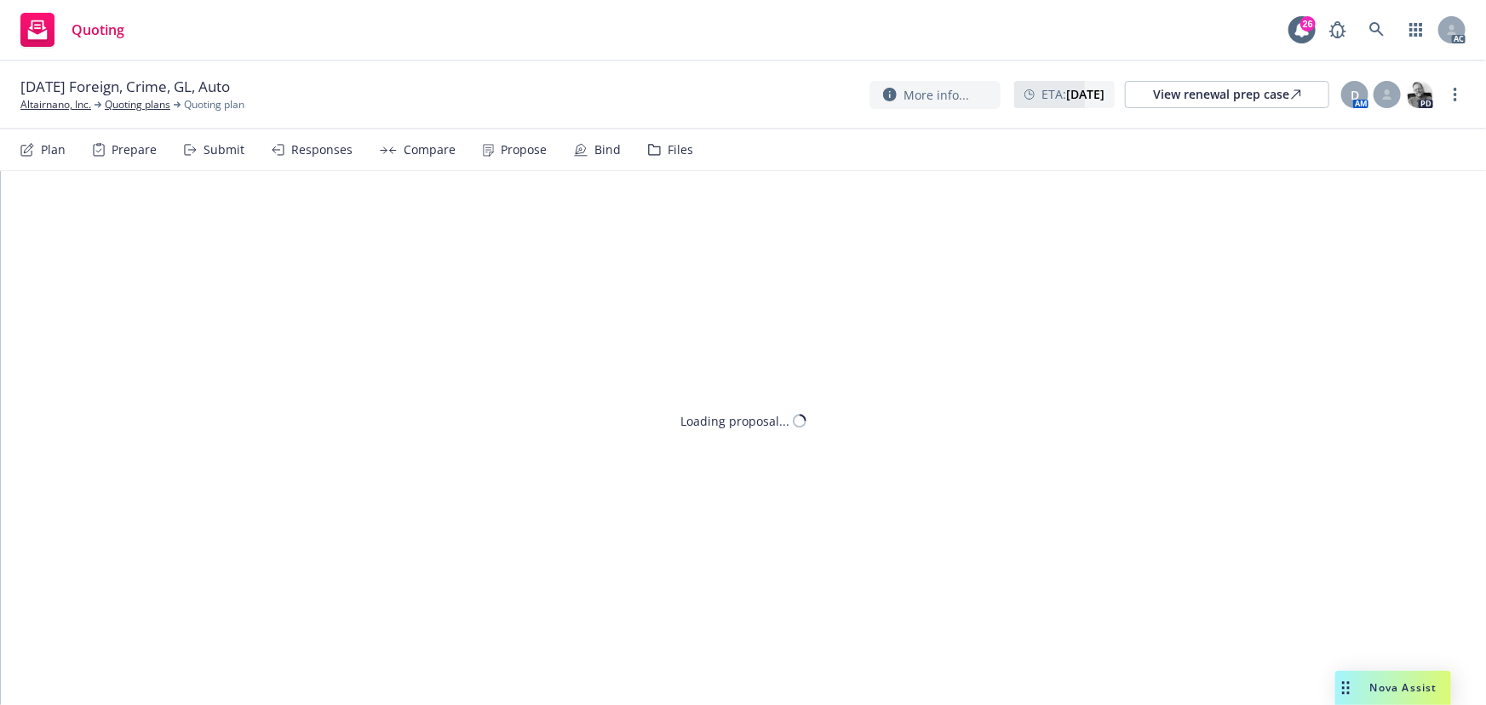
type textarea "x"
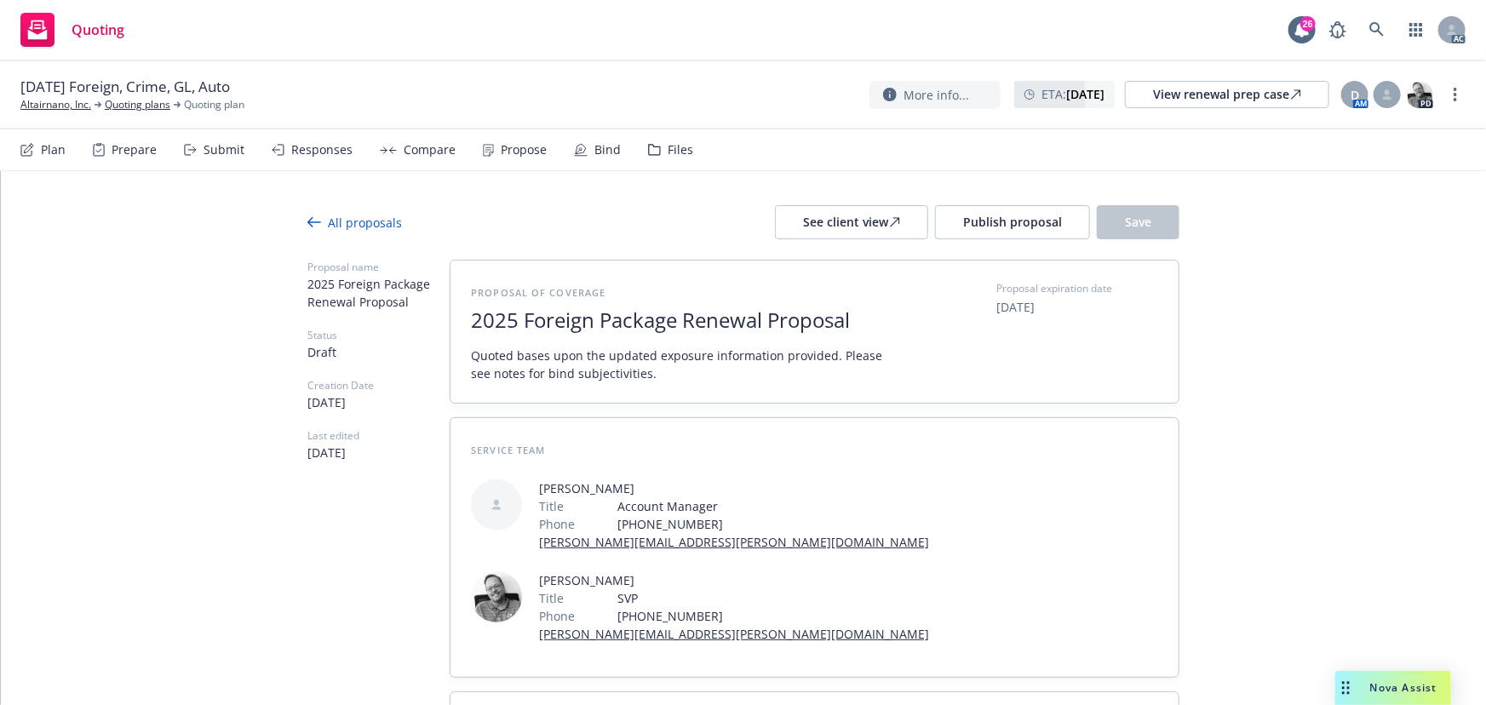
click at [670, 319] on span "2025 Foreign Package Renewal Proposal" at bounding box center [679, 320] width 417 height 25
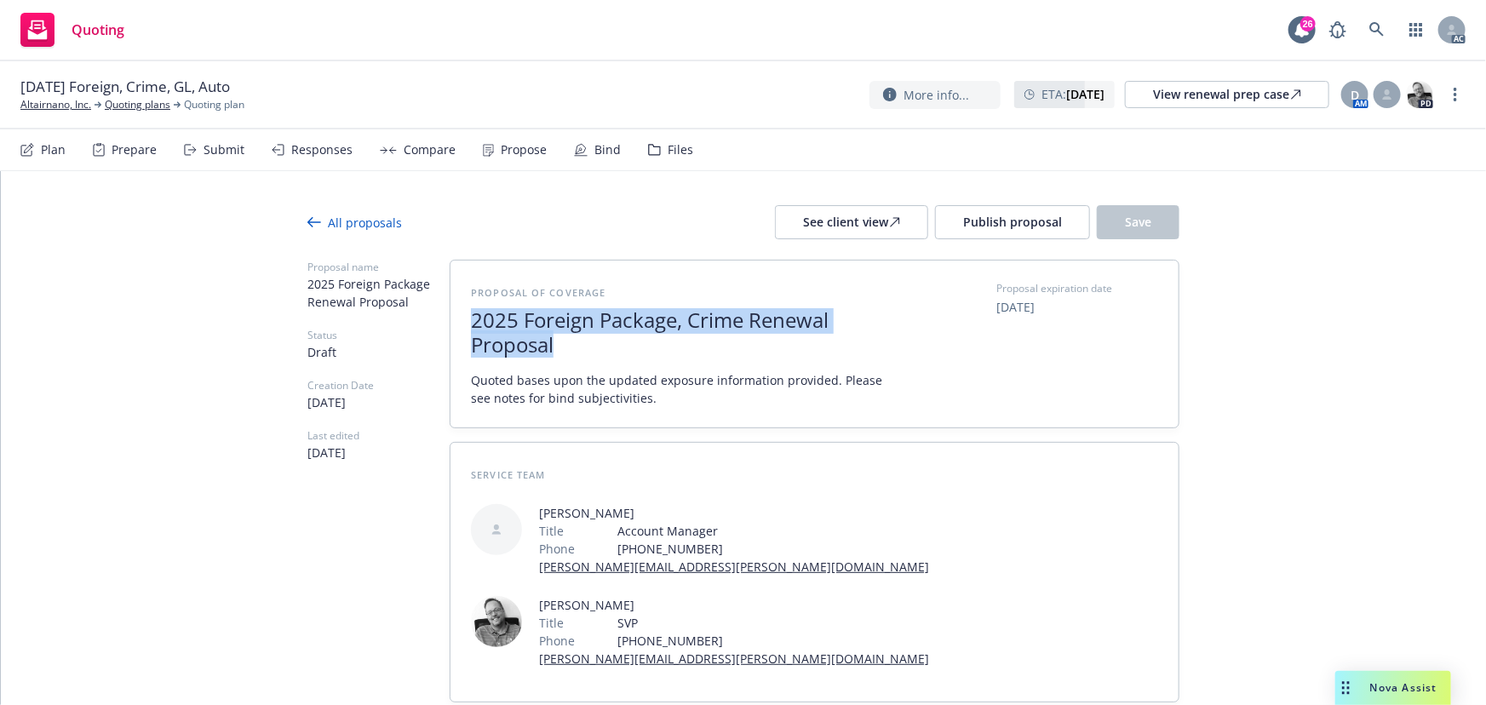
drag, startPoint x: 584, startPoint y: 351, endPoint x: 441, endPoint y: 313, distance: 148.1
copy span "2025 Foreign Package, Crime Renewal Proposal"
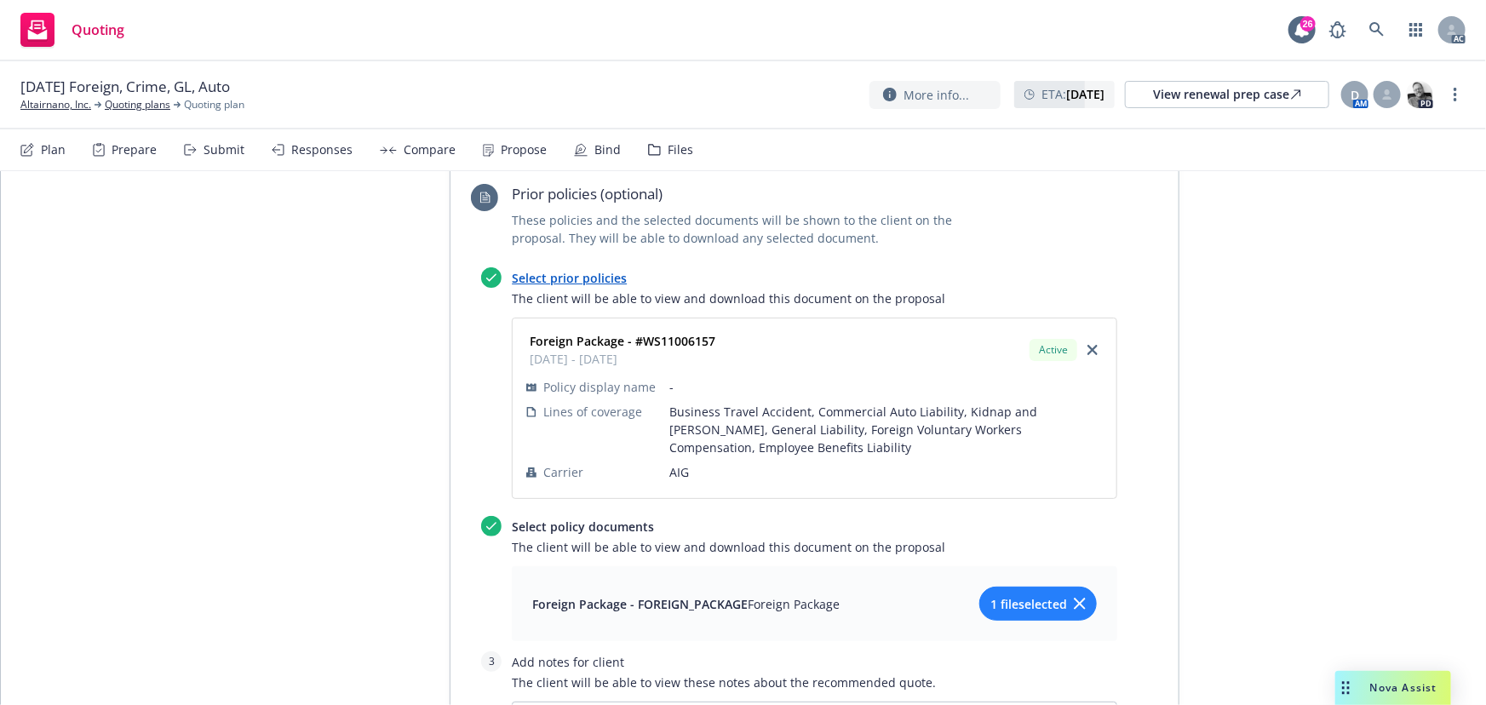
scroll to position [1351, 0]
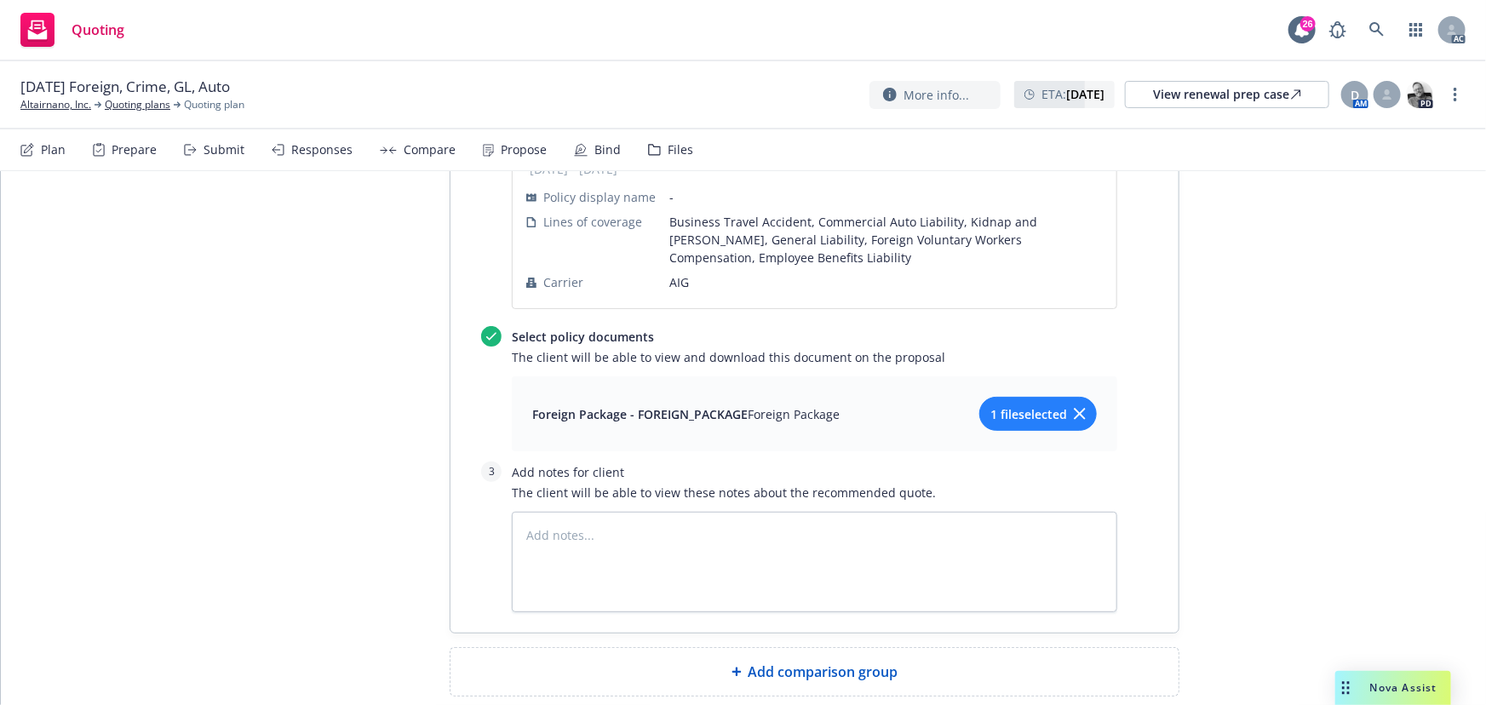
click at [718, 648] on div "Add comparison group" at bounding box center [815, 672] width 728 height 48
type textarea "x"
click at [652, 669] on span at bounding box center [814, 679] width 687 height 20
paste span
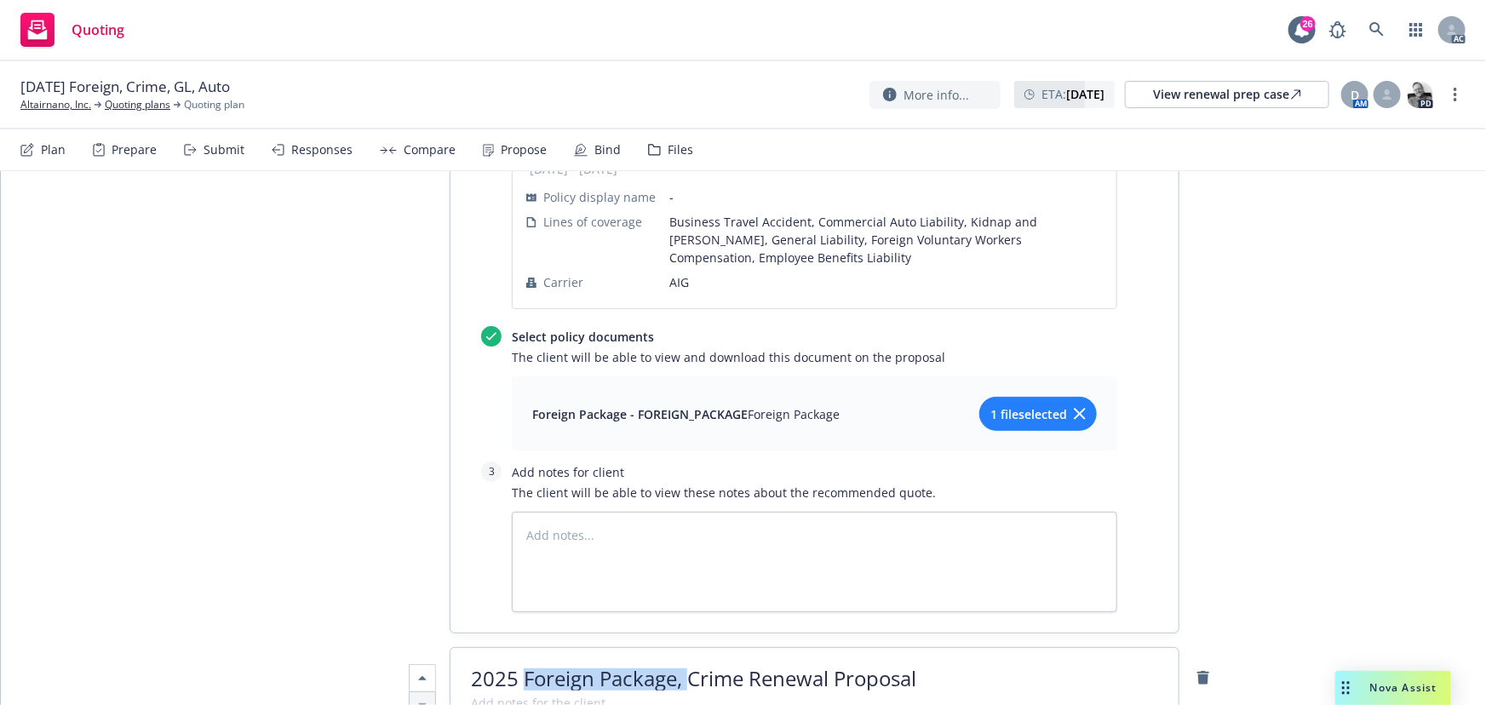
drag, startPoint x: 520, startPoint y: 587, endPoint x: 681, endPoint y: 592, distance: 161.9
click at [681, 664] on span "2025 Foreign Package, Crime Renewal Proposal" at bounding box center [693, 678] width 445 height 28
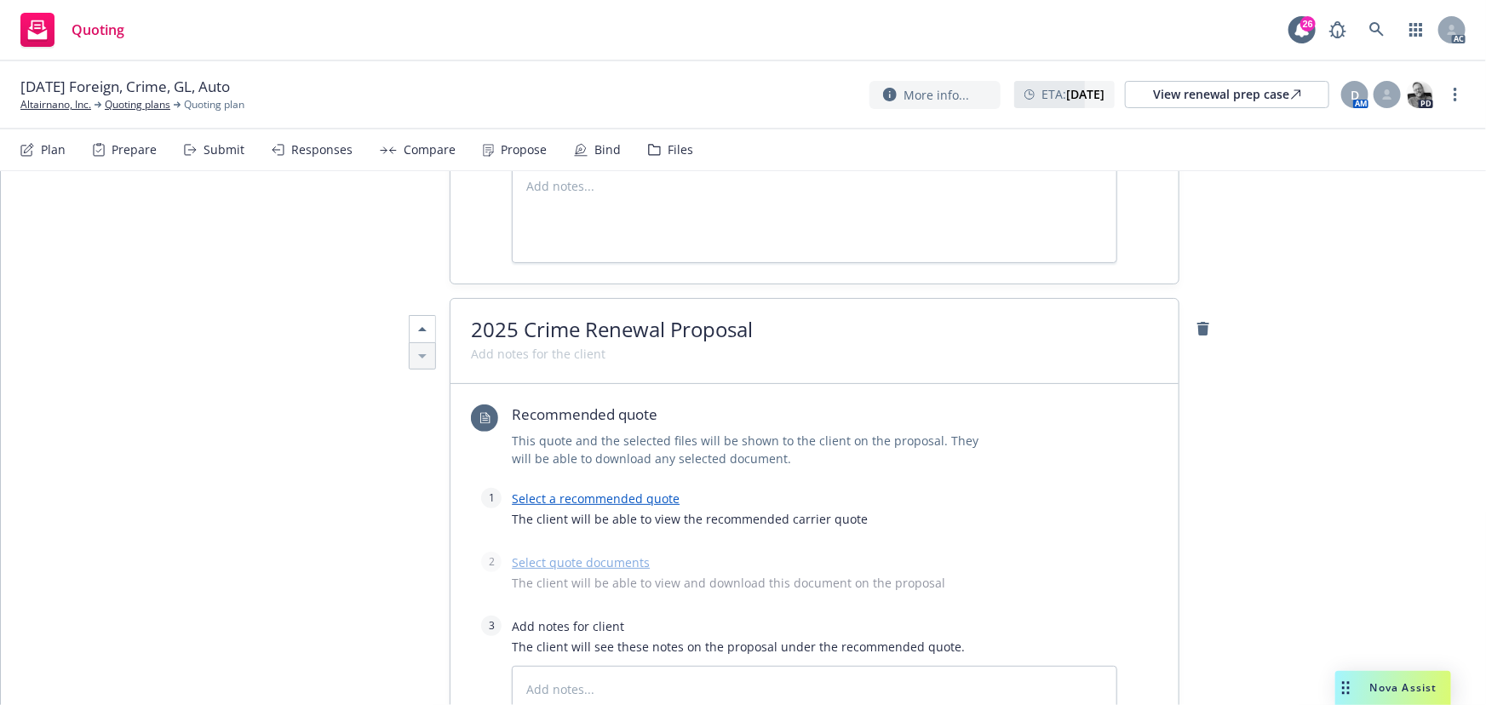
scroll to position [1737, 0]
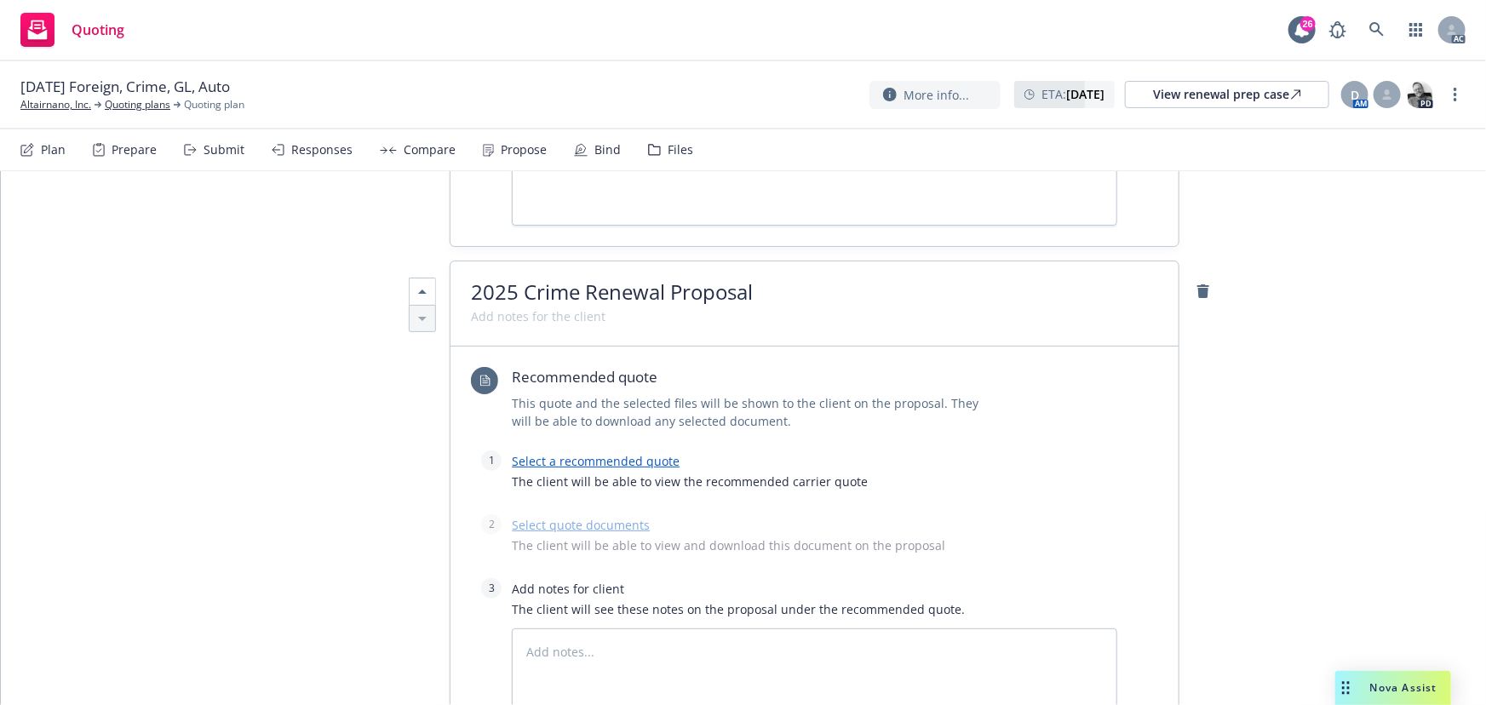
click at [611, 453] on link "Select a recommended quote" at bounding box center [596, 461] width 168 height 16
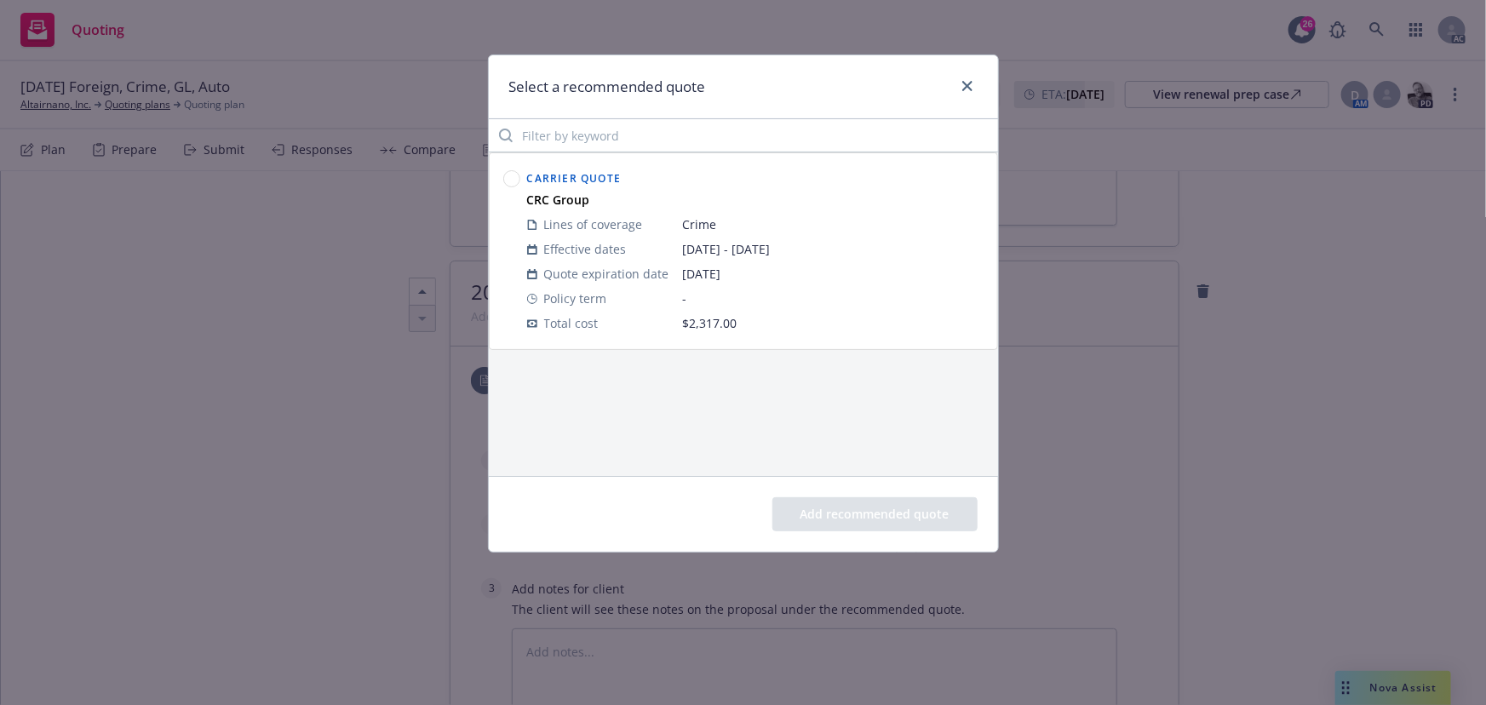
click at [517, 179] on circle at bounding box center [511, 179] width 16 height 16
click at [888, 511] on button "Add recommended quote" at bounding box center [874, 514] width 205 height 34
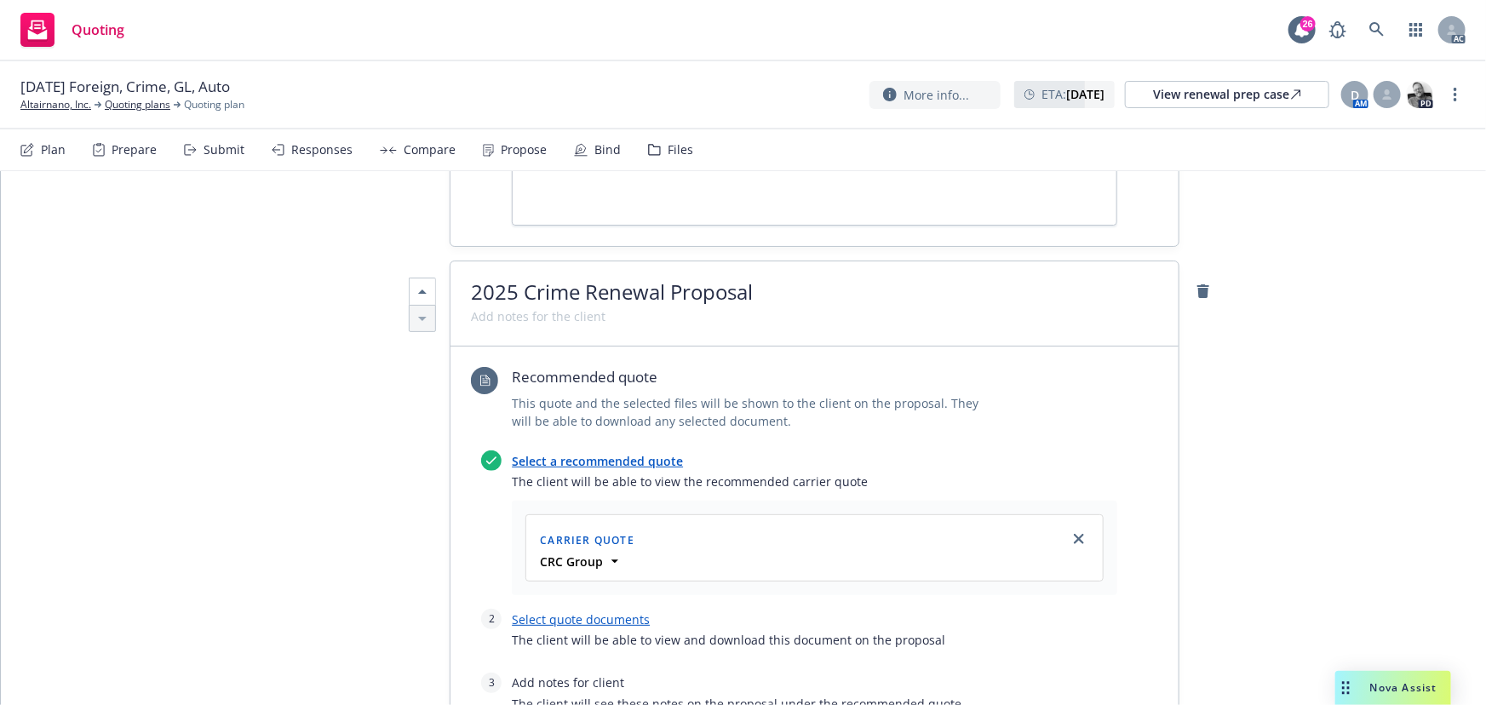
click at [602, 611] on link "Select quote documents" at bounding box center [581, 619] width 138 height 16
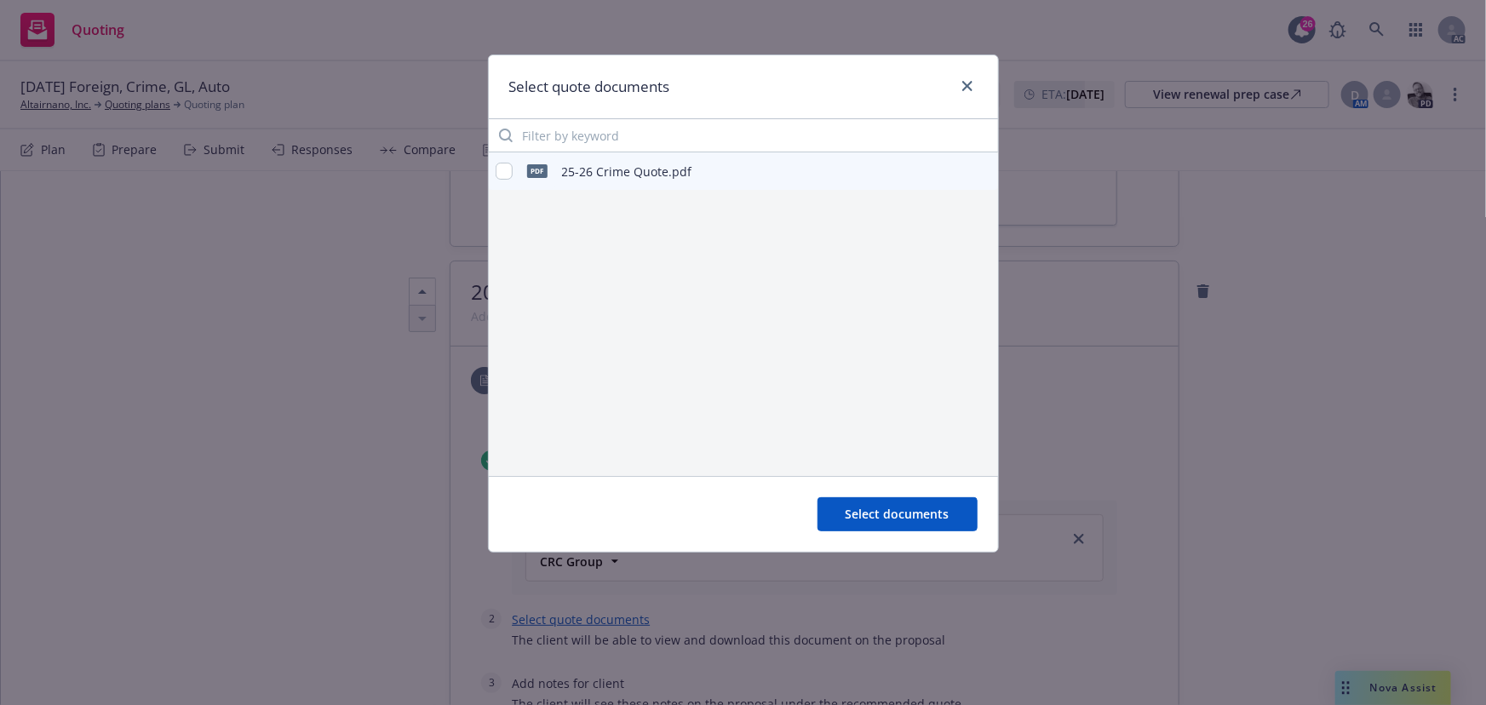
type textarea "x"
click at [504, 169] on input "checkbox" at bounding box center [504, 171] width 17 height 17
checkbox input "true"
click at [877, 520] on span "Select documents" at bounding box center [898, 514] width 104 height 16
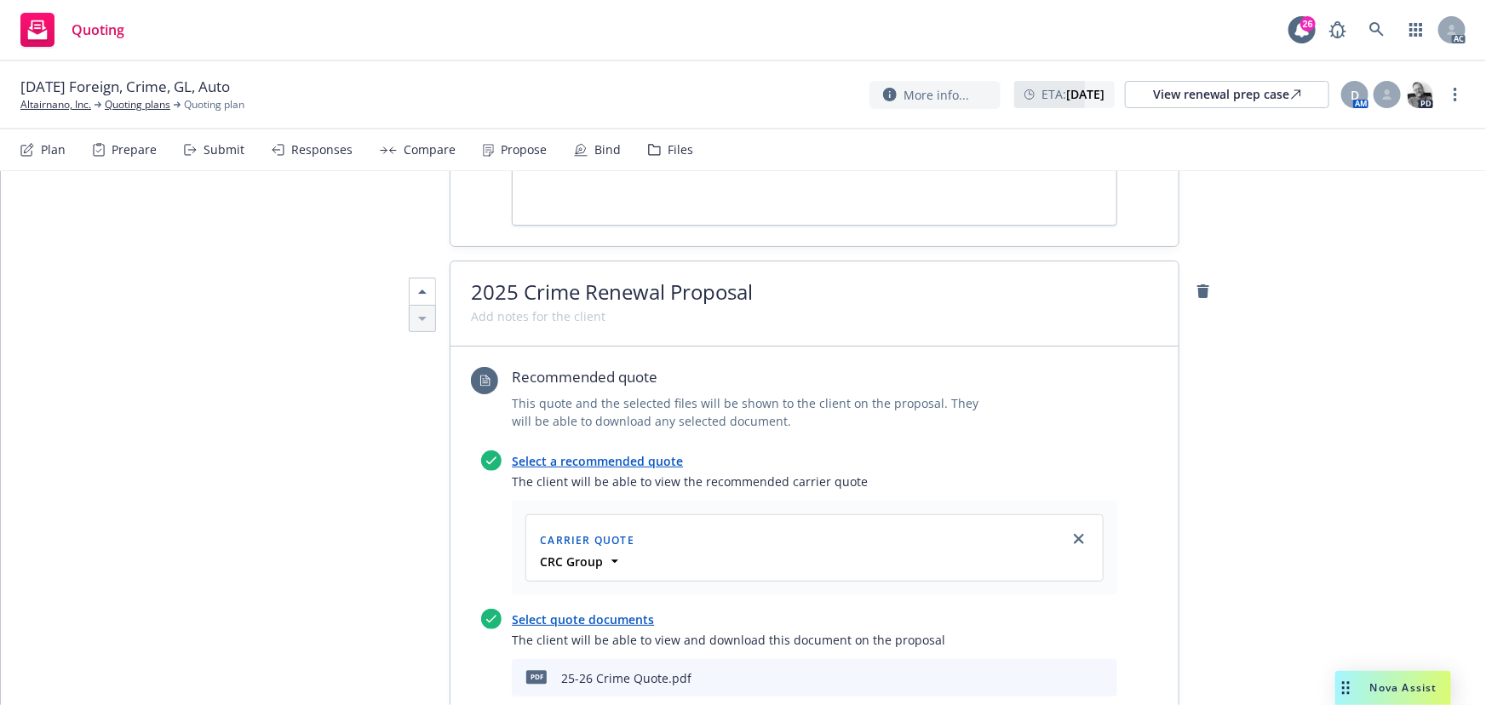
scroll to position [2047, 0]
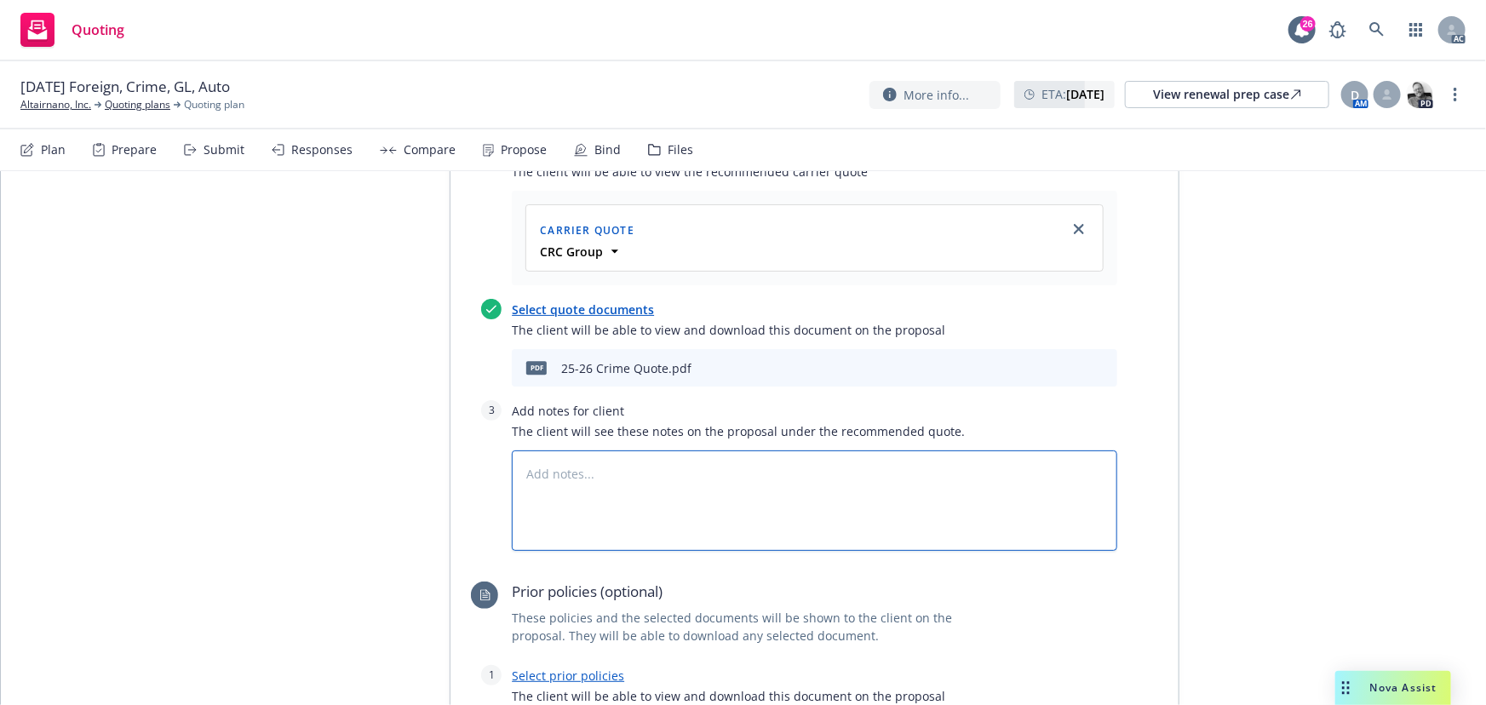
click at [592, 451] on textarea at bounding box center [815, 501] width 606 height 100
type textarea "x"
type textarea "B"
type textarea "x"
type textarea "Bin"
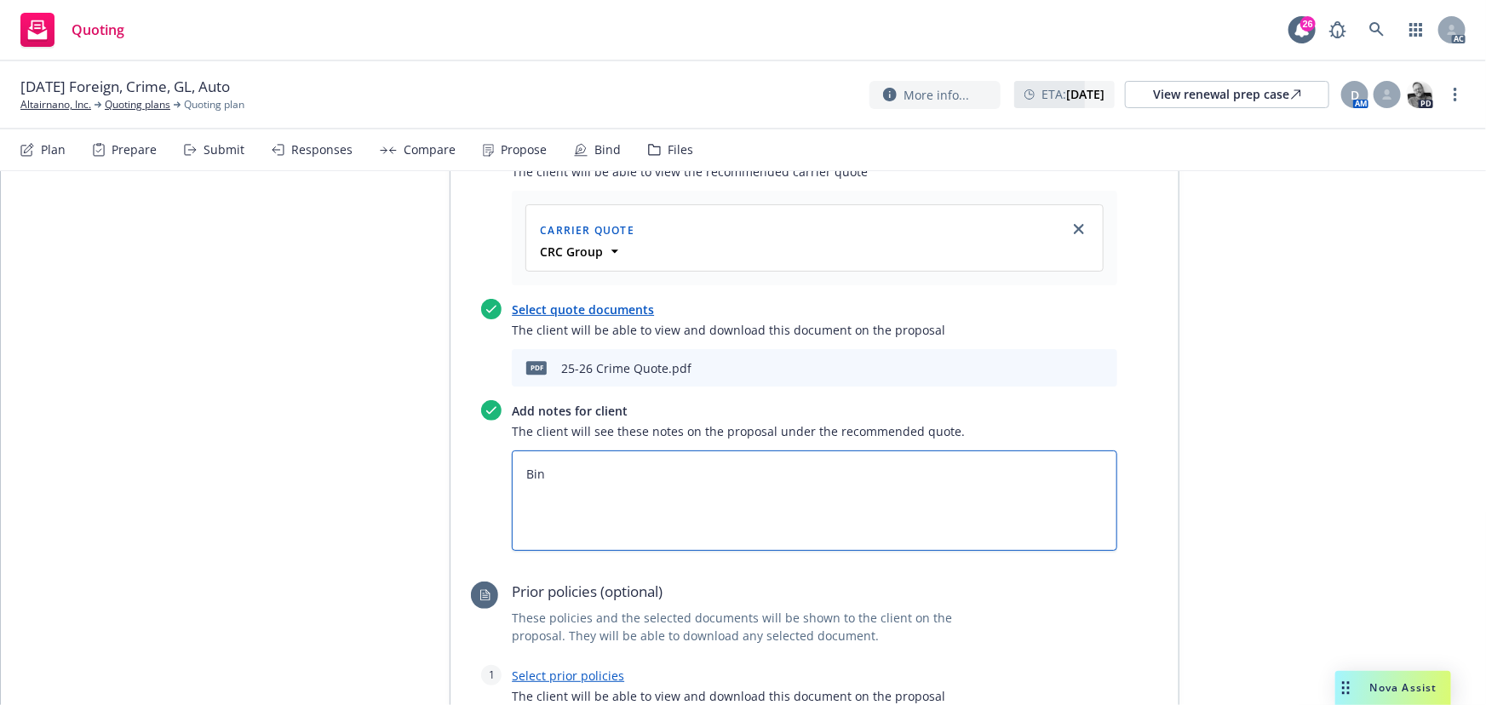
type textarea "x"
type textarea "Bind"
type textarea "x"
type textarea "Bind"
type textarea "x"
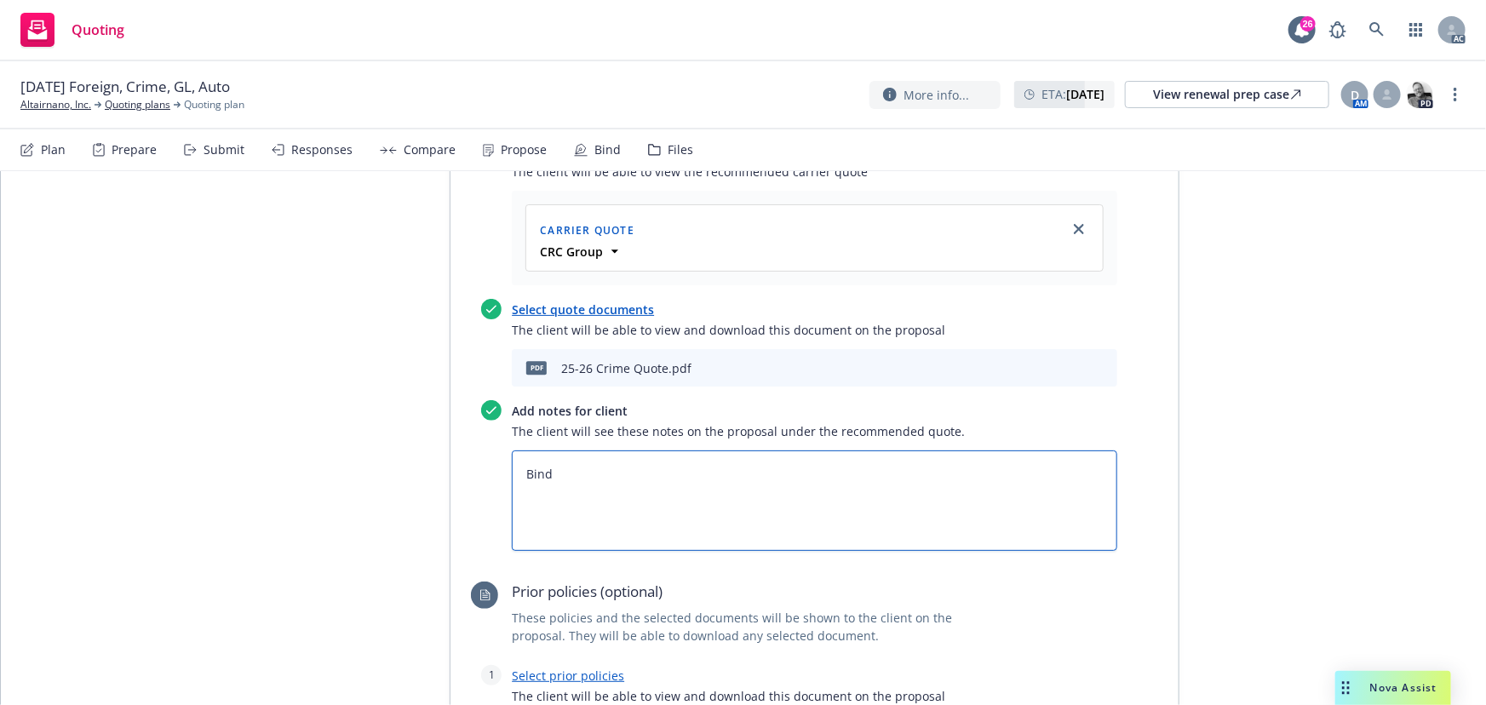
type textarea "Bind S"
type textarea "x"
type textarea "Bind Su"
type textarea "x"
type textarea "Bind Sub"
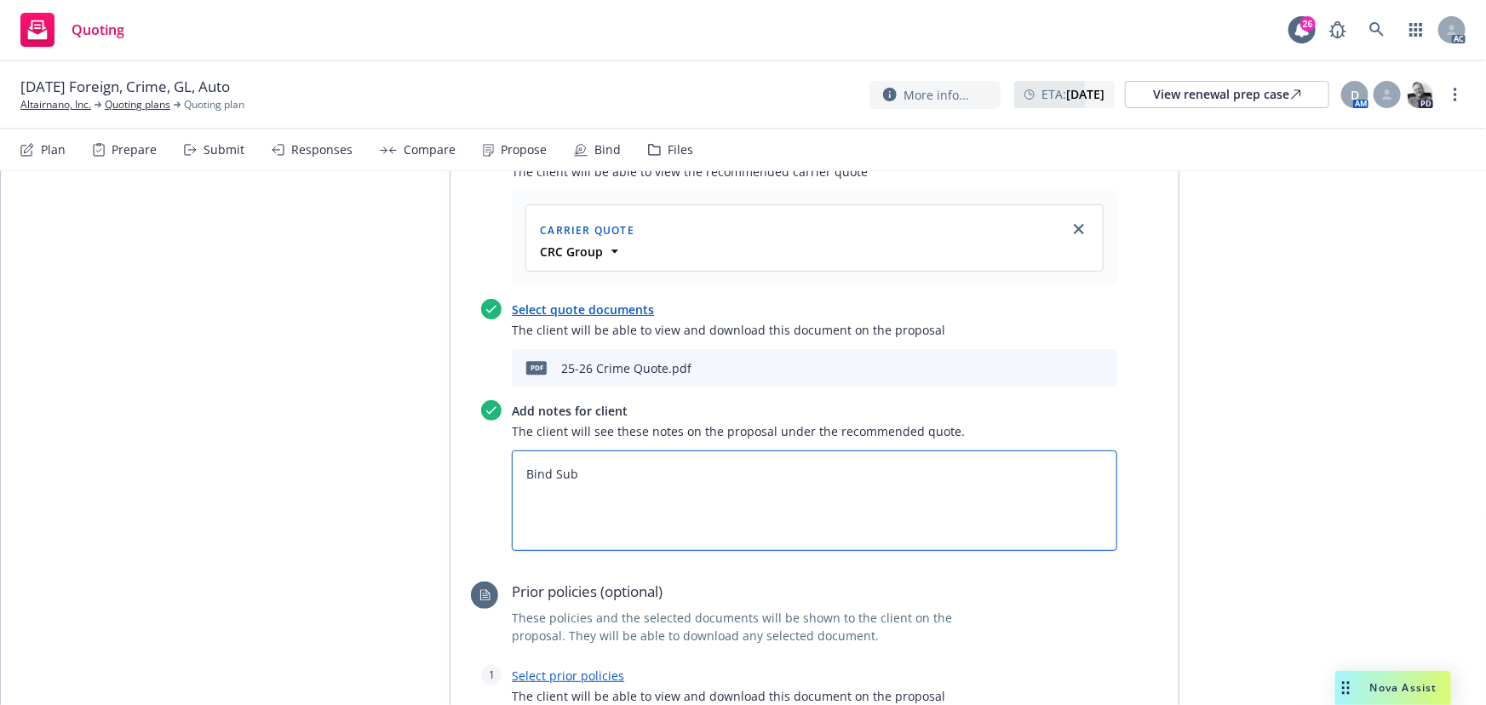
type textarea "x"
type textarea "Bind Subj"
type textarea "x"
type textarea "Bind Subje"
type textarea "x"
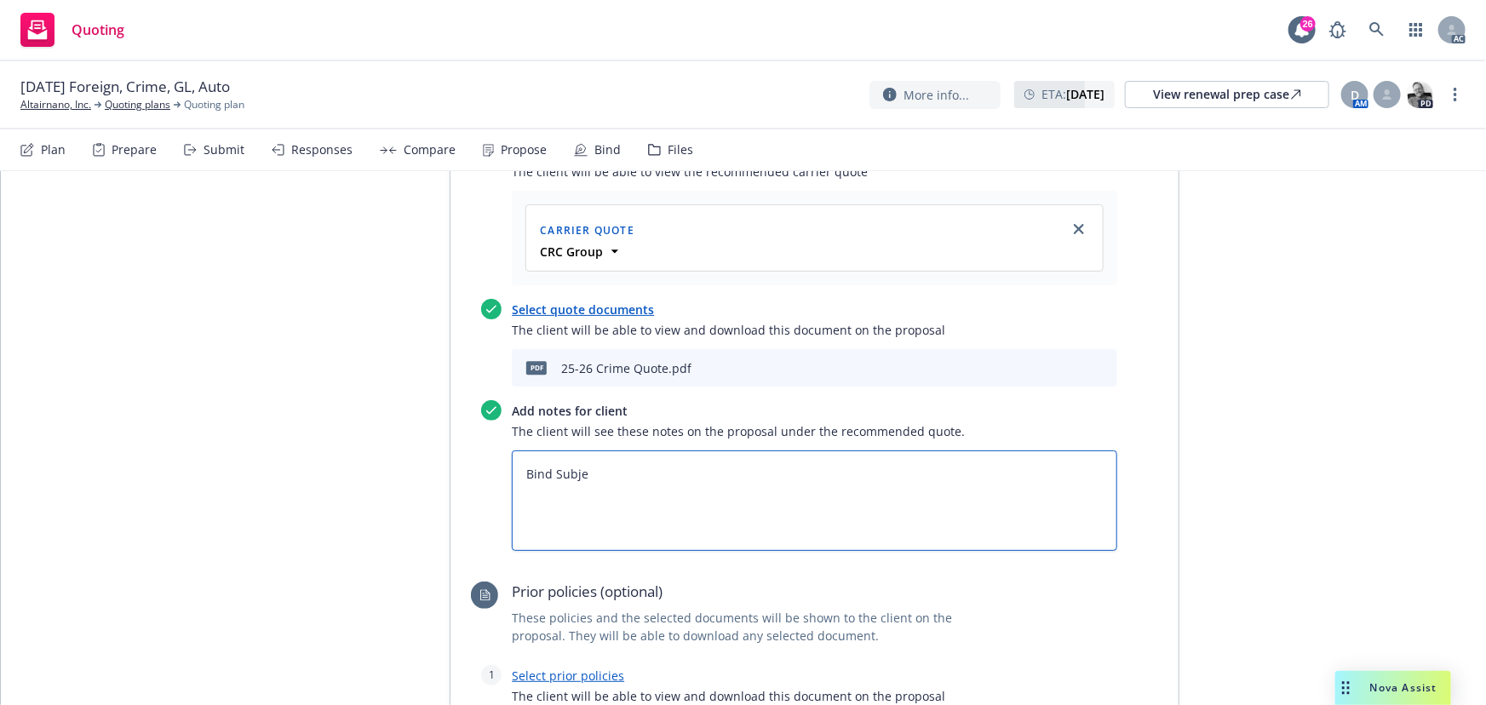
type textarea "Bind Subjec"
type textarea "x"
type textarea "Bind Subject"
type textarea "x"
type textarea "Bind Subjecti"
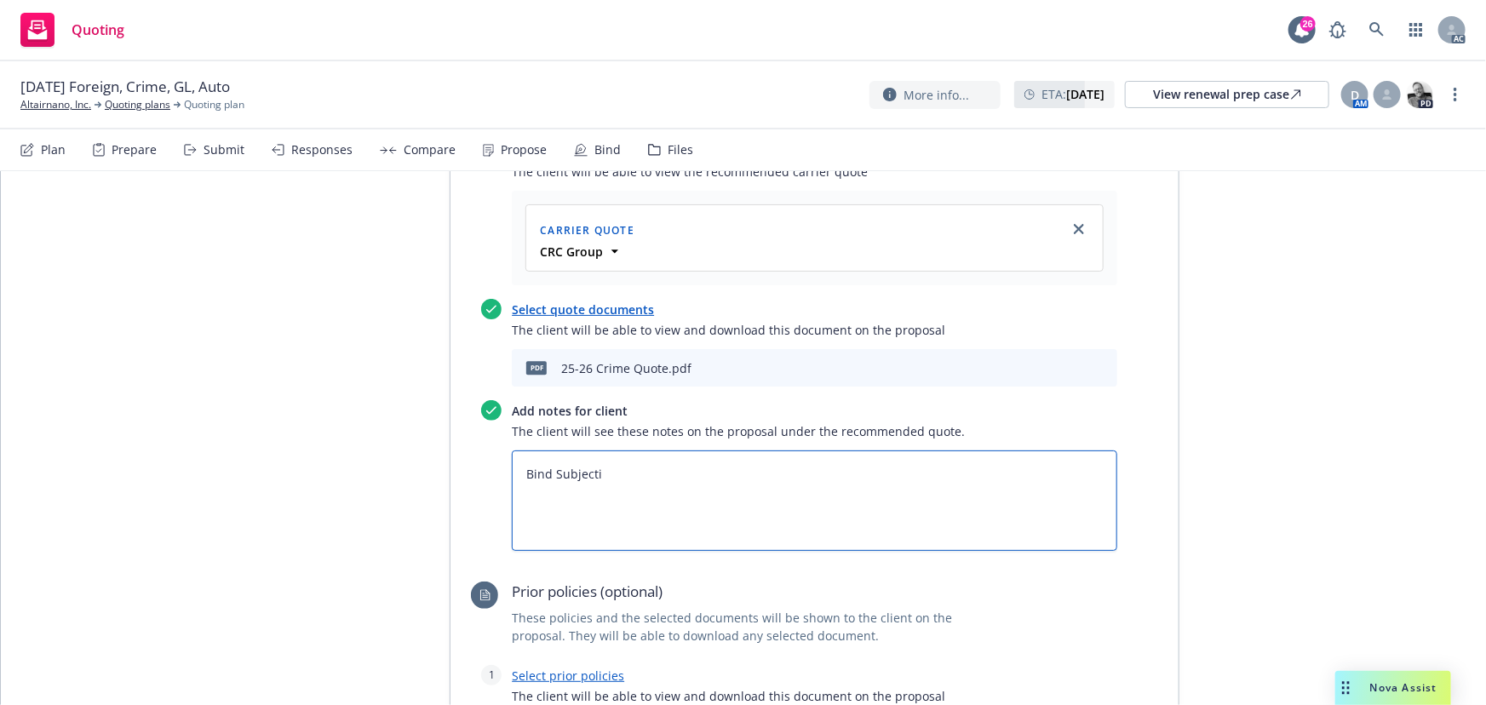
type textarea "x"
type textarea "Bind Subjectiv"
type textarea "x"
type textarea "Bind Subjectivi"
type textarea "x"
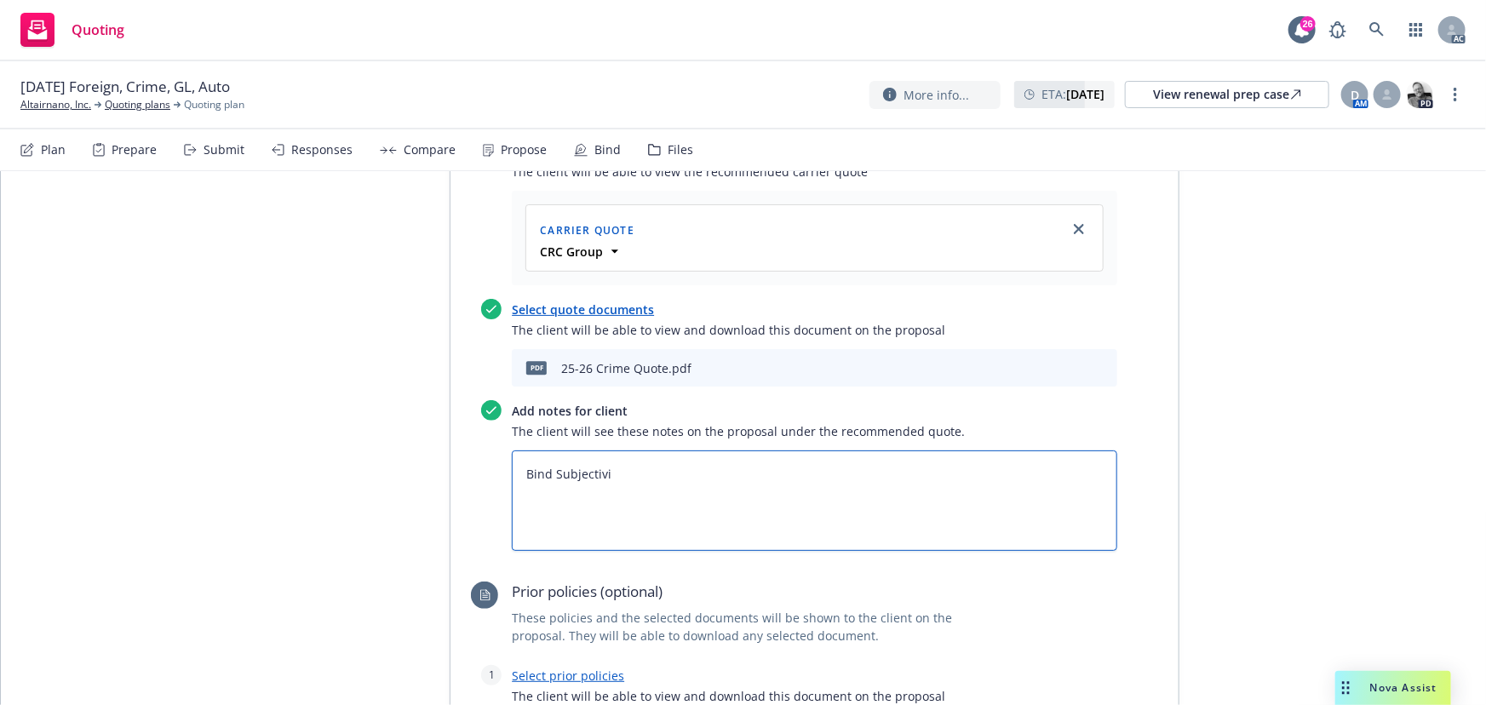
type textarea "Bind Subjectivit"
type textarea "x"
type textarea "Bind Subjectiviti"
type textarea "x"
type textarea "Bind Subjectivitie"
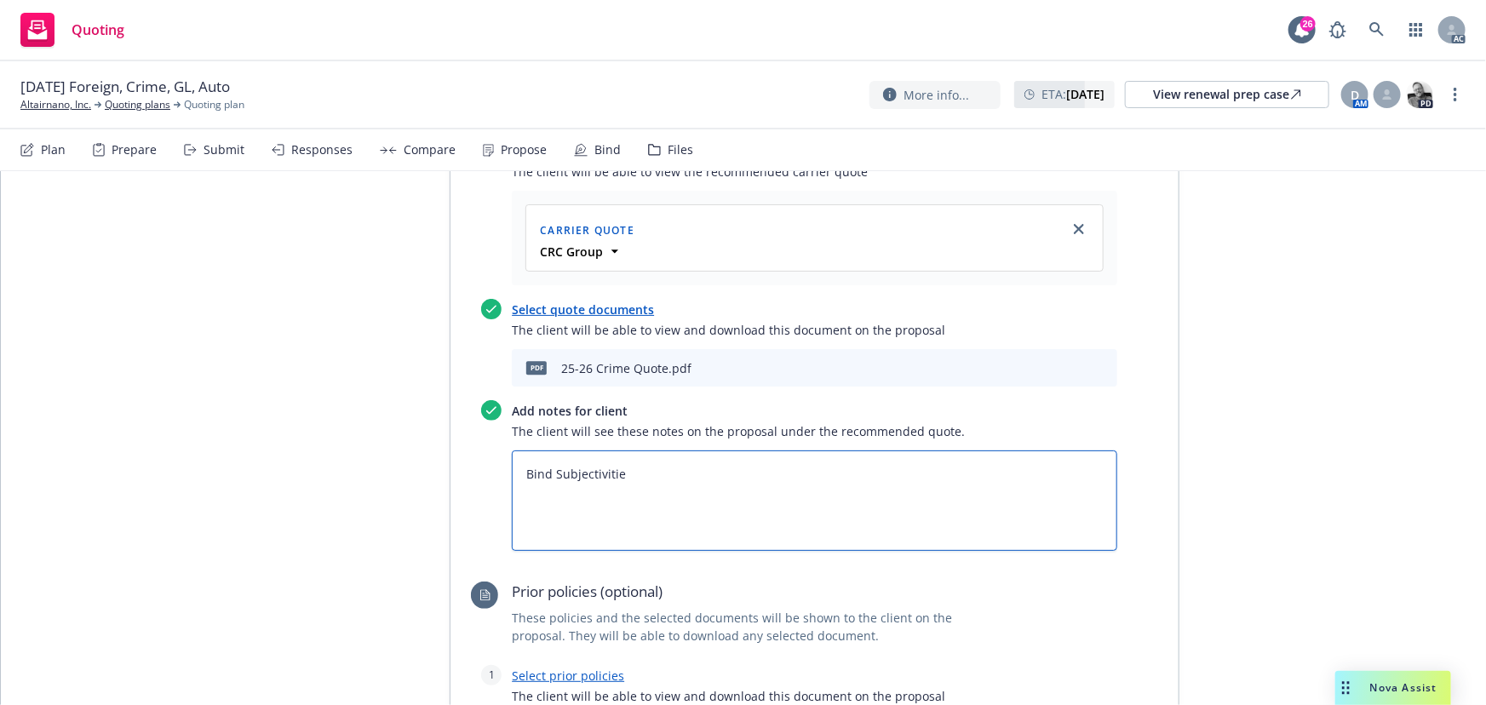
type textarea "x"
type textarea "Bind Subjectivities"
type textarea "x"
type textarea "Bind Subjectivities:"
type textarea "x"
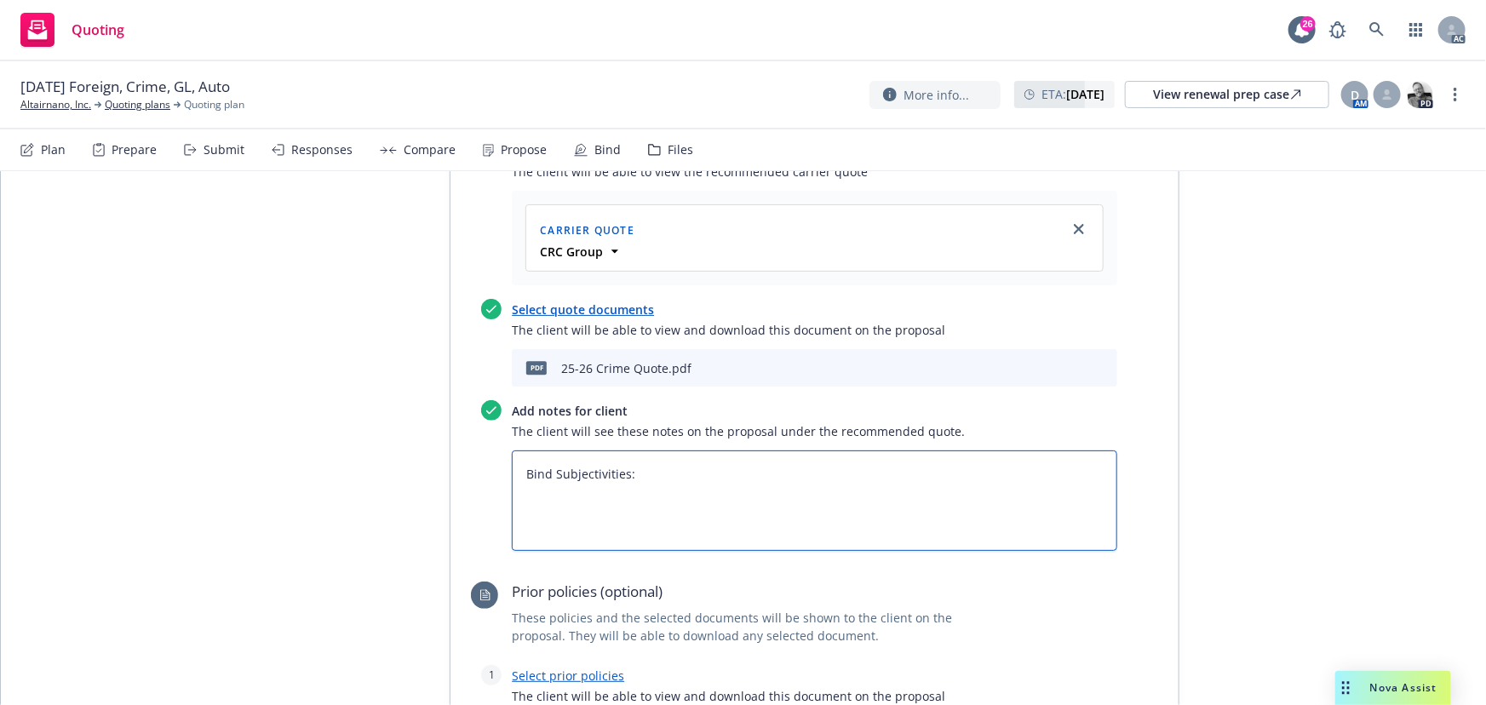
click at [675, 451] on textarea "Bind Subjectivities:" at bounding box center [815, 501] width 606 height 100
paste textarea "Written Order to Bind"
type textarea "Bind Subjectivities:Written Order to Bind"
click at [624, 451] on textarea "Bind Subjectivities:Written Order to Bind" at bounding box center [815, 501] width 606 height 100
type textarea "x"
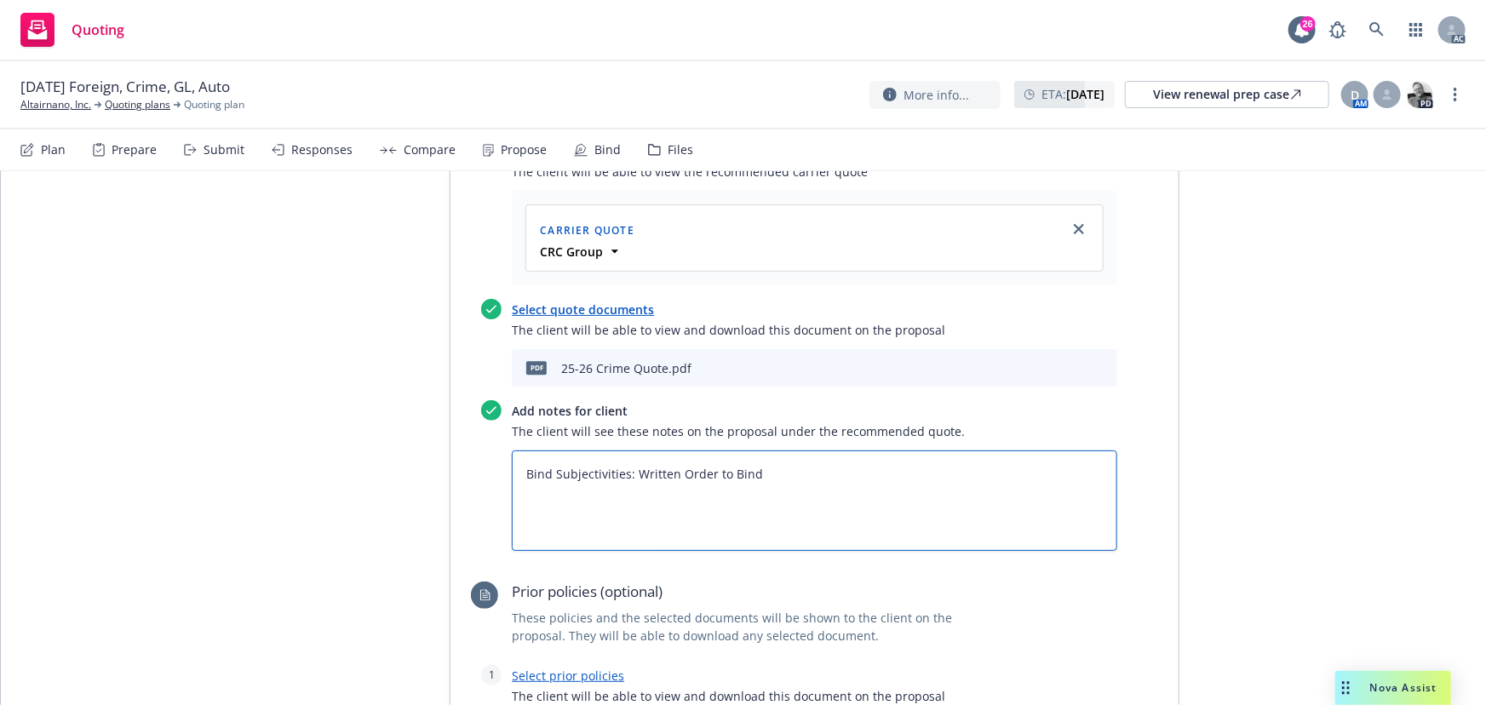
type textarea "Bind Subjectivities: Written Order to Bind"
click at [562, 668] on link "Select prior policies" at bounding box center [568, 676] width 112 height 16
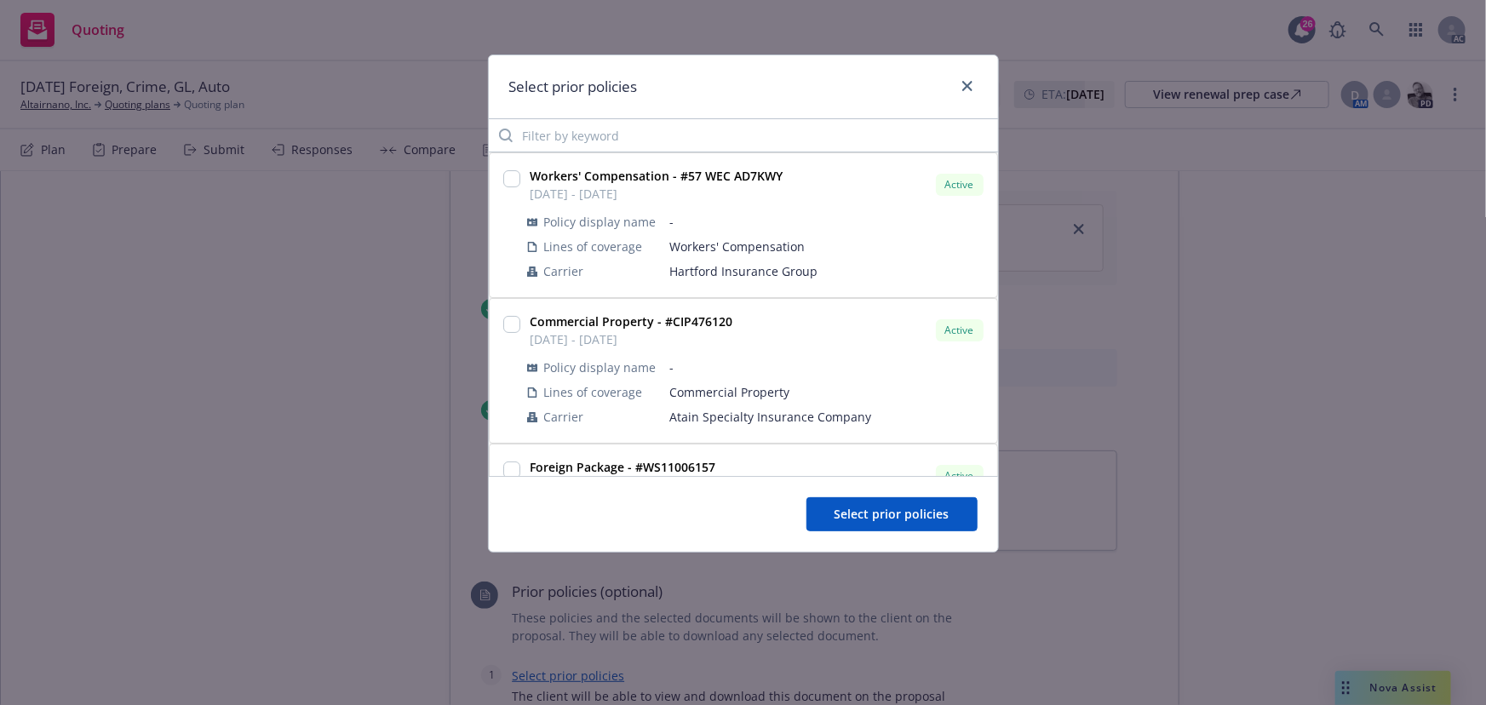
type textarea "x"
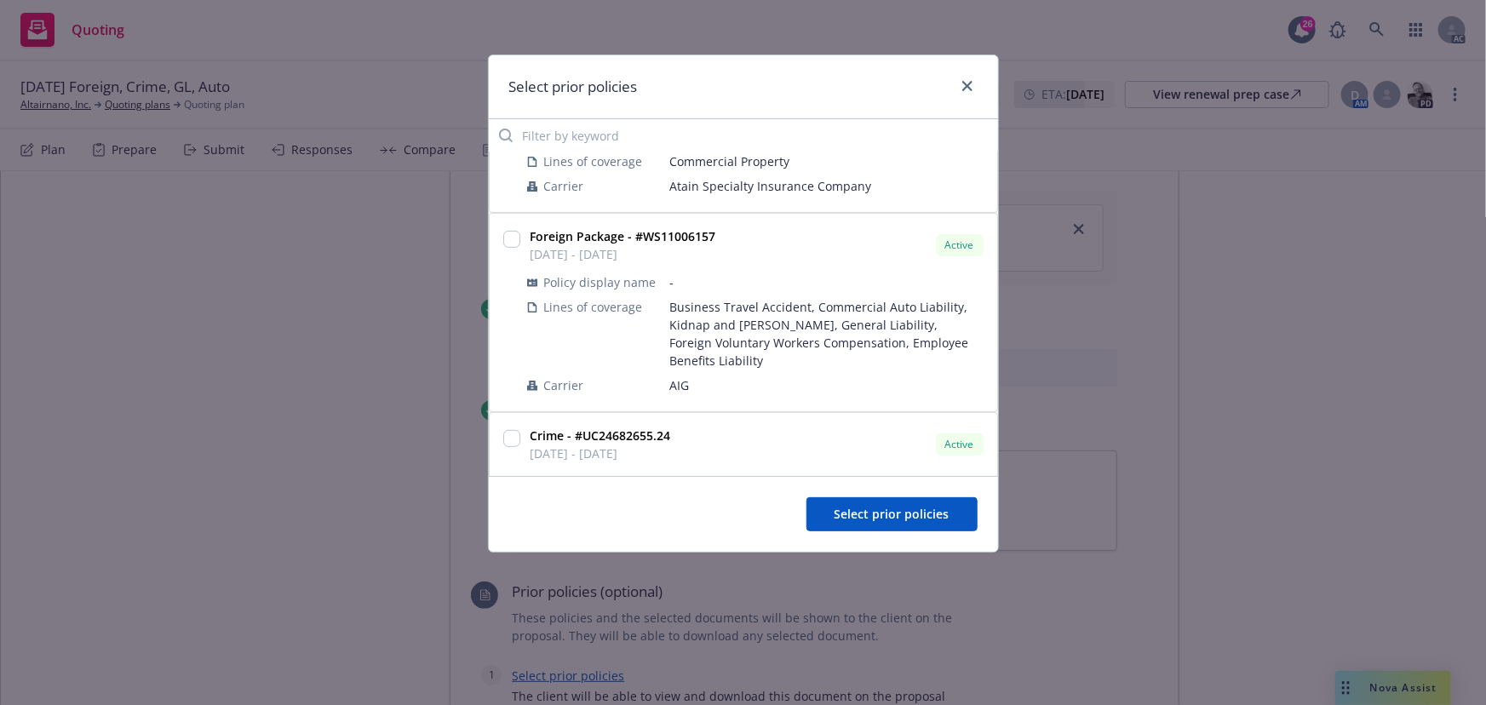
scroll to position [232, 0]
click at [513, 432] on input "checkbox" at bounding box center [511, 437] width 17 height 17
checkbox input "true"
click at [870, 507] on span "Select prior policies" at bounding box center [892, 514] width 115 height 16
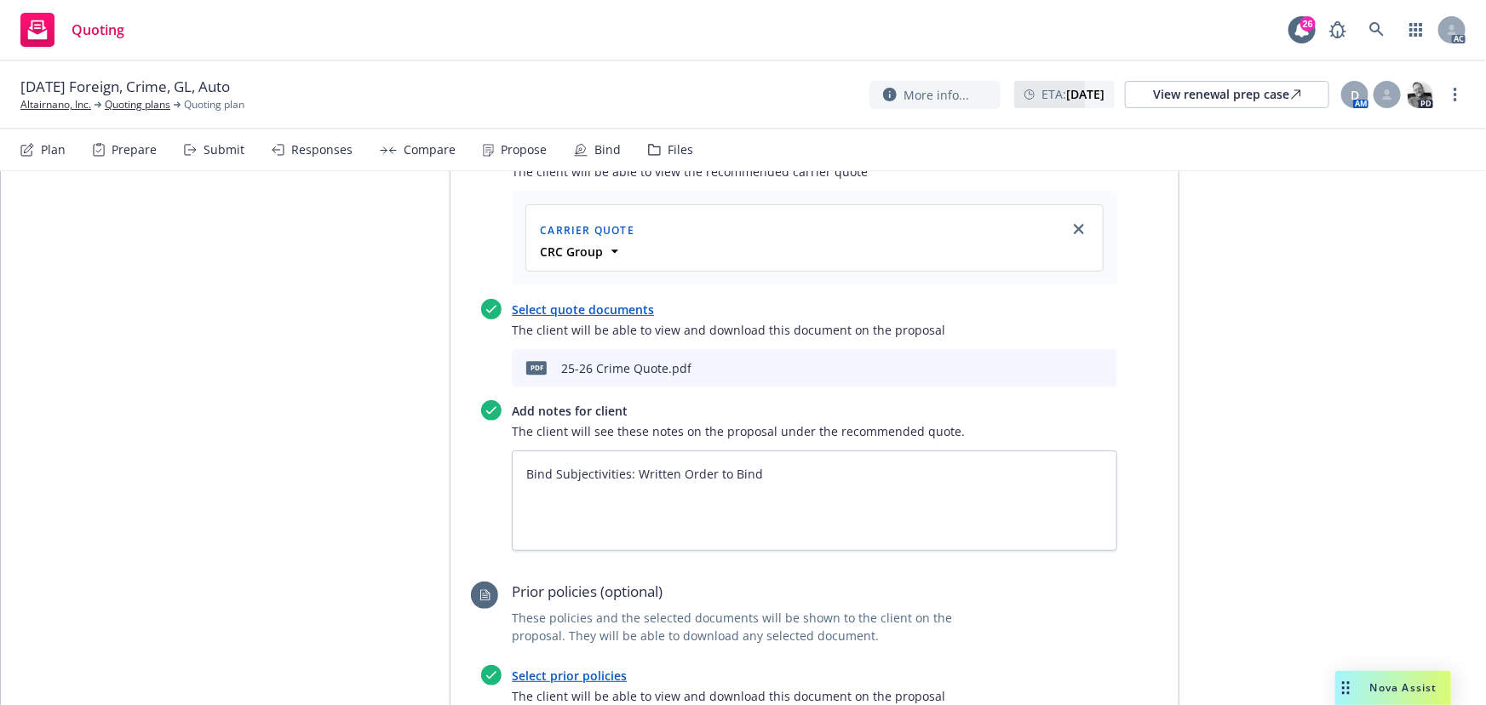
scroll to position [2280, 0]
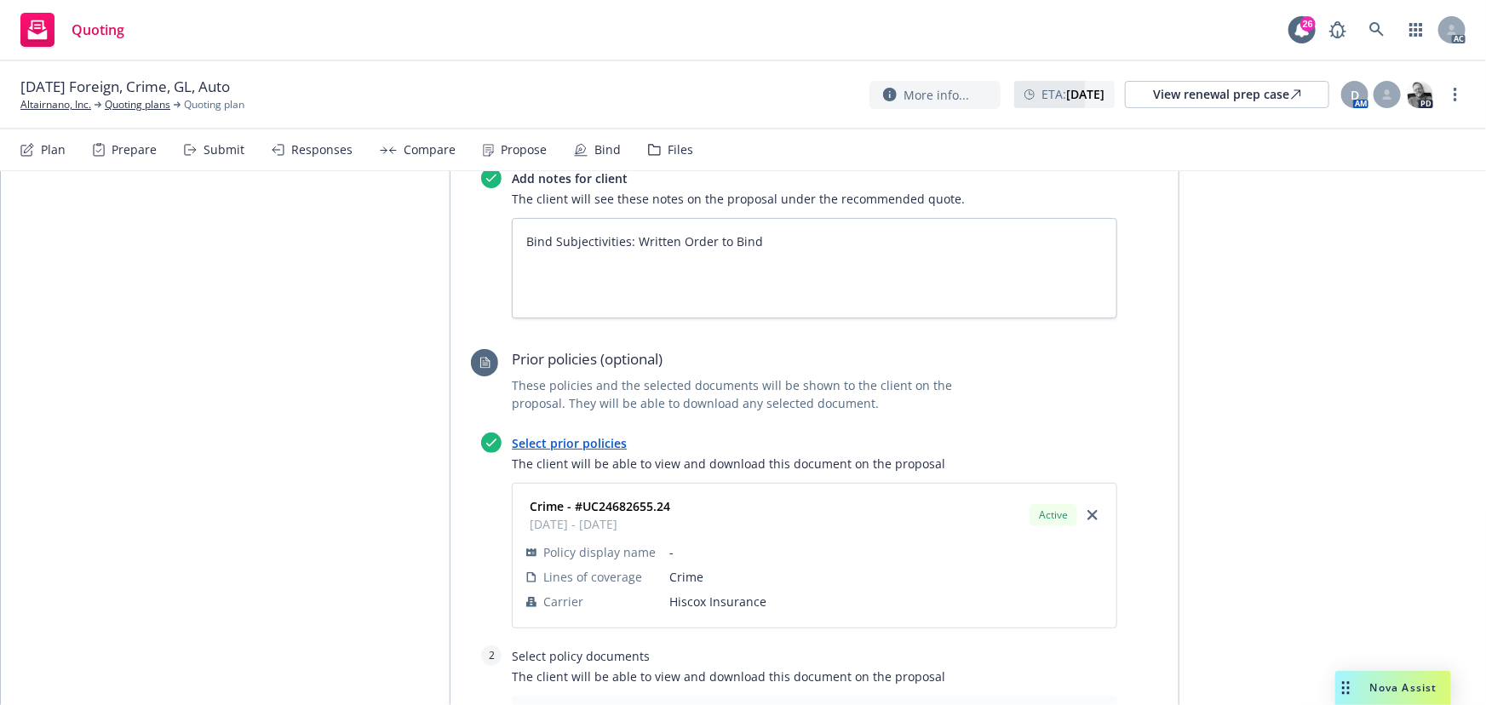
type textarea "x"
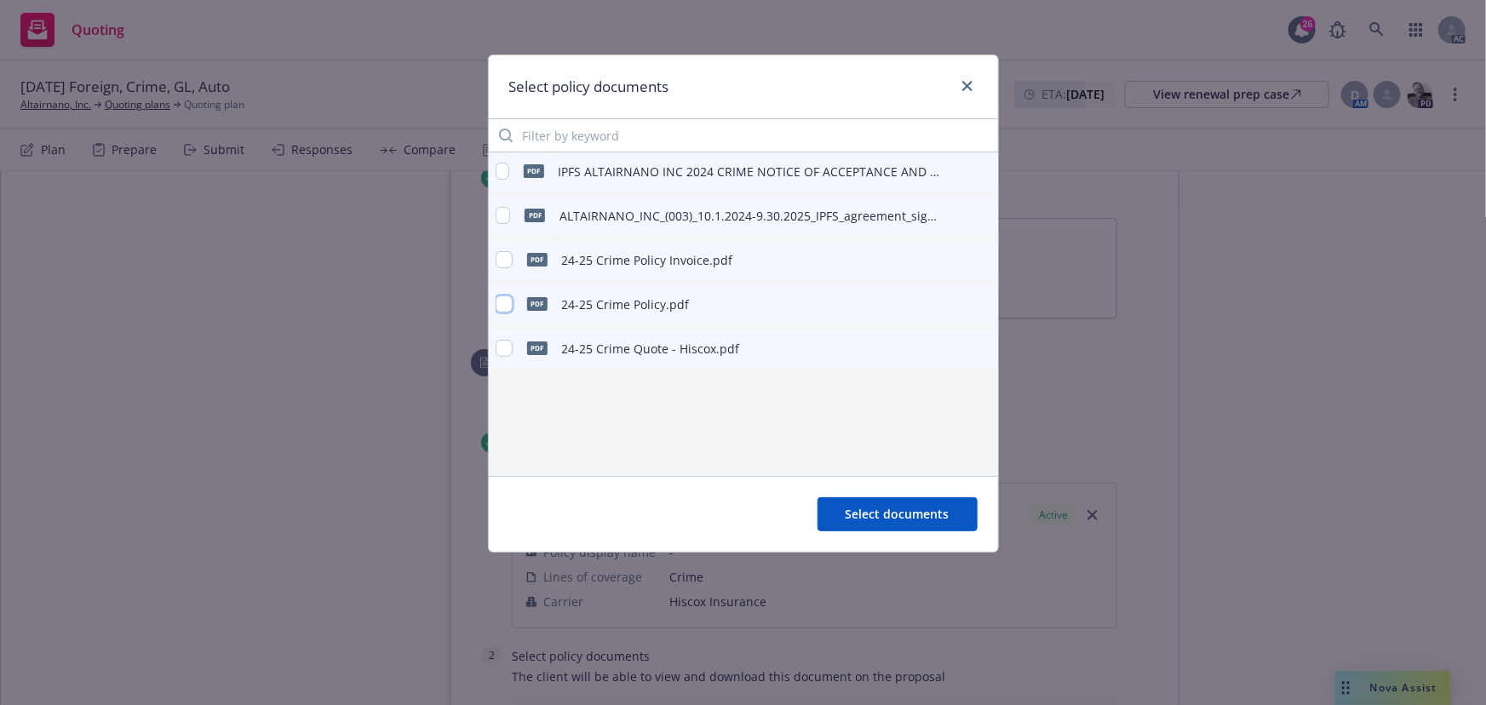
click at [502, 300] on input "checkbox" at bounding box center [504, 304] width 17 height 17
checkbox input "true"
click at [898, 525] on button "Select documents" at bounding box center [898, 514] width 160 height 34
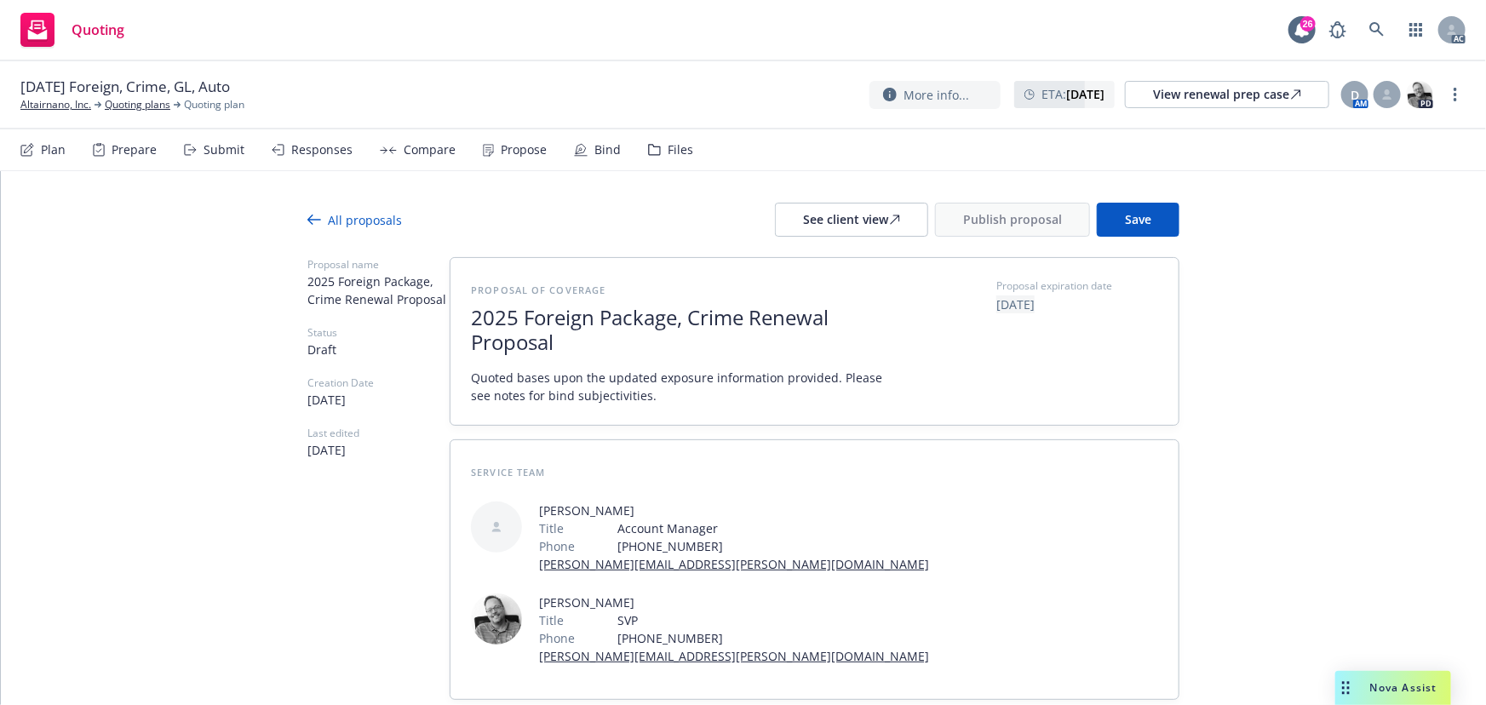
scroll to position [0, 0]
click at [868, 226] on div "See client view" at bounding box center [851, 222] width 97 height 32
click at [324, 162] on div "Responses" at bounding box center [312, 149] width 81 height 41
type textarea "x"
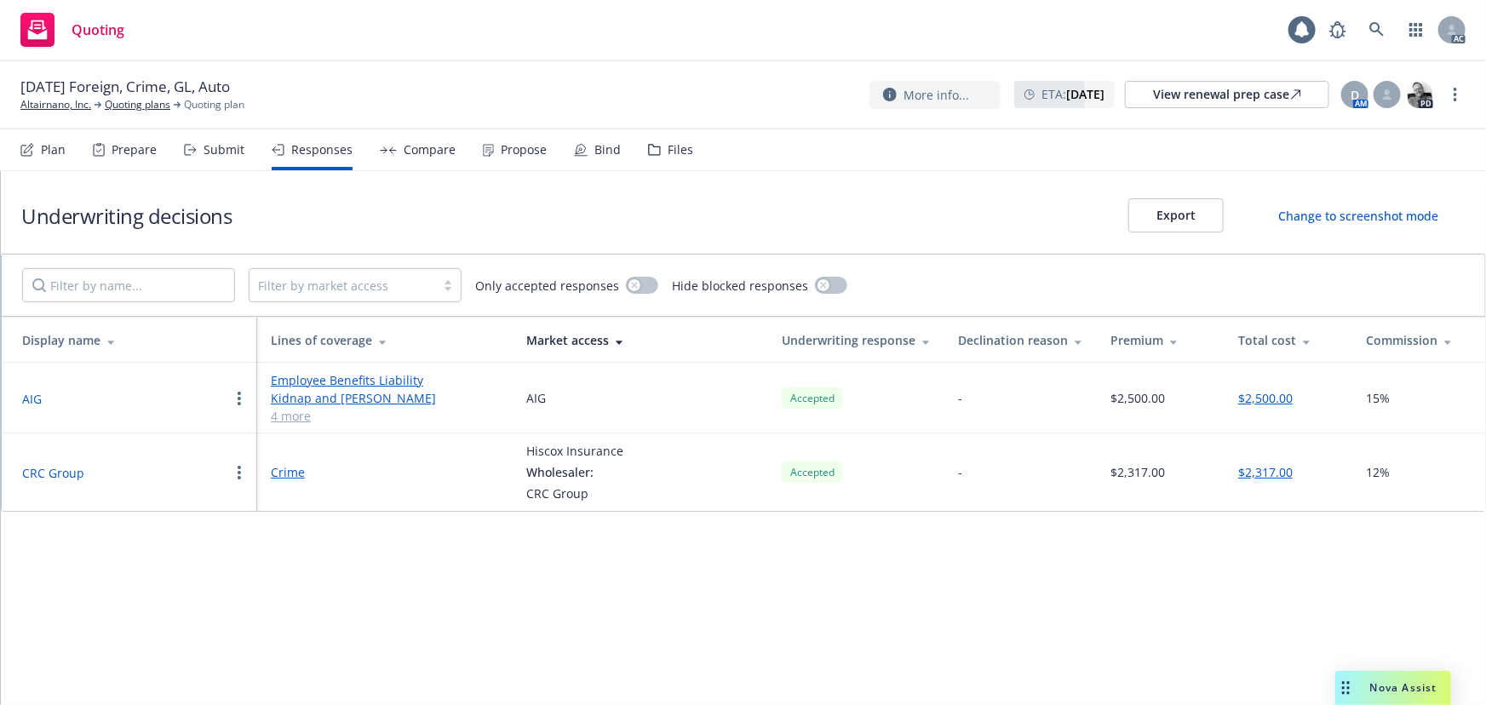
click at [61, 471] on button "CRC Group" at bounding box center [53, 473] width 62 height 18
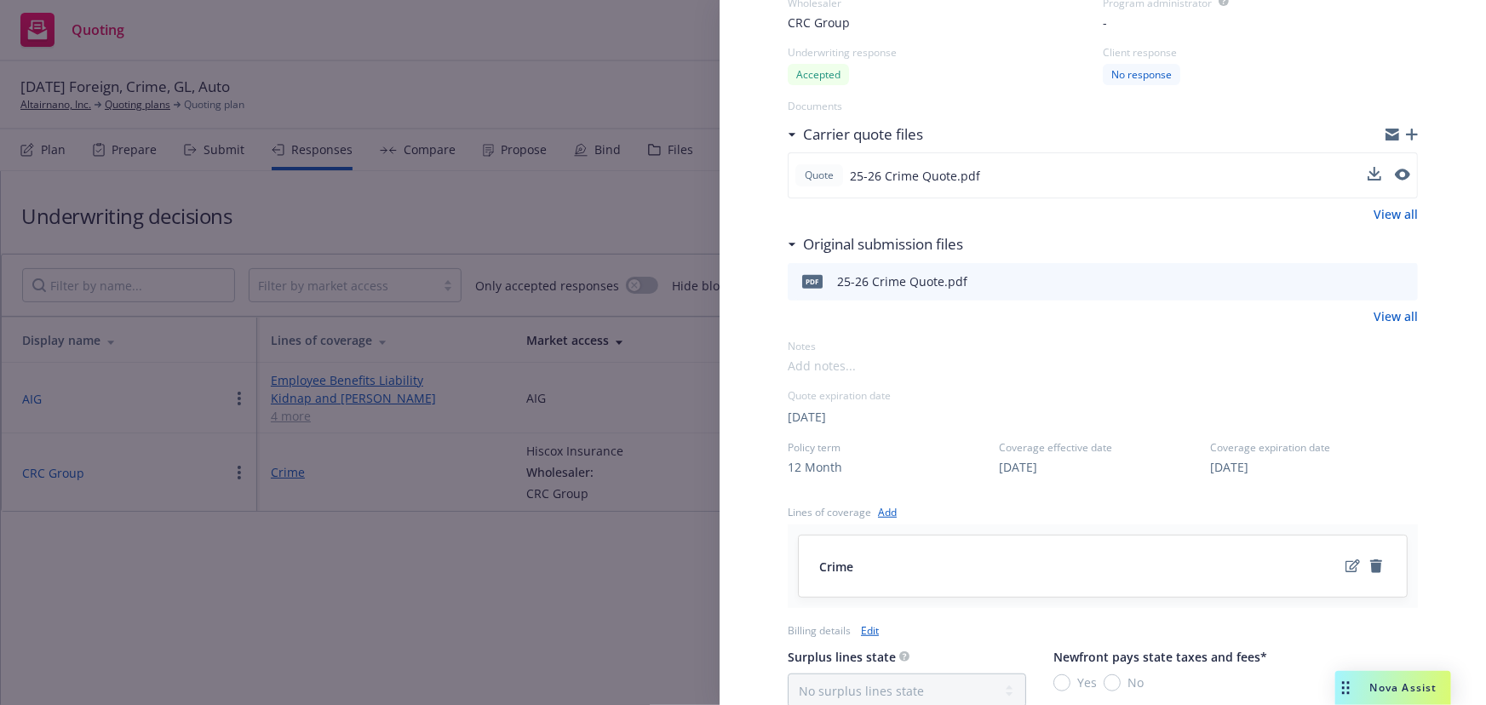
scroll to position [232, 0]
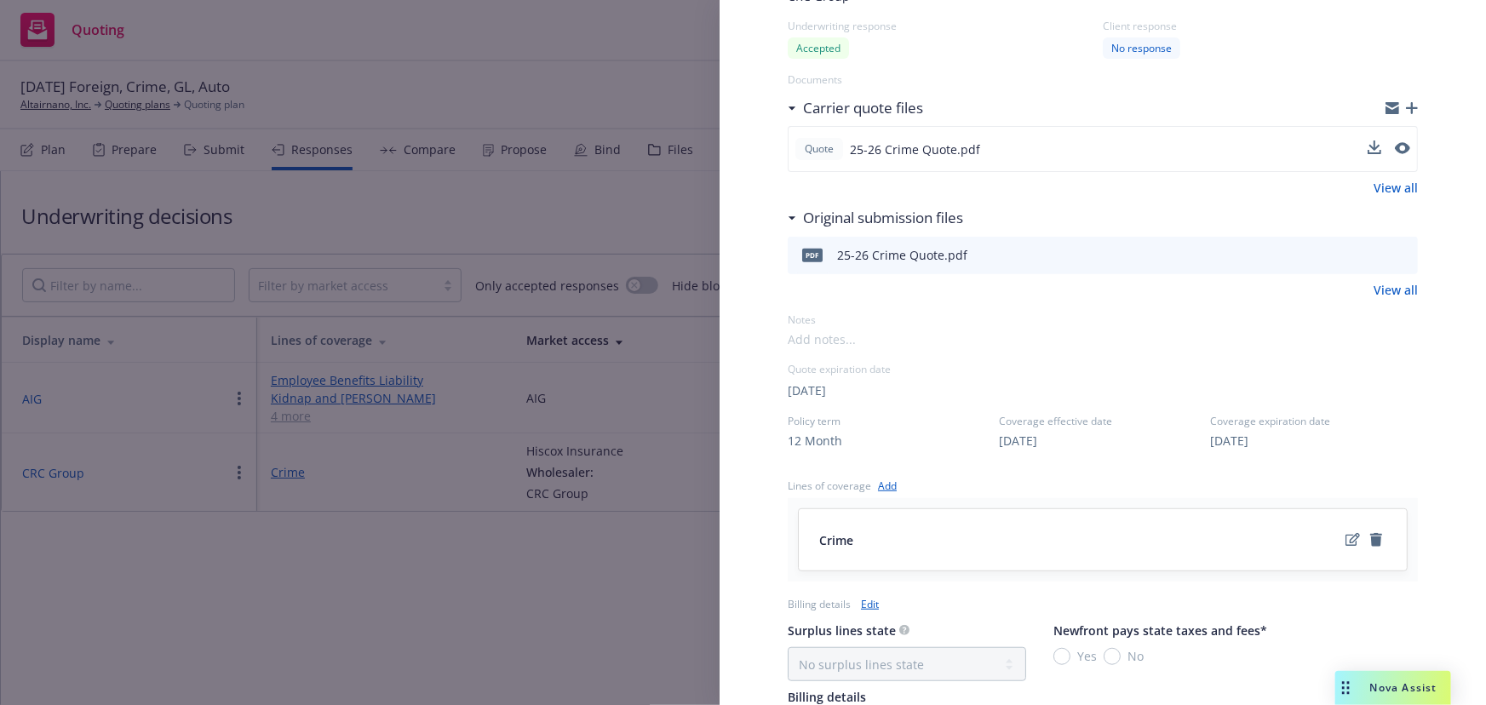
click at [1395, 141] on button at bounding box center [1402, 149] width 15 height 20
click at [1235, 315] on div "Notes" at bounding box center [1103, 320] width 630 height 14
click at [1371, 392] on div "09/26/2025" at bounding box center [1103, 390] width 630 height 20
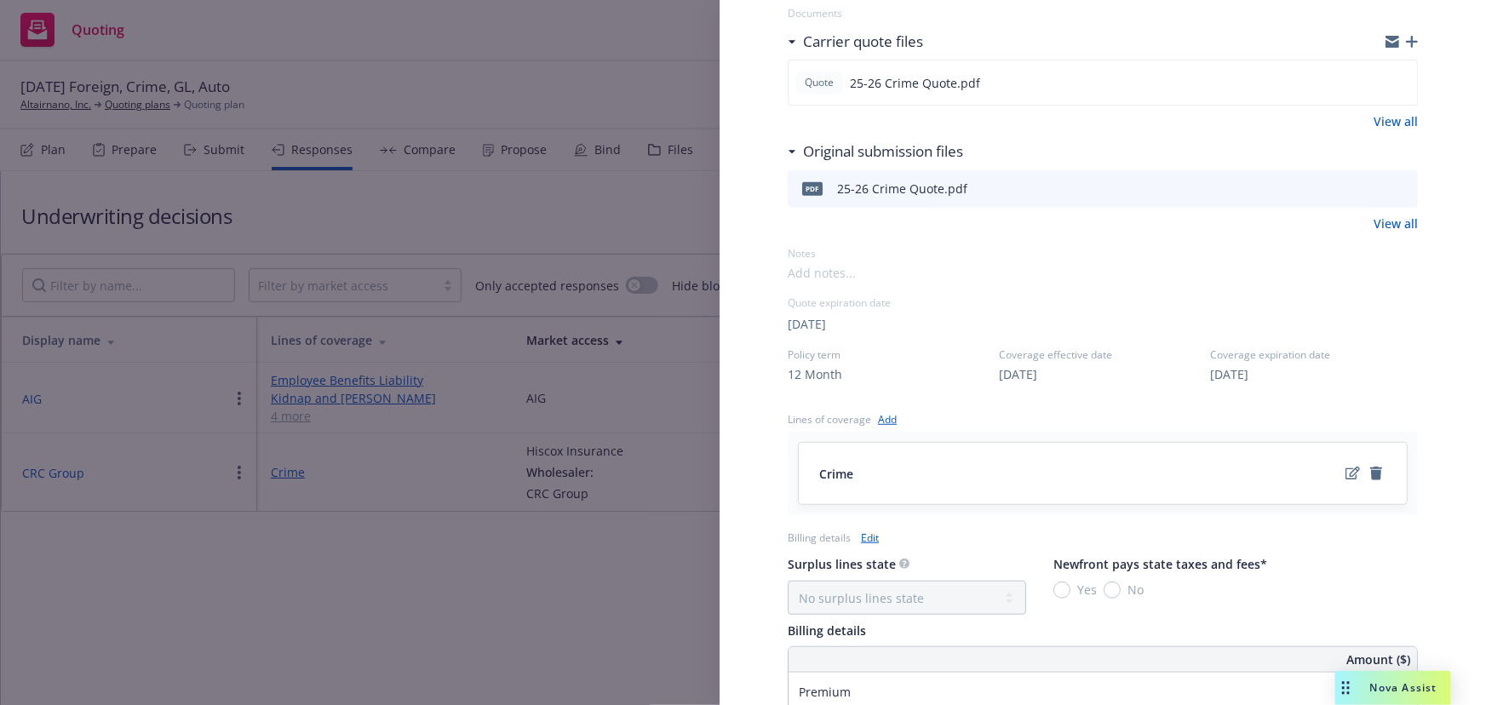
scroll to position [690, 0]
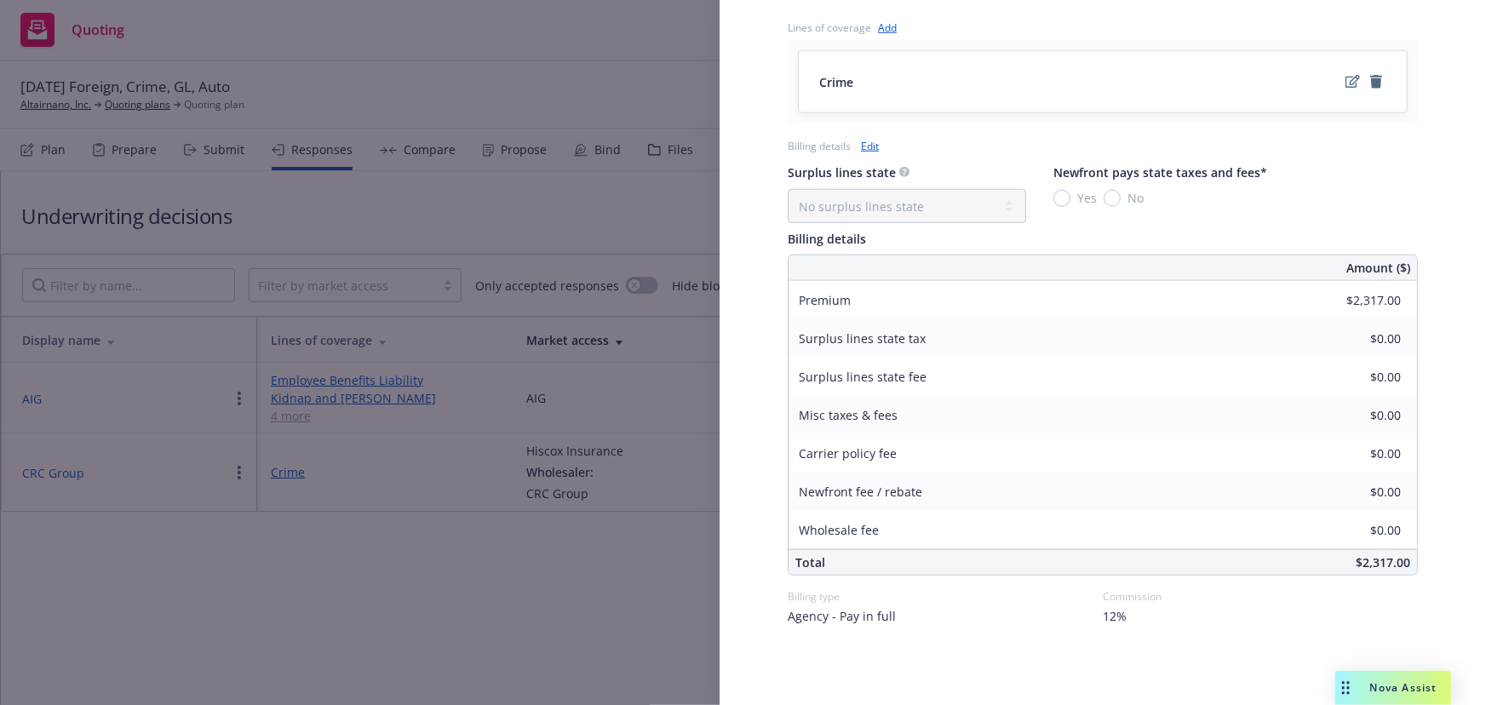
drag, startPoint x: 579, startPoint y: 618, endPoint x: 563, endPoint y: 583, distance: 38.5
click at [579, 617] on div "Display Name CRC Group Carrier Hiscox Insurance Writing company Hiscox Insuranc…" at bounding box center [743, 352] width 1486 height 705
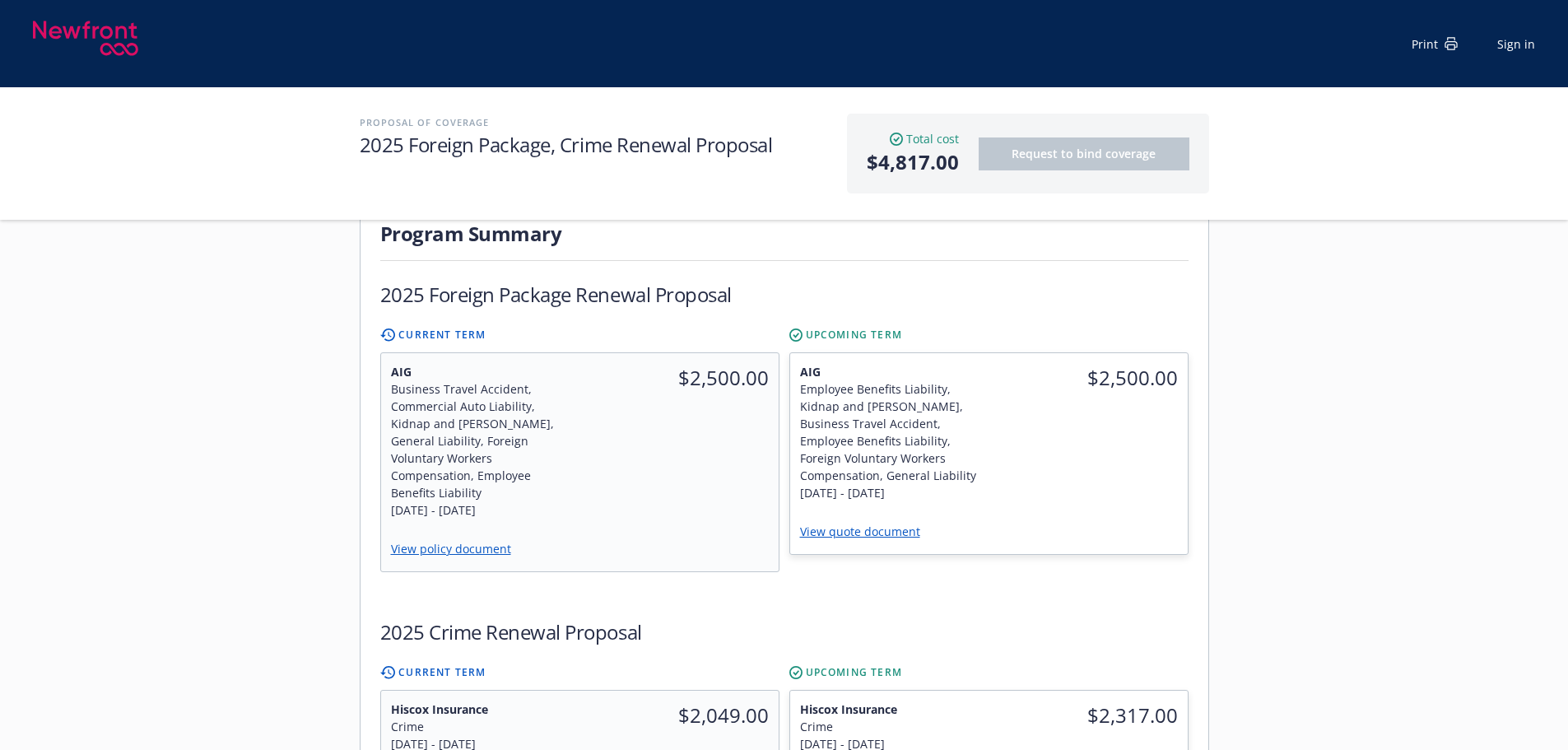
scroll to position [823, 0]
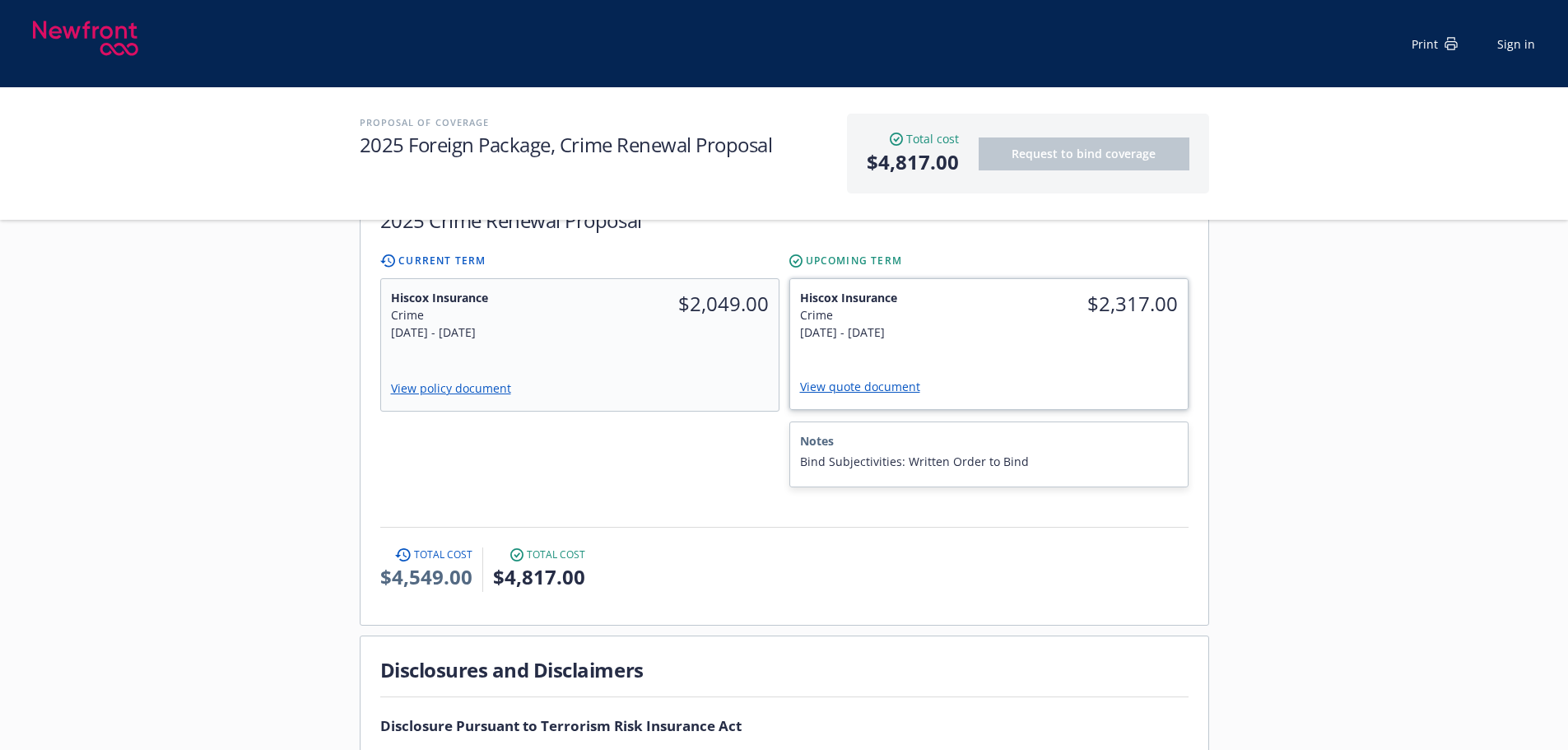
click at [863, 379] on link "View quote document" at bounding box center [867, 387] width 133 height 15
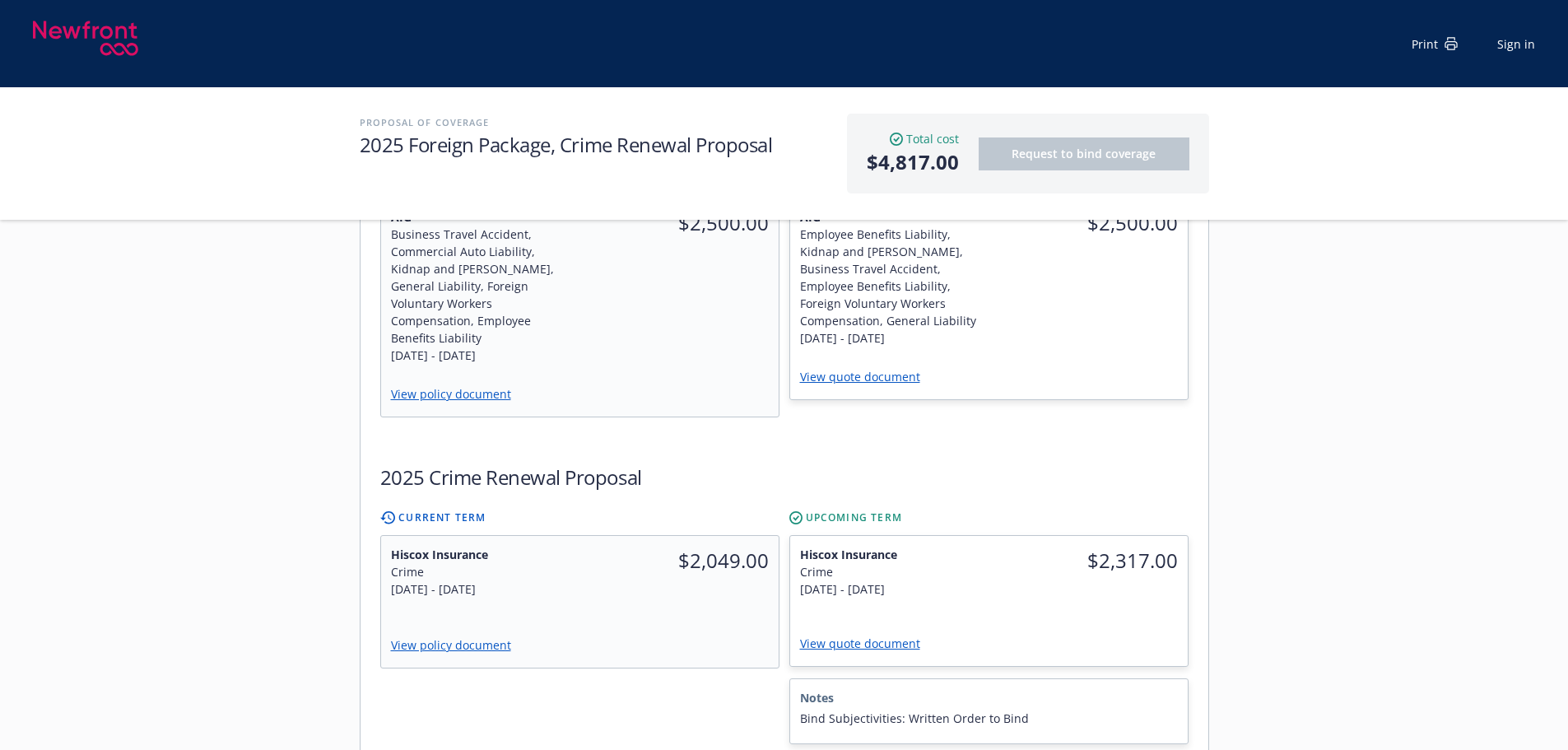
scroll to position [576, 0]
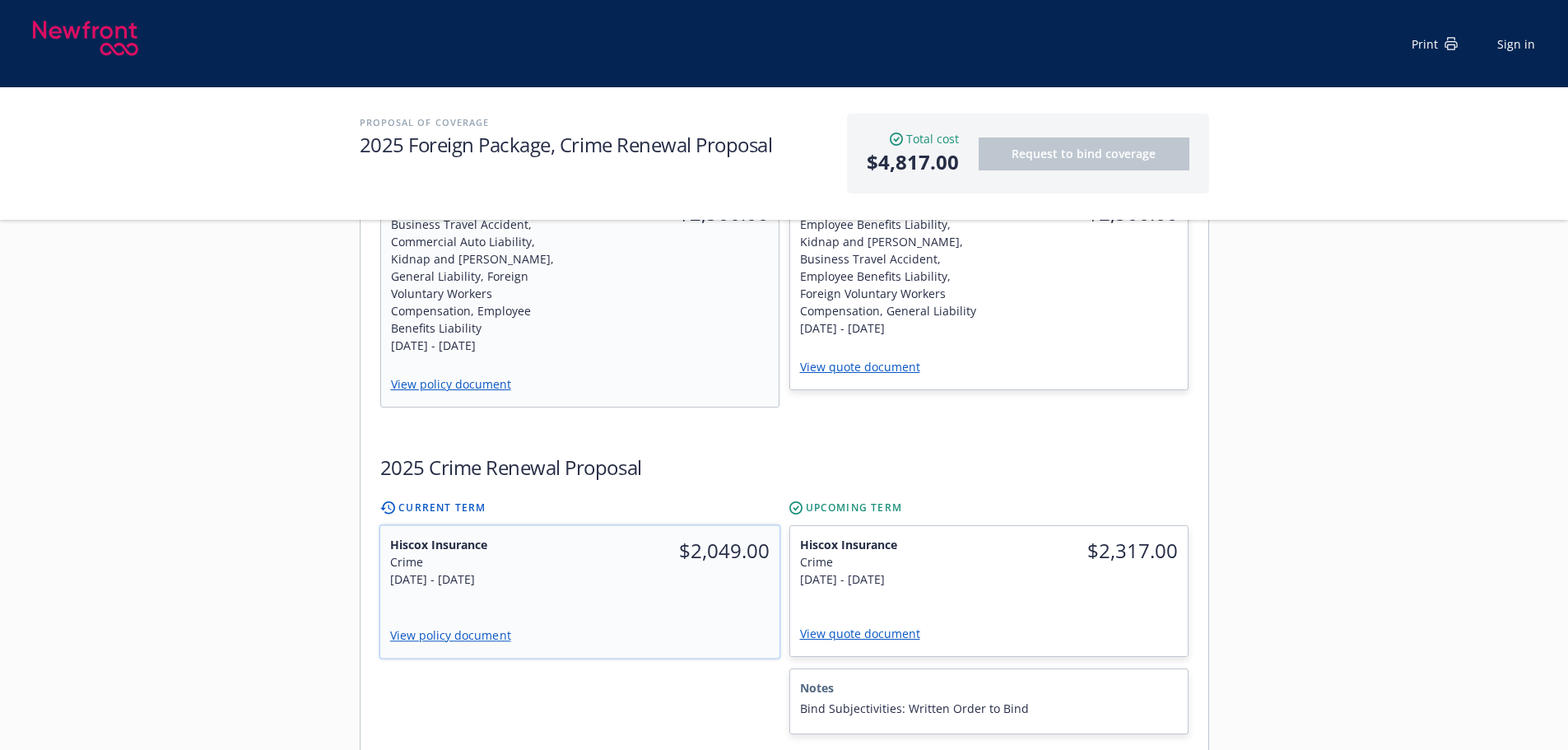
click at [573, 574] on div "Hiscox Insurance Crime [DATE] - [DATE] $2,049.00 View policy document" at bounding box center [579, 591] width 399 height 132
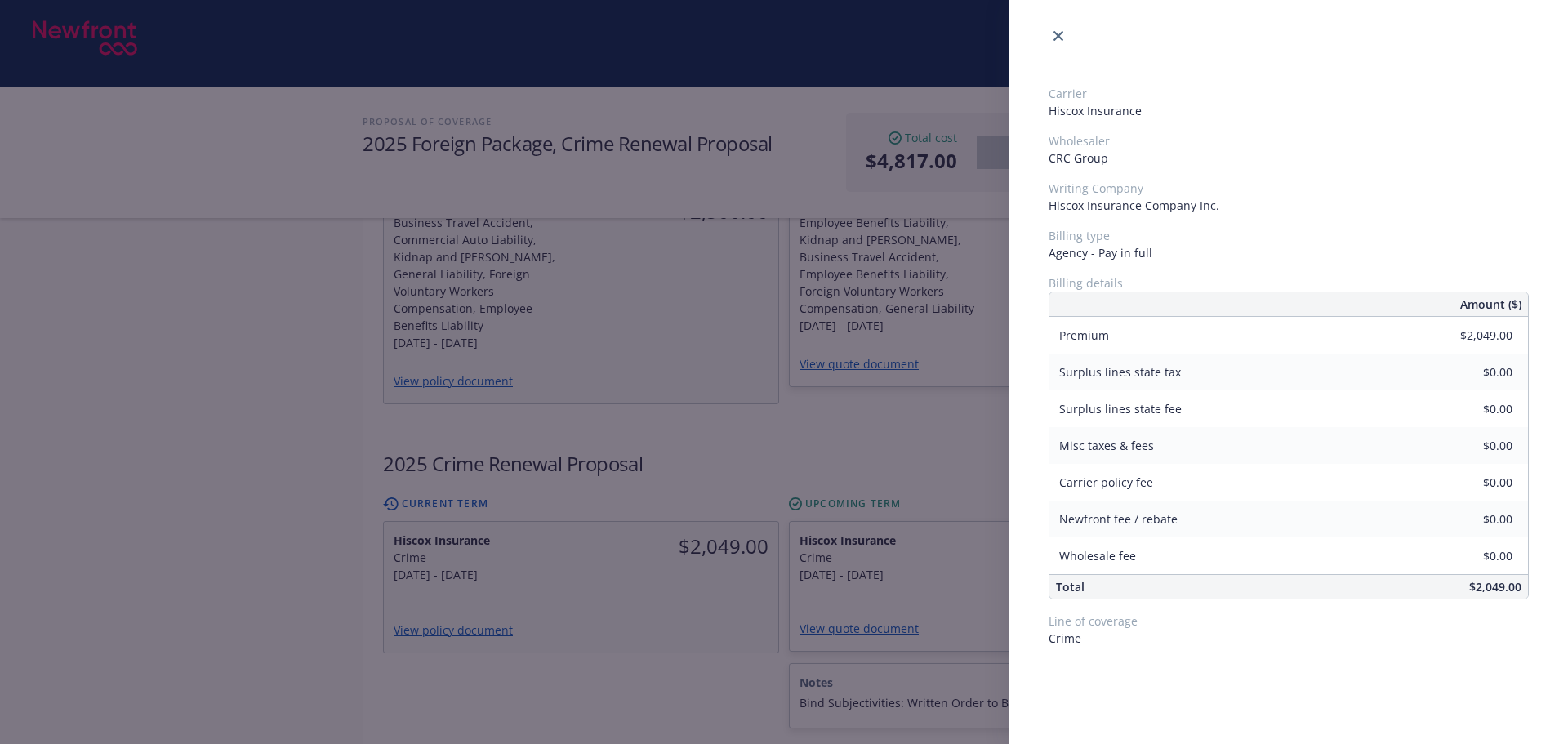
click at [635, 638] on div "Carrier Hiscox Insurance Wholesaler CRC Group Writing Company Hiscox Insurance …" at bounding box center [784, 372] width 1568 height 744
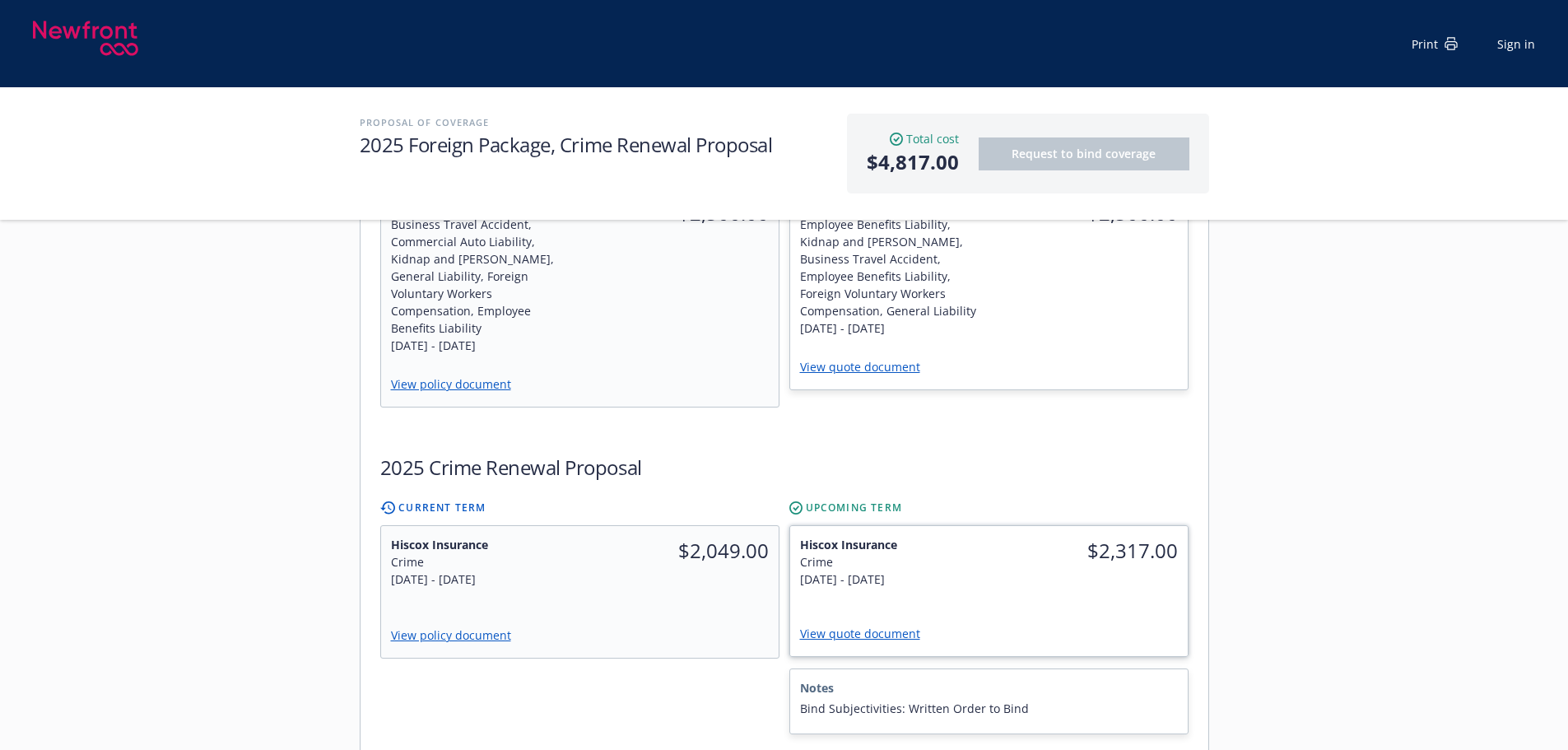
click at [1057, 538] on div "$2,317.00" at bounding box center [1089, 550] width 199 height 49
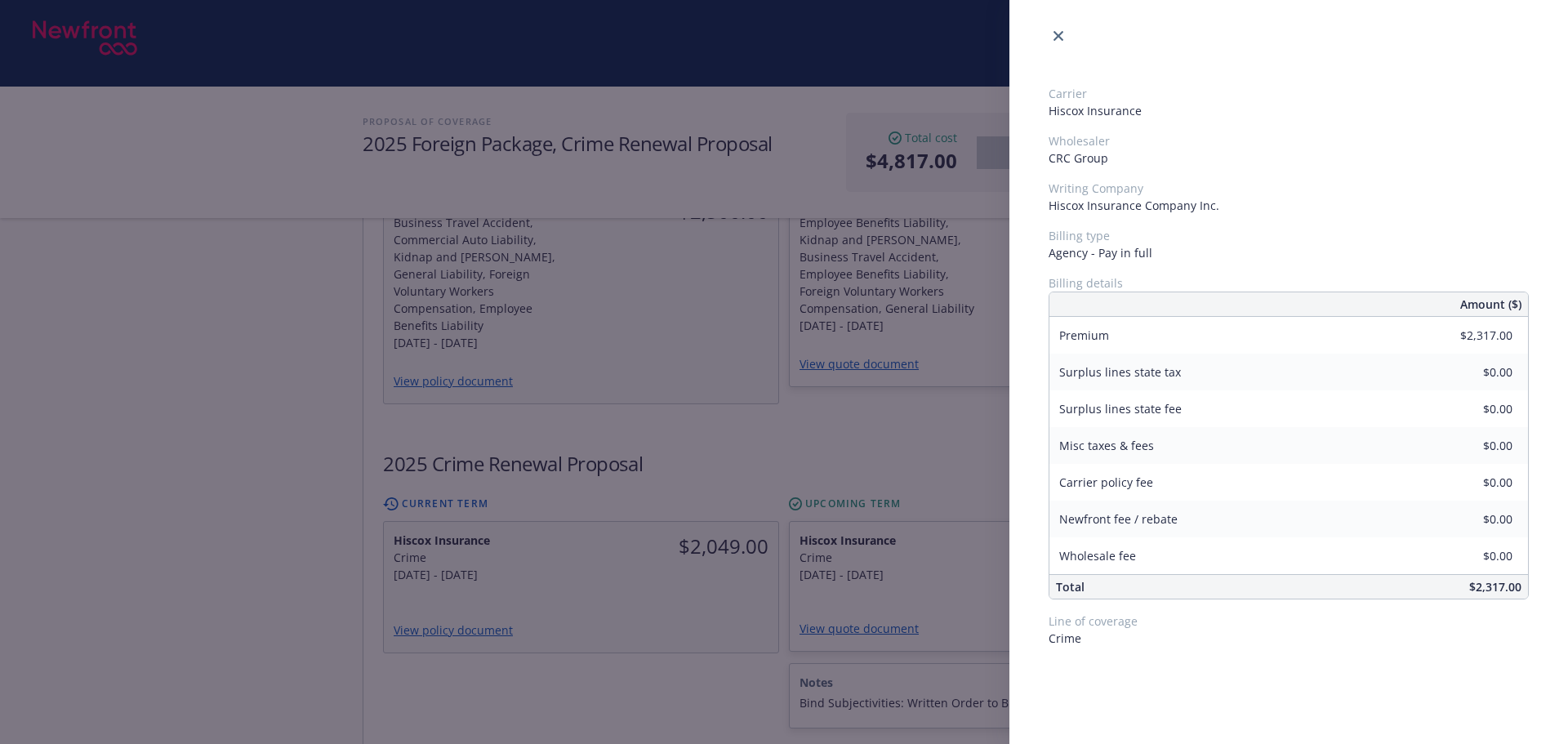
click at [639, 638] on div "Carrier Hiscox Insurance Wholesaler CRC Group Writing Company Hiscox Insurance …" at bounding box center [784, 372] width 1568 height 744
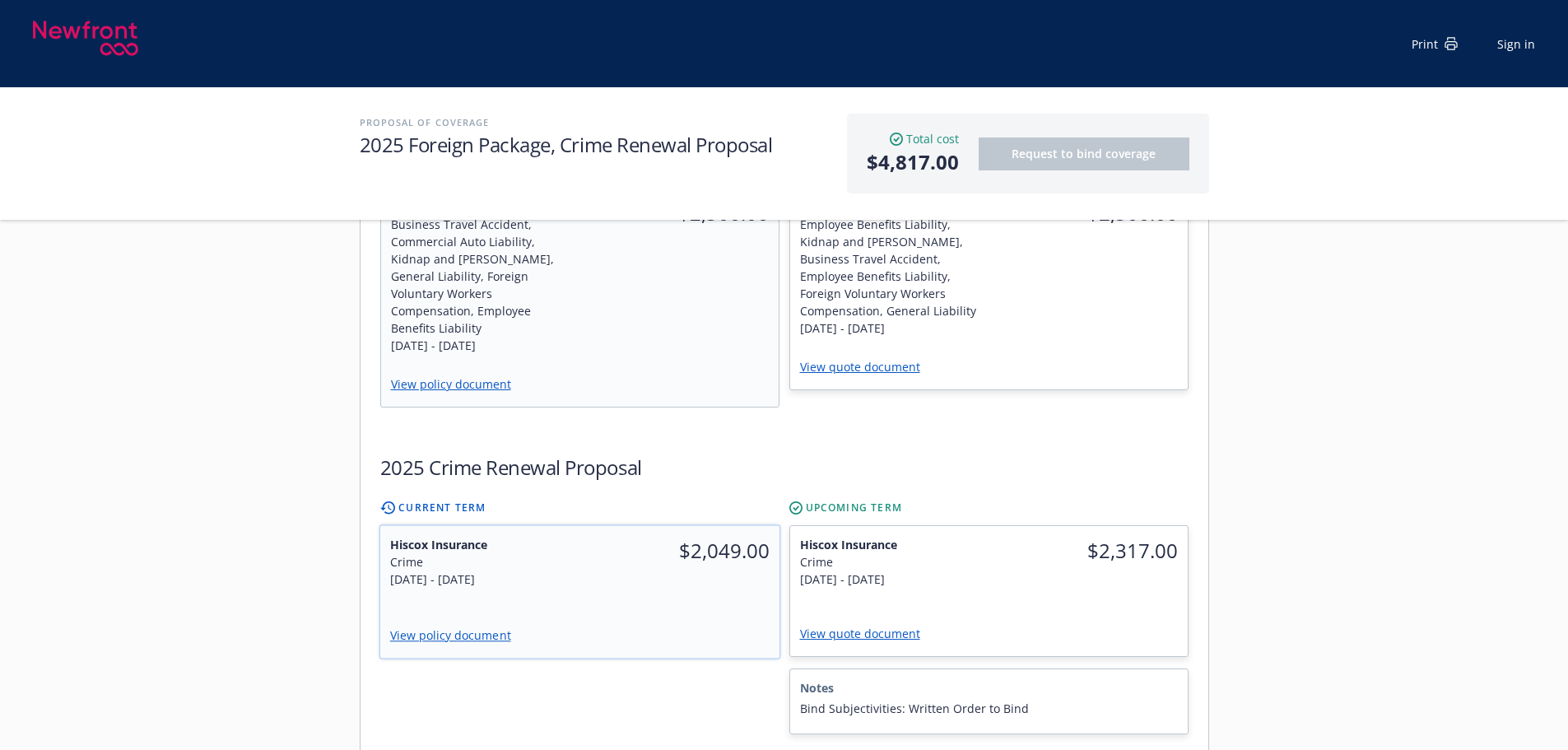
click at [713, 569] on div "Hiscox Insurance Crime [DATE] - [DATE] $2,049.00 View policy document" at bounding box center [579, 591] width 399 height 132
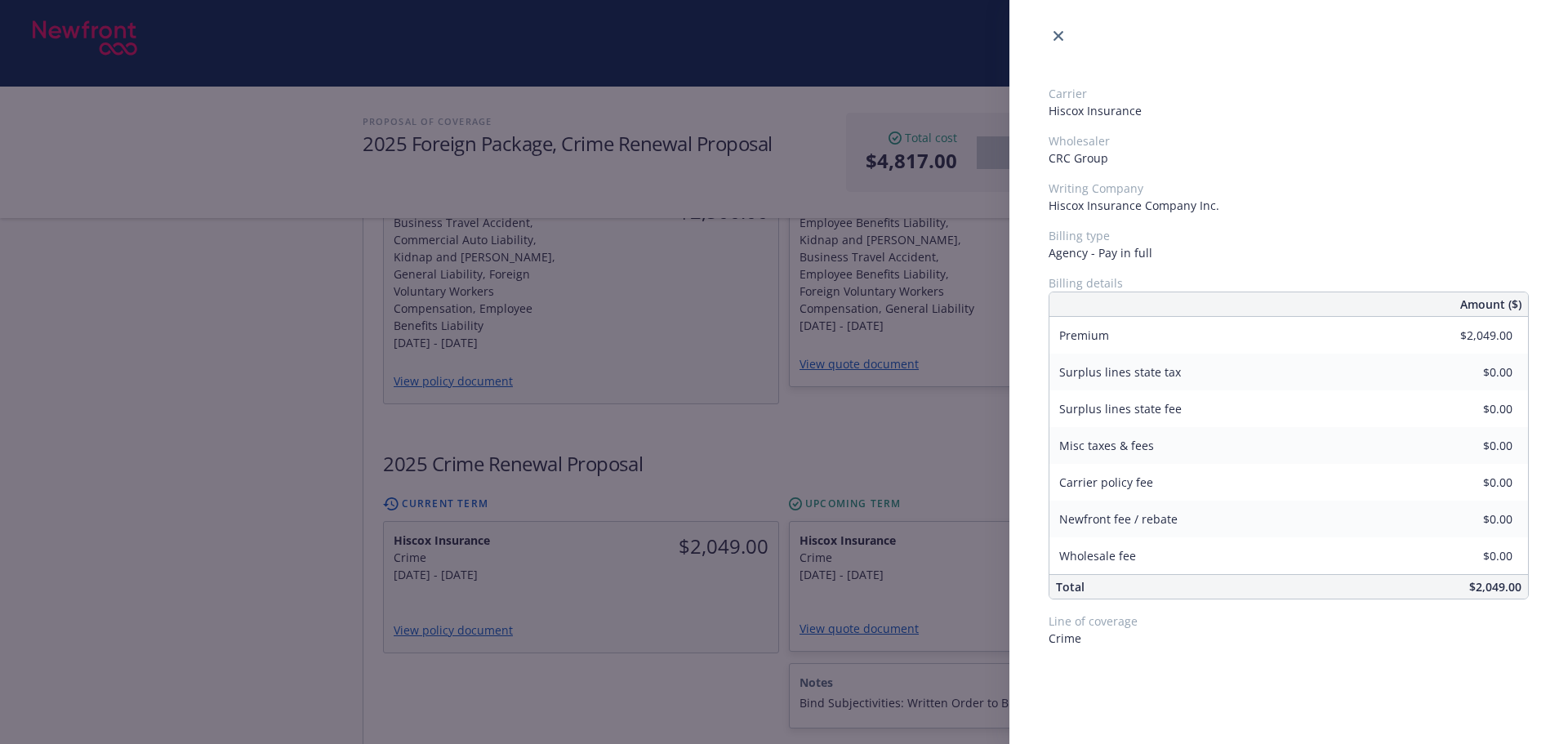
click at [678, 642] on div "Carrier Hiscox Insurance Wholesaler CRC Group Writing Company Hiscox Insurance …" at bounding box center [784, 372] width 1568 height 744
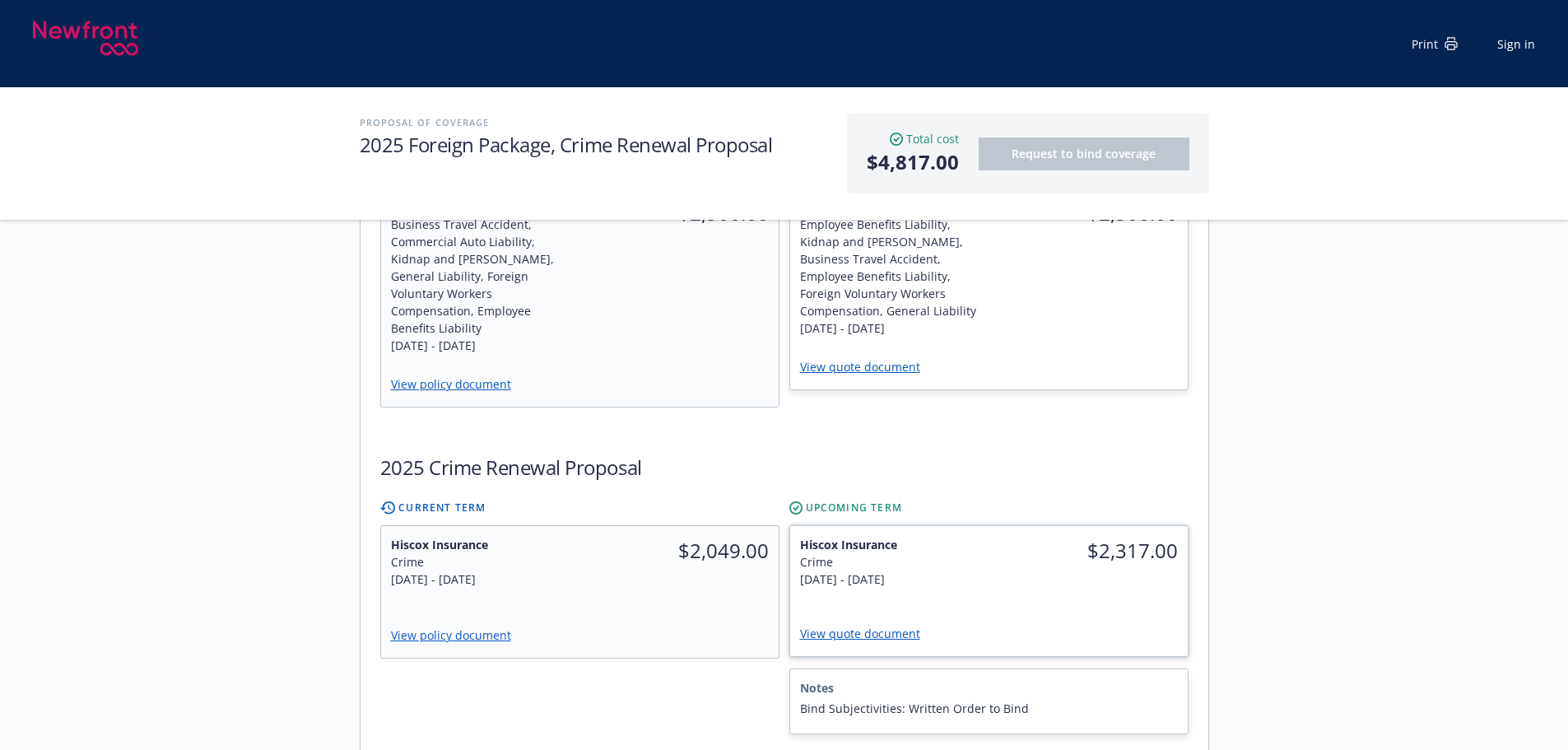
click at [942, 570] on div "[DATE] - [DATE]" at bounding box center [890, 579] width 180 height 17
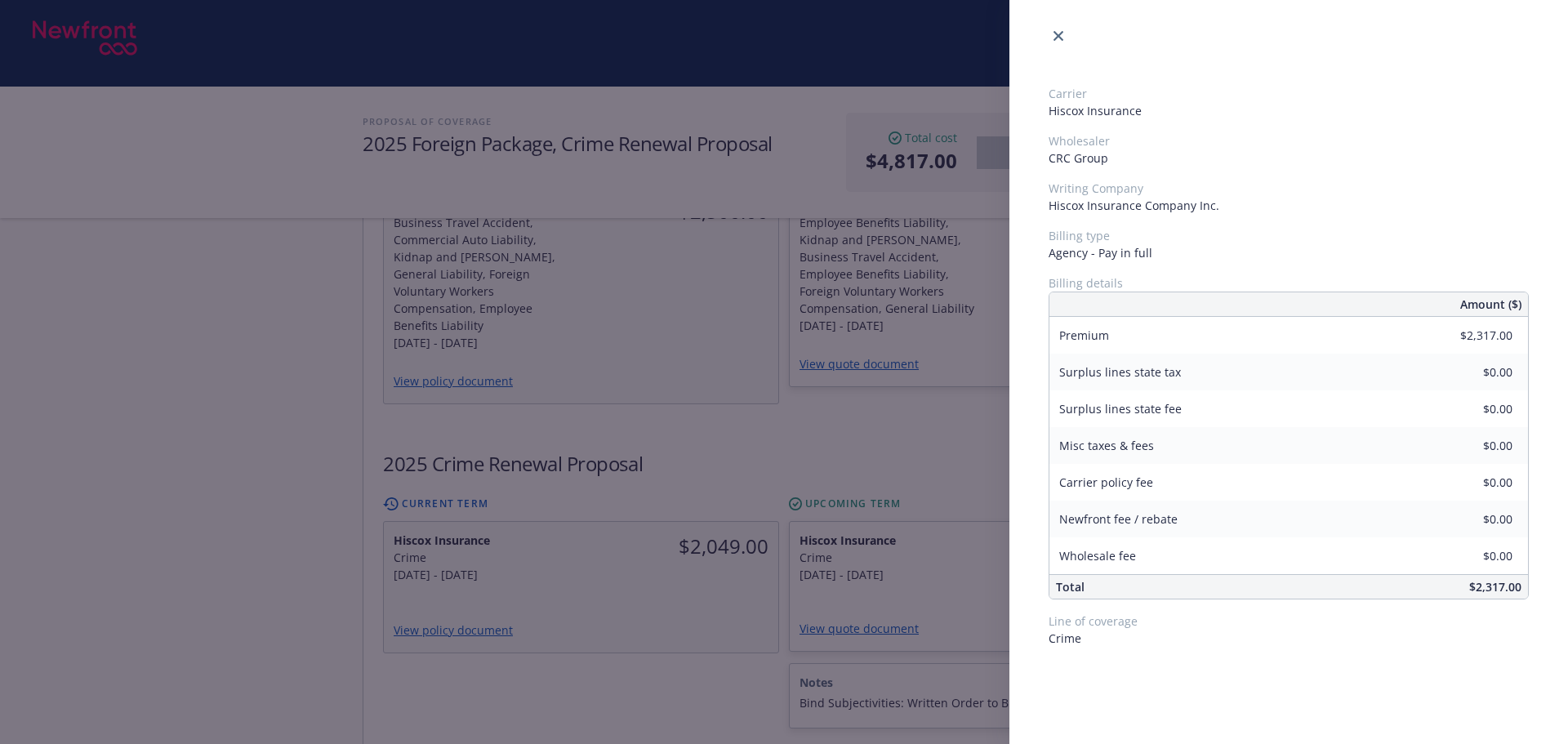
click at [610, 654] on div "Carrier Hiscox Insurance Wholesaler CRC Group Writing Company Hiscox Insurance …" at bounding box center [784, 372] width 1568 height 744
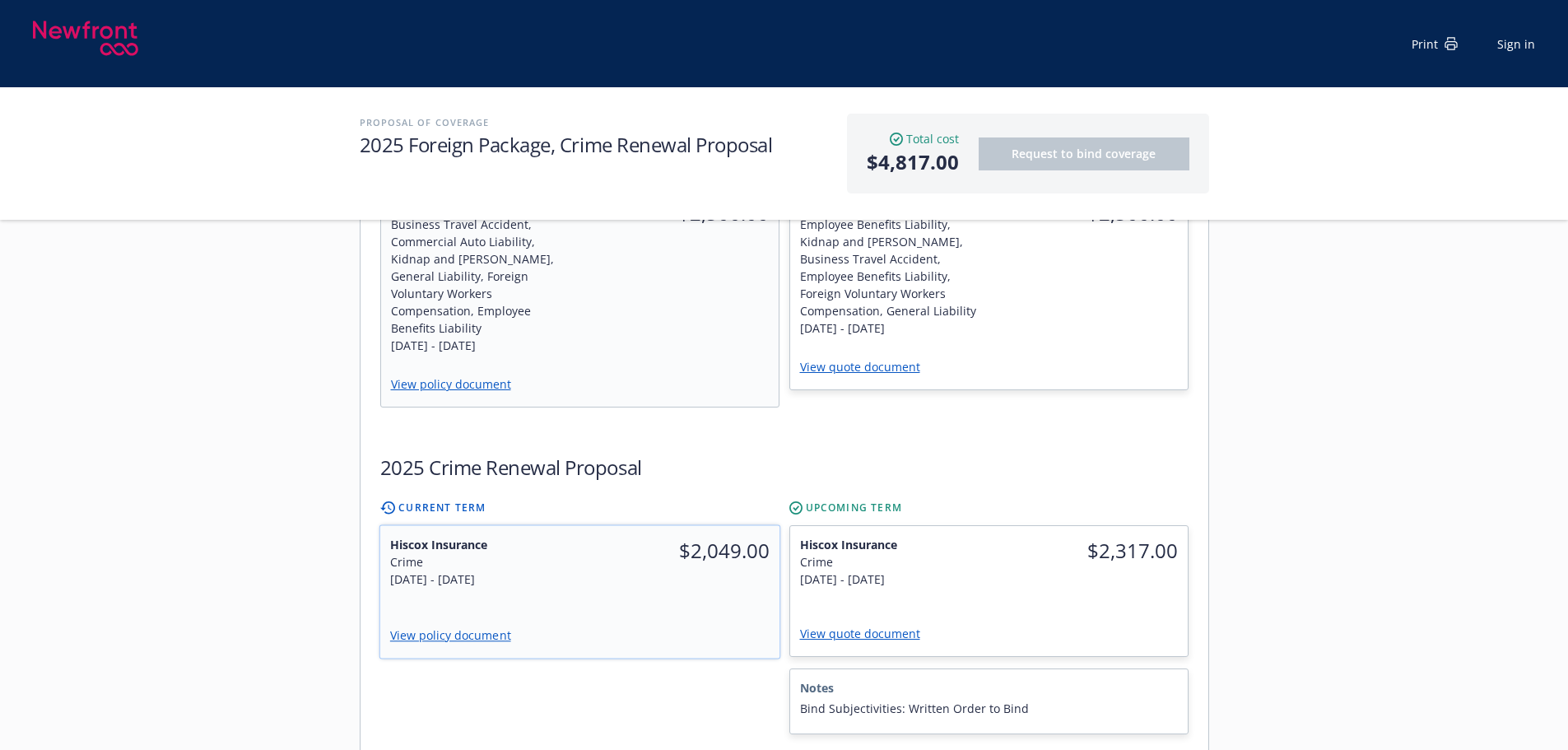
click at [647, 623] on div "View policy document" at bounding box center [579, 636] width 399 height 43
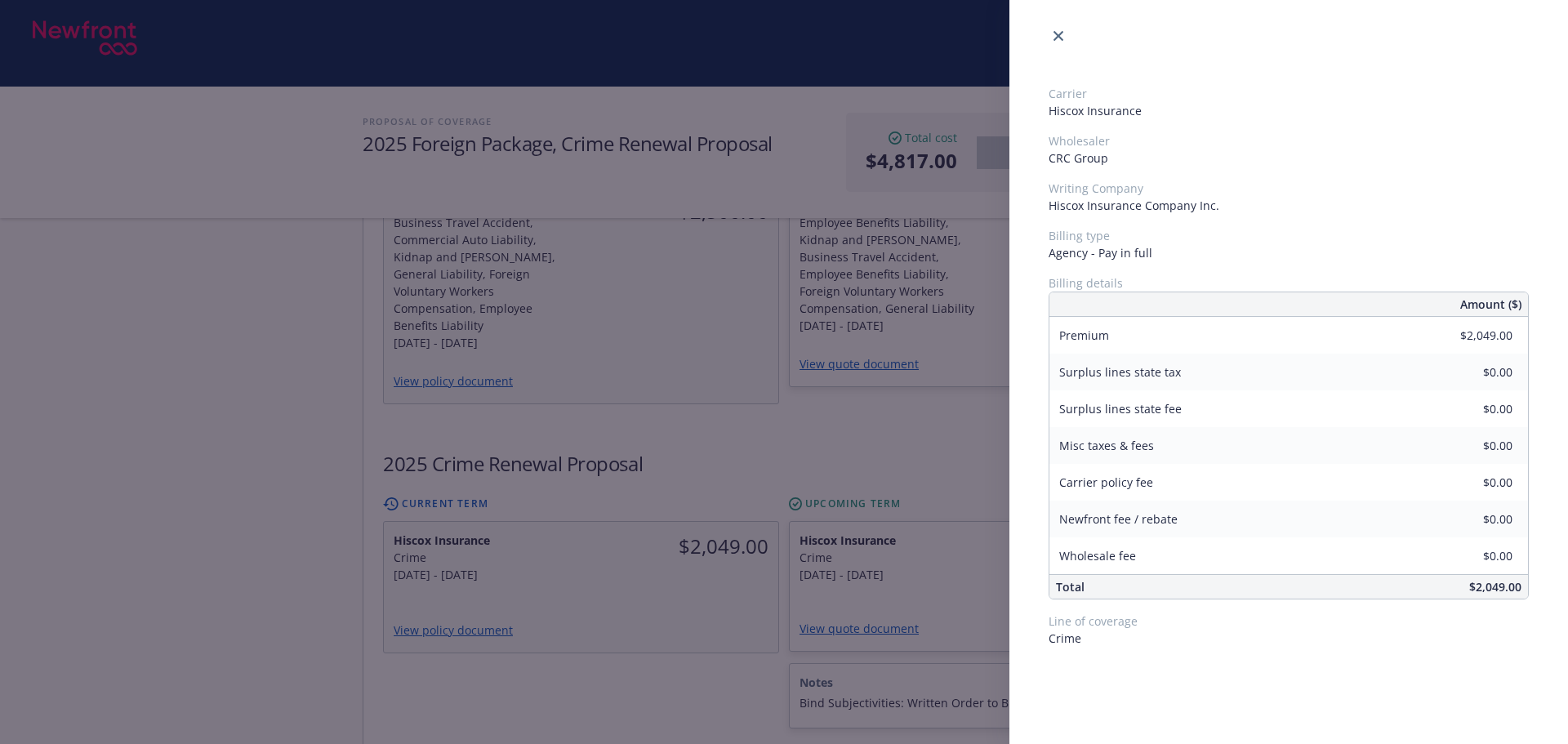
click at [670, 653] on div "Carrier Hiscox Insurance Wholesaler CRC Group Writing Company Hiscox Insurance …" at bounding box center [784, 372] width 1568 height 744
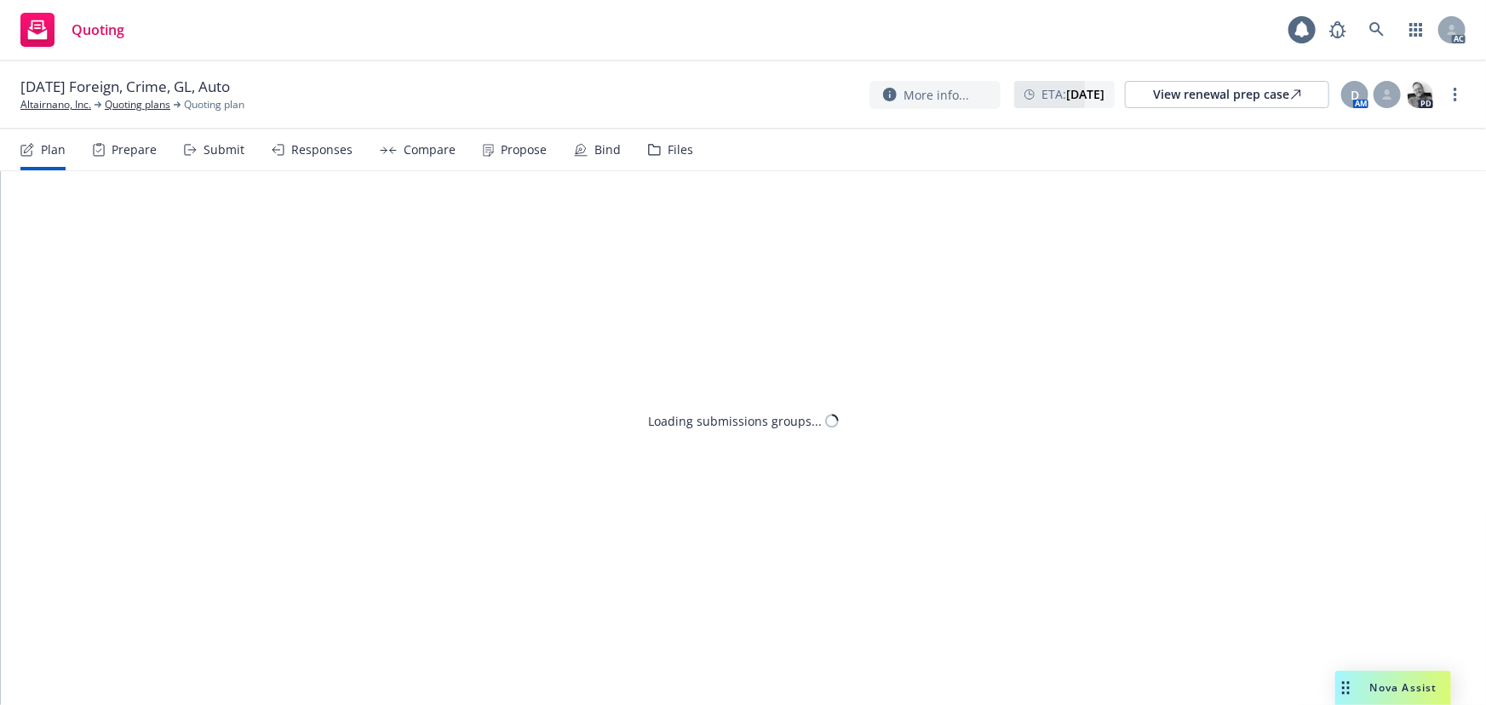
click at [513, 147] on div "Propose" at bounding box center [524, 150] width 46 height 14
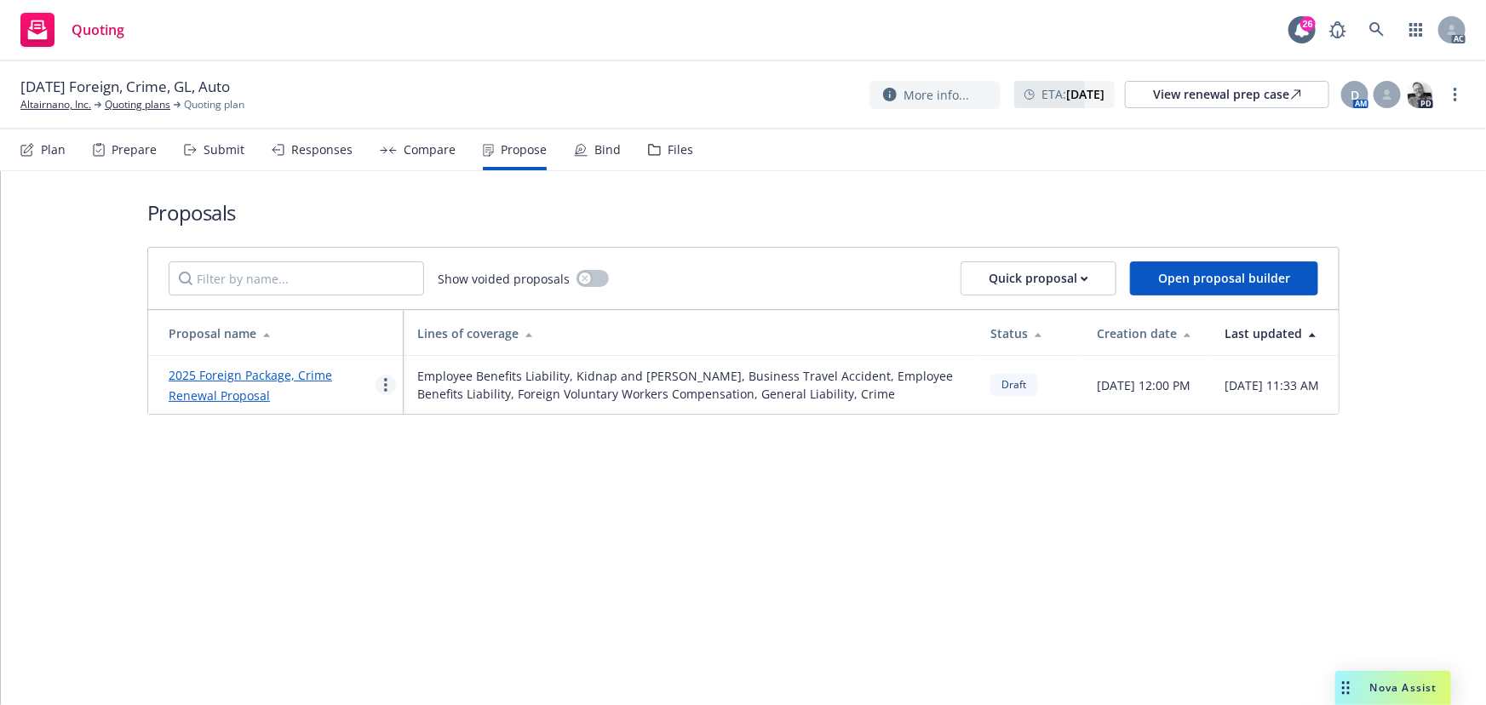
click at [385, 392] on icon "more" at bounding box center [385, 385] width 3 height 14
click at [410, 570] on span "See client view" at bounding box center [438, 568] width 125 height 16
click at [314, 162] on div "Responses" at bounding box center [312, 149] width 81 height 41
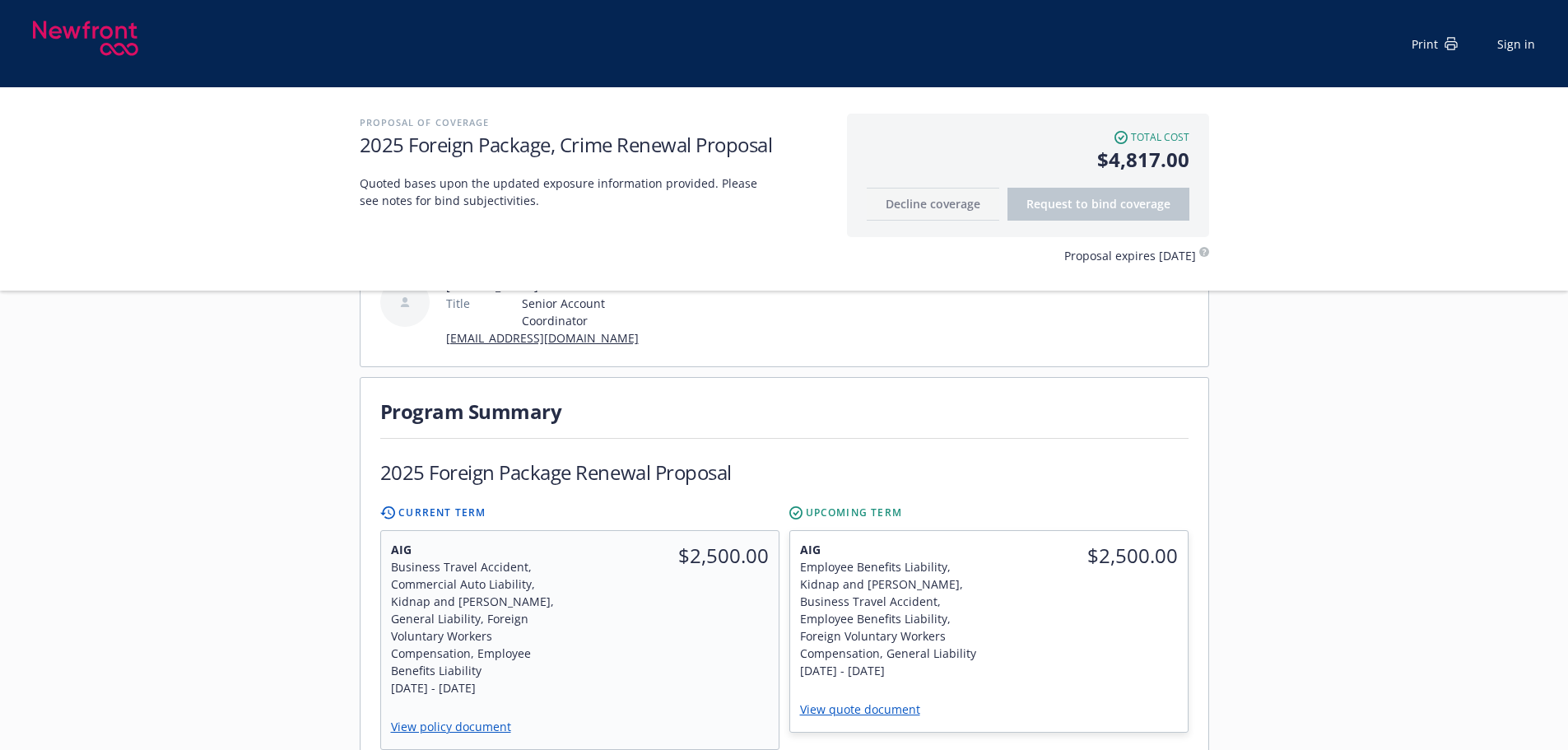
scroll to position [330, 0]
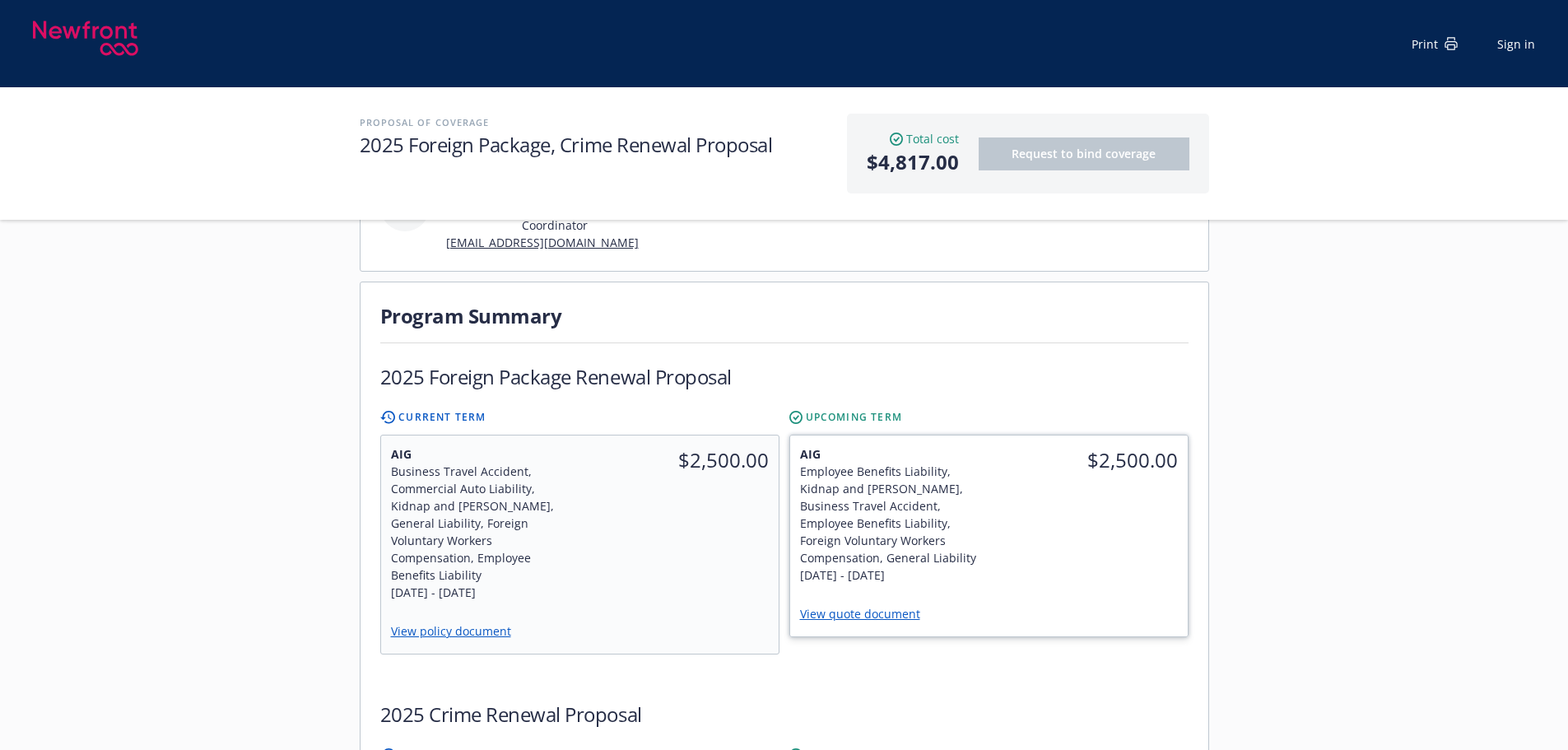
click at [886, 606] on link "View quote document" at bounding box center [867, 614] width 133 height 15
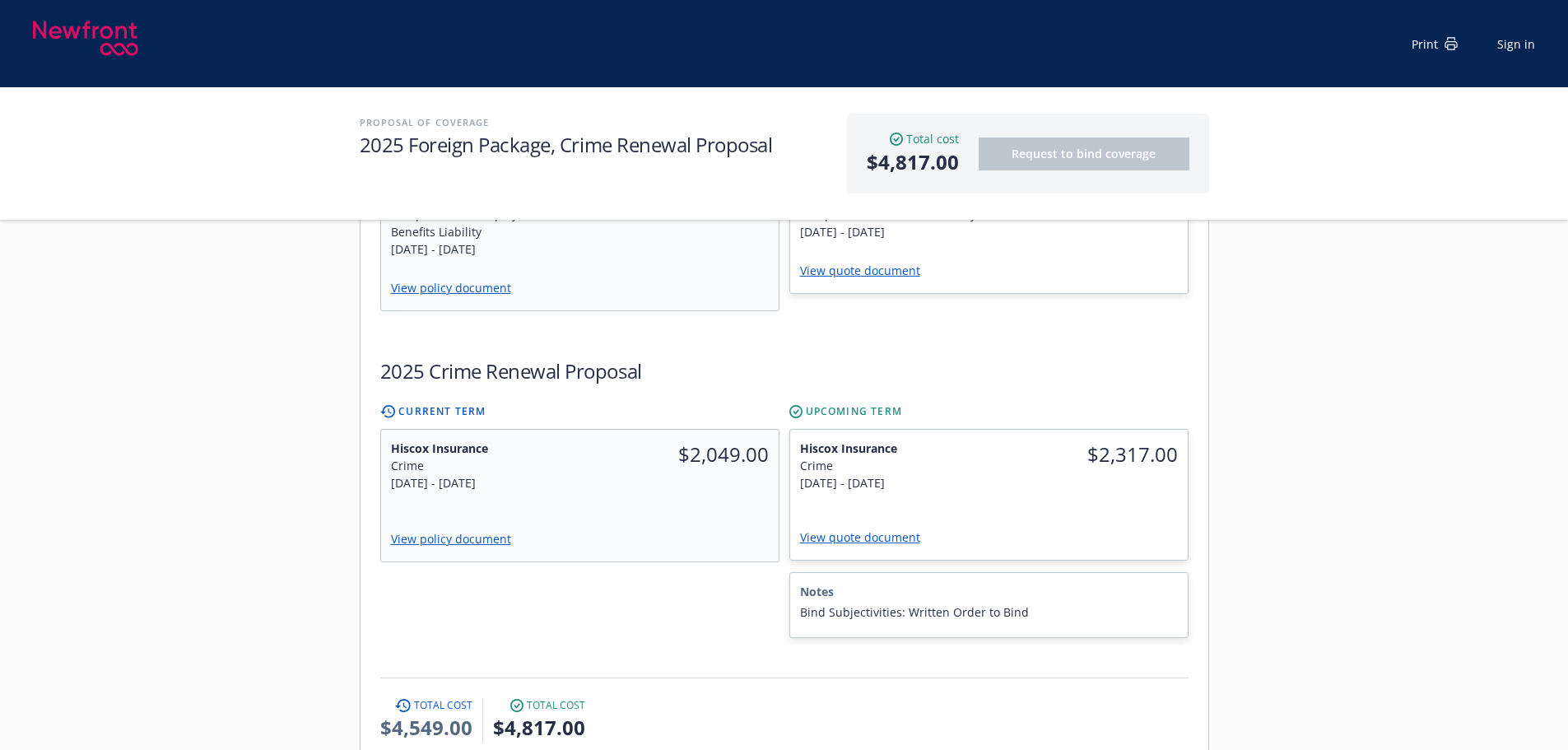
scroll to position [740, 0]
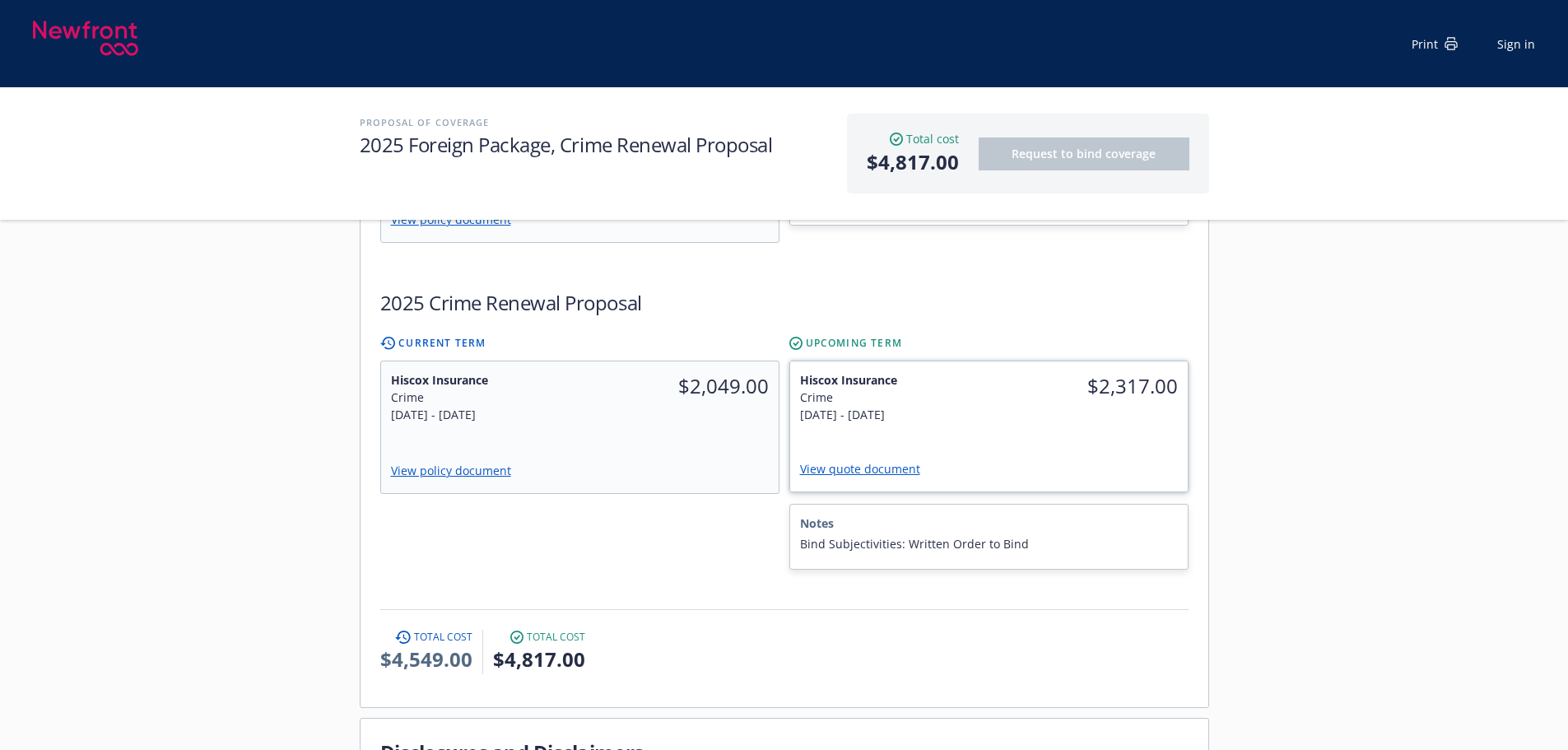
click at [863, 461] on link "View quote document" at bounding box center [867, 469] width 133 height 15
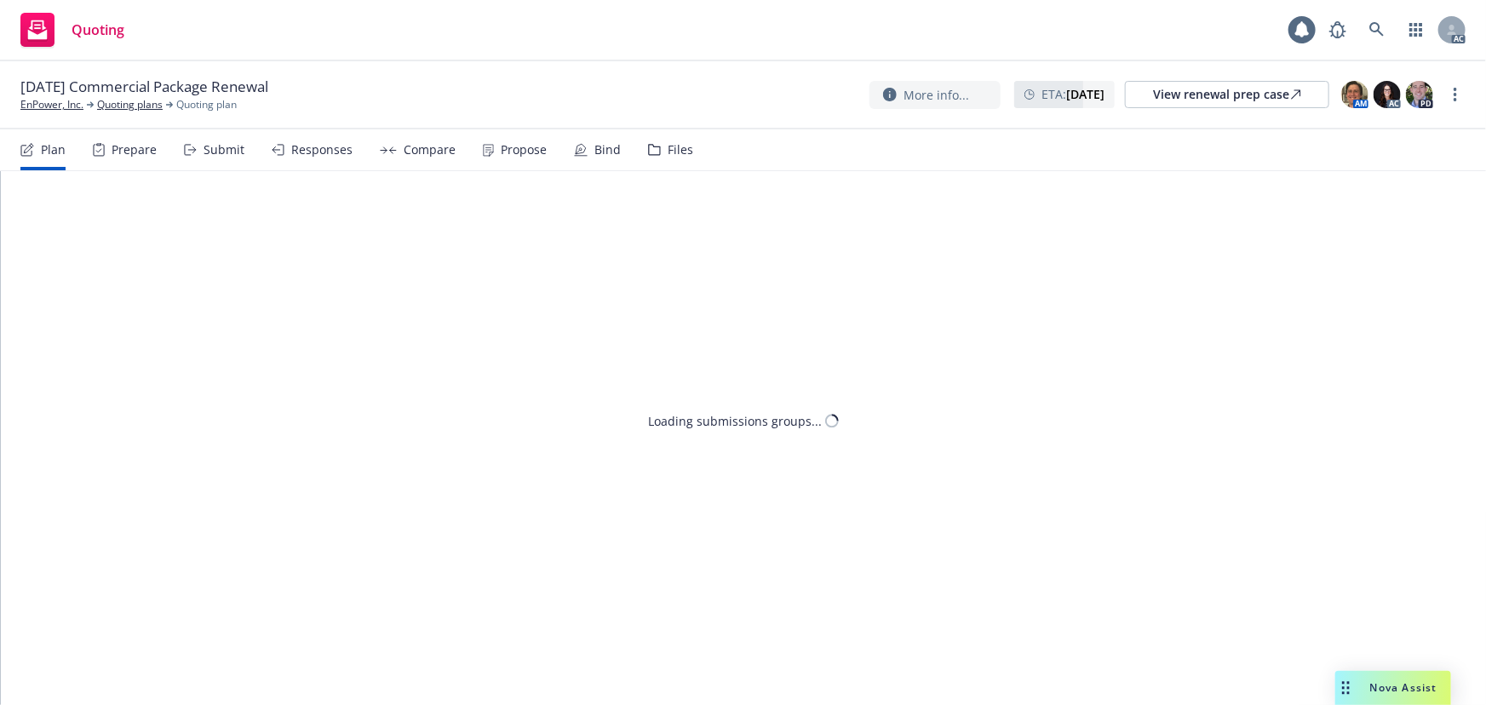
click at [209, 151] on div "Submit" at bounding box center [224, 150] width 41 height 14
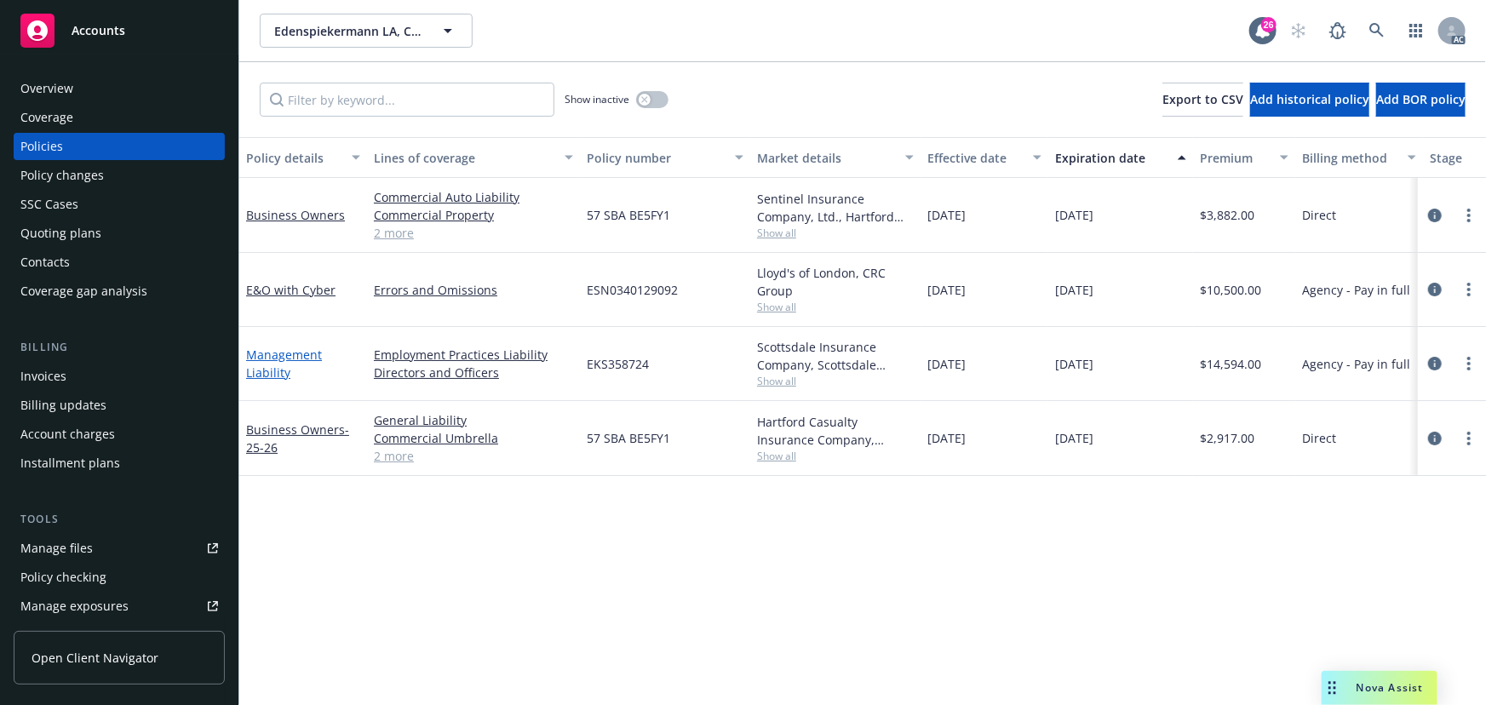
click at [281, 349] on link "Management Liability" at bounding box center [284, 364] width 76 height 34
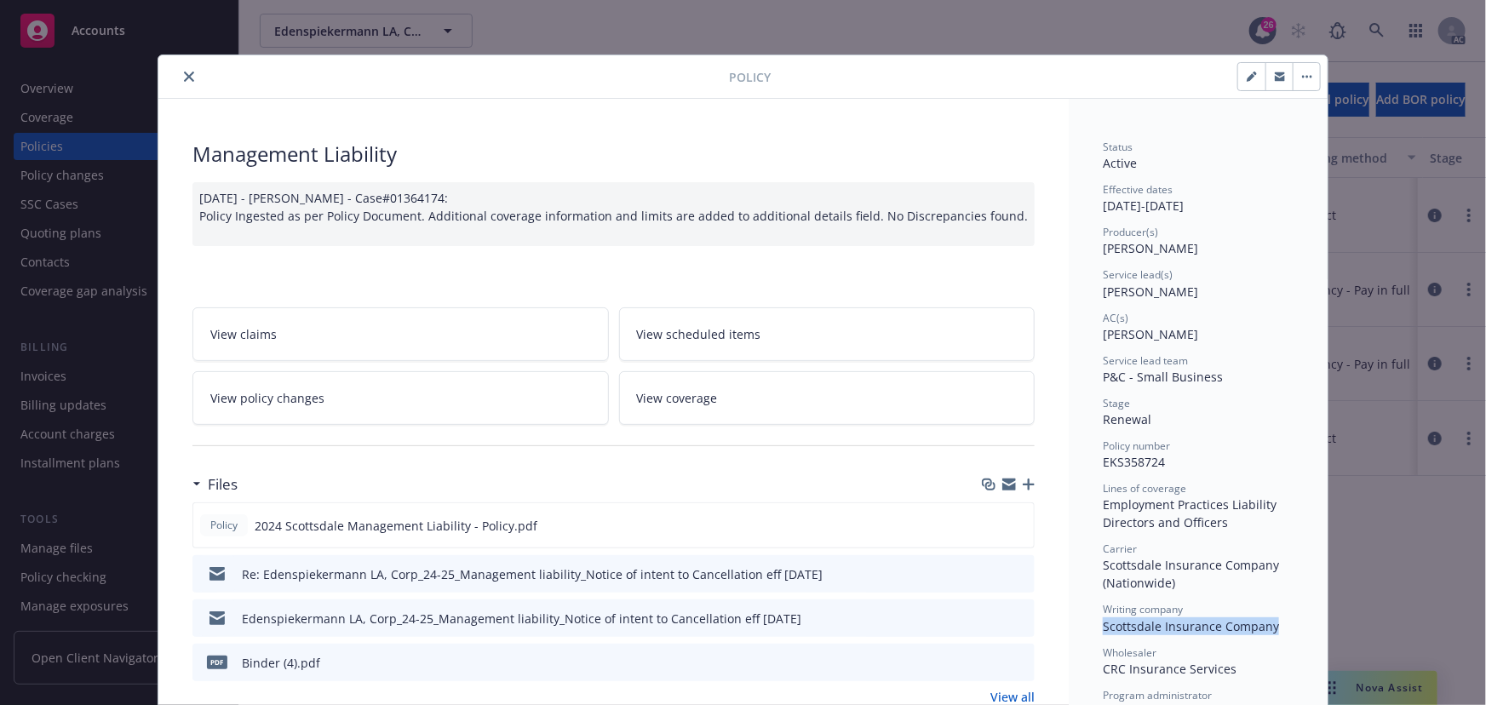
drag, startPoint x: 1105, startPoint y: 630, endPoint x: 1287, endPoint y: 627, distance: 181.4
click at [1287, 627] on div "Writing company Scottsdale Insurance Company" at bounding box center [1198, 618] width 191 height 32
copy span "Scottsdale Insurance Company"
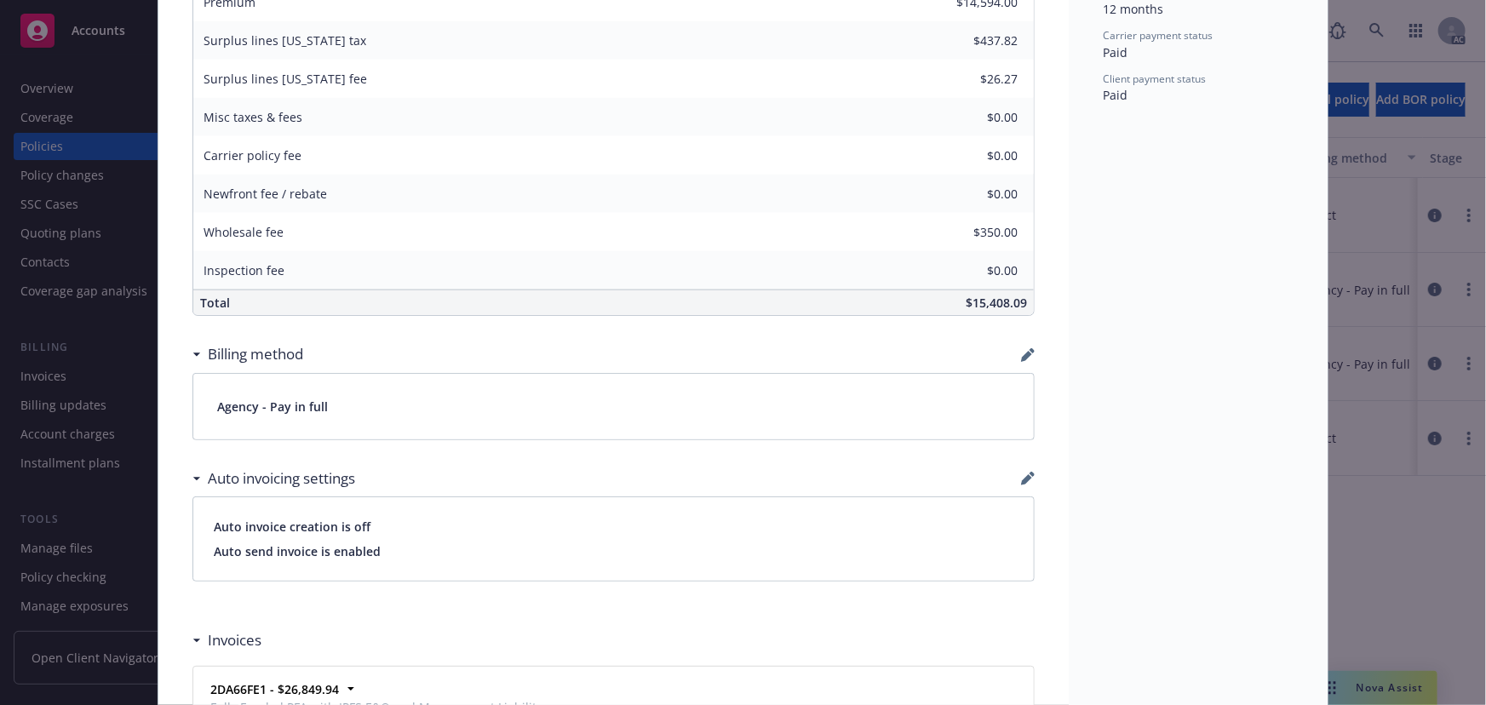
scroll to position [928, 0]
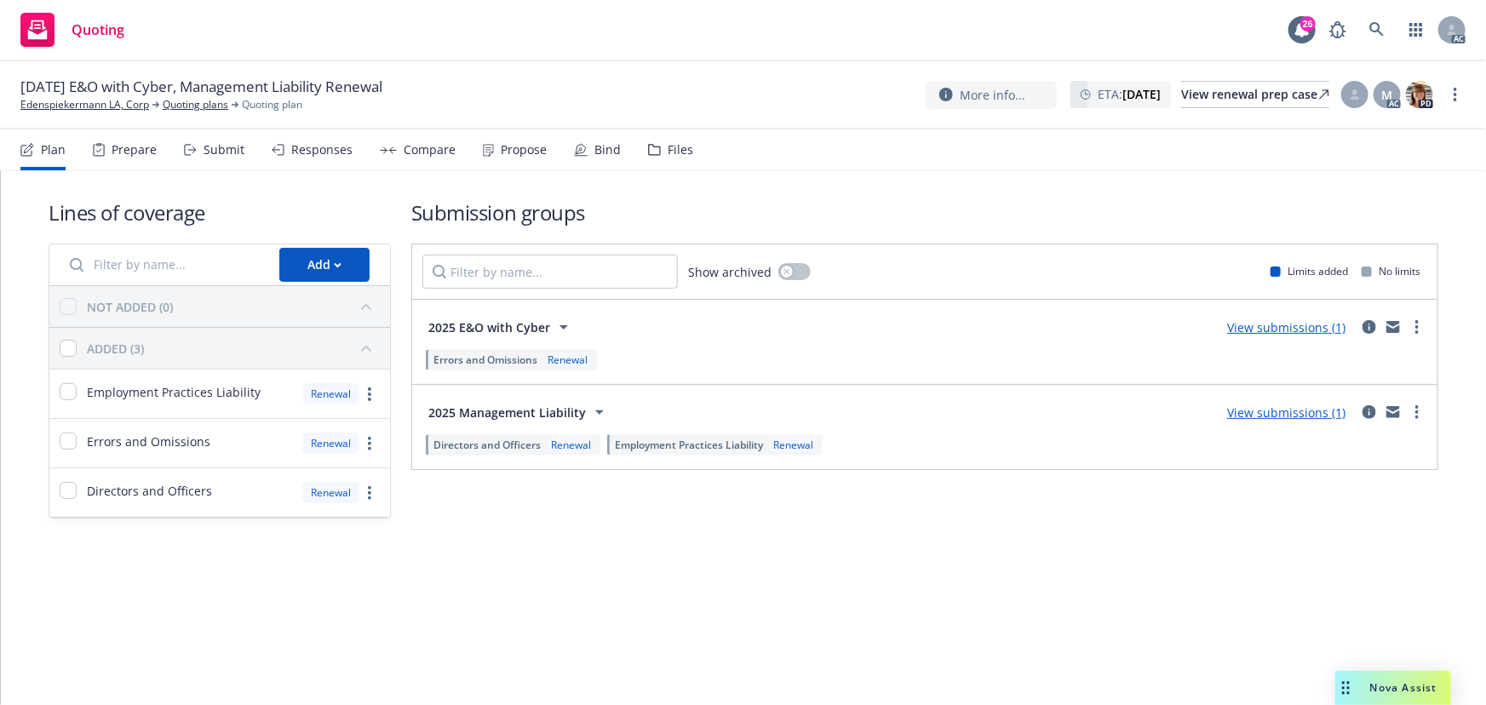
click at [204, 154] on div "Submit" at bounding box center [224, 150] width 41 height 14
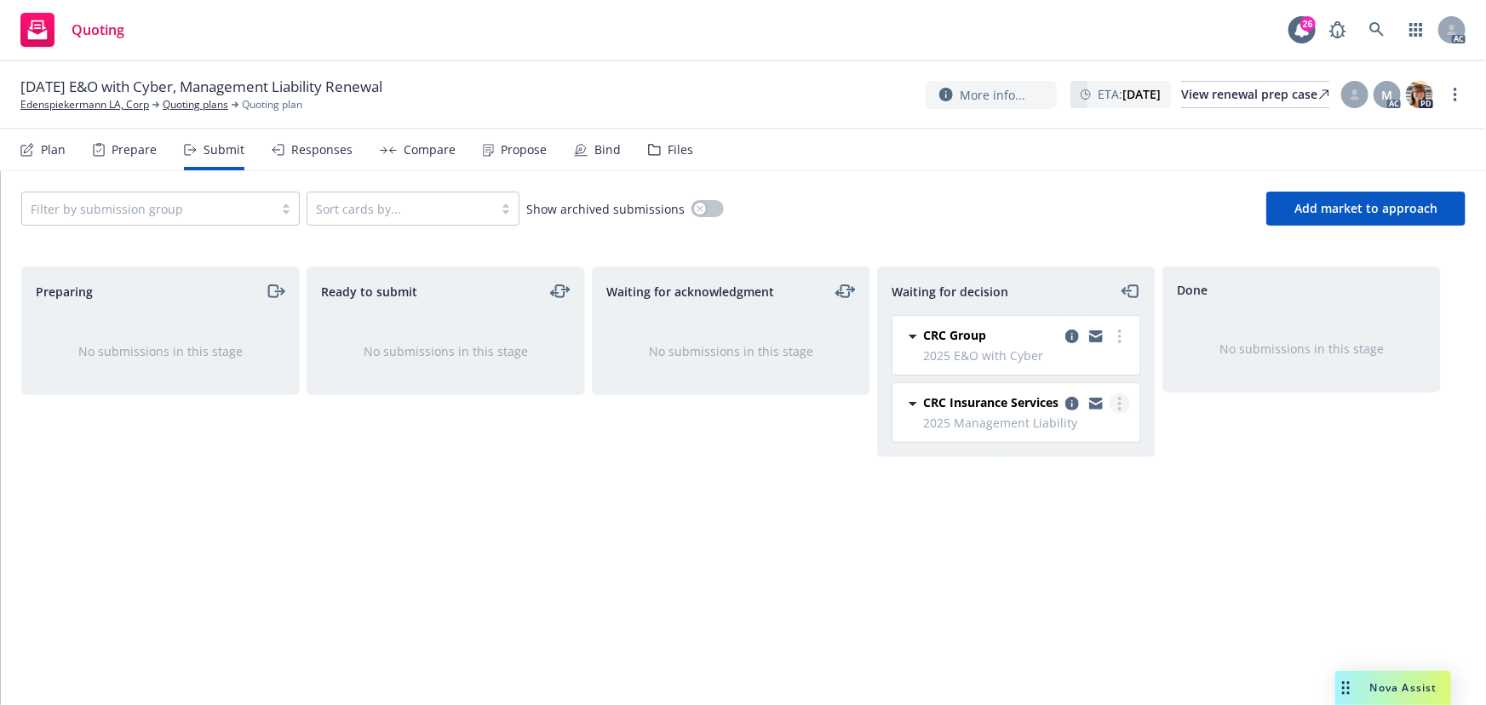
click at [1120, 403] on circle "more" at bounding box center [1119, 403] width 3 height 3
click at [1072, 507] on span "Add accepted decision" at bounding box center [1044, 506] width 170 height 16
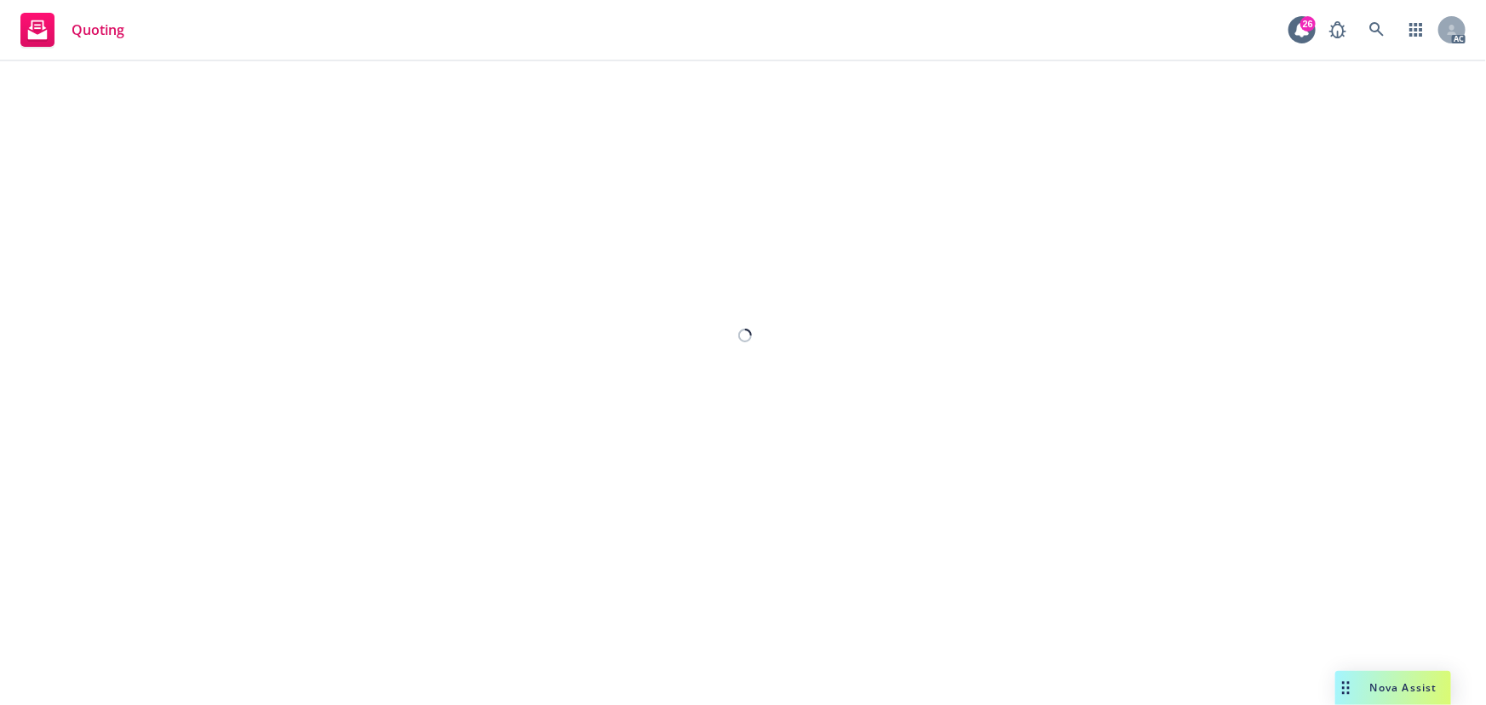
select select "12"
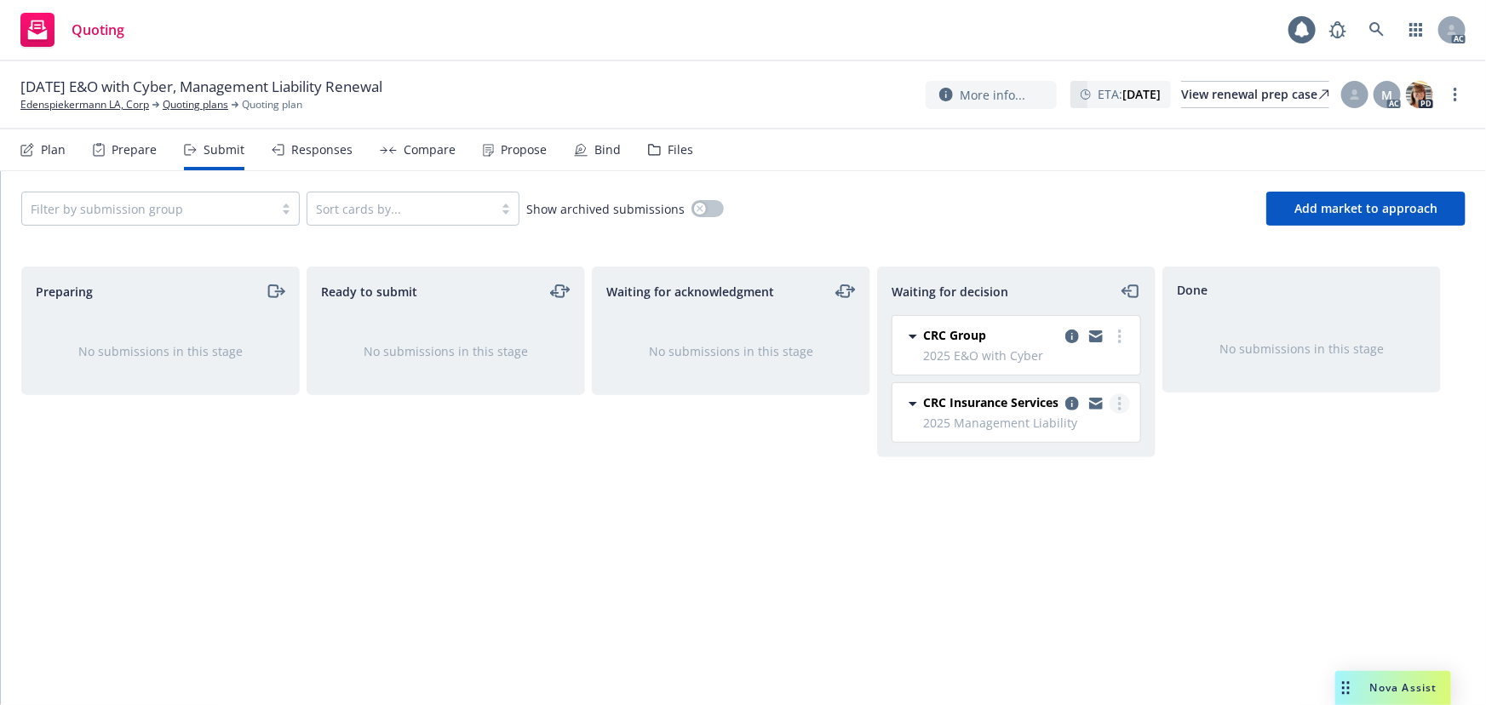
click at [1116, 399] on link "more" at bounding box center [1120, 403] width 20 height 20
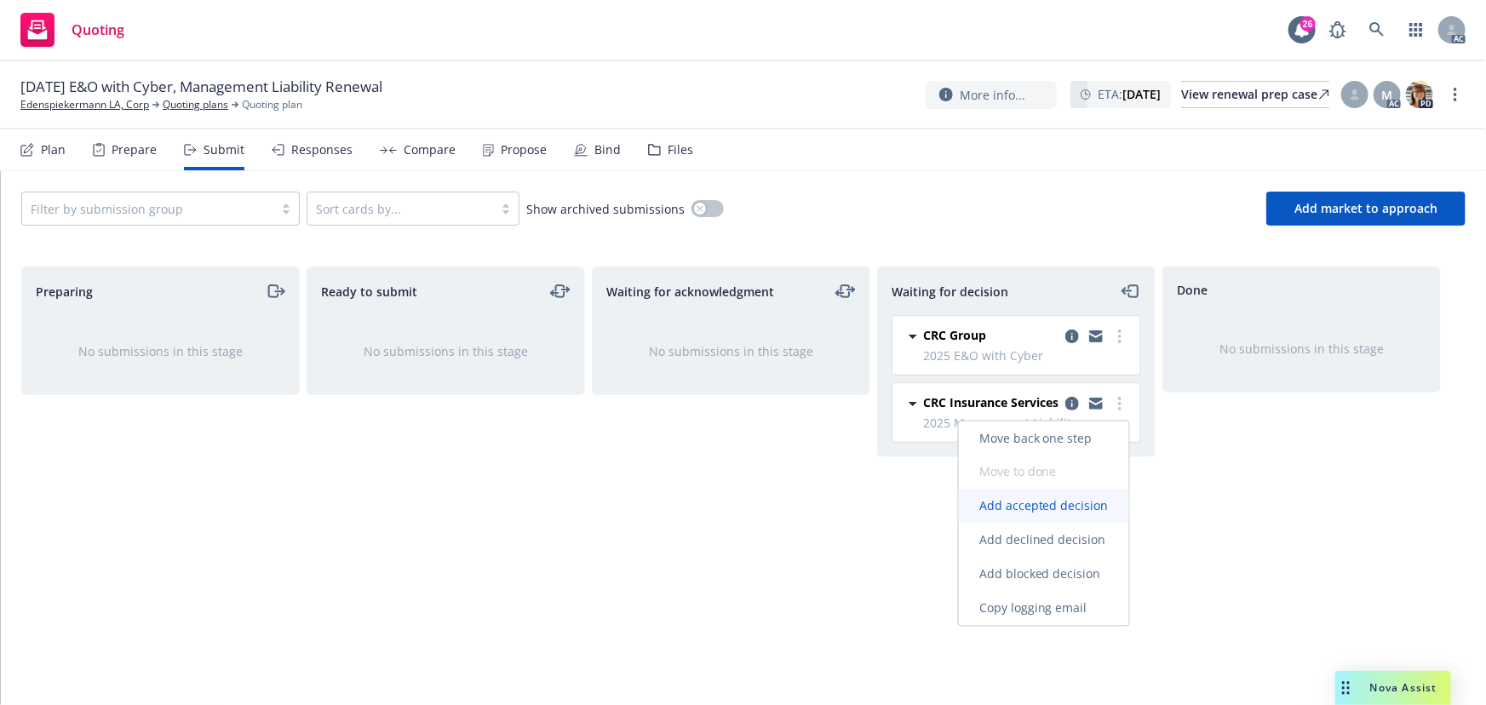
click at [1056, 506] on span "Add accepted decision" at bounding box center [1044, 506] width 170 height 16
select select "12"
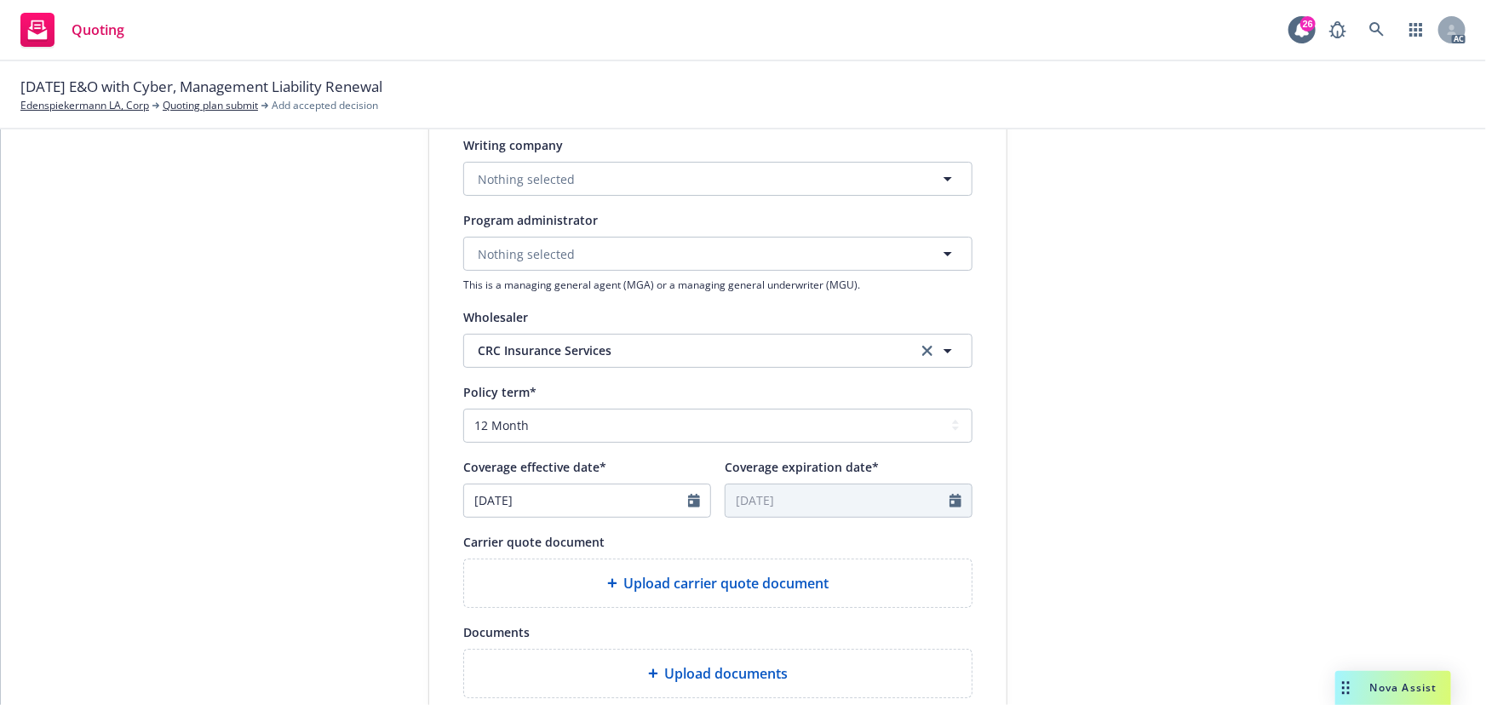
scroll to position [464, 0]
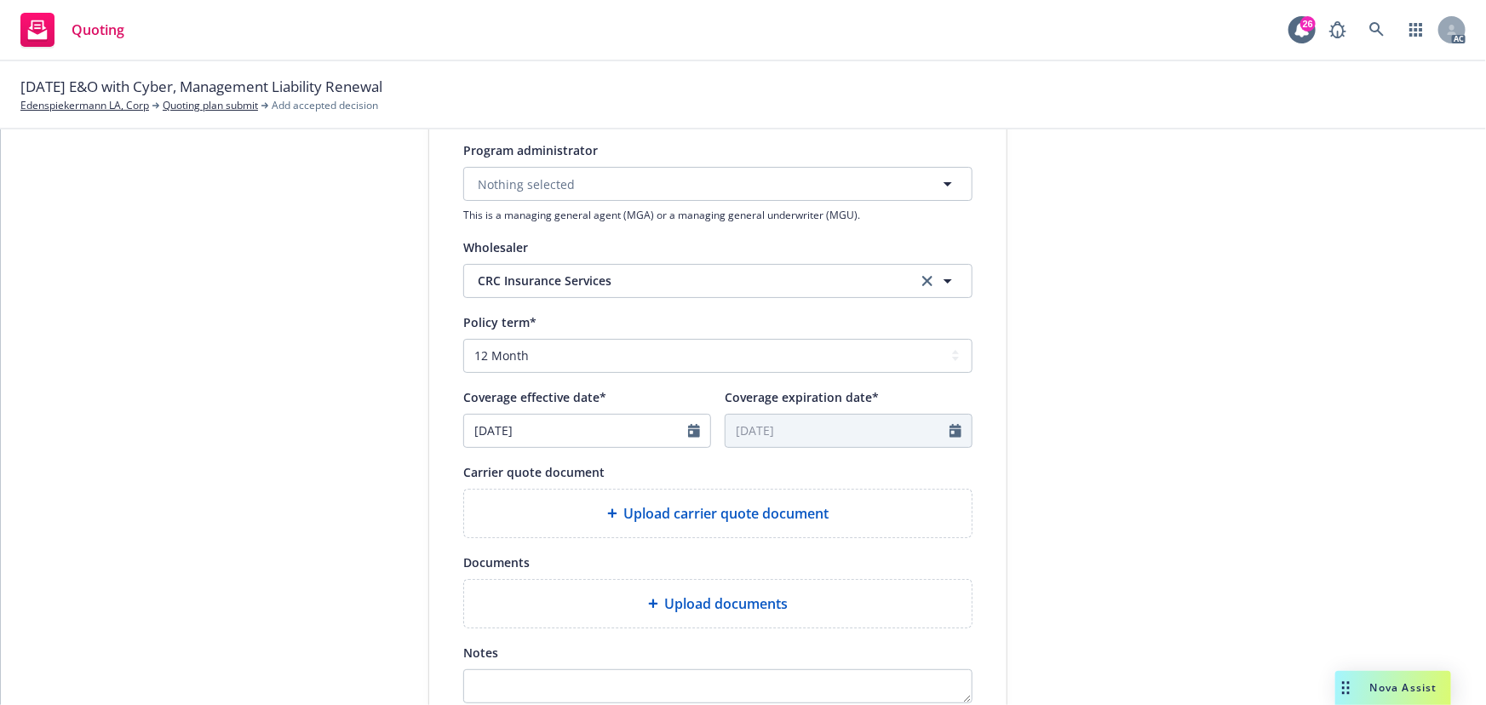
click at [659, 512] on span "Upload carrier quote document" at bounding box center [726, 513] width 205 height 20
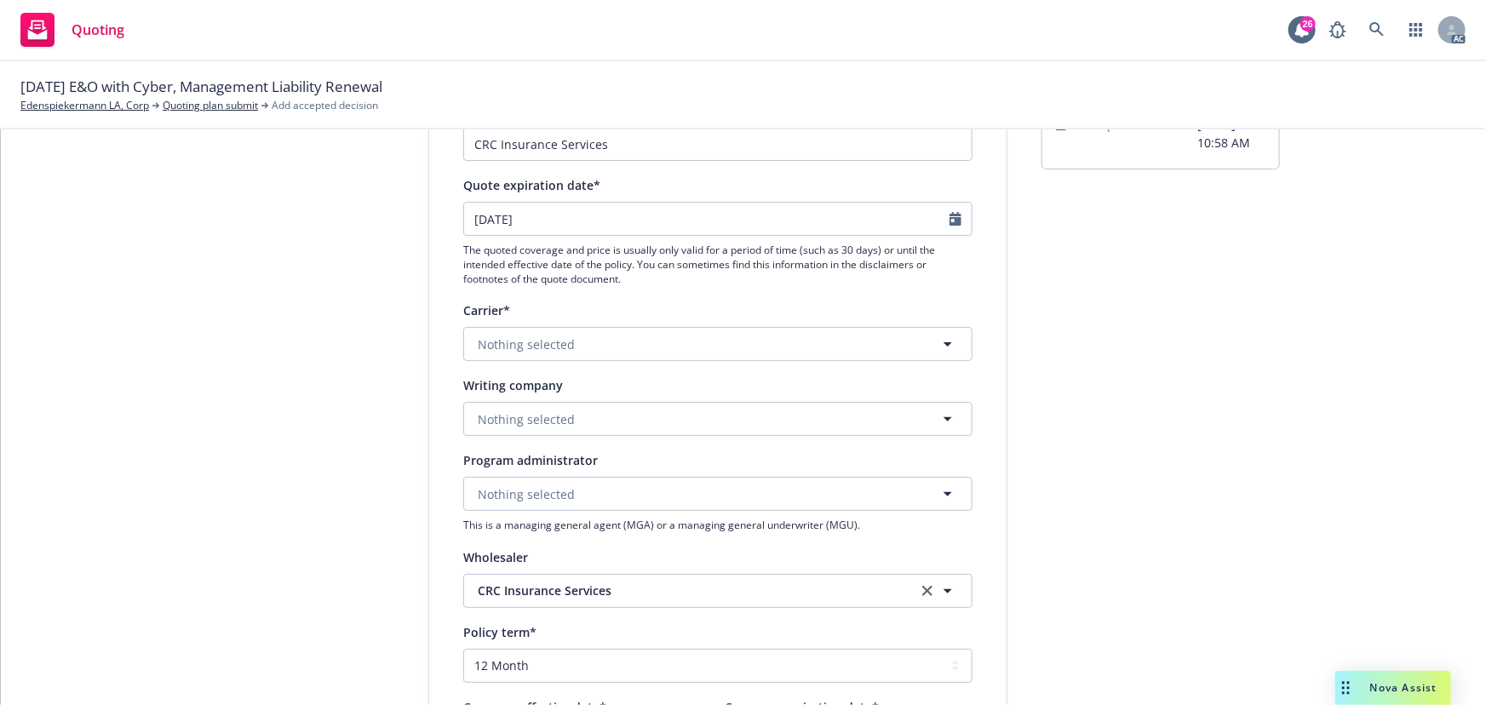
scroll to position [0, 0]
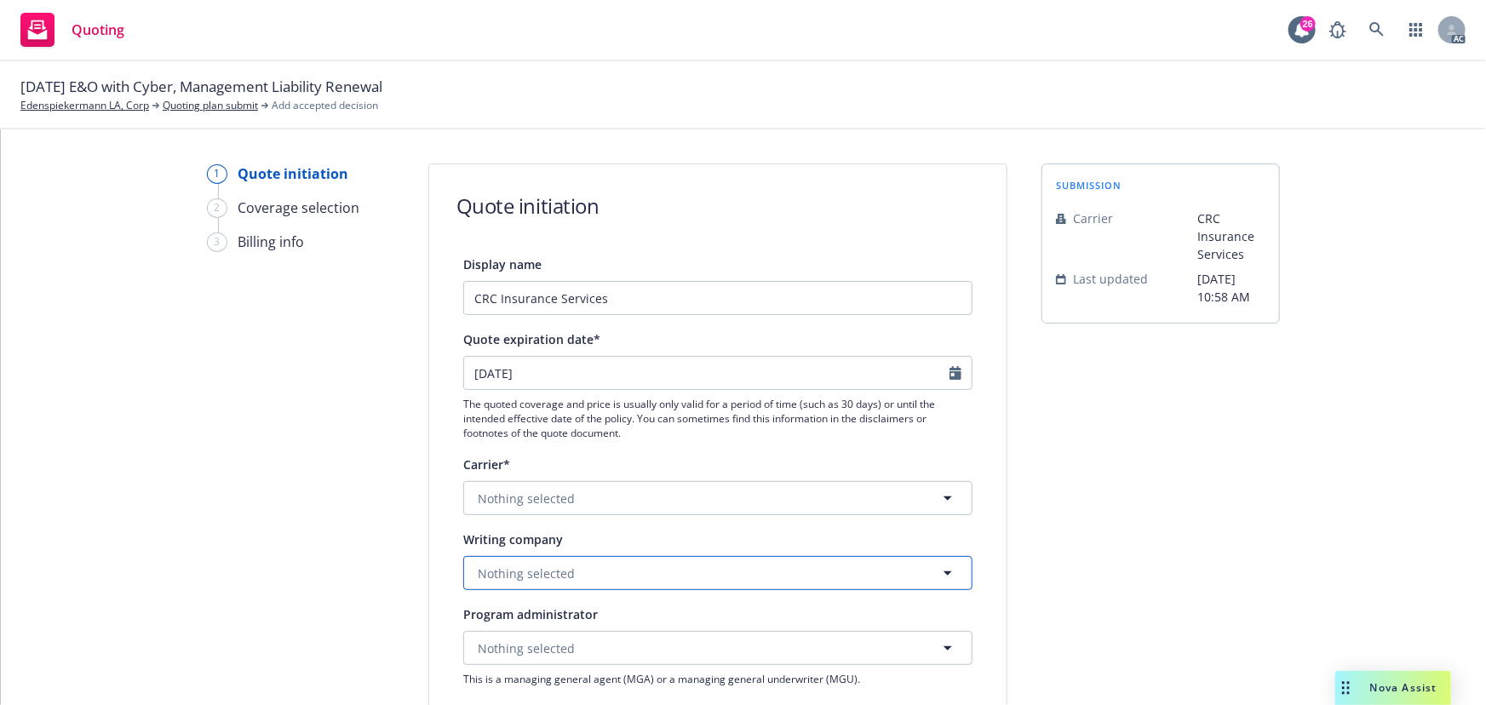
click at [531, 566] on span "Nothing selected" at bounding box center [526, 574] width 97 height 18
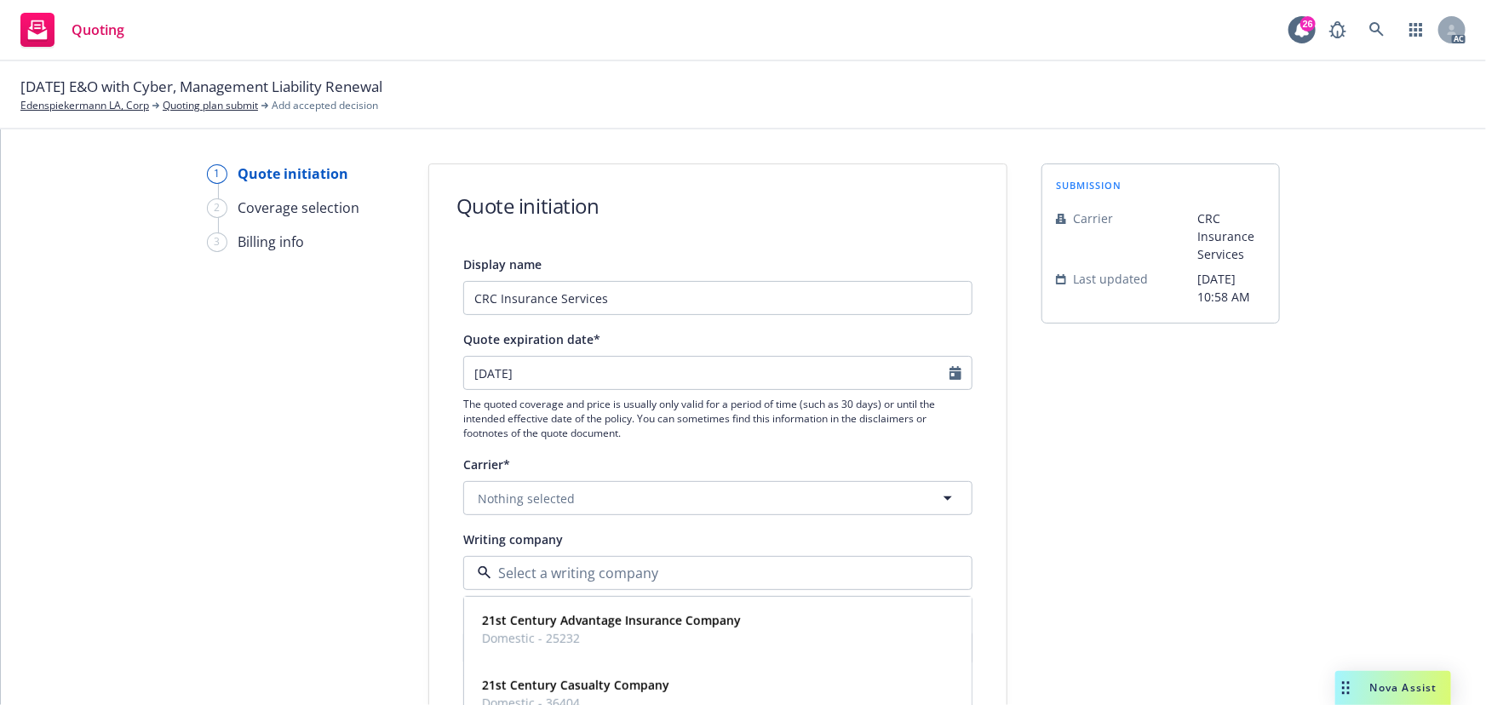
paste input "Scottsdale Insurance Company"
type input "Scottsdale Insurance Company"
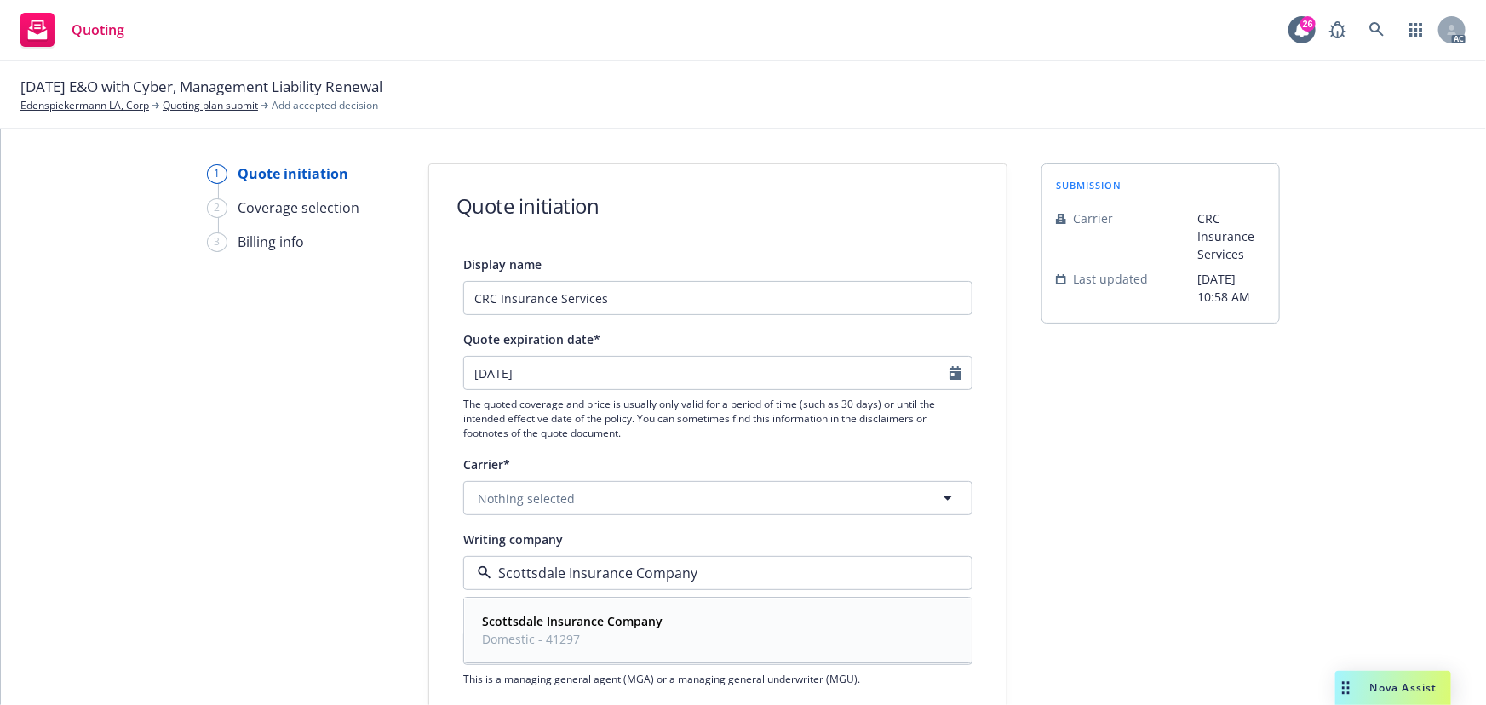
click at [583, 619] on strong "Scottsdale Insurance Company" at bounding box center [572, 622] width 181 height 16
type textarea "x"
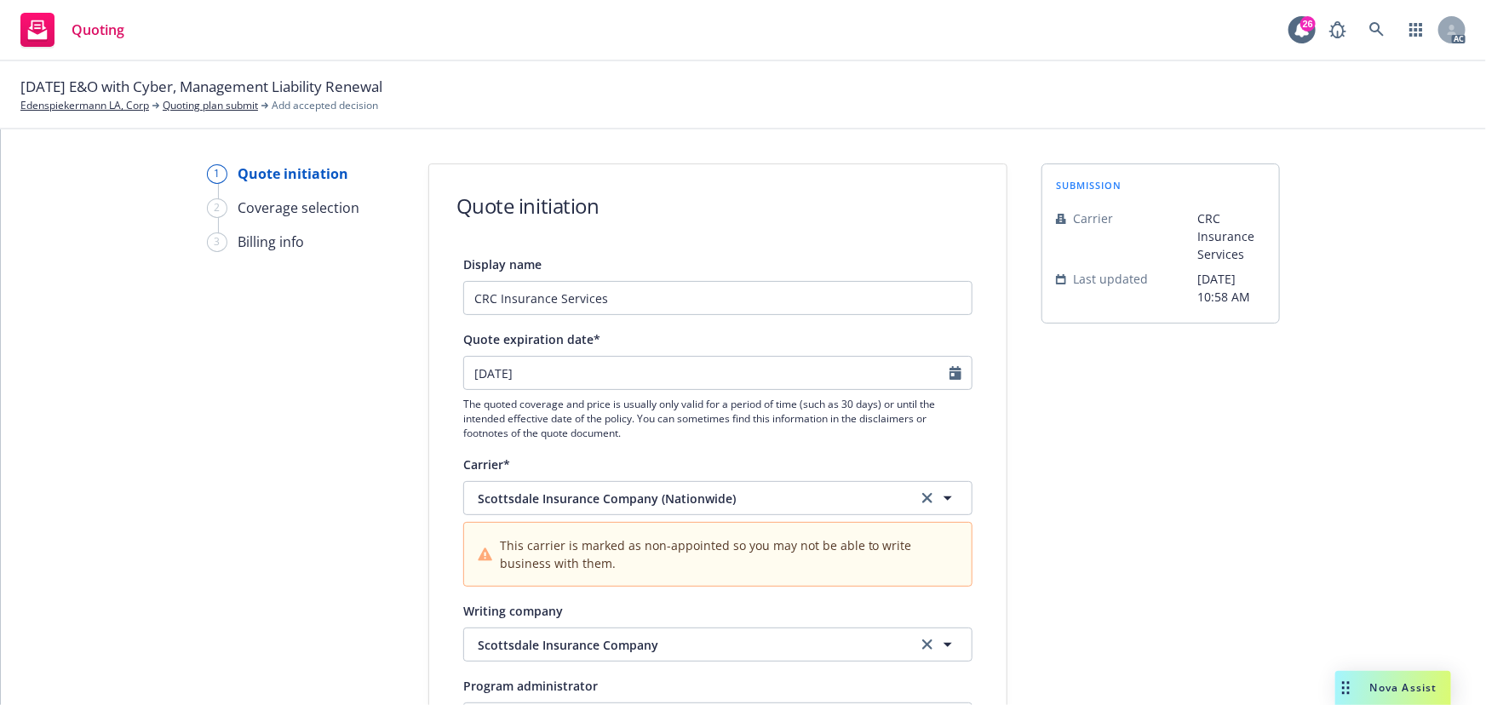
drag, startPoint x: 1326, startPoint y: 494, endPoint x: 901, endPoint y: 429, distance: 429.9
click at [950, 370] on icon "Calendar" at bounding box center [956, 373] width 12 height 14
select select "10"
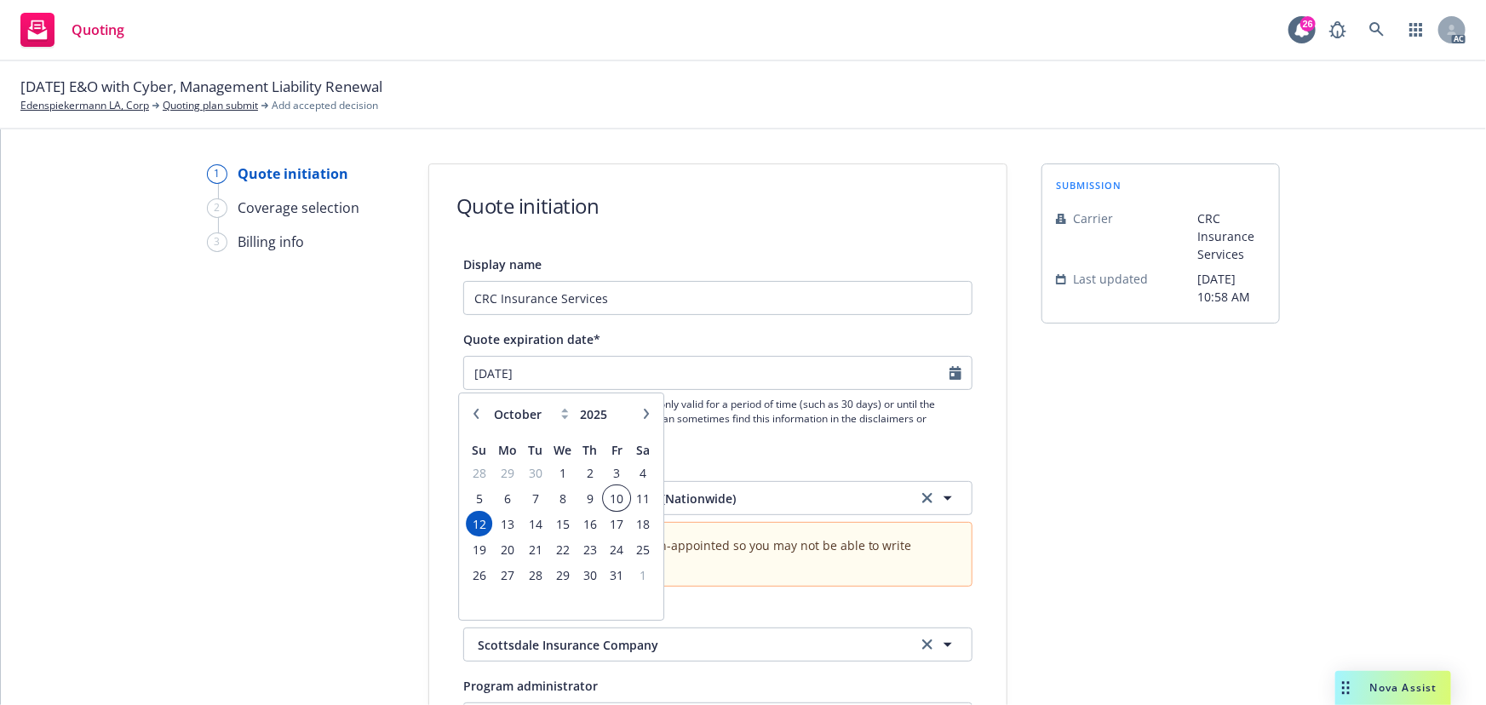
click at [618, 494] on span "10" at bounding box center [617, 498] width 23 height 21
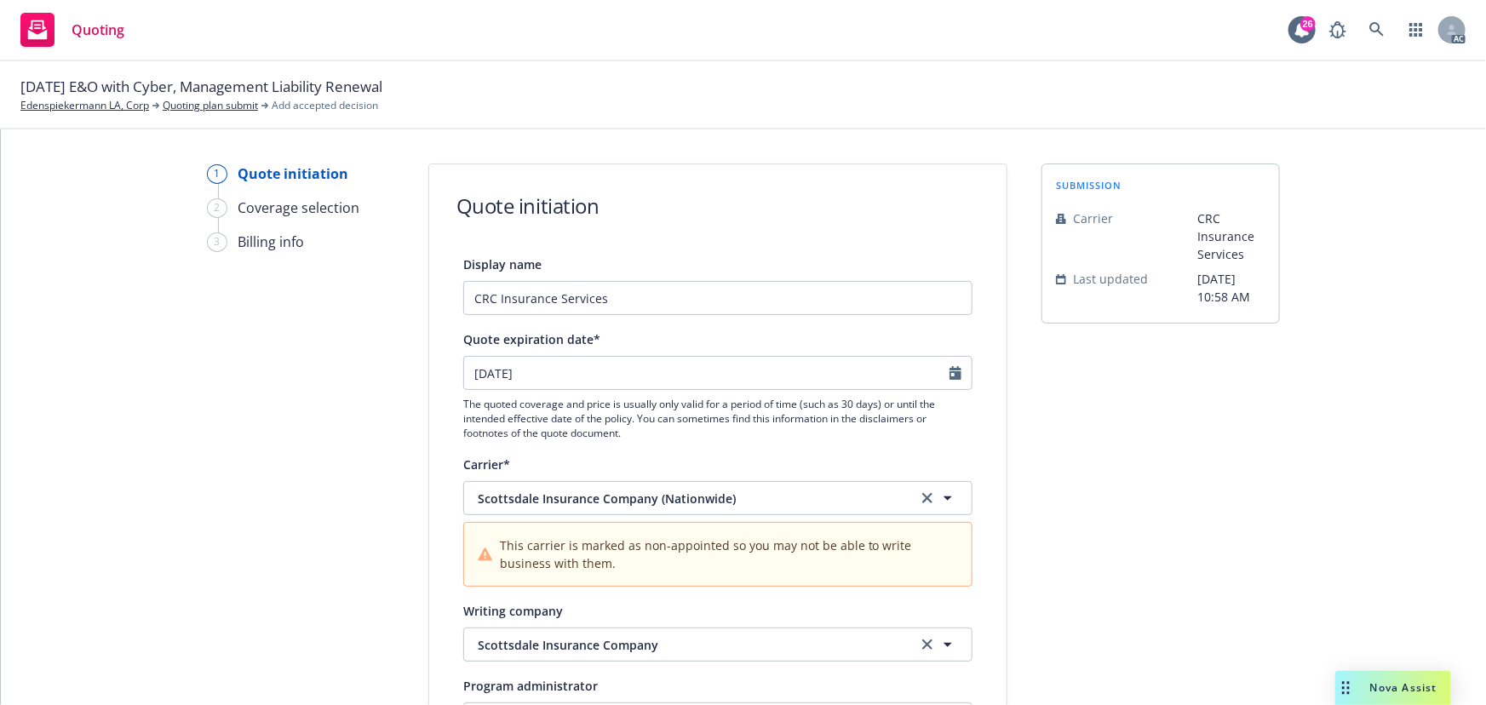
type input "[DATE]"
type textarea "x"
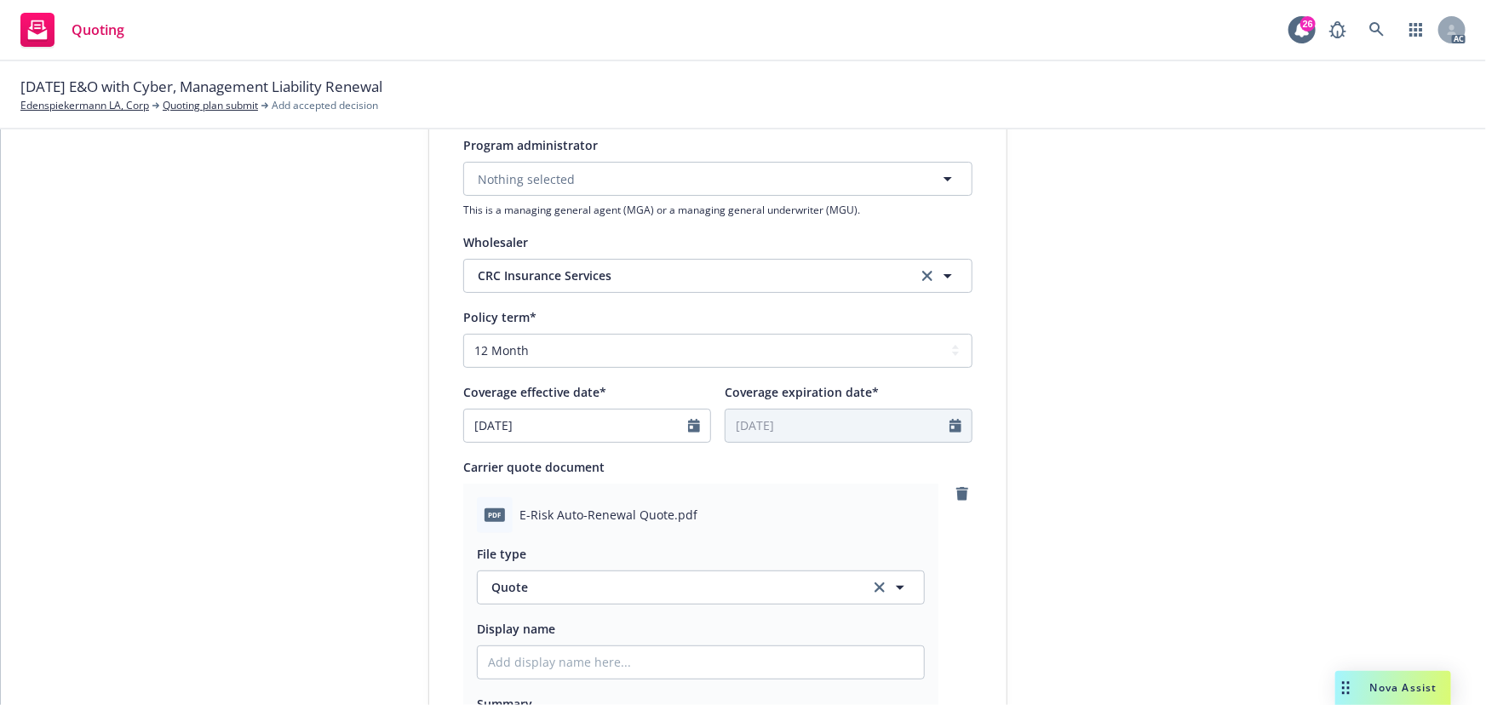
scroll to position [619, 0]
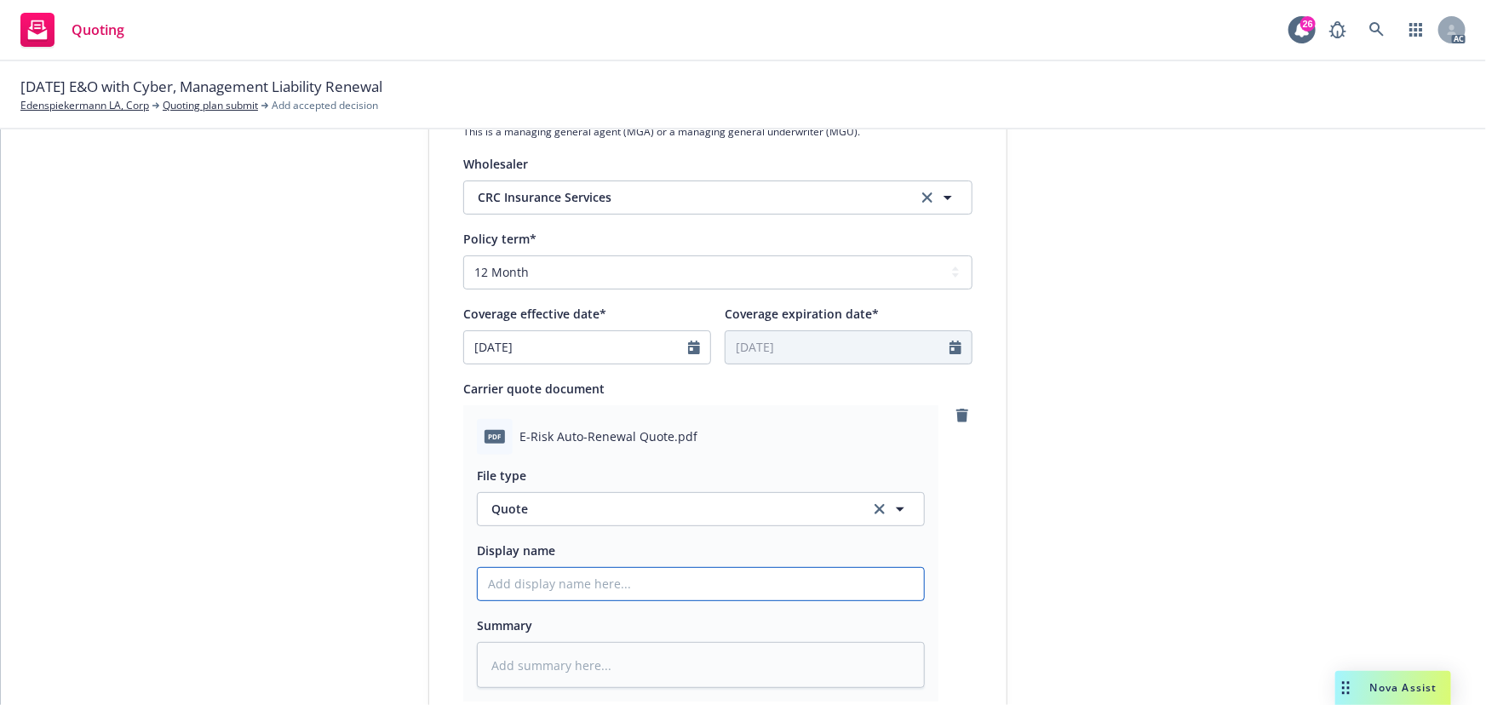
click at [579, 592] on input "Display name" at bounding box center [701, 584] width 446 height 32
type input "25-26 Commercial Package Quote"
drag, startPoint x: 199, startPoint y: 84, endPoint x: 342, endPoint y: 87, distance: 142.3
click at [342, 87] on span "[DATE] E&O with Cyber, Management Liability Renewal" at bounding box center [201, 87] width 362 height 22
copy span "Management Liability"
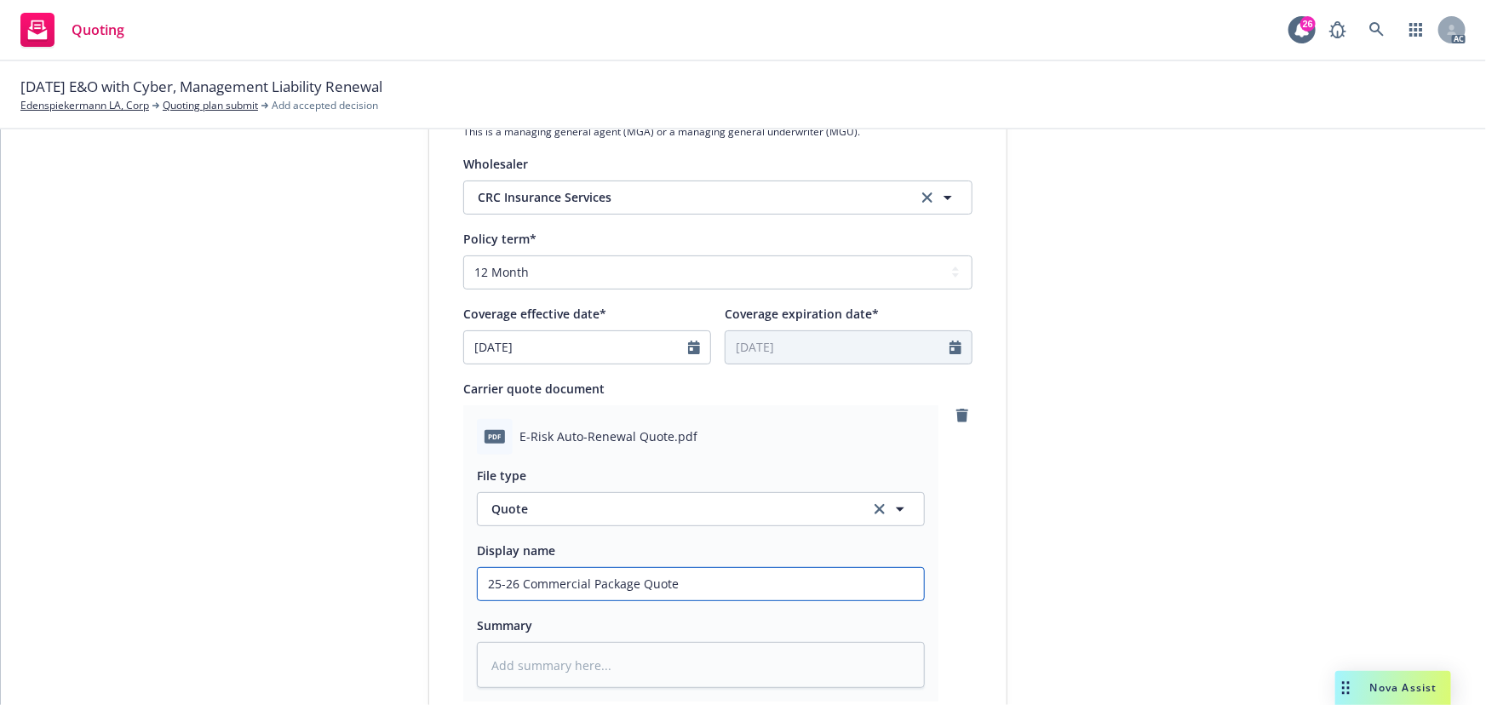
drag, startPoint x: 518, startPoint y: 588, endPoint x: 631, endPoint y: 588, distance: 113.3
click at [631, 588] on input "25-26 Commercial Package Quote" at bounding box center [701, 584] width 446 height 32
paste input "Management Liability"
type textarea "x"
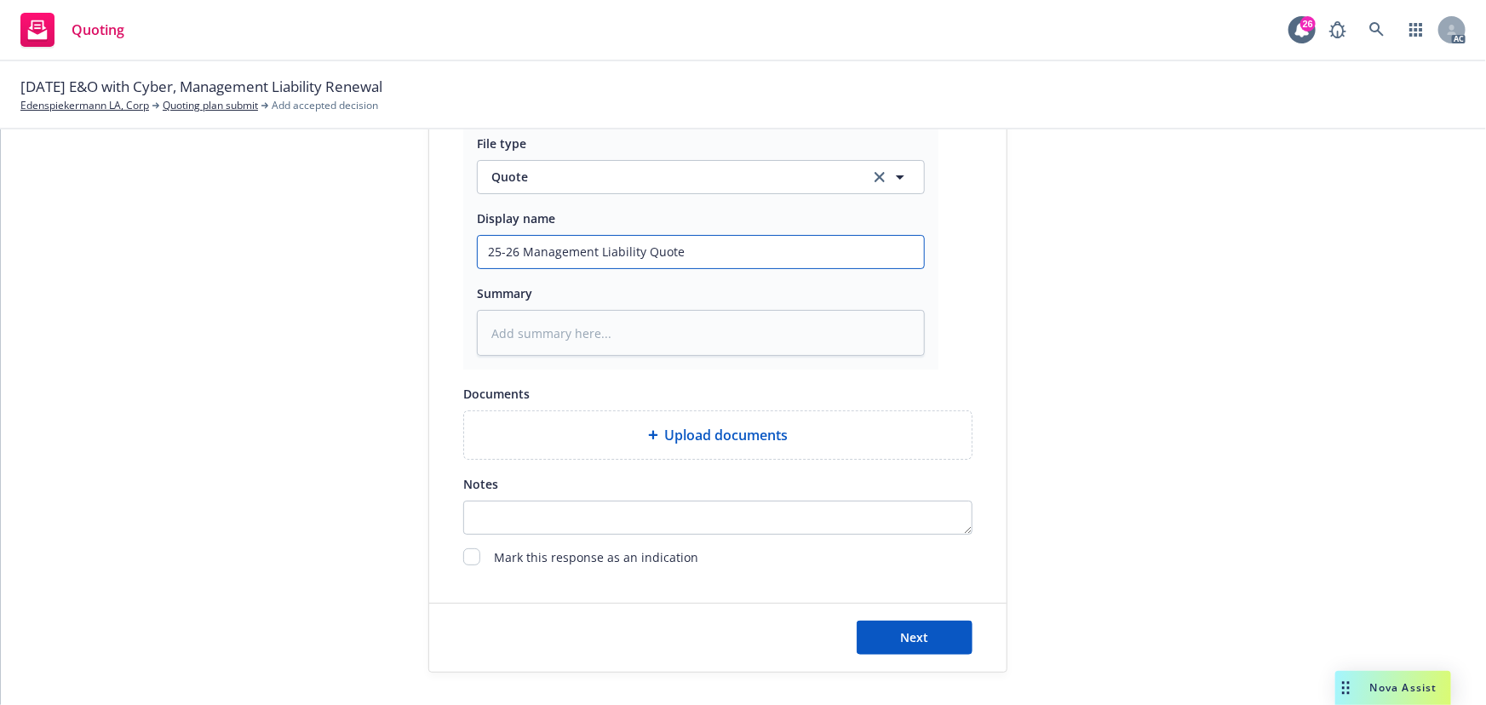
scroll to position [952, 0]
type input "25-26 Management Liability Quote"
click at [937, 647] on button "Next" at bounding box center [915, 637] width 116 height 34
type textarea "x"
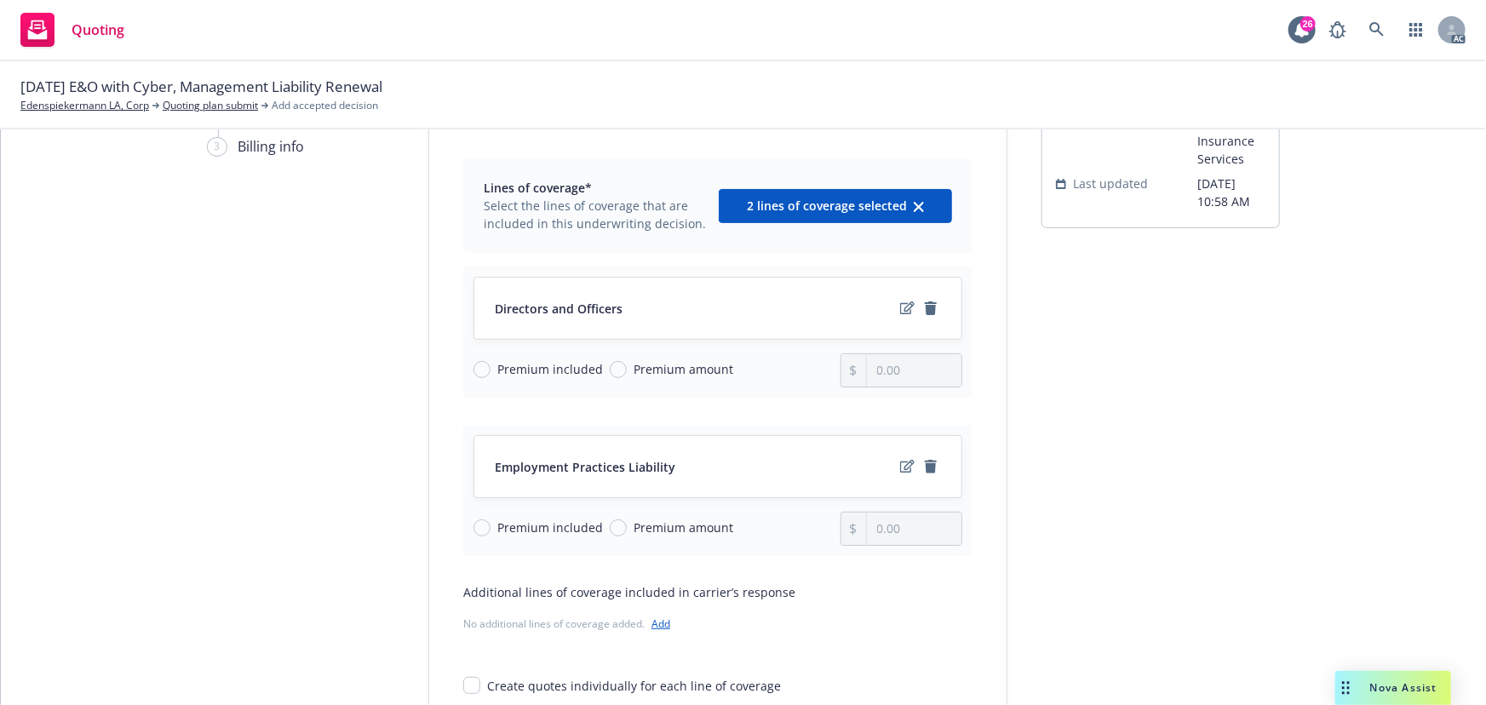
scroll to position [221, 0]
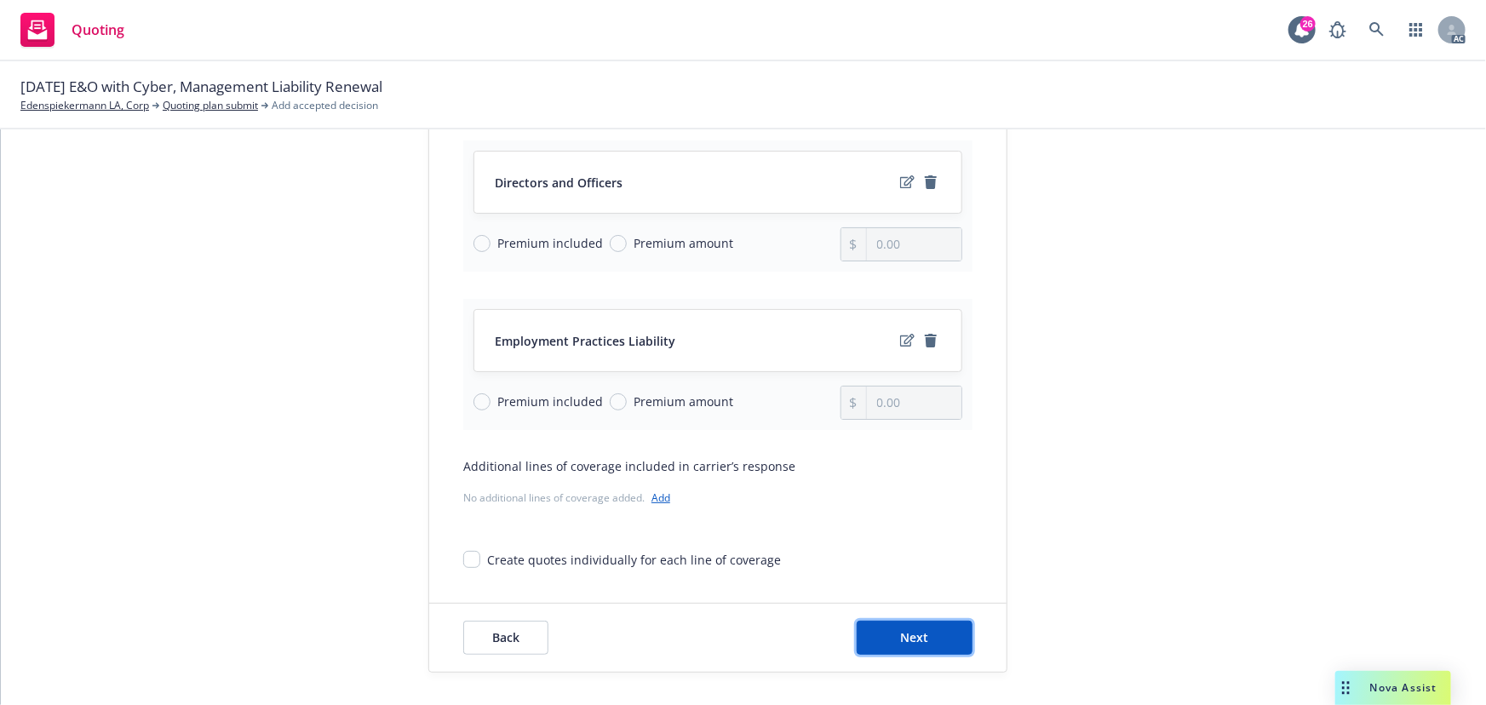
drag, startPoint x: 913, startPoint y: 633, endPoint x: 1408, endPoint y: 528, distance: 505.8
click at [914, 633] on span "Next" at bounding box center [915, 637] width 28 height 16
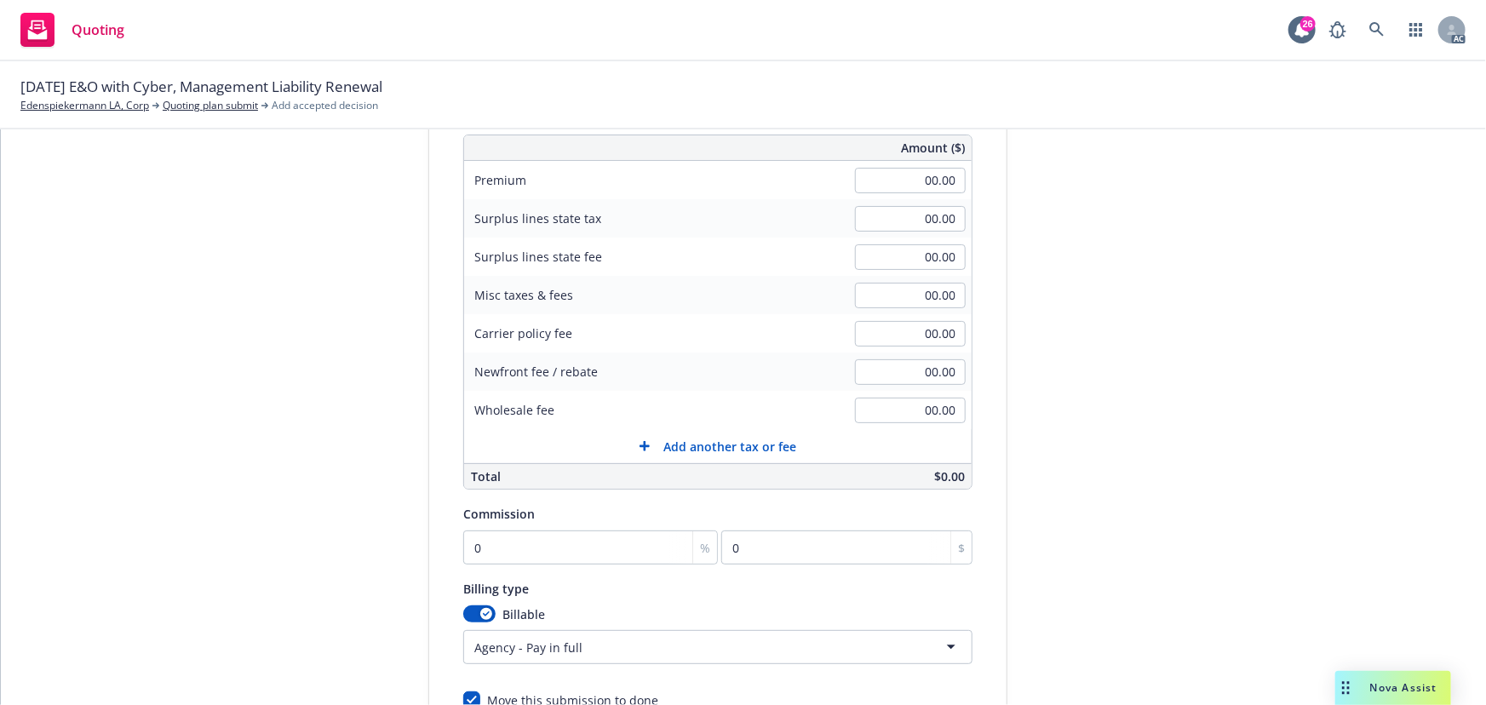
scroll to position [0, 0]
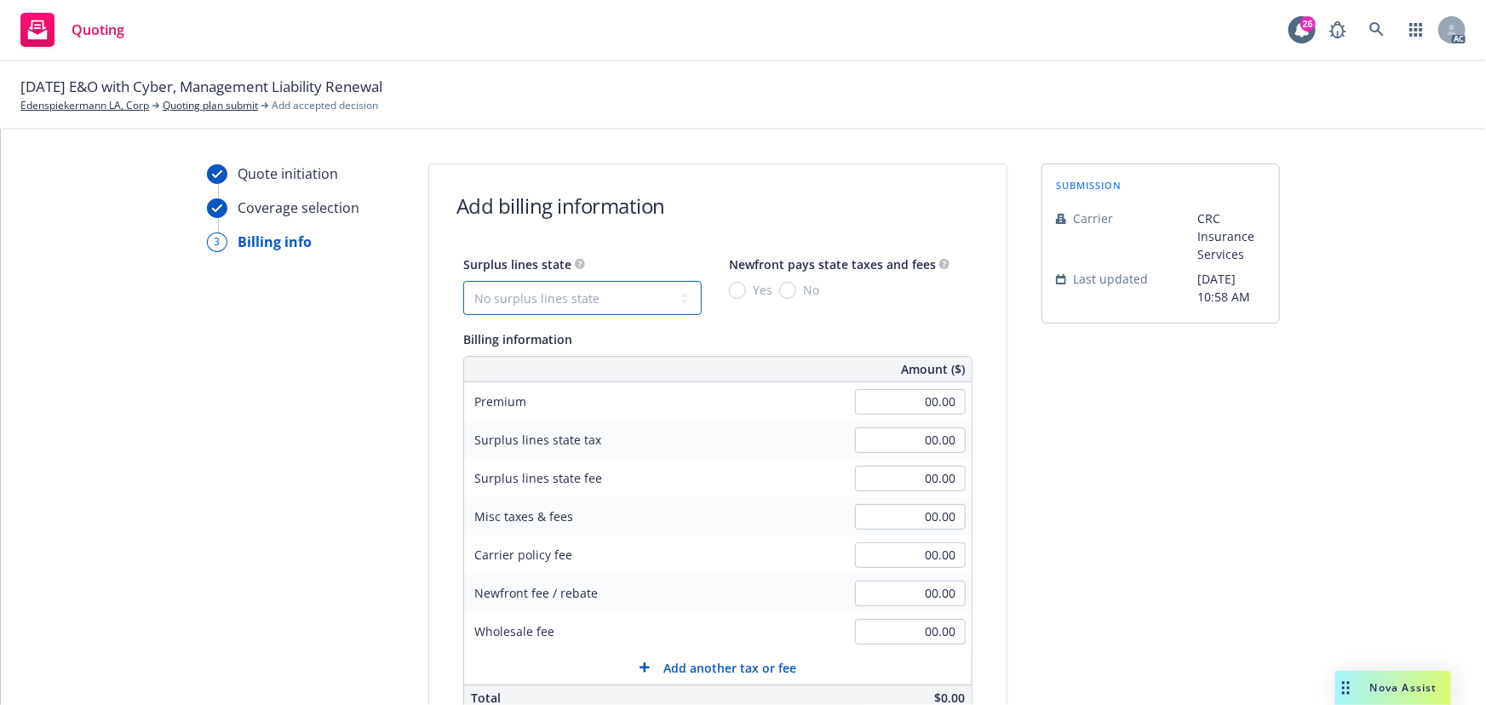
click at [590, 303] on select "No surplus lines state [US_STATE] [US_STATE] [US_STATE] [US_STATE] [US_STATE] […" at bounding box center [582, 298] width 238 height 34
select select "CA"
click at [463, 281] on select "No surplus lines state [US_STATE] [US_STATE] [US_STATE] [US_STATE] [US_STATE] […" at bounding box center [582, 298] width 238 height 34
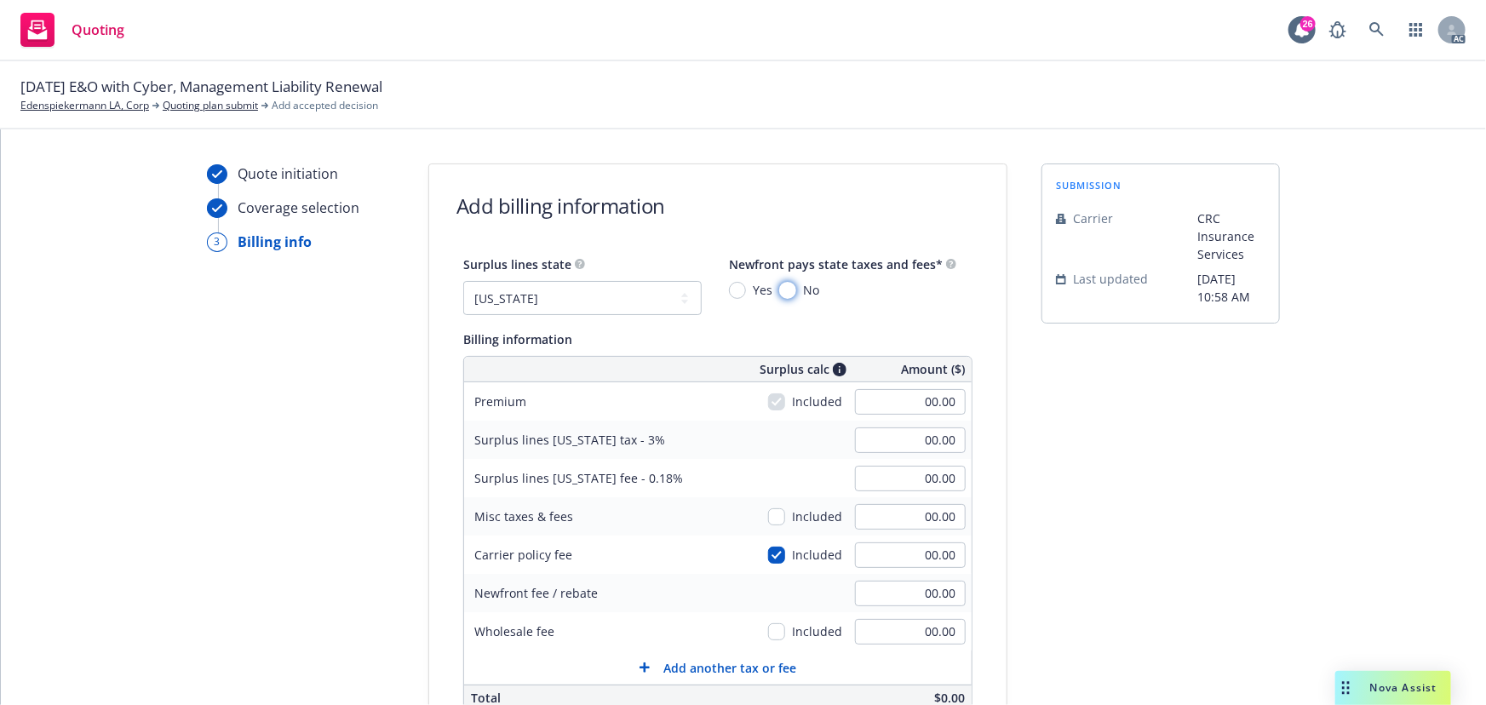
click at [779, 288] on input "No" at bounding box center [787, 290] width 17 height 17
radio input "true"
click at [903, 400] on input "00.00" at bounding box center [910, 402] width 111 height 26
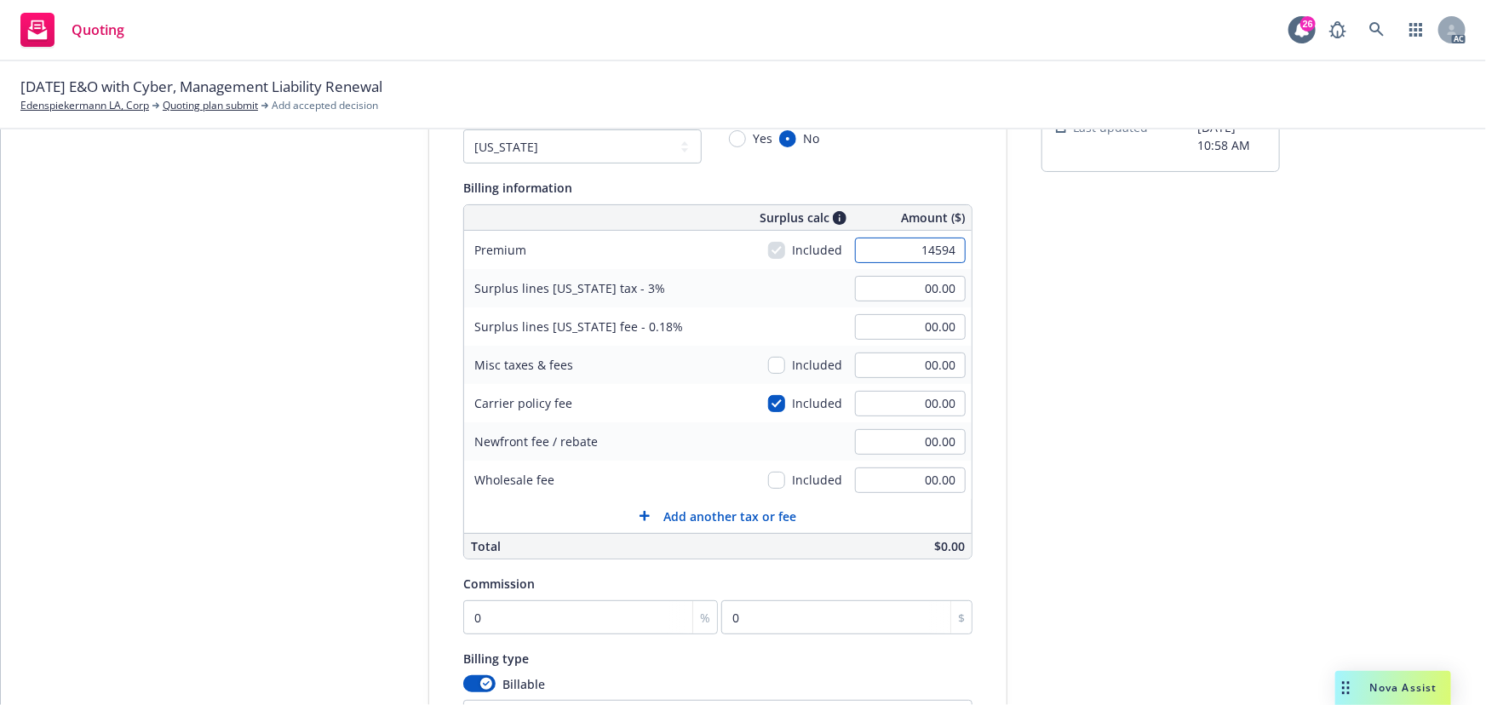
scroll to position [154, 0]
type input "14,594.00"
type input "437.82"
type input "26.27"
click at [1021, 436] on div "Quote initiation Coverage selection 3 Billing info Add billing information Surp…" at bounding box center [743, 444] width 1444 height 871
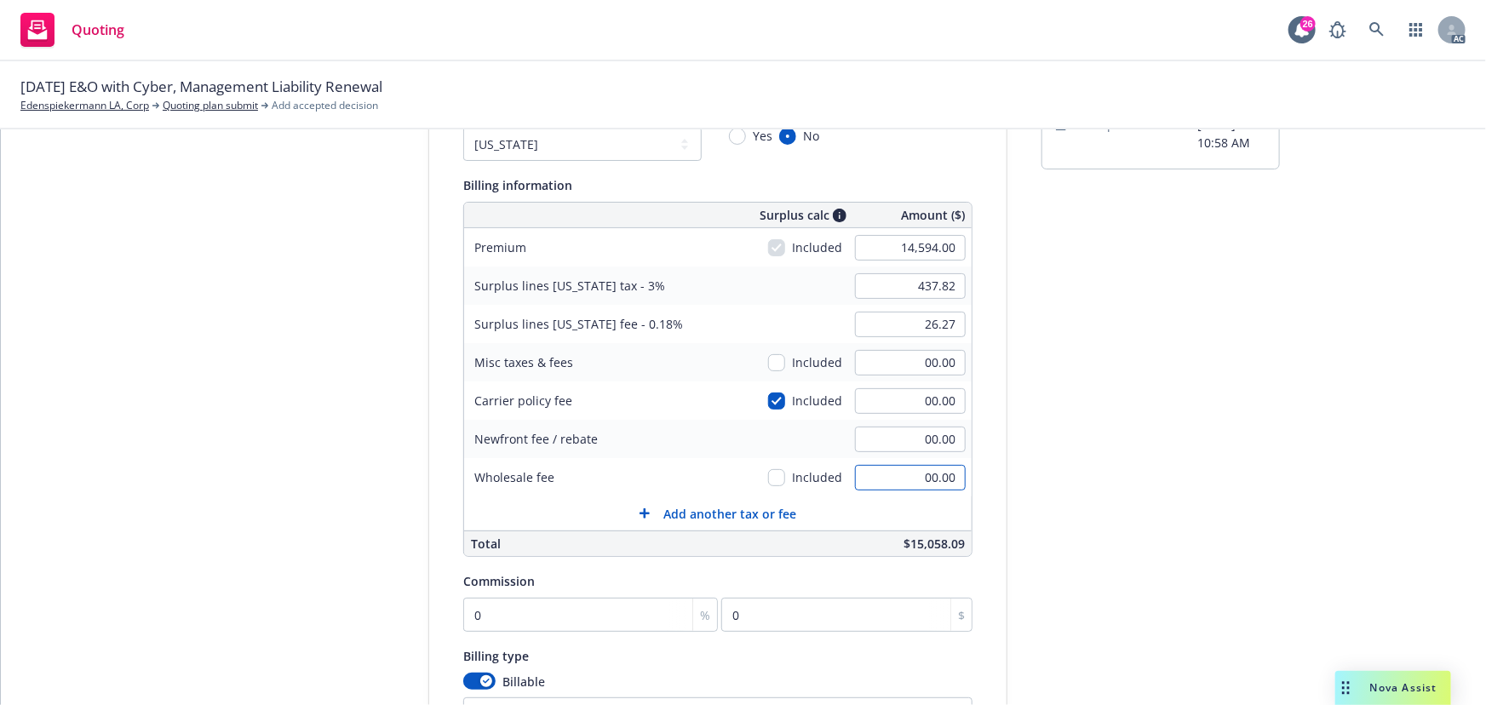
click at [910, 477] on input "00.00" at bounding box center [910, 478] width 111 height 26
type input "350.00"
drag, startPoint x: 1313, startPoint y: 466, endPoint x: 1282, endPoint y: 480, distance: 34.7
click at [1308, 468] on div "Quote initiation Coverage selection 3 Billing info Add billing information Surp…" at bounding box center [743, 444] width 1444 height 871
click at [487, 614] on input "0" at bounding box center [590, 615] width 255 height 34
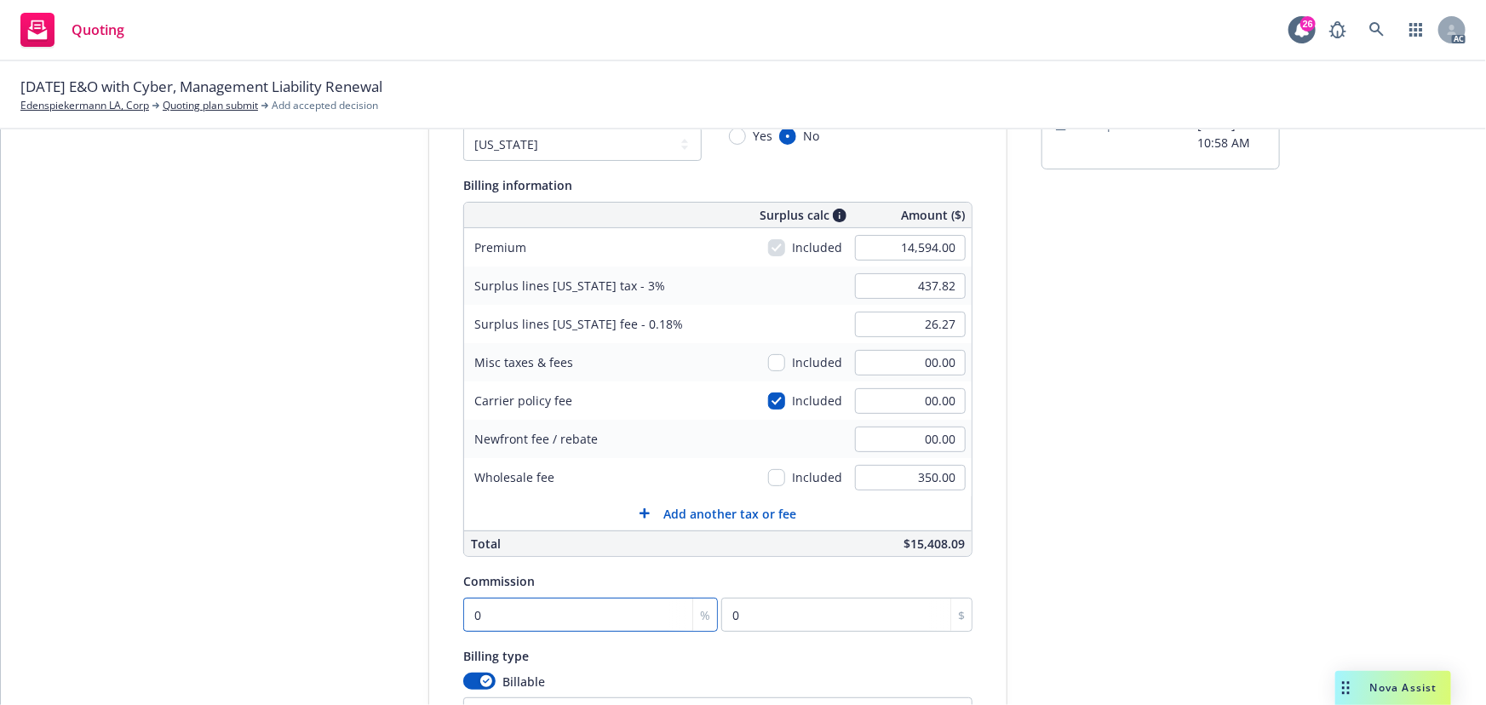
type input "1"
type input "145.94"
type input "11"
type input "1605.34"
type input "11"
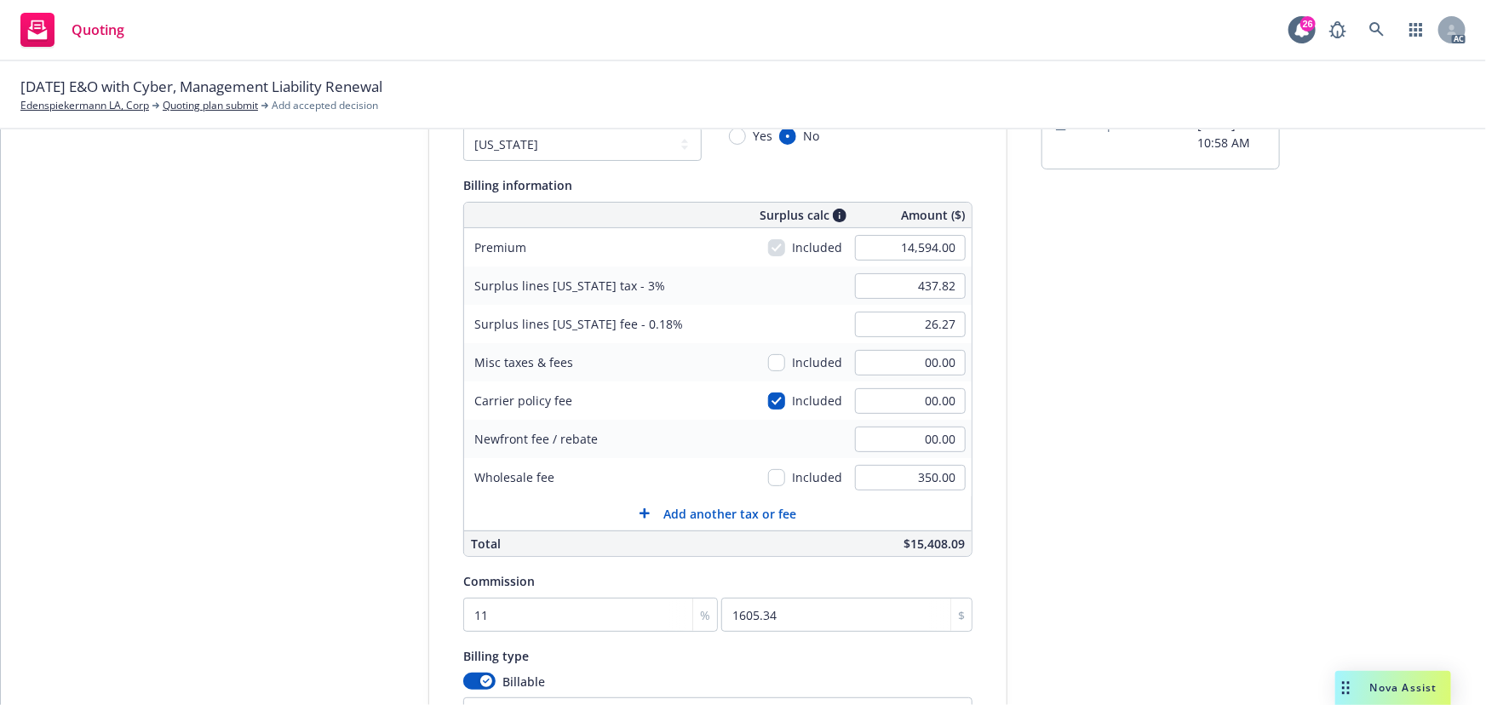
click at [1323, 452] on div "Quote initiation Coverage selection 3 Billing info Add billing information Surp…" at bounding box center [743, 444] width 1444 height 871
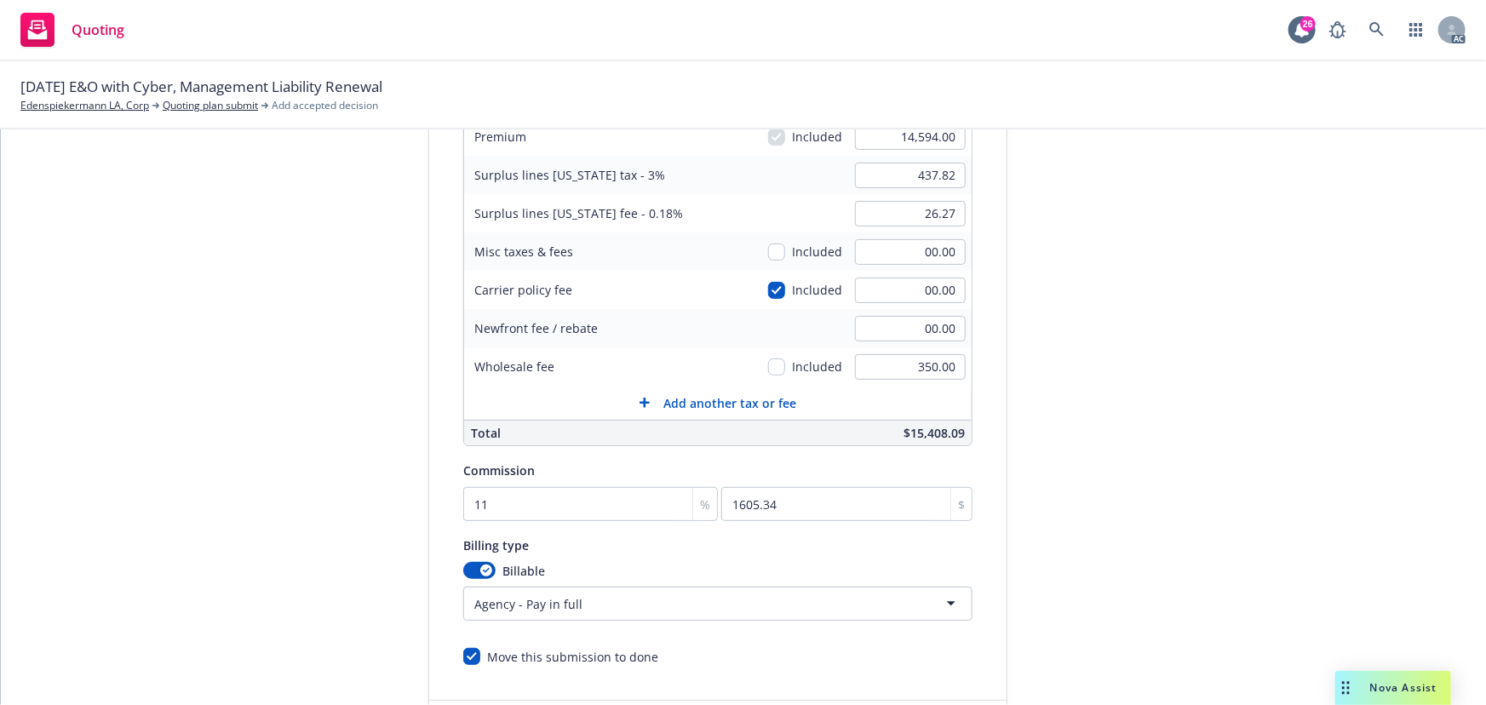
scroll to position [362, 0]
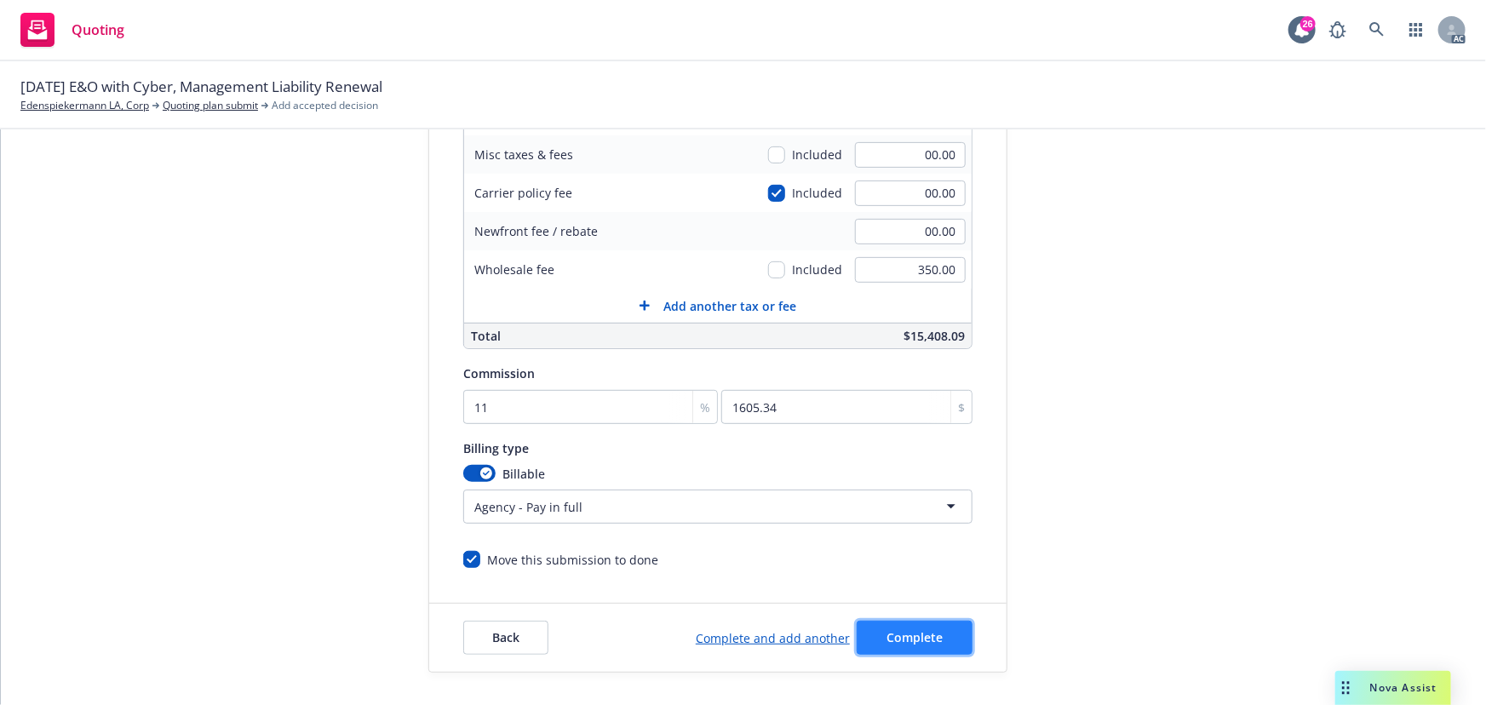
click at [921, 642] on span "Complete" at bounding box center [915, 637] width 56 height 16
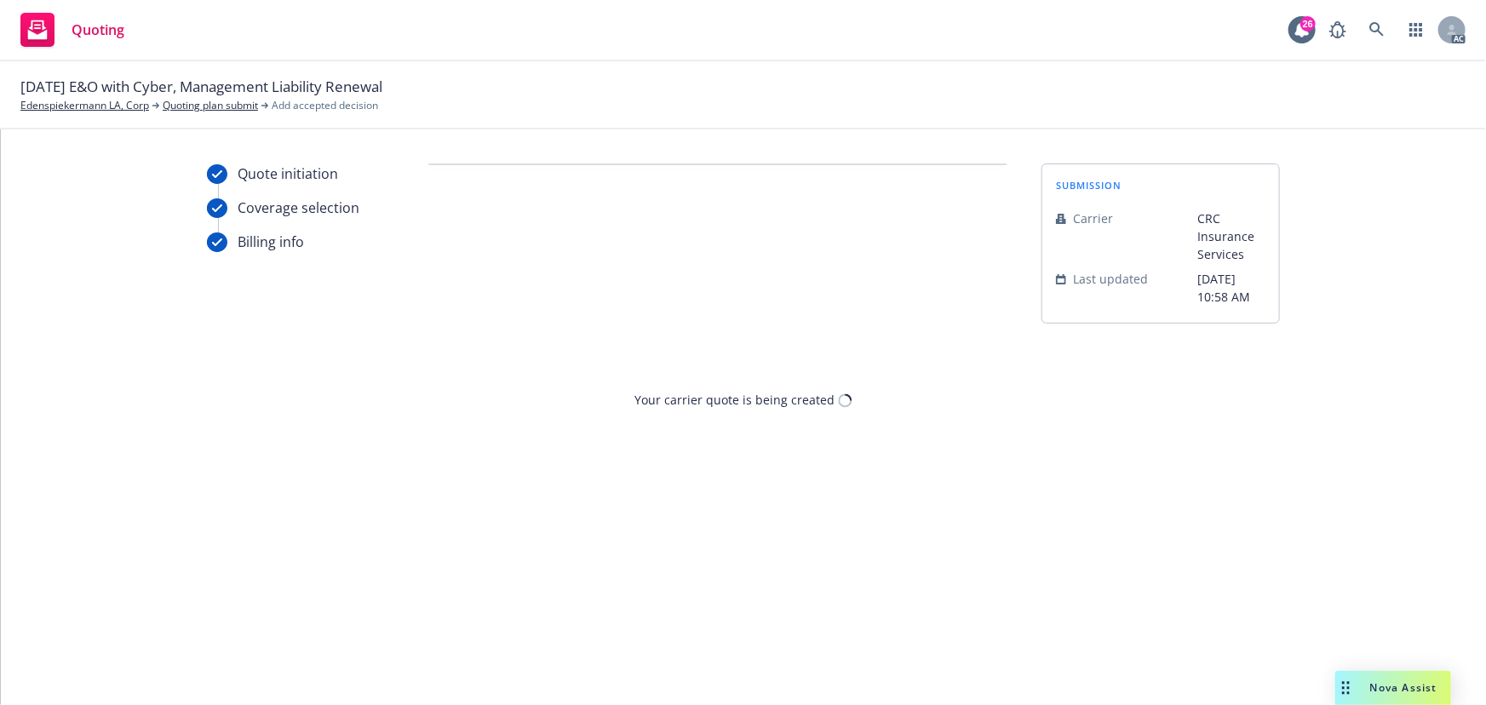
scroll to position [0, 0]
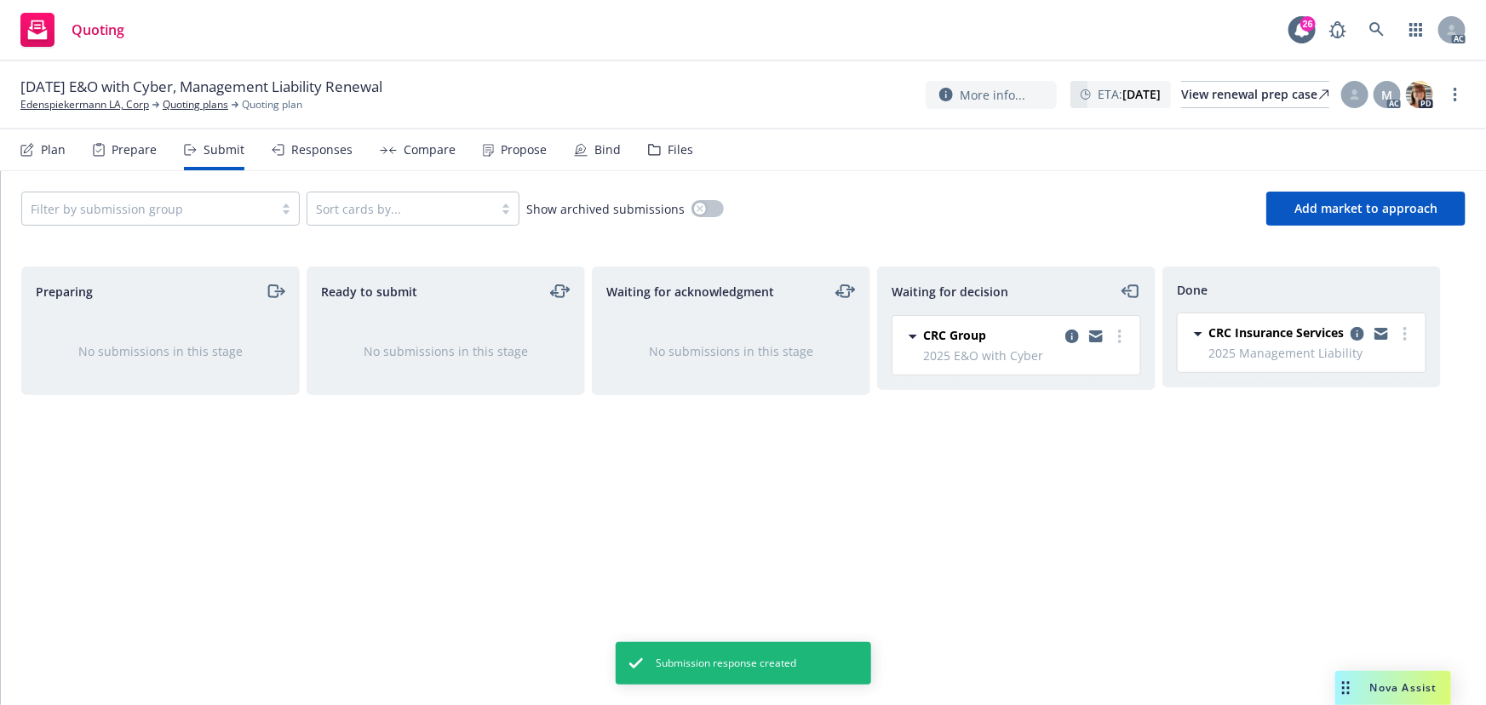
click at [322, 156] on div "Responses" at bounding box center [321, 150] width 61 height 14
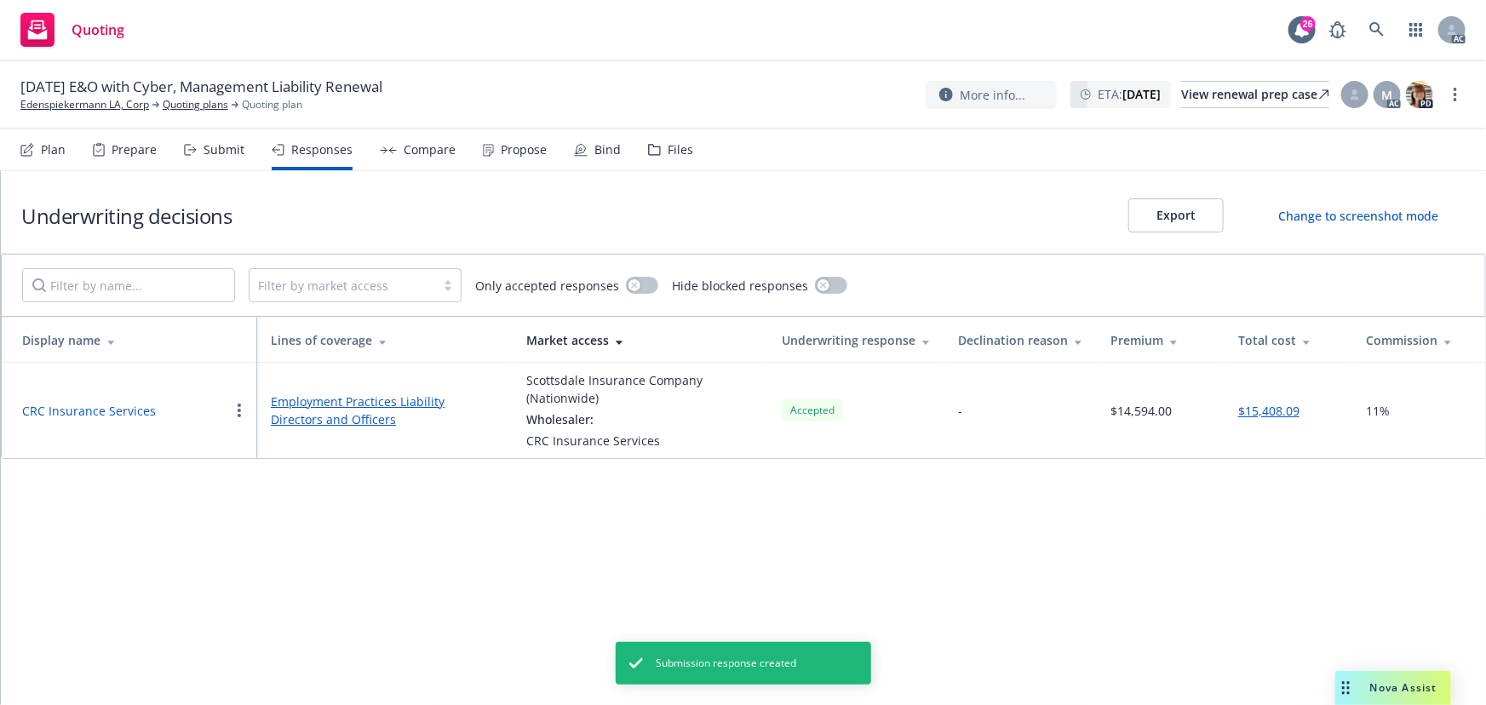
click at [111, 405] on button "CRC Insurance Services" at bounding box center [89, 411] width 134 height 18
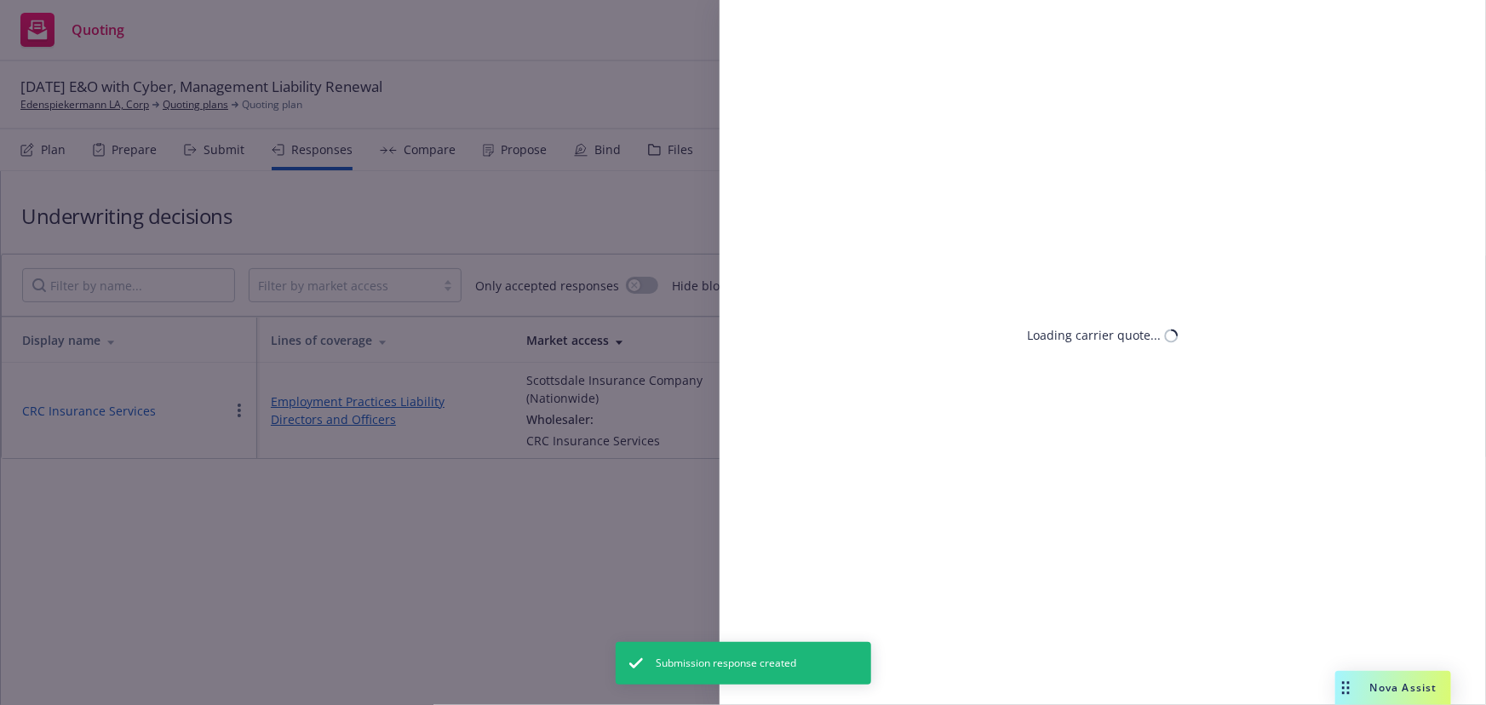
select select "CA"
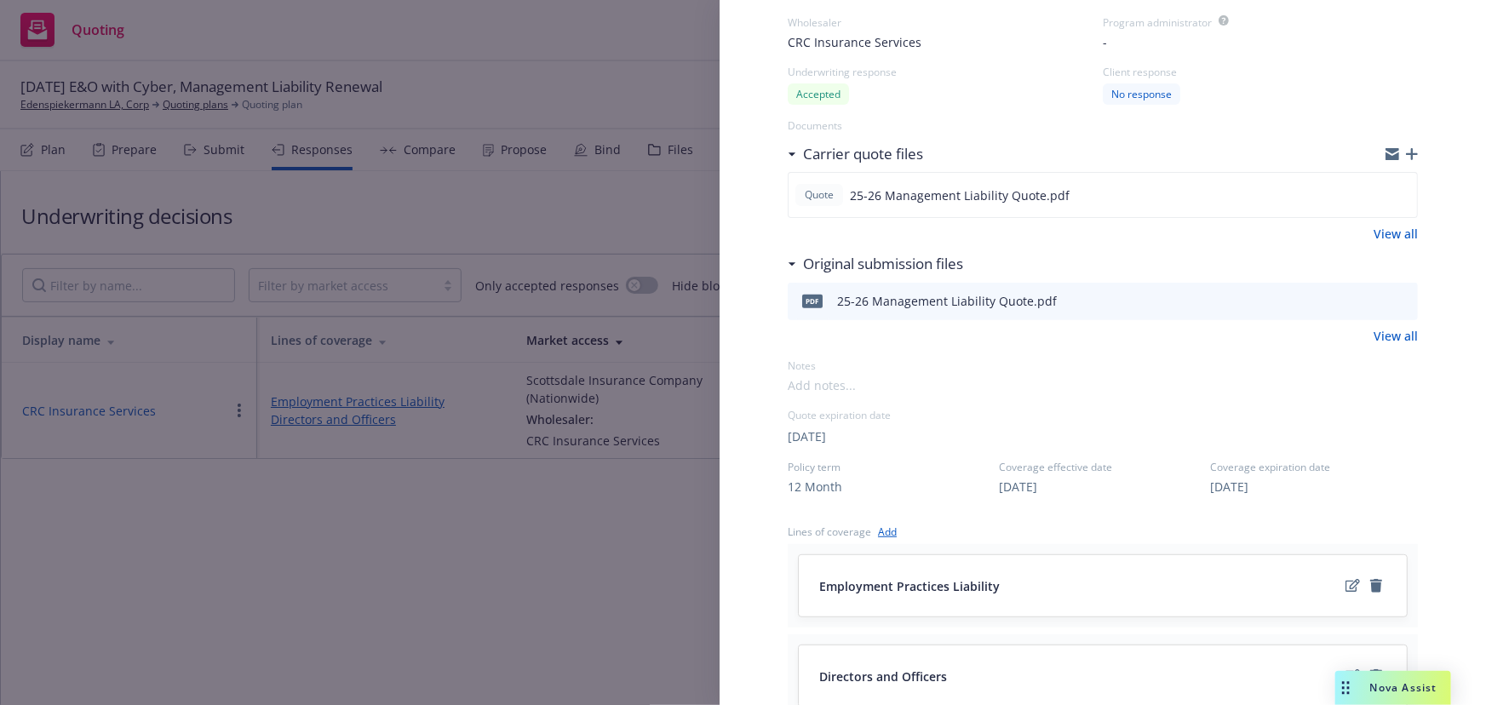
scroll to position [232, 0]
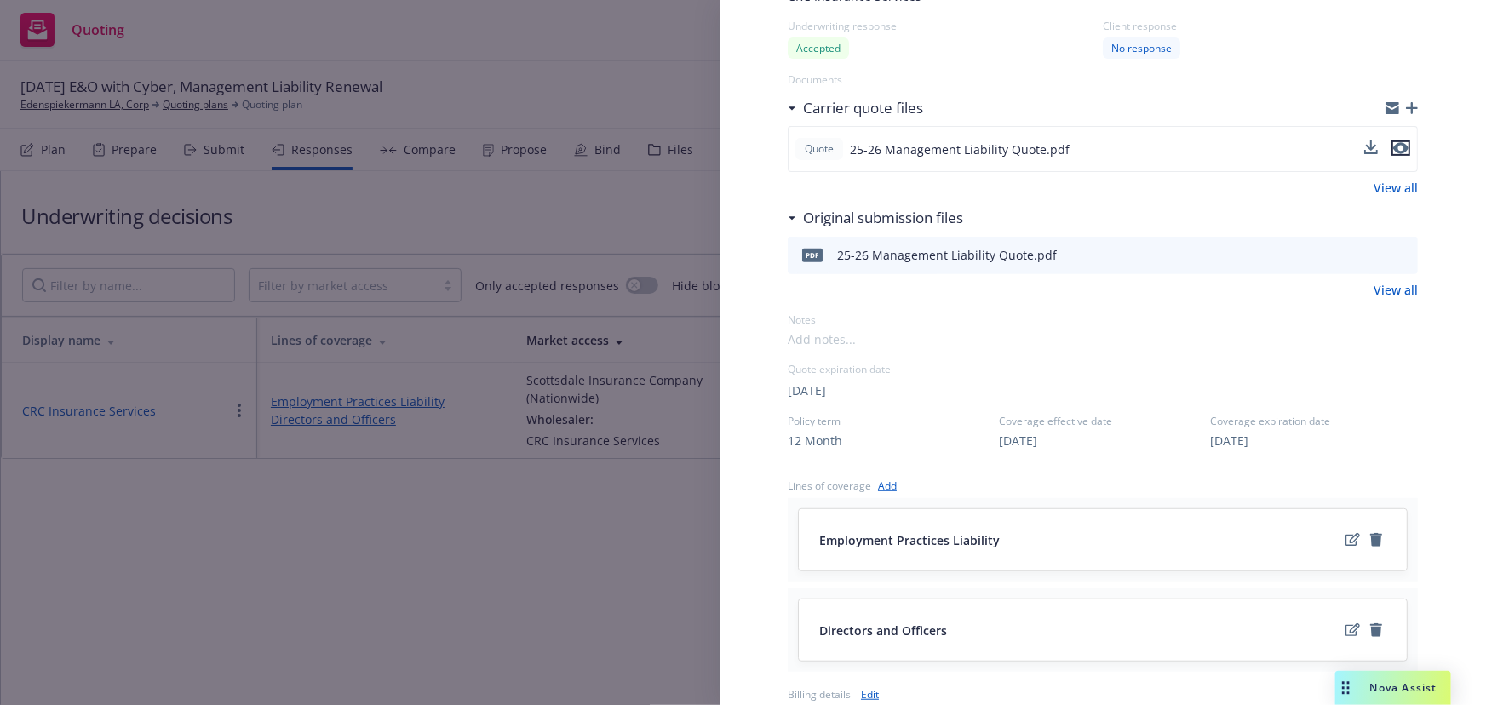
click at [1393, 147] on icon "preview file" at bounding box center [1400, 148] width 15 height 12
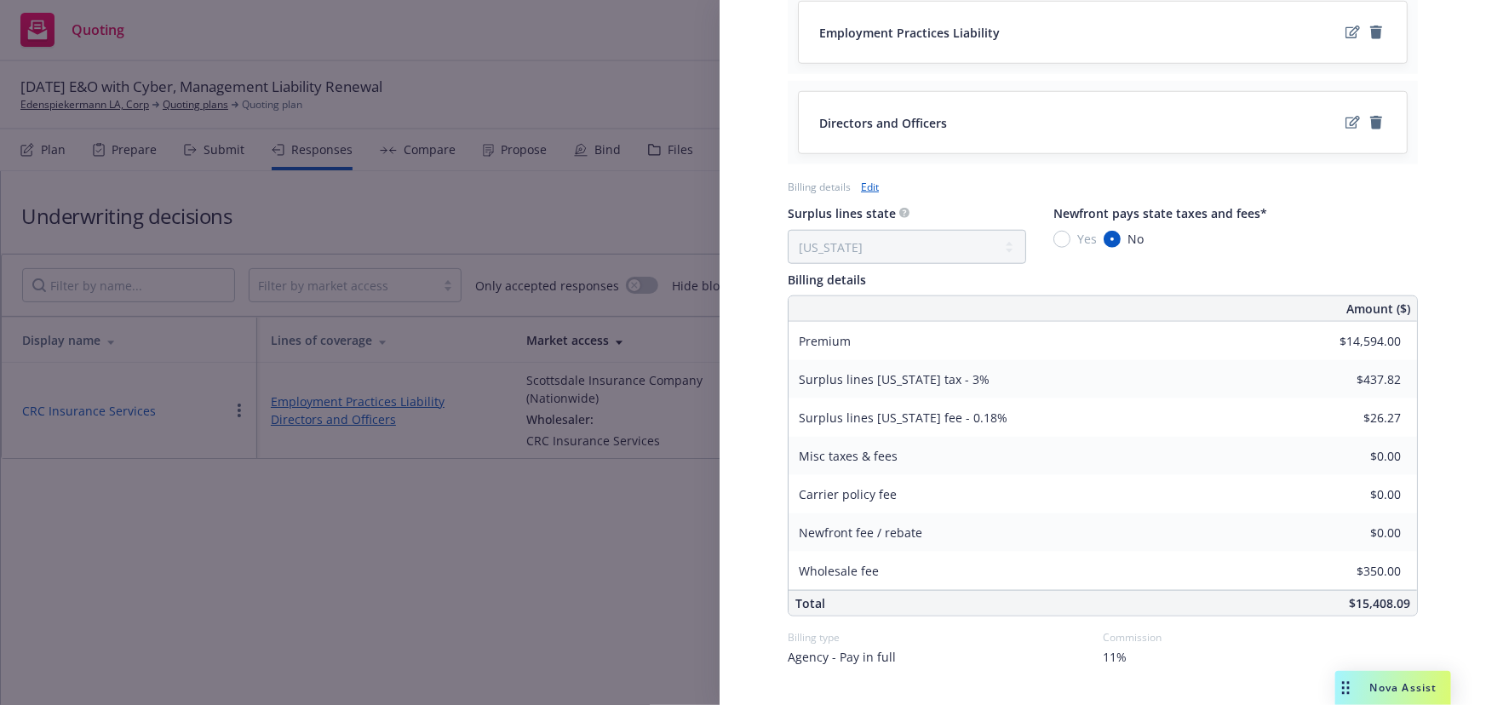
scroll to position [781, 0]
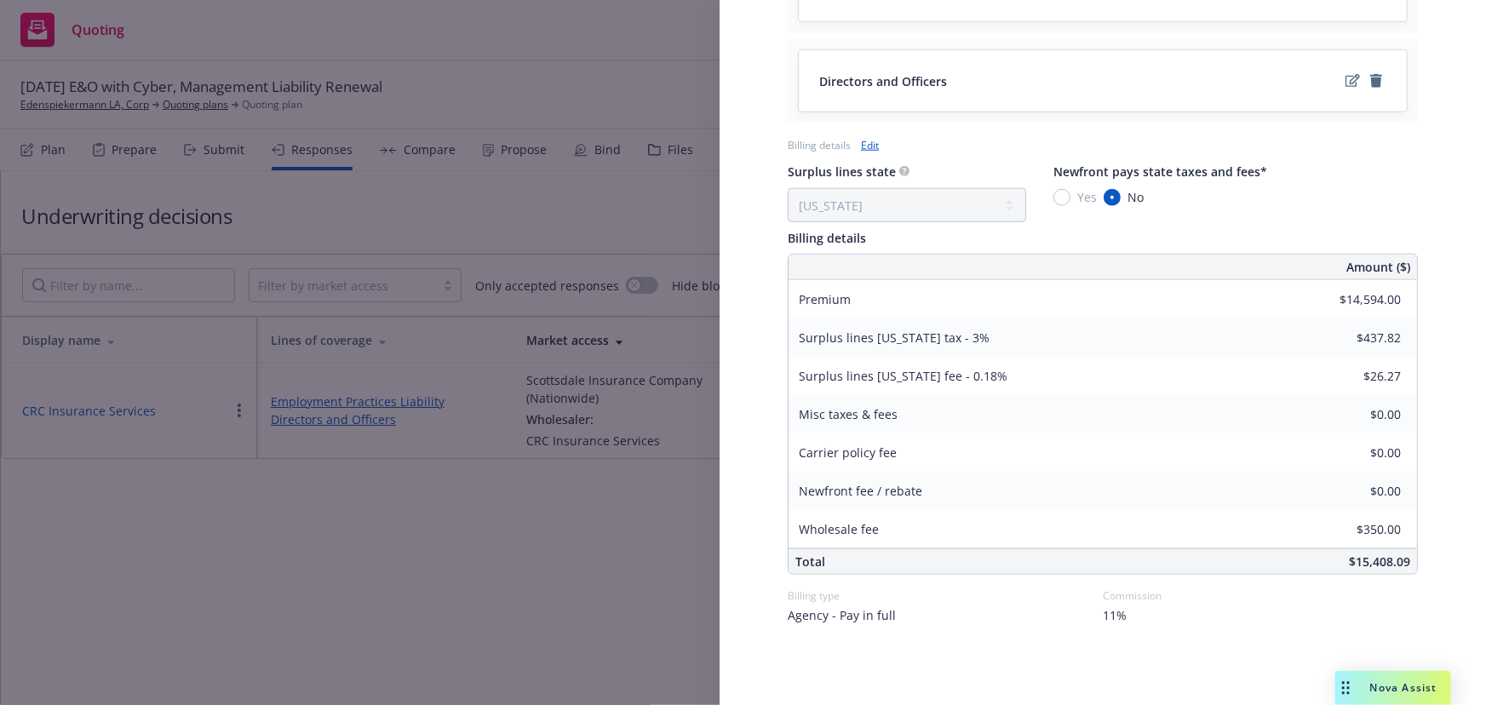
drag, startPoint x: 456, startPoint y: 526, endPoint x: 454, endPoint y: 485, distance: 41.0
click at [456, 526] on div "Display Name CRC Insurance Services Carrier Scottsdale Insurance Company (Natio…" at bounding box center [743, 352] width 1486 height 705
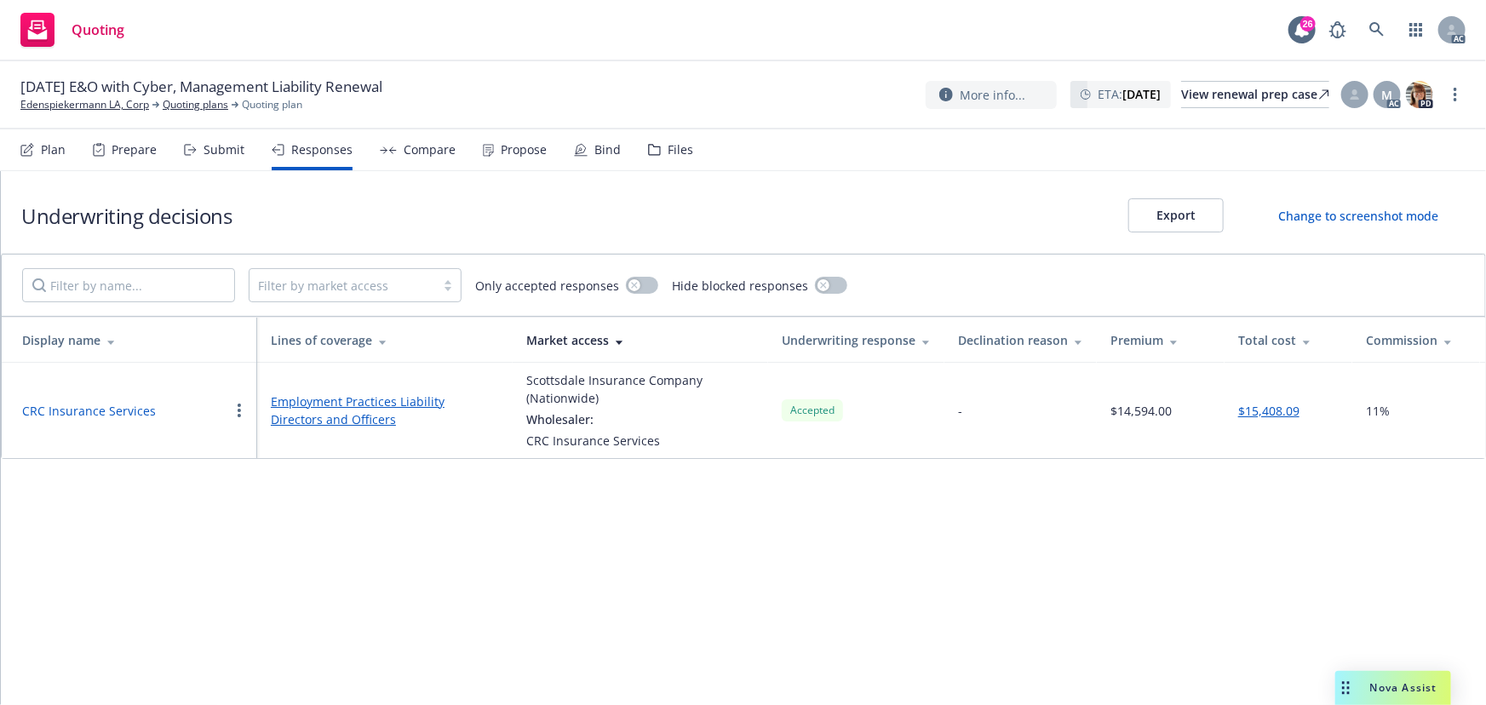
click at [101, 403] on button "CRC Insurance Services" at bounding box center [89, 411] width 134 height 18
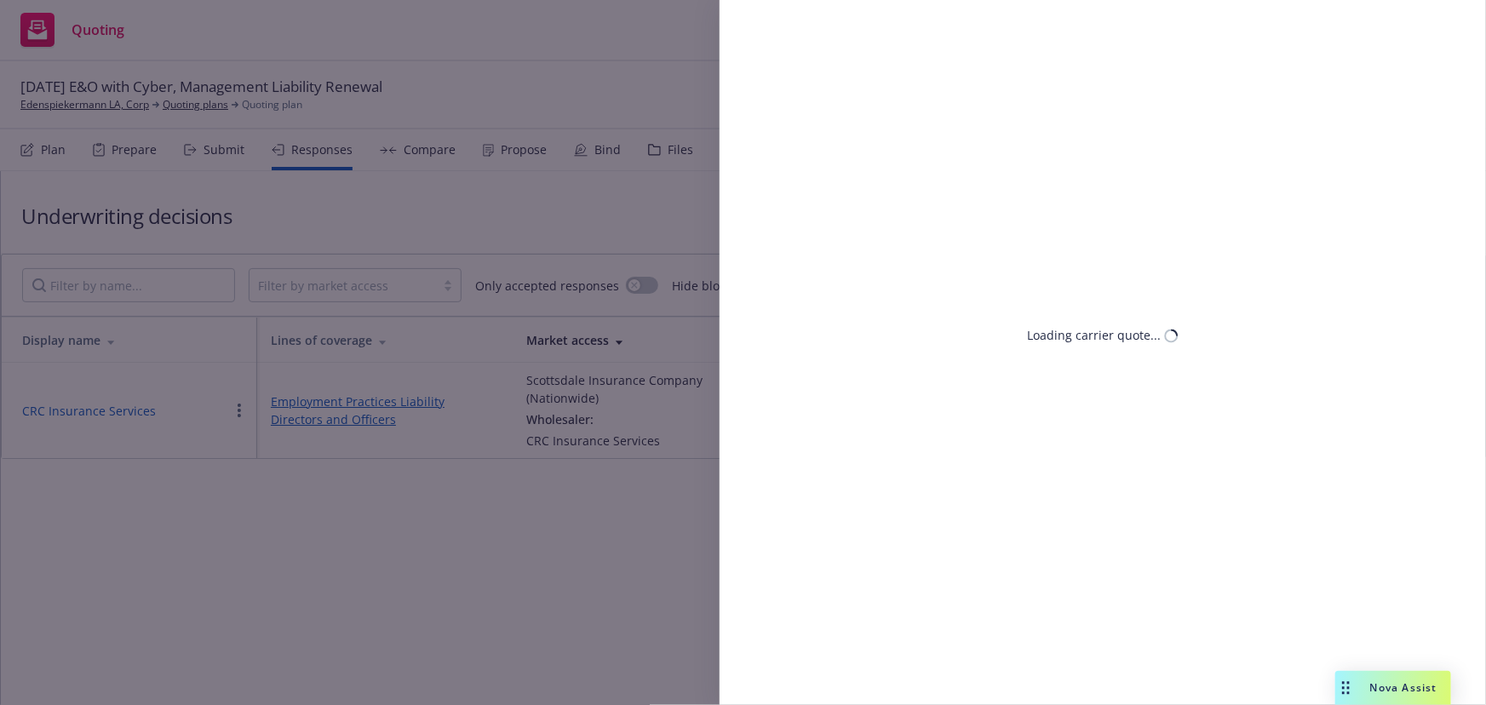
select select "CA"
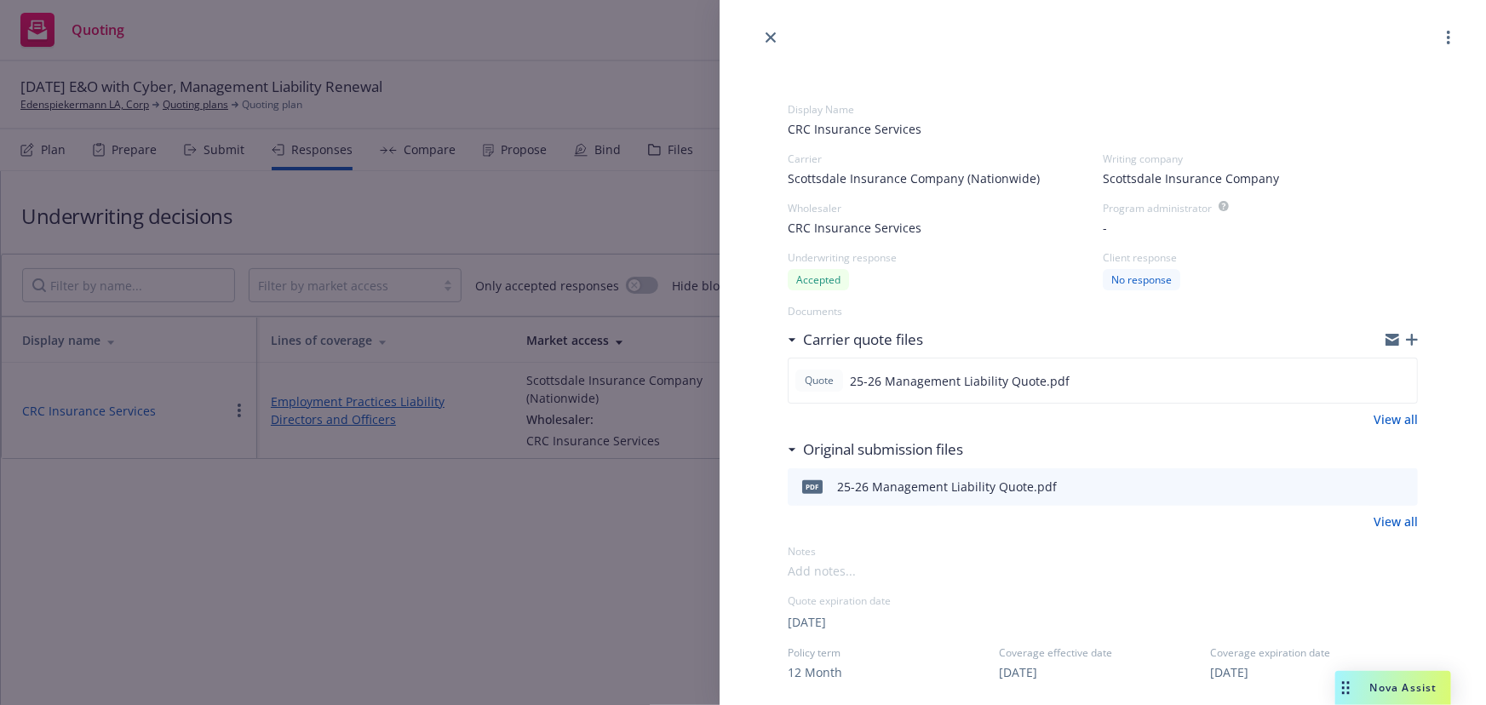
click at [385, 552] on div "Display Name CRC Insurance Services Carrier Scottsdale Insurance Company (Natio…" at bounding box center [743, 352] width 1486 height 705
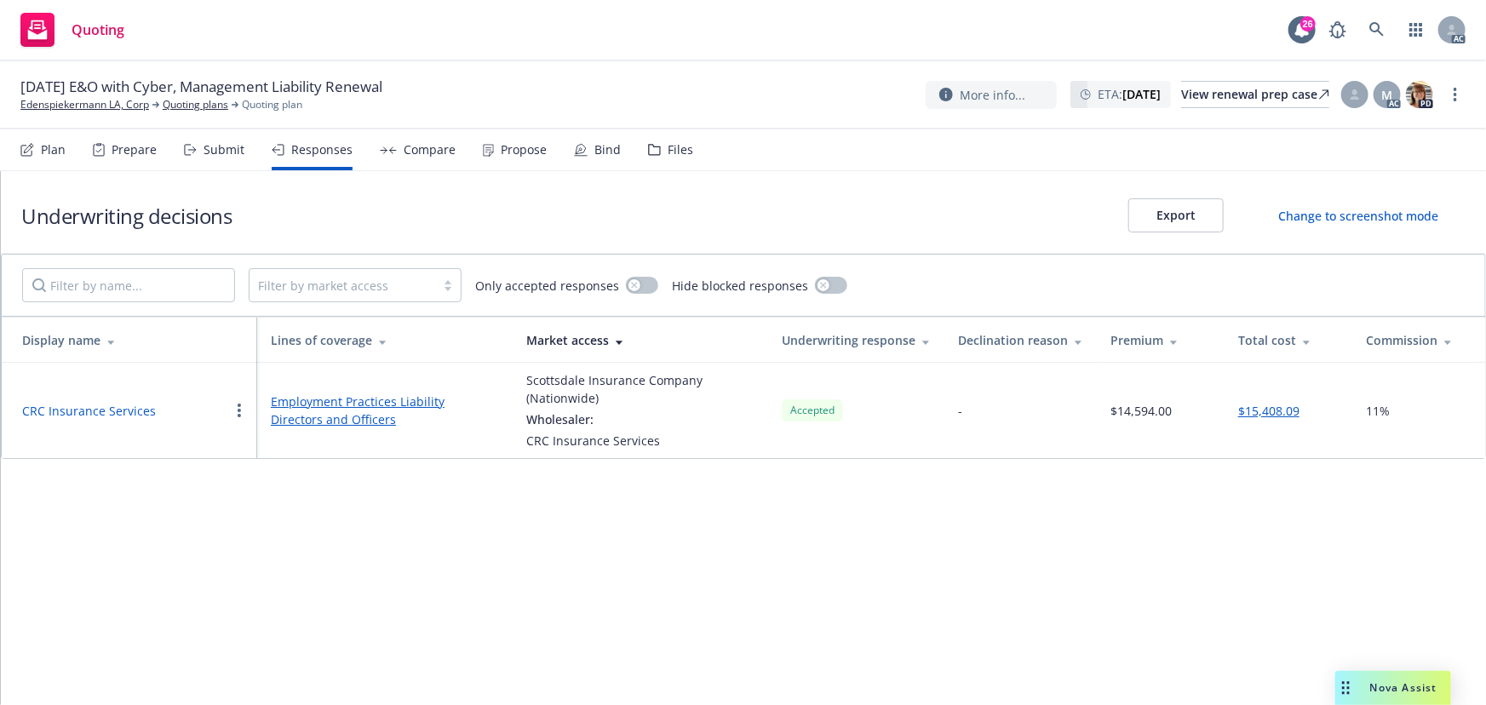
click at [744, 543] on div "Underwriting decisions Export Change to screenshot mode Filter by market access…" at bounding box center [743, 438] width 1485 height 534
click at [212, 151] on div "Submit" at bounding box center [224, 150] width 41 height 14
